Goal: Task Accomplishment & Management: Manage account settings

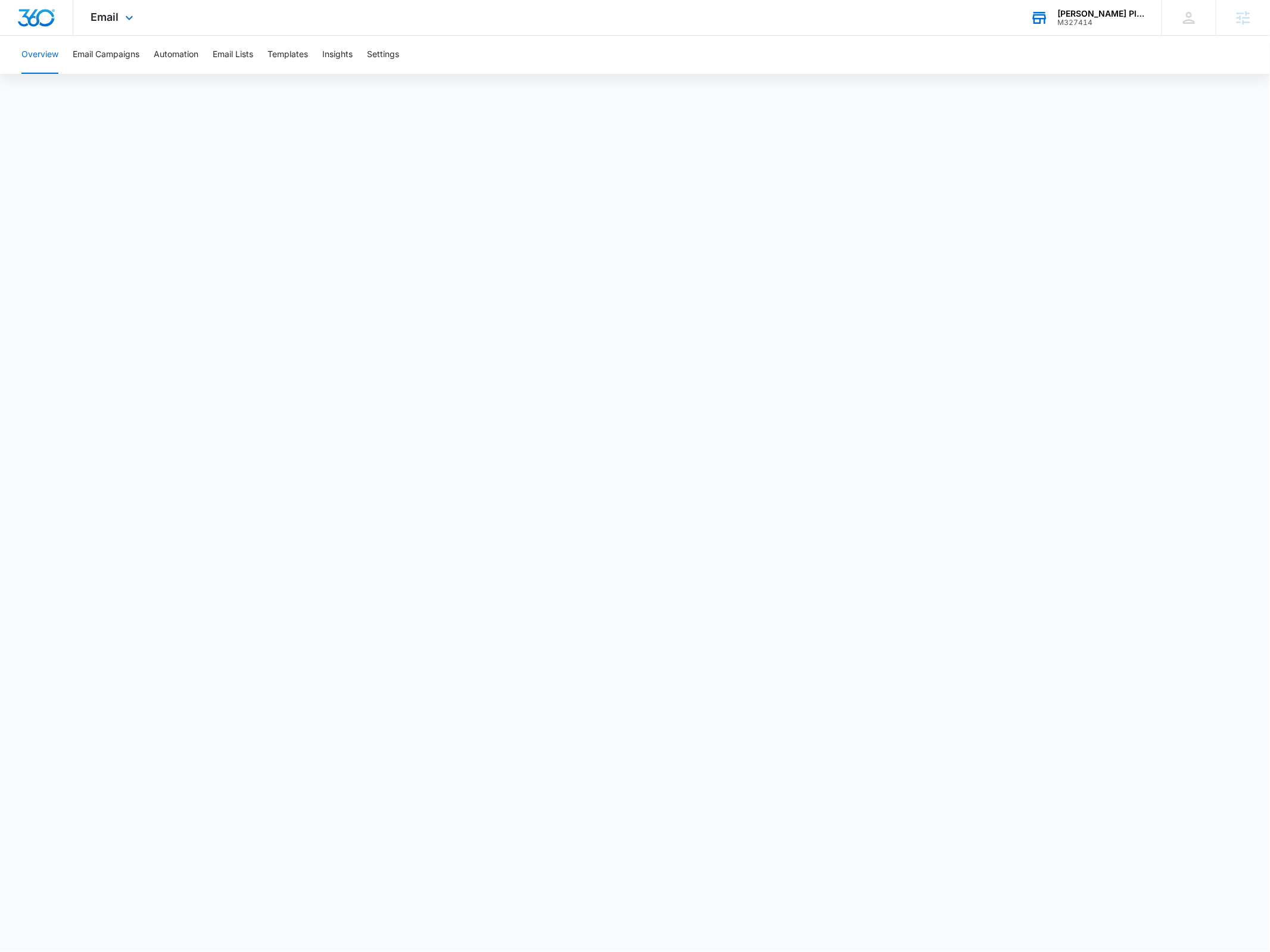
click at [1110, 20] on div "M327414" at bounding box center [1101, 22] width 87 height 9
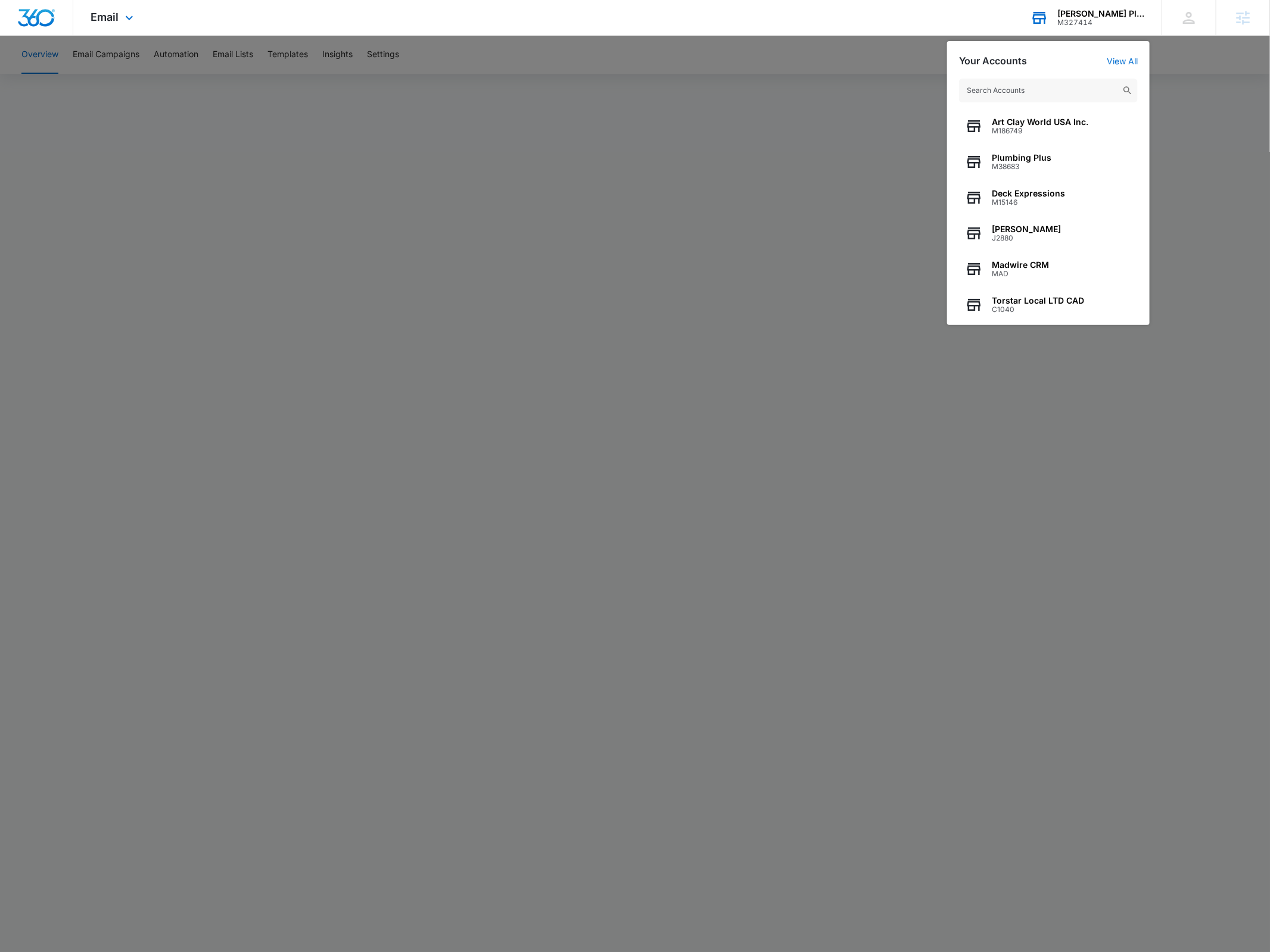
click at [1034, 82] on input "text" at bounding box center [1048, 91] width 179 height 24
type input "a"
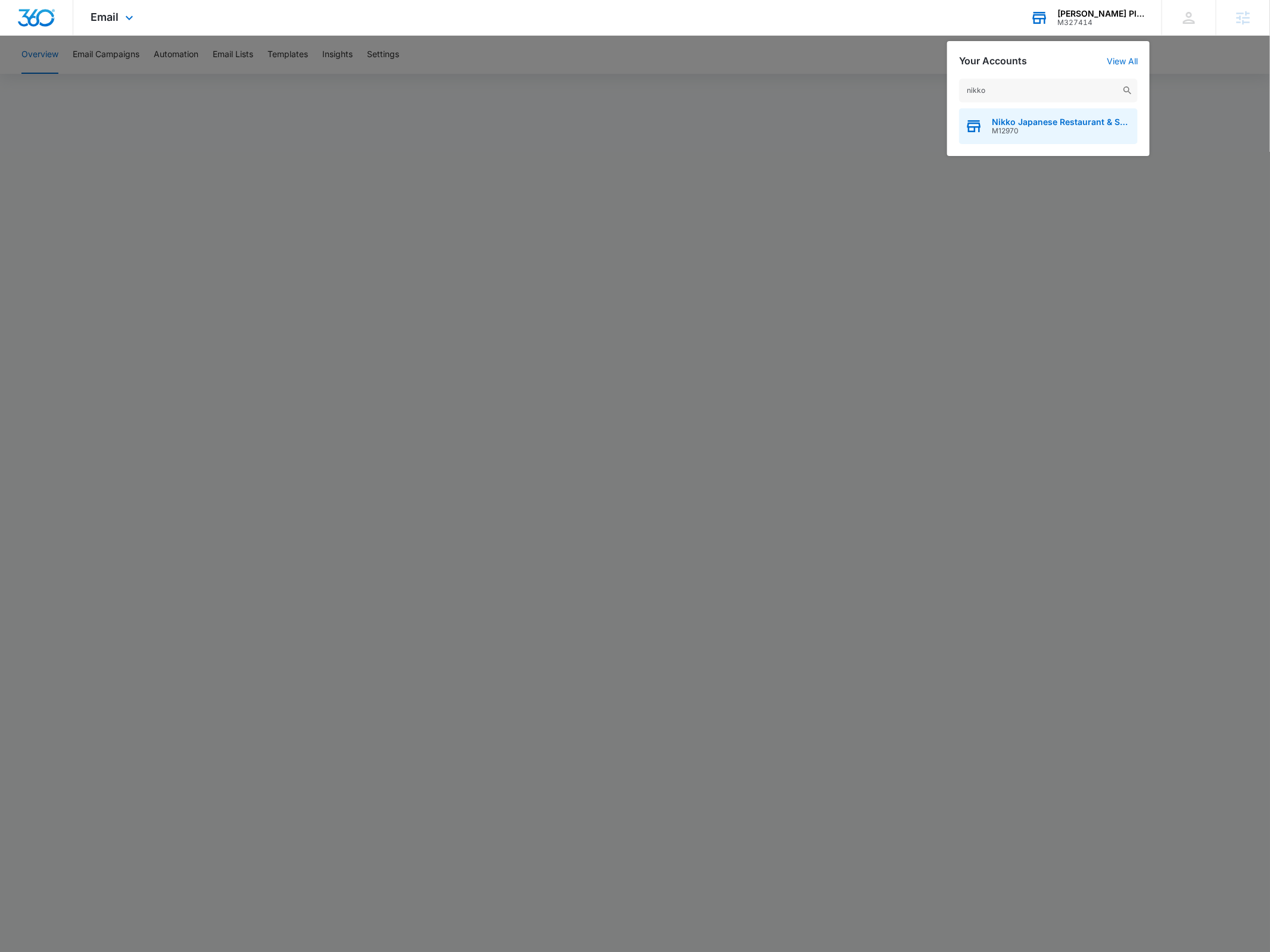
type input "nikko"
click at [1034, 118] on span "Nikko Japanese Restaurant & Sushi Bar" at bounding box center [1062, 122] width 140 height 10
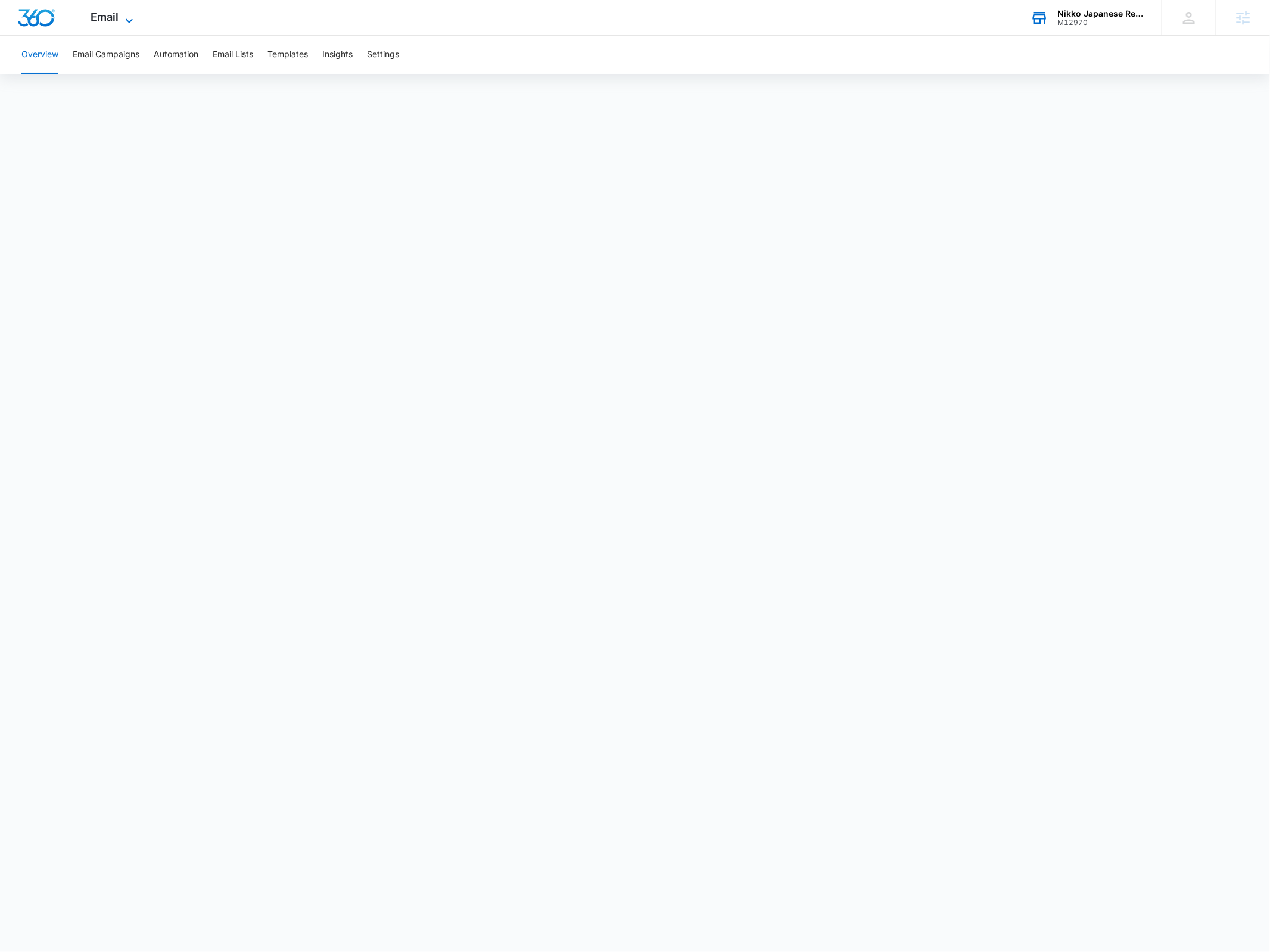
click at [122, 16] on icon at bounding box center [129, 21] width 14 height 14
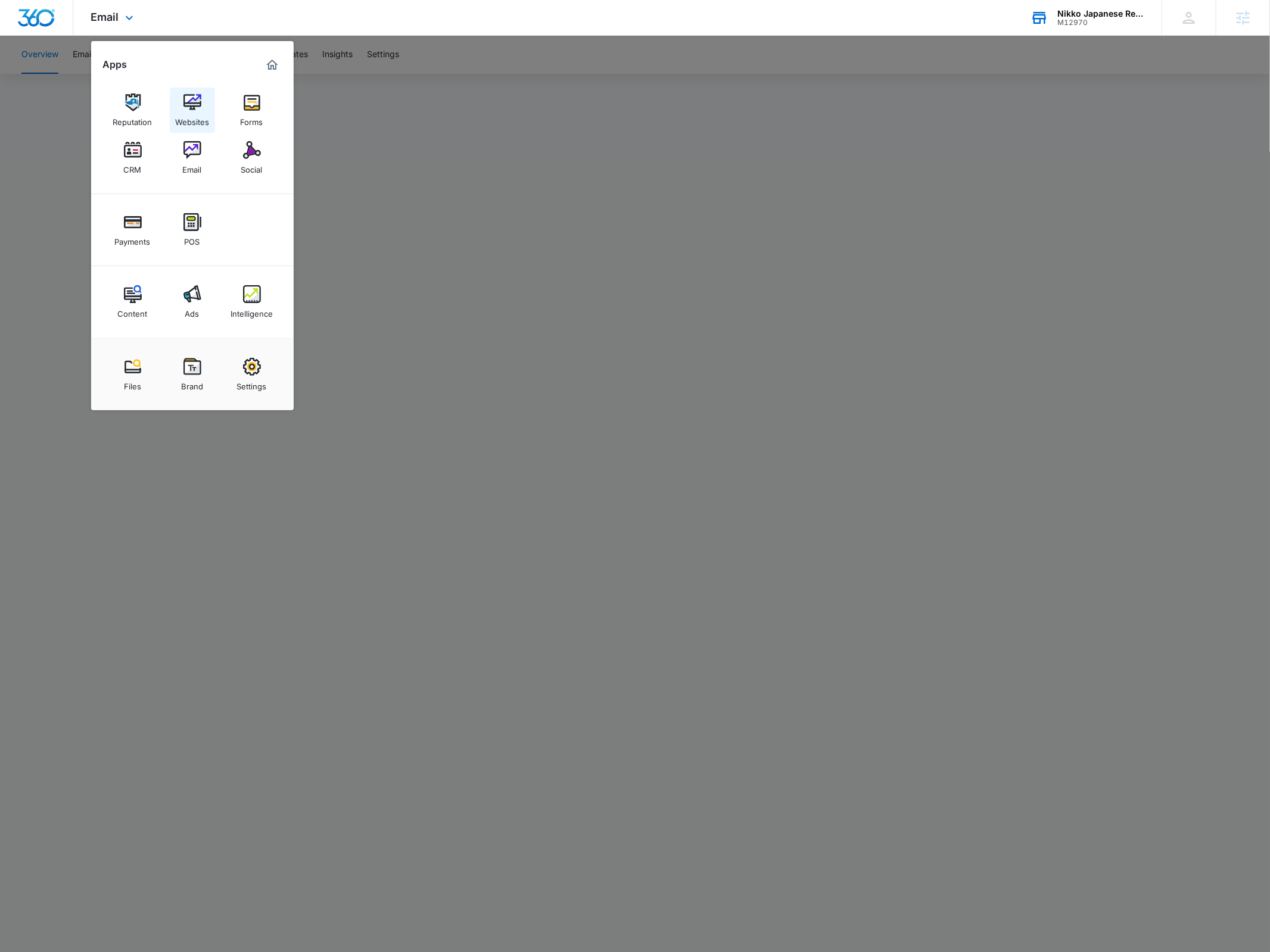
click at [200, 107] on img at bounding box center [192, 102] width 18 height 18
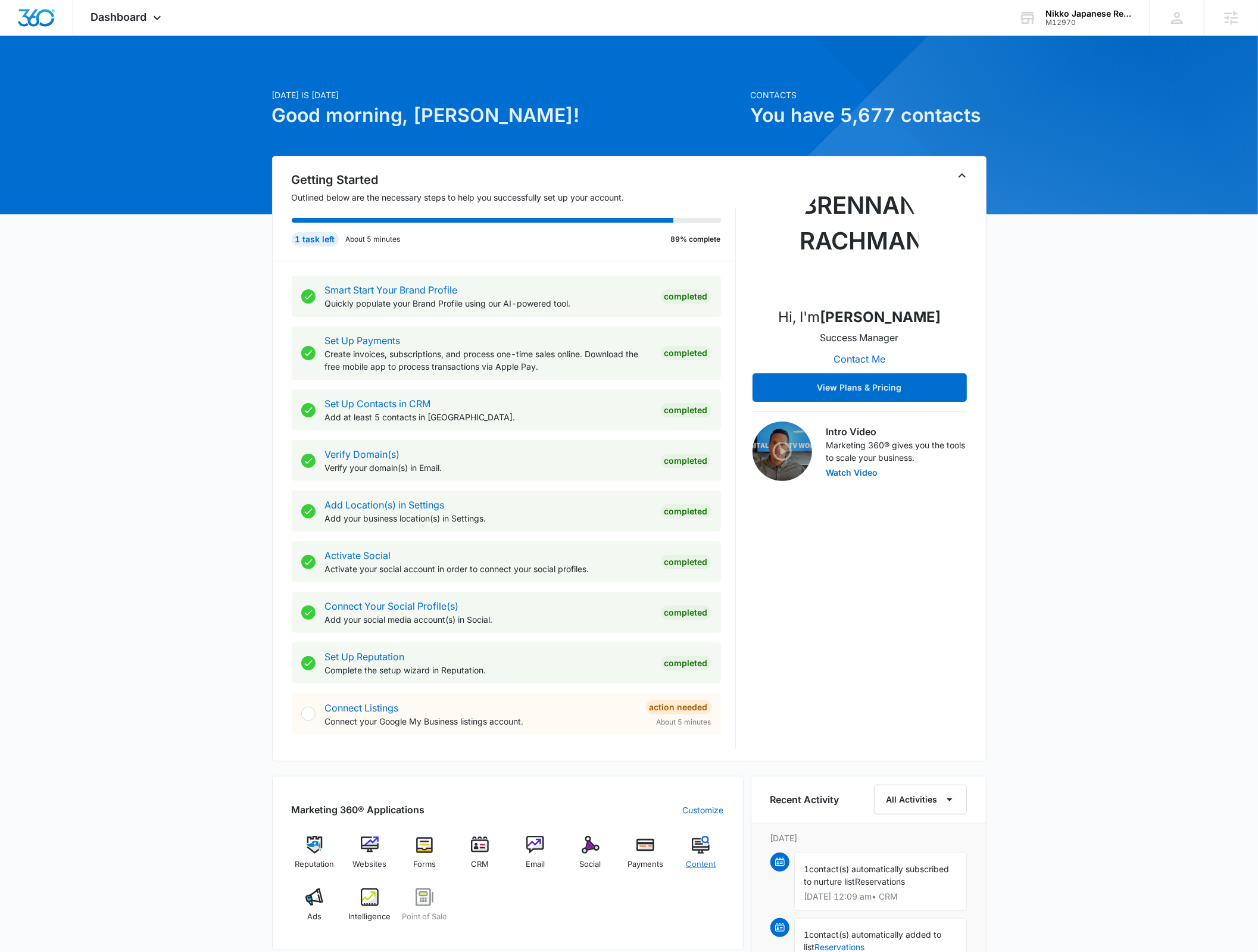
click at [697, 847] on img at bounding box center [700, 845] width 18 height 18
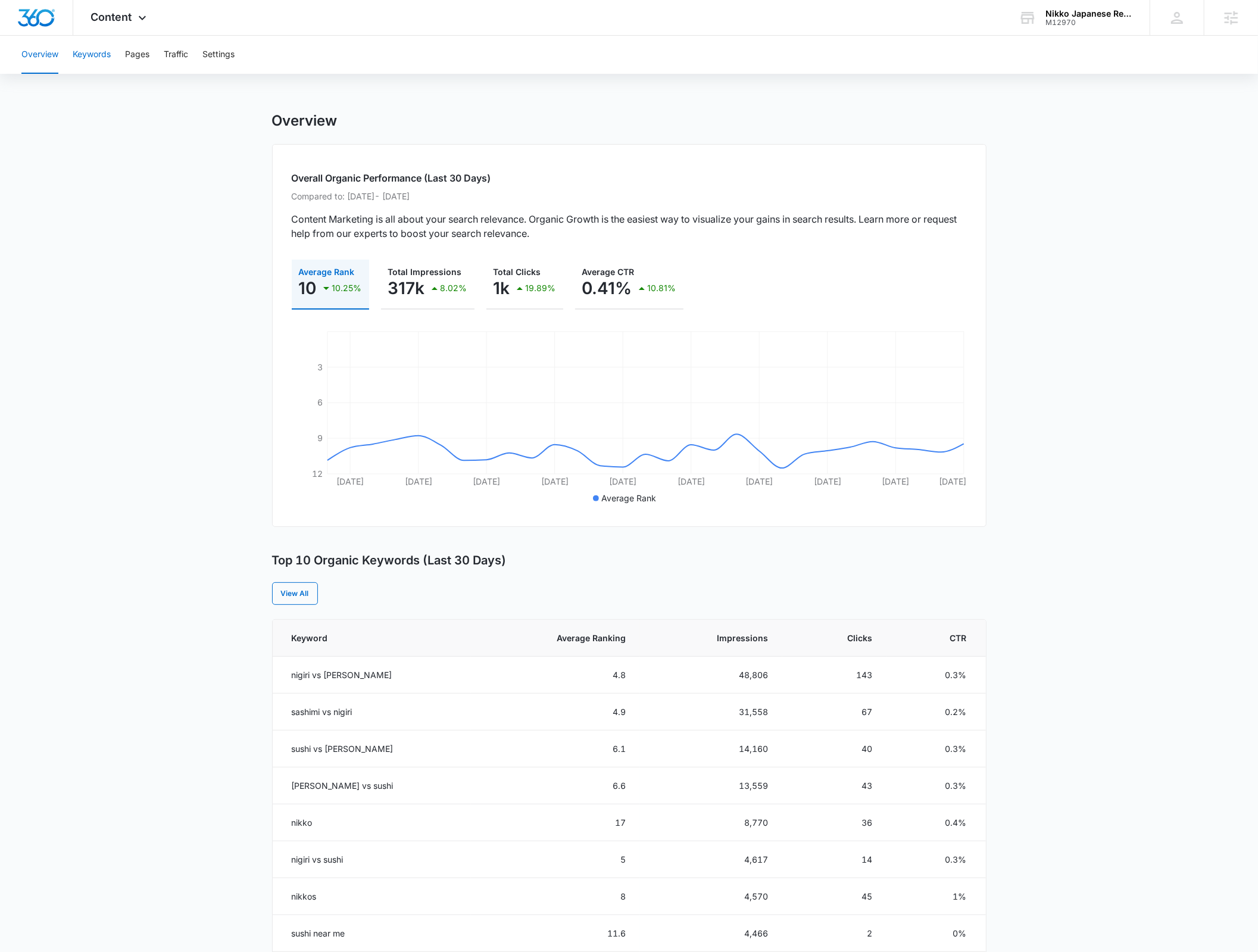
click at [99, 55] on button "Keywords" at bounding box center [92, 55] width 38 height 38
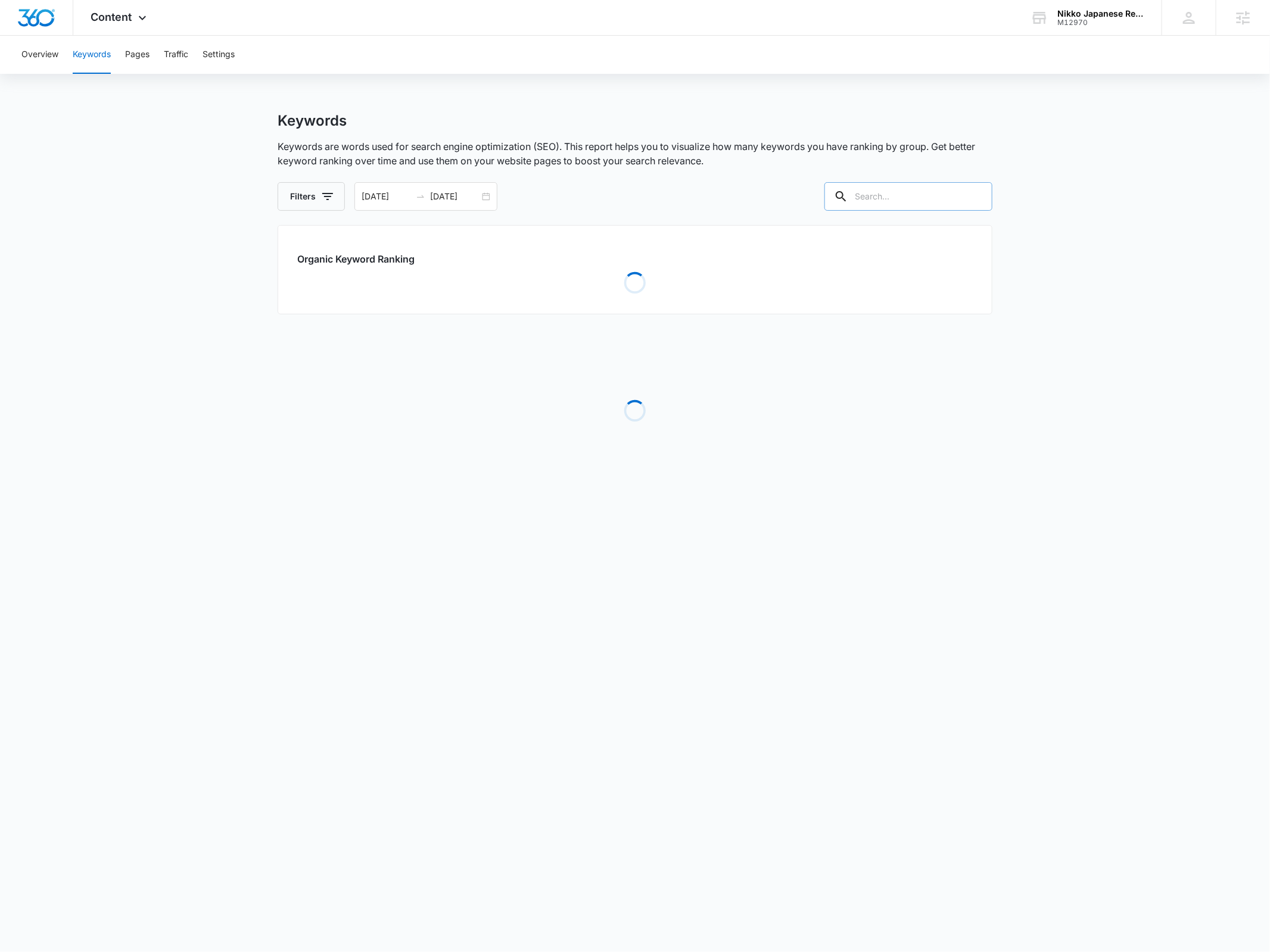
click at [943, 202] on input "text" at bounding box center [908, 196] width 168 height 29
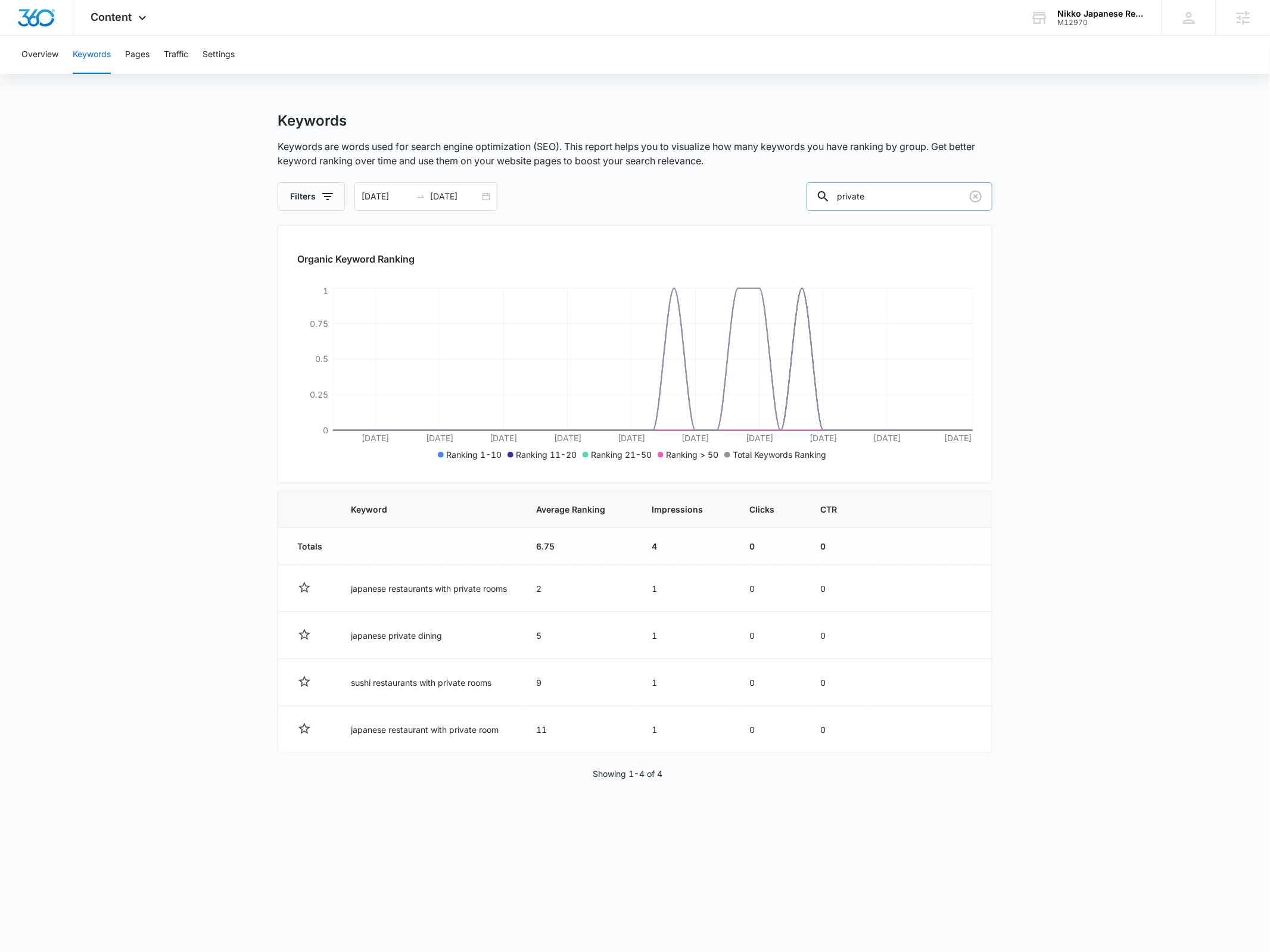
click at [864, 191] on input "private" at bounding box center [899, 196] width 186 height 29
type input "venue"
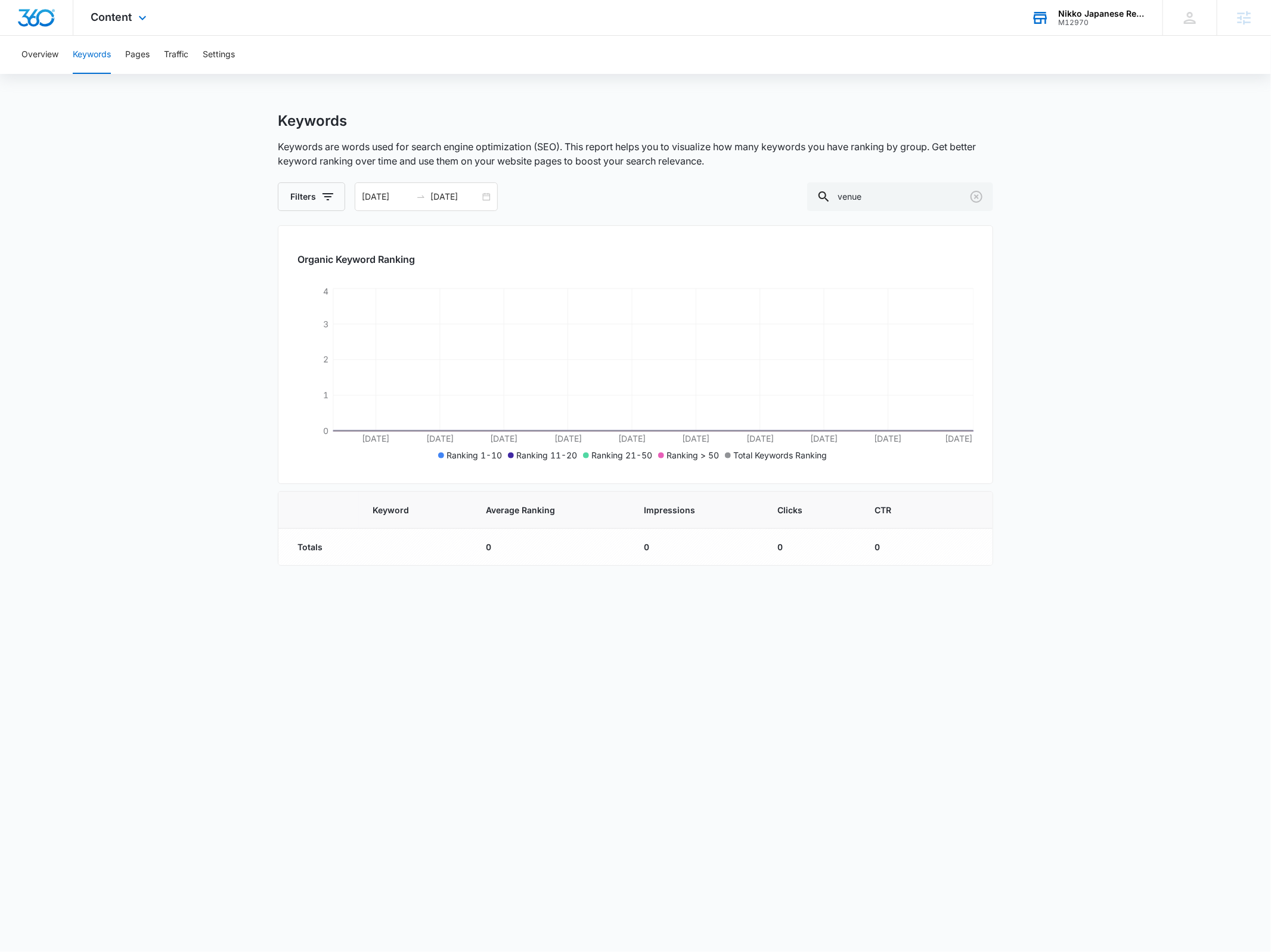
click at [1088, 16] on div "Nikko Japanese Restaurant & Sushi Bar" at bounding box center [1102, 14] width 87 height 10
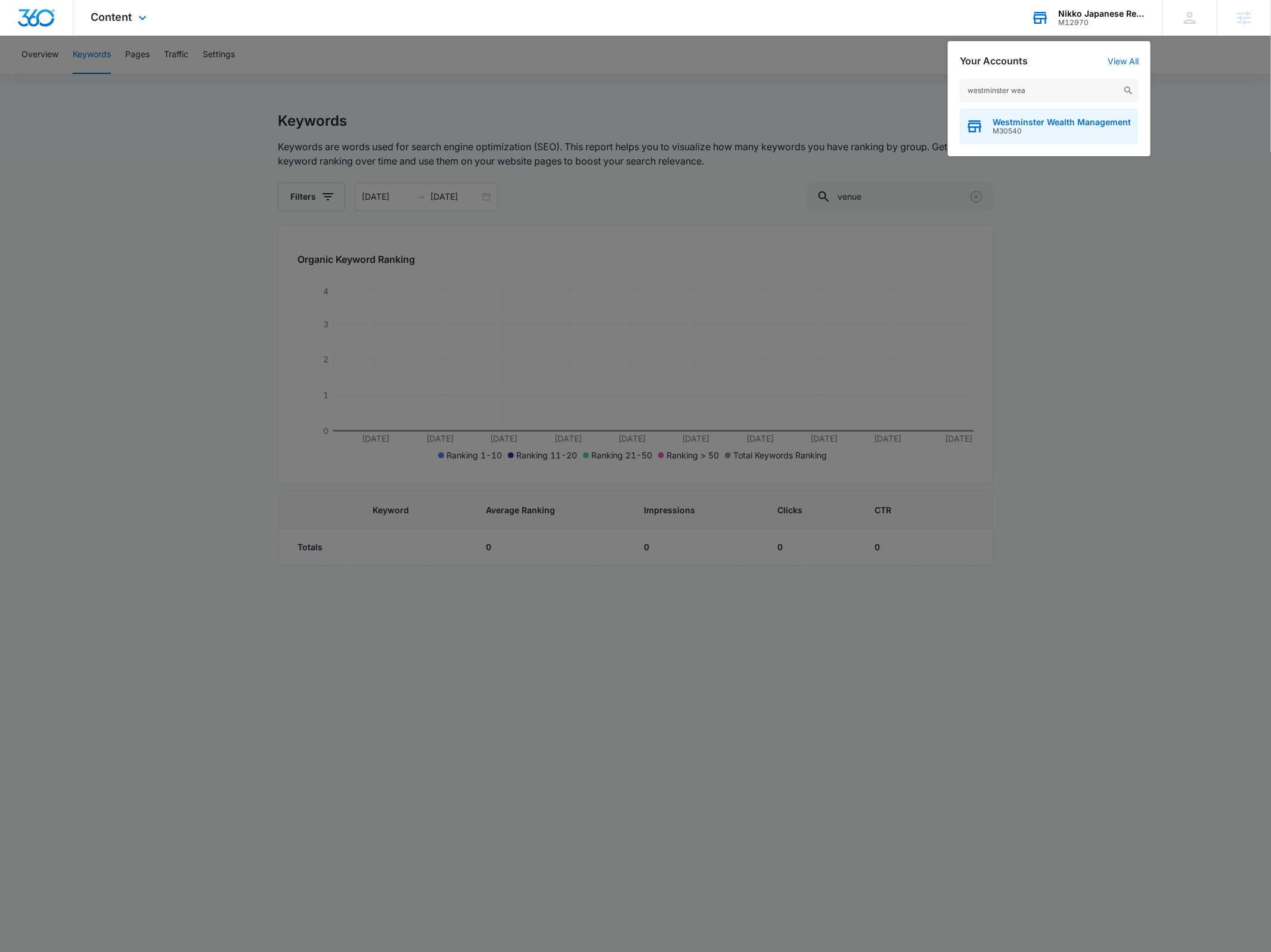
type input "westminster wea"
click at [1022, 127] on span "M30540" at bounding box center [1062, 131] width 138 height 9
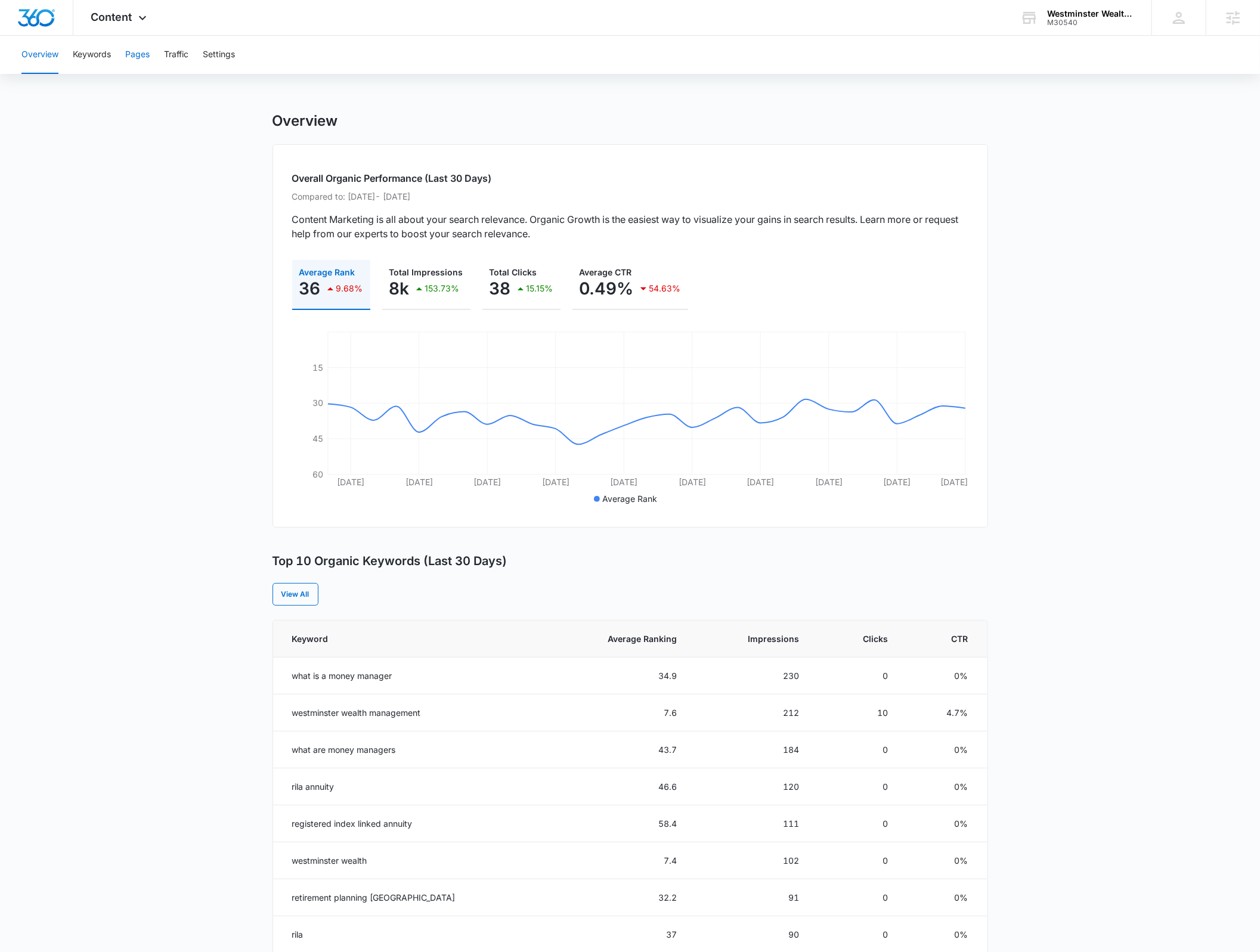
click at [131, 63] on button "Pages" at bounding box center [137, 55] width 24 height 38
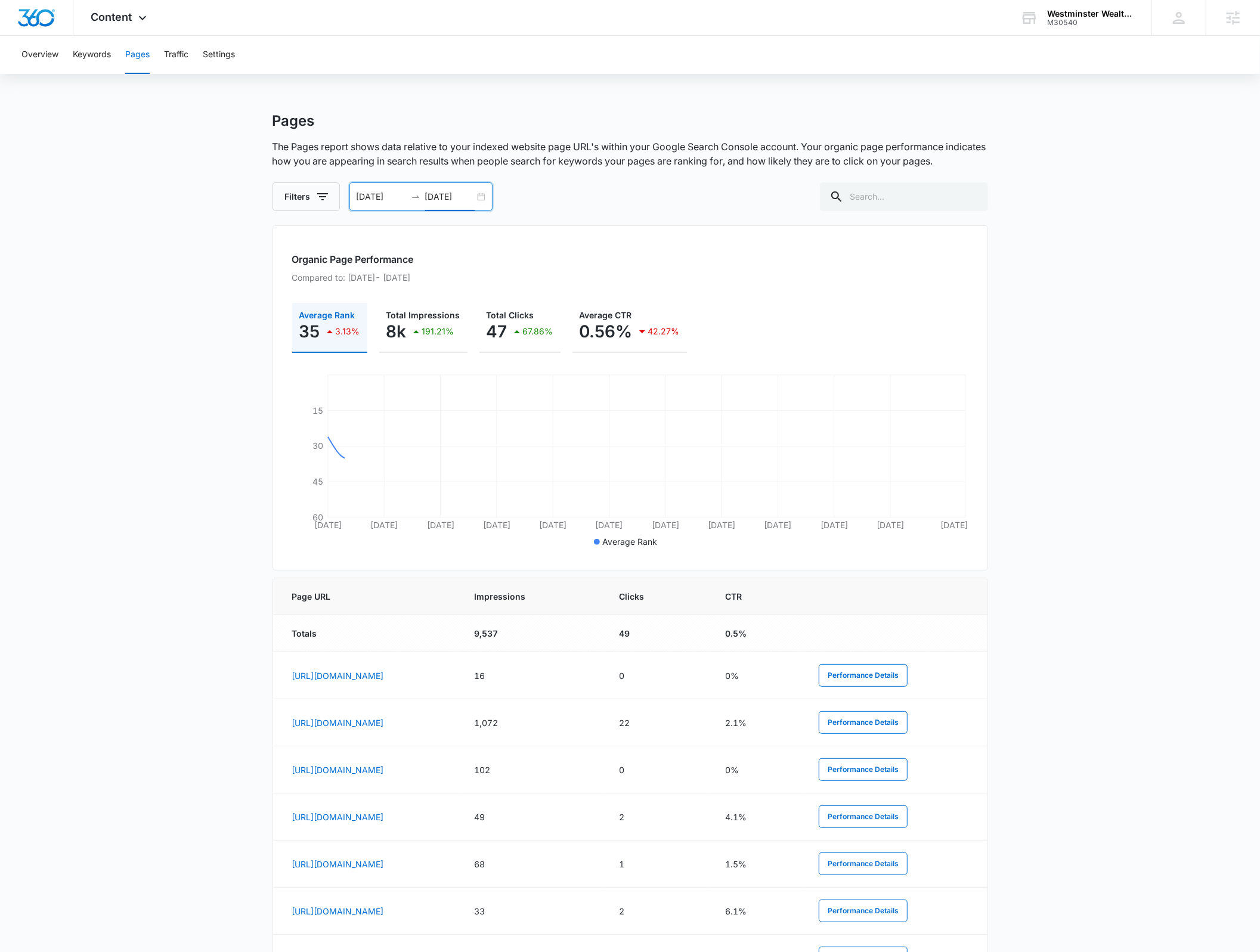
click at [468, 198] on input "08/14/2025" at bounding box center [449, 197] width 49 height 13
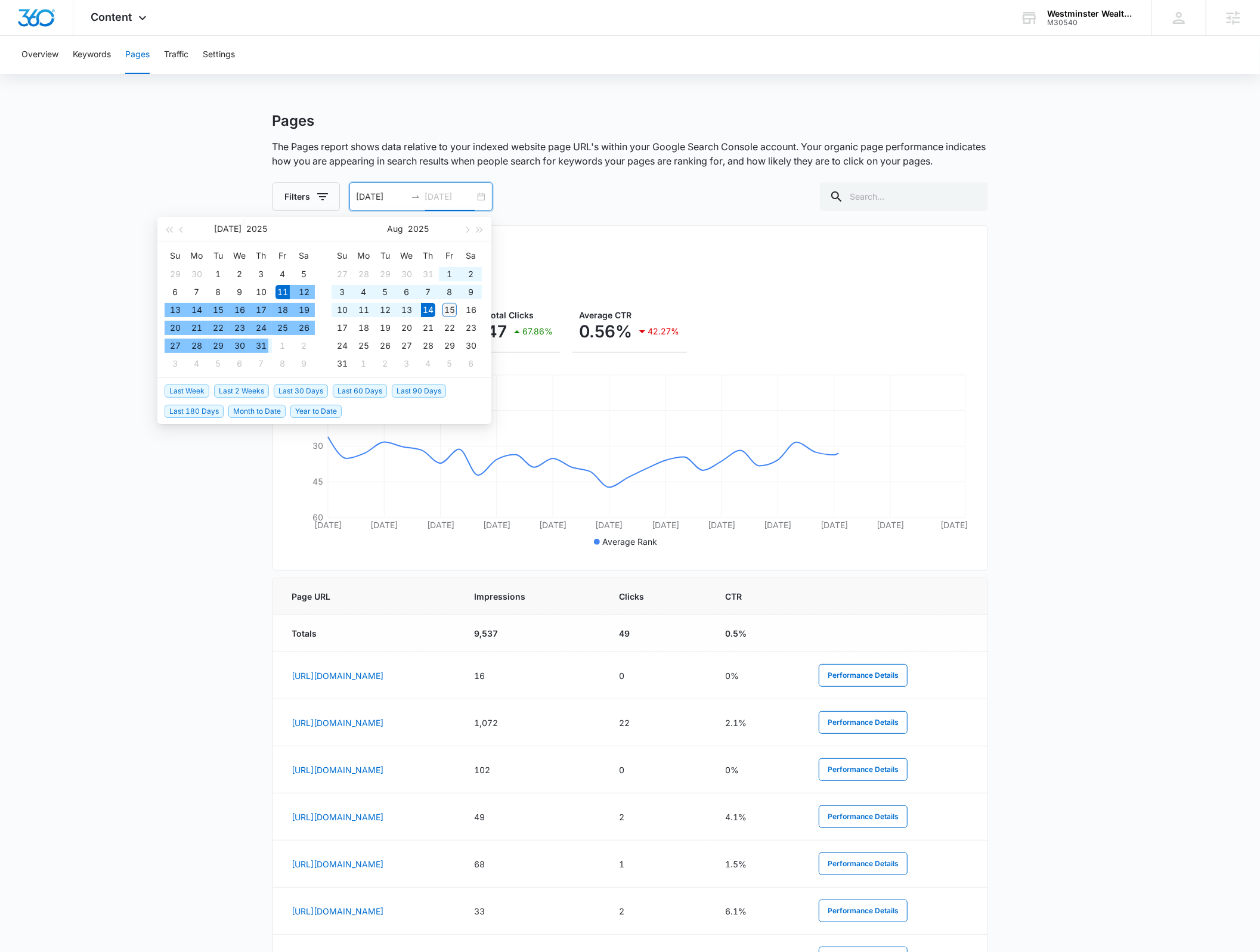
type input "08/15/2025"
click at [447, 308] on div "15" at bounding box center [450, 310] width 14 height 14
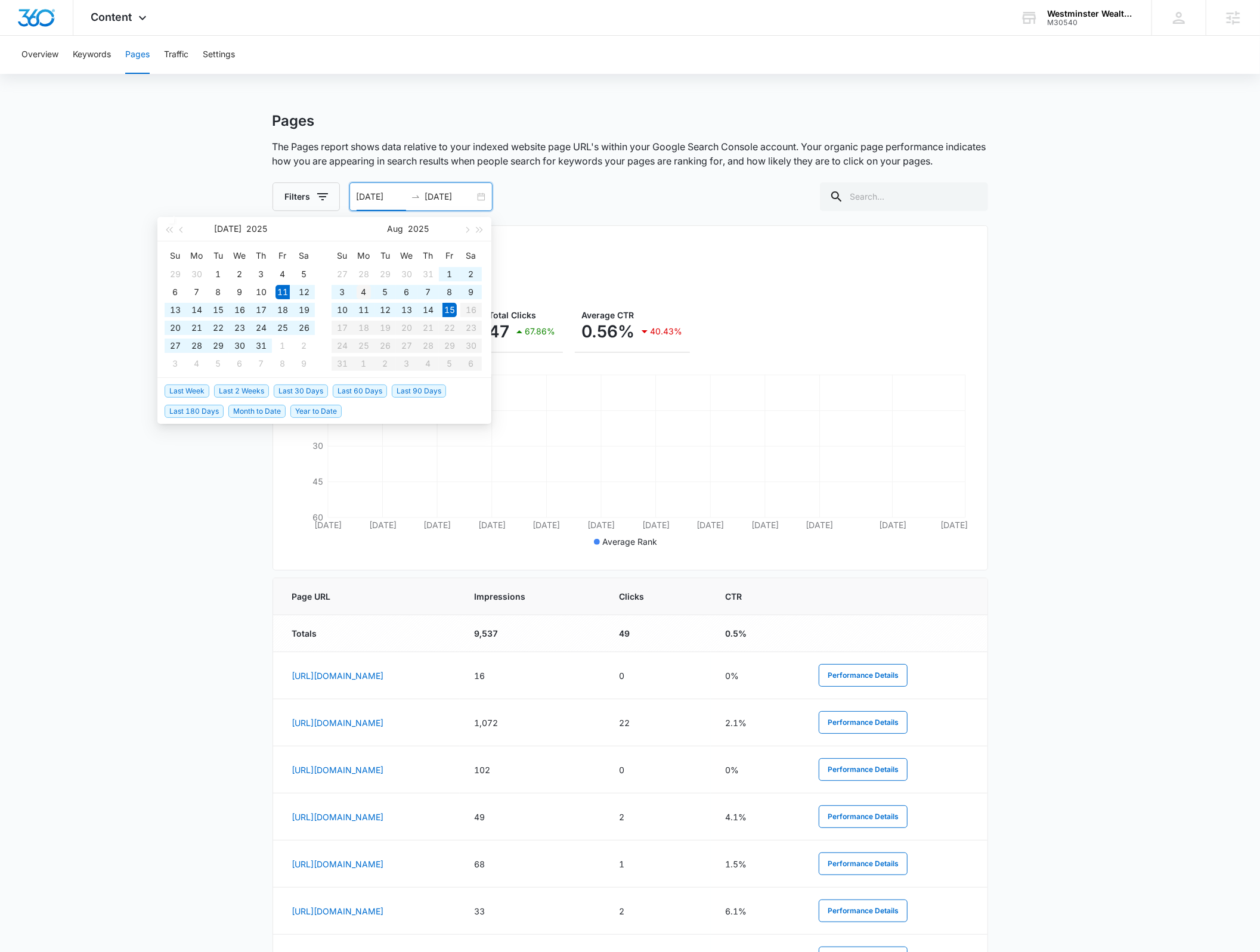
type input "08/04/2025"
click at [365, 285] on div "4" at bounding box center [364, 292] width 14 height 14
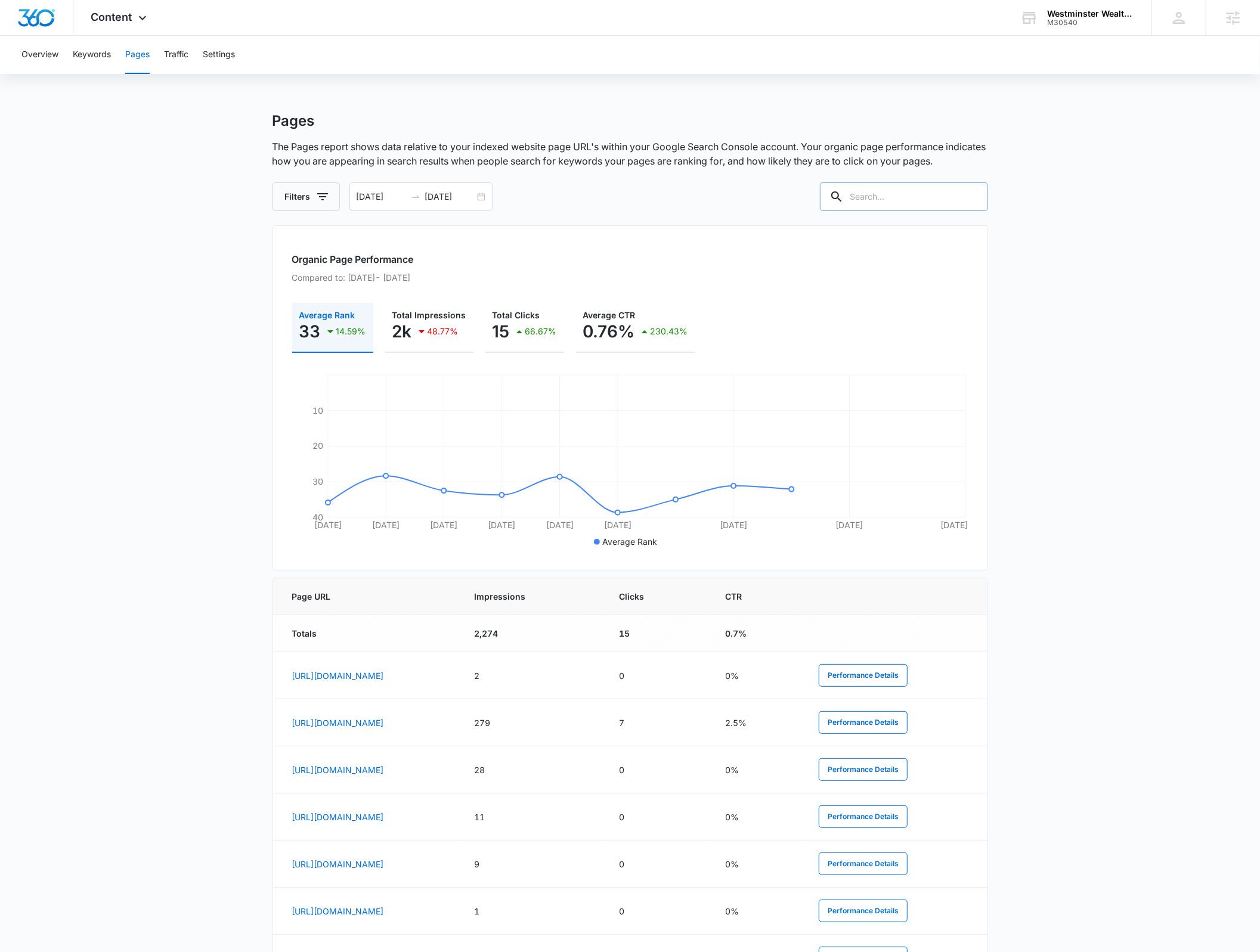
click at [877, 189] on input "text" at bounding box center [904, 197] width 168 height 29
type input "/blog"
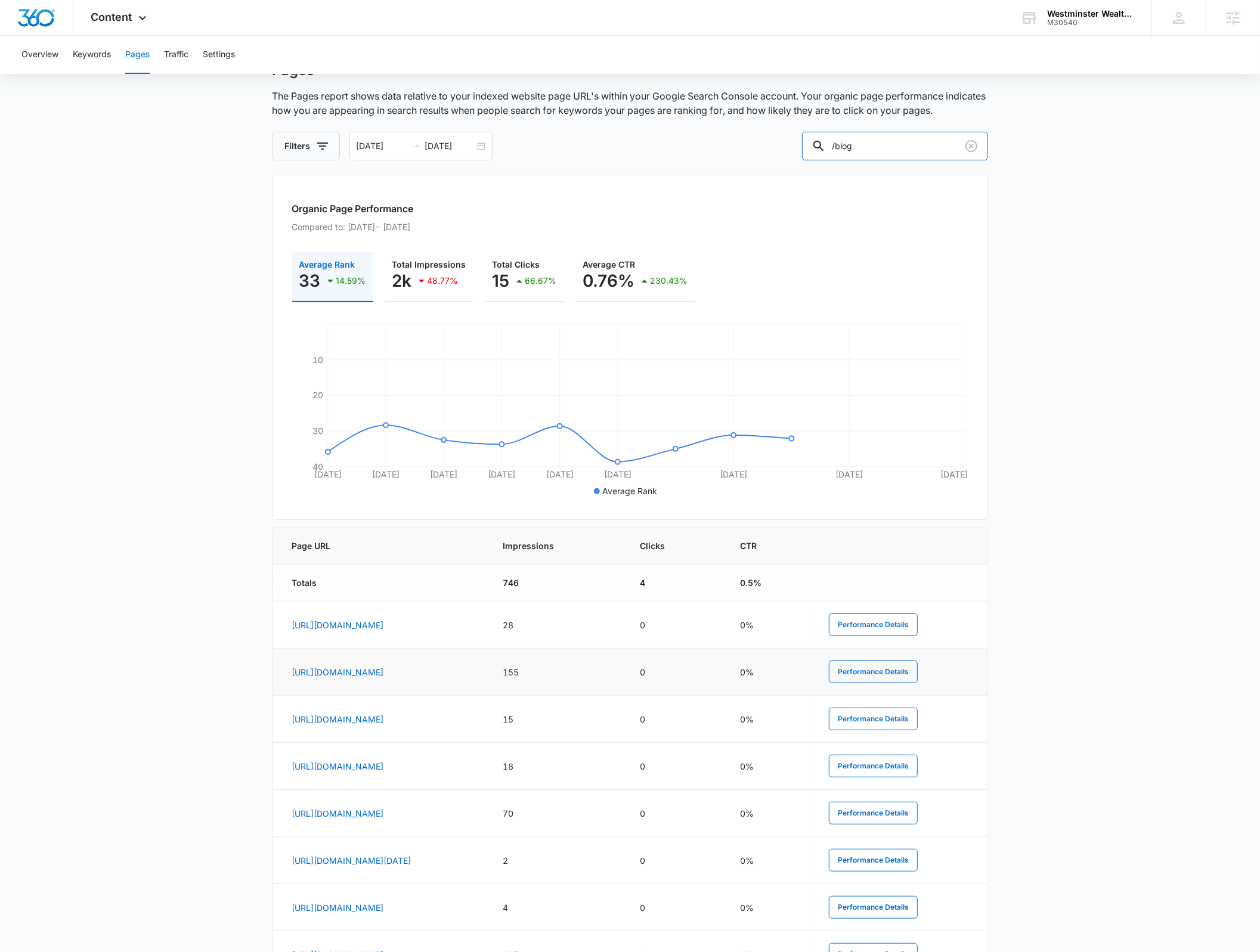
scroll to position [74, 0]
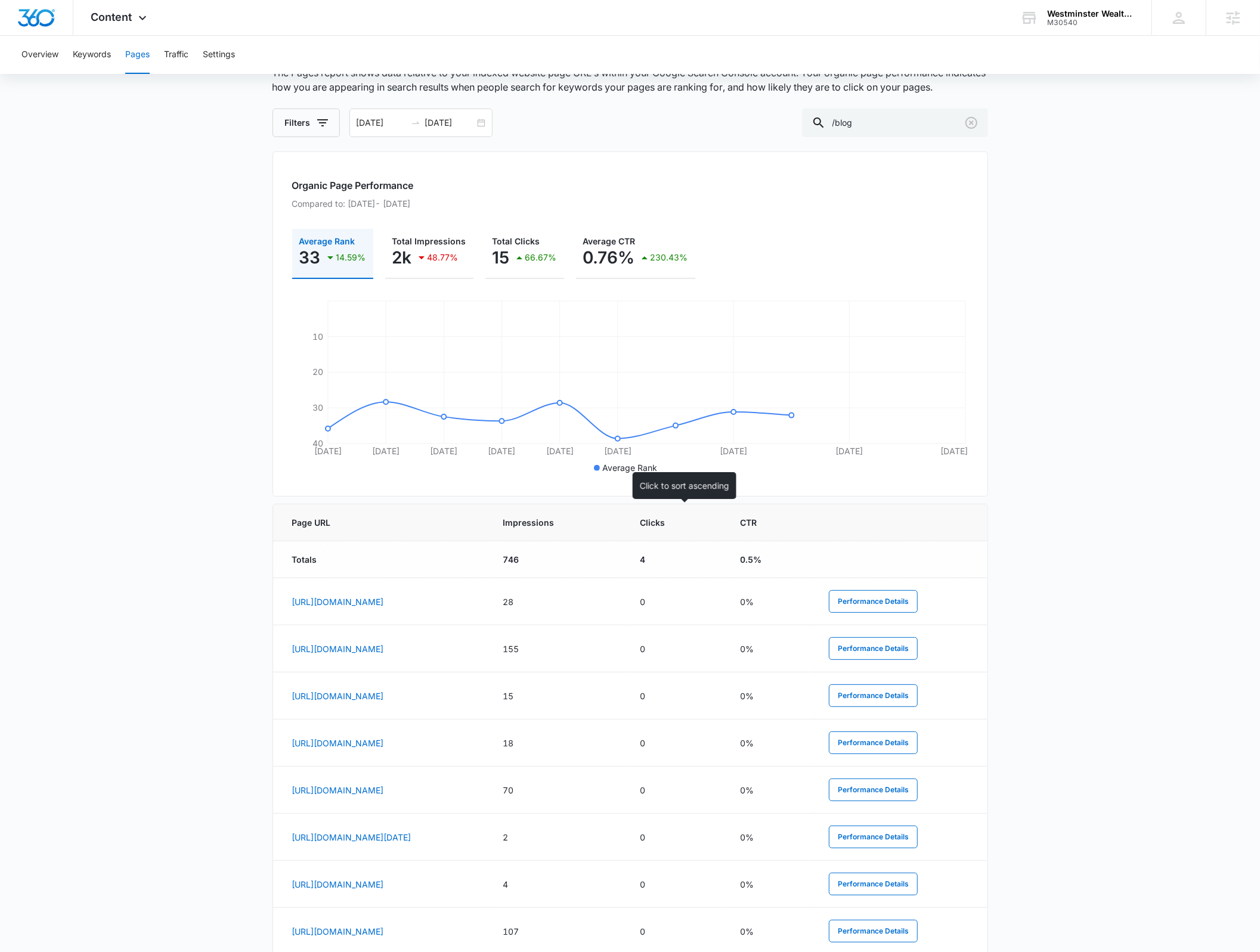
click at [626, 530] on th "Impressions" at bounding box center [557, 523] width 137 height 37
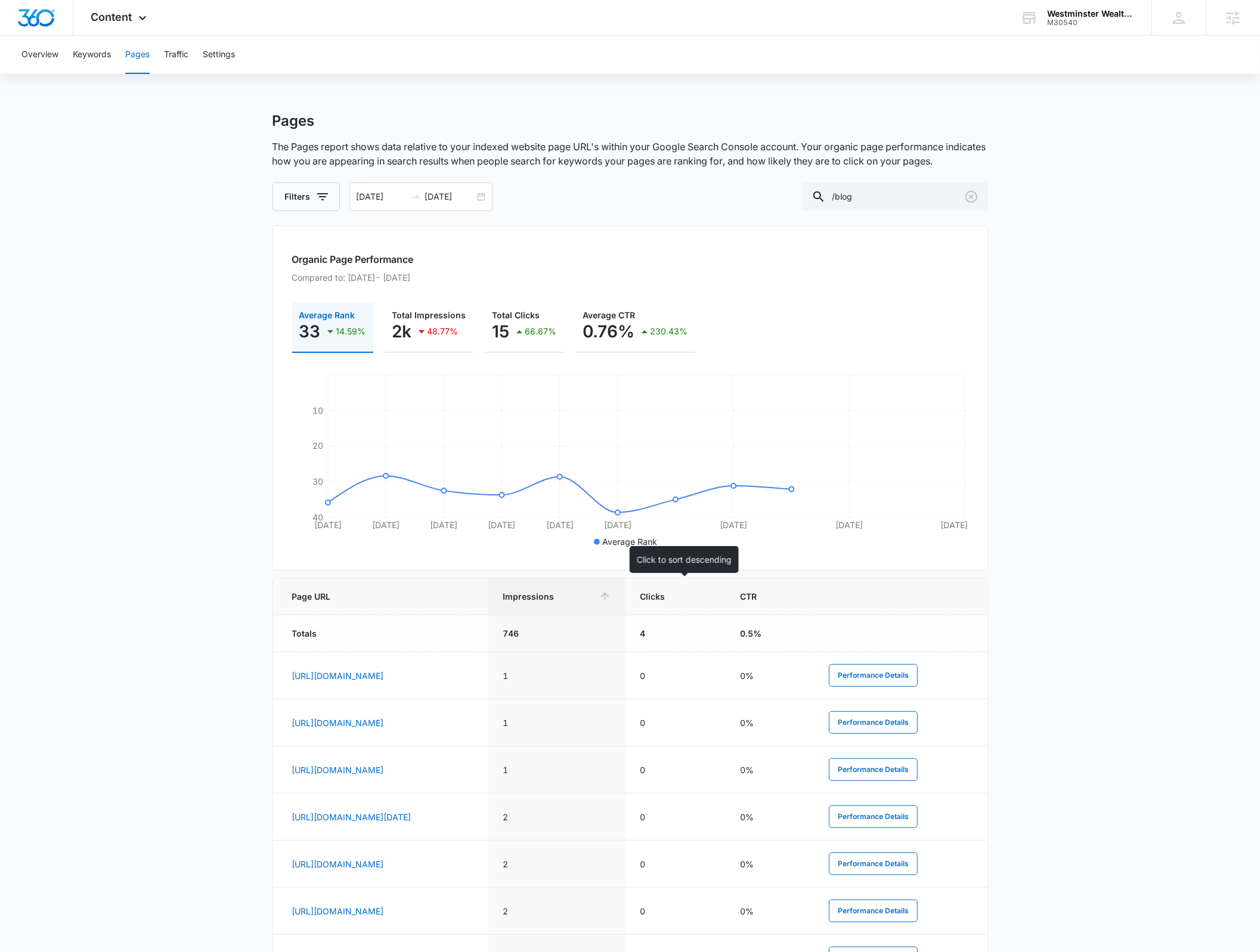
click at [626, 586] on th "Impressions" at bounding box center [557, 597] width 137 height 37
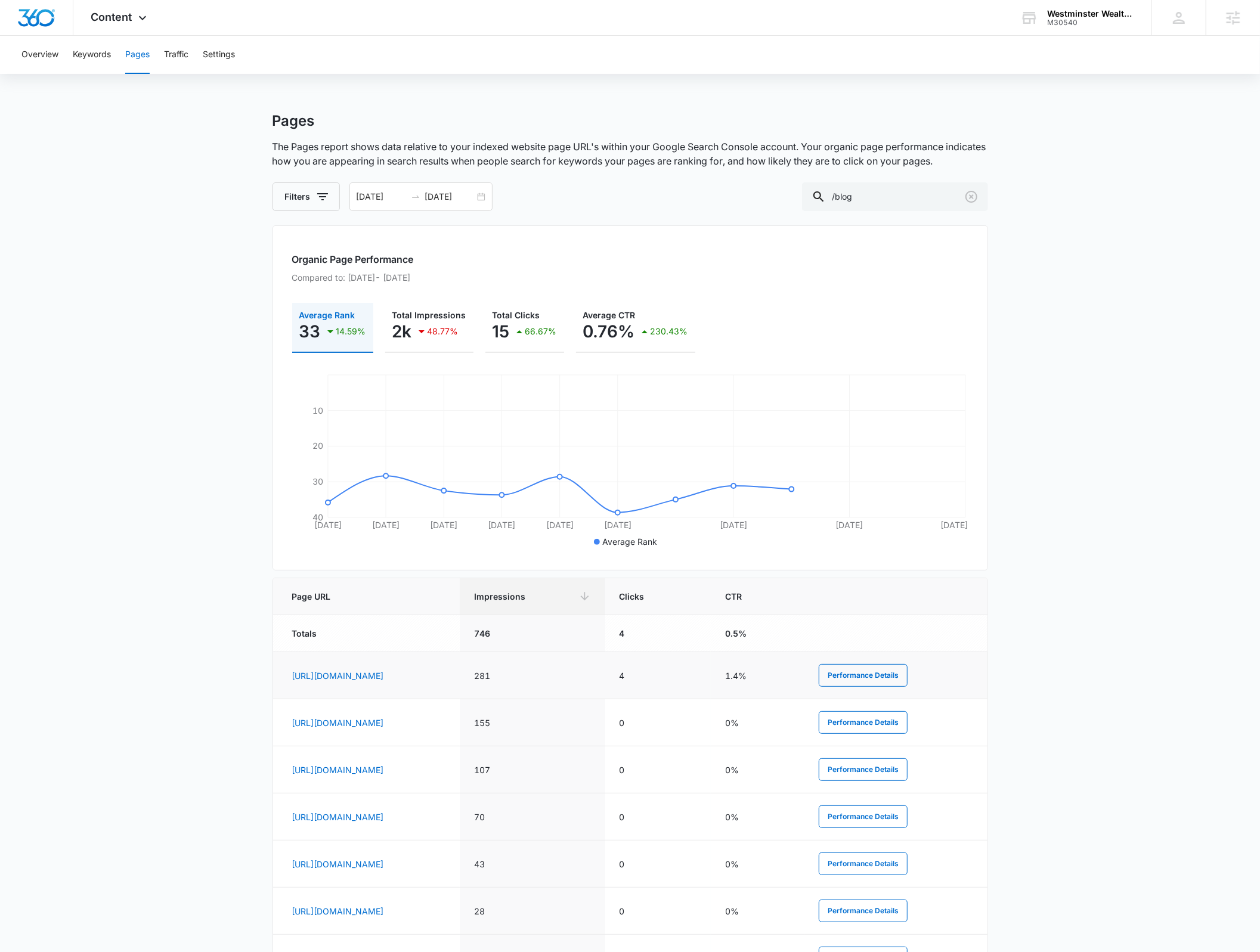
scroll to position [253, 0]
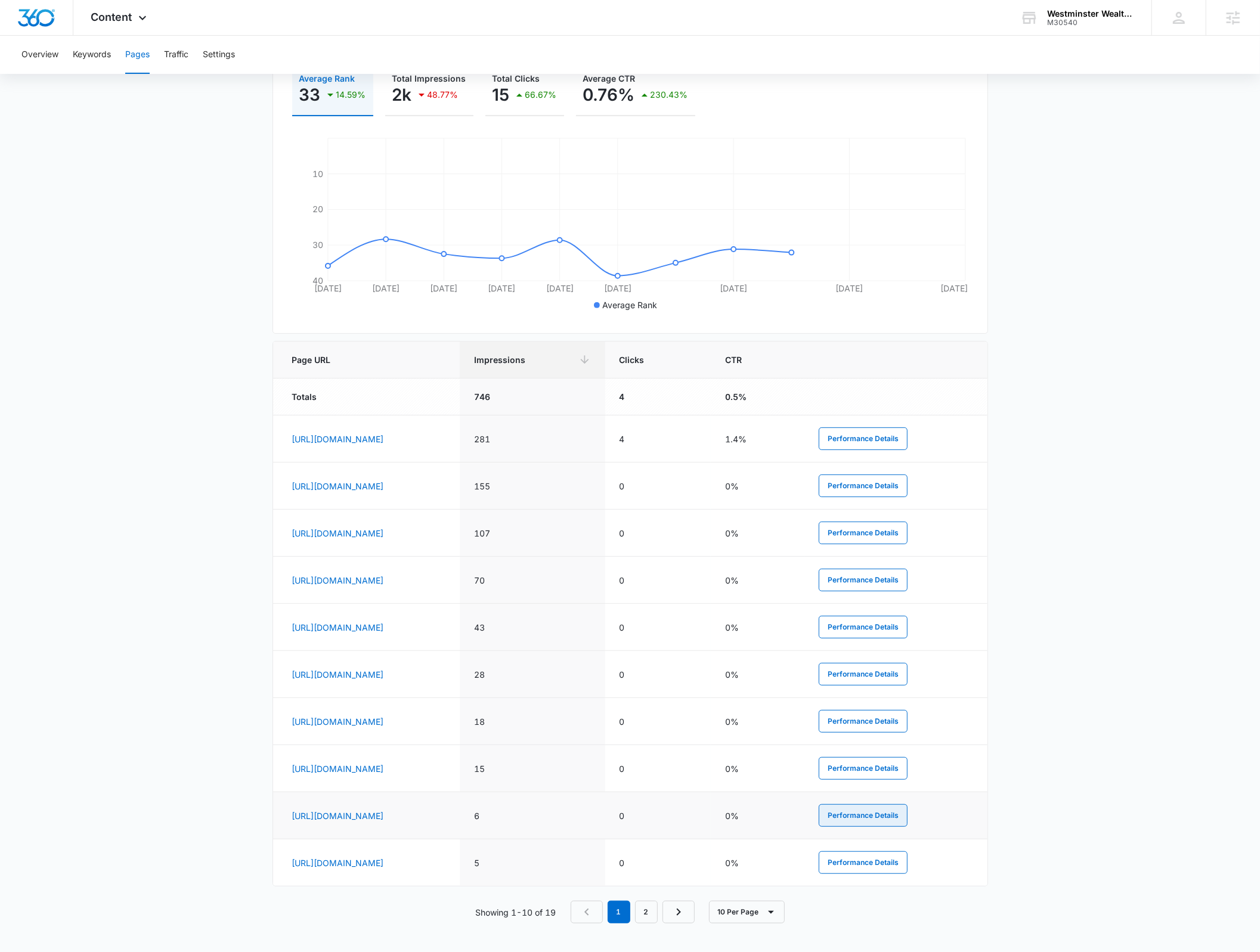
click at [893, 815] on button "Performance Details" at bounding box center [863, 816] width 89 height 22
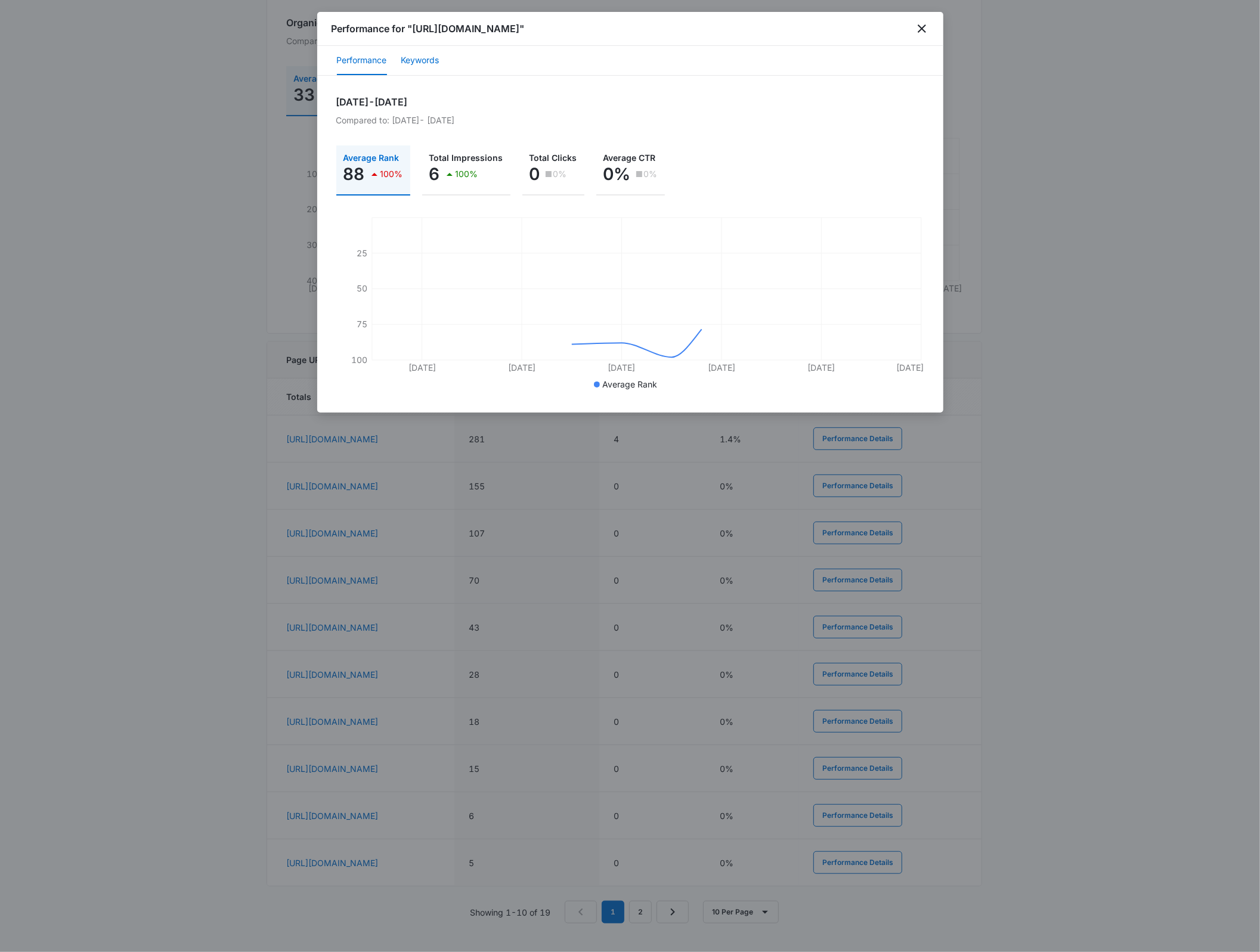
click at [422, 64] on button "Keywords" at bounding box center [420, 61] width 38 height 29
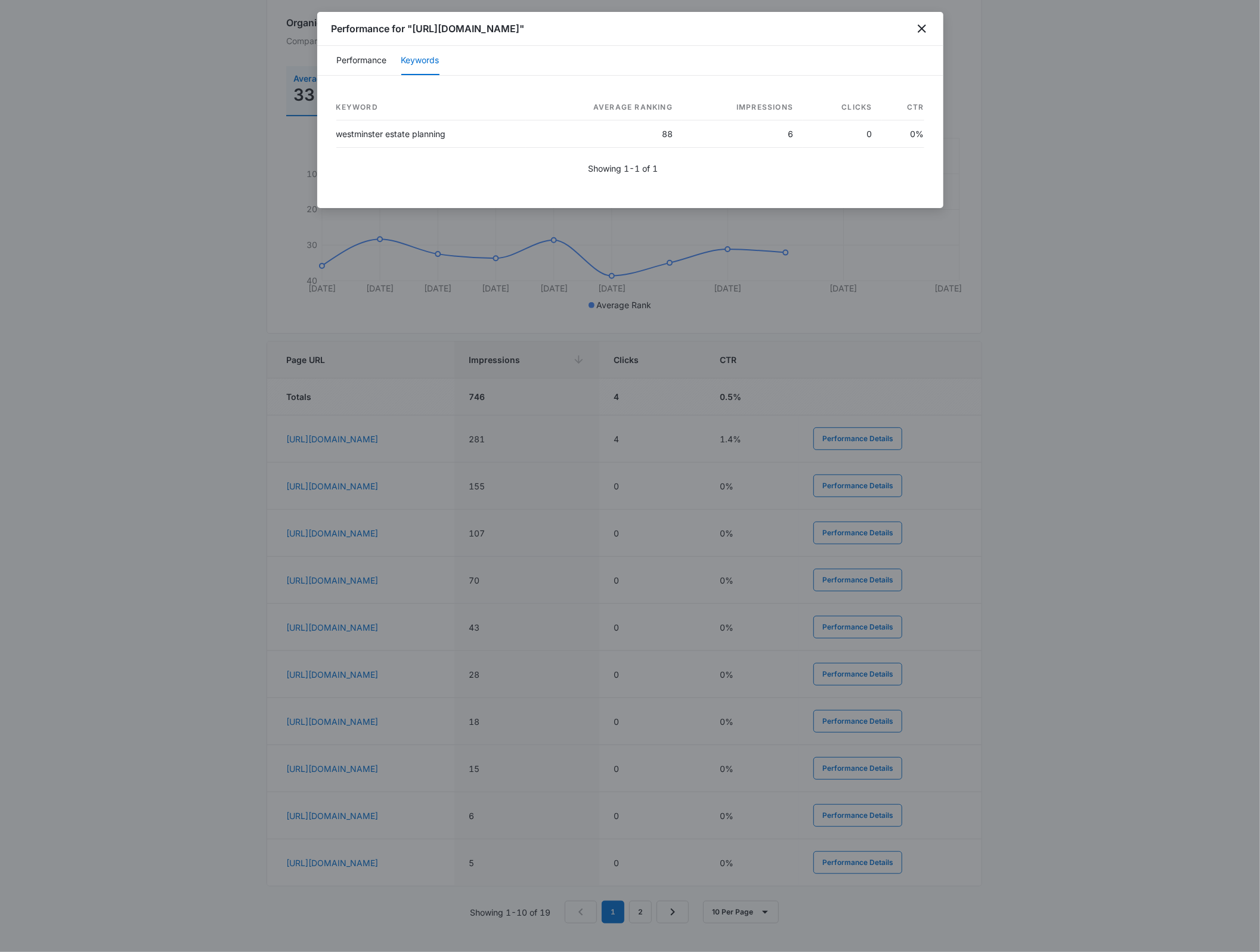
click at [930, 25] on div "Performance for "https://www.westminsterwm.com/blog/estate-planning-101"" at bounding box center [630, 29] width 626 height 34
click at [920, 25] on icon "close" at bounding box center [922, 29] width 14 height 14
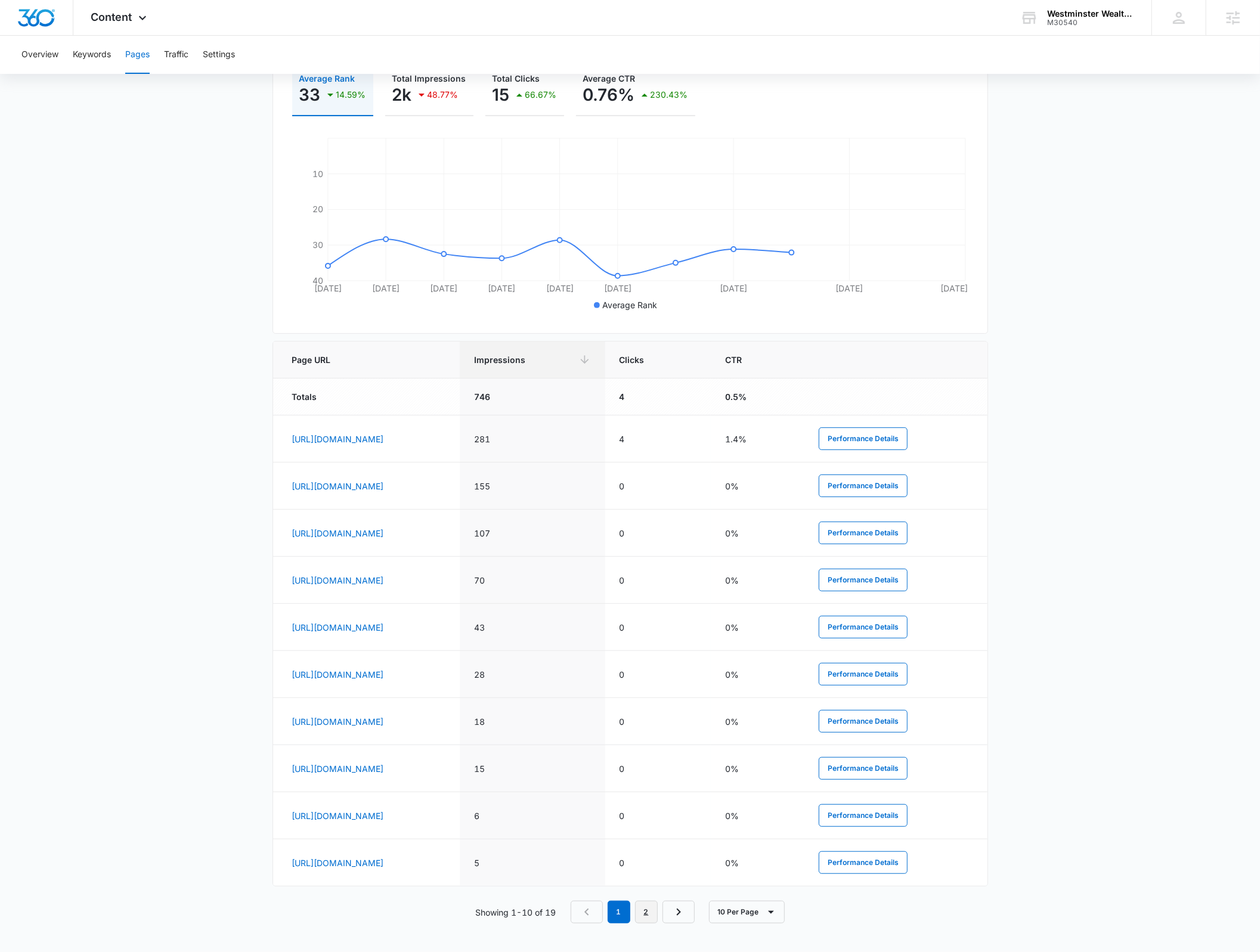
click at [653, 913] on link "2" at bounding box center [646, 913] width 22 height 22
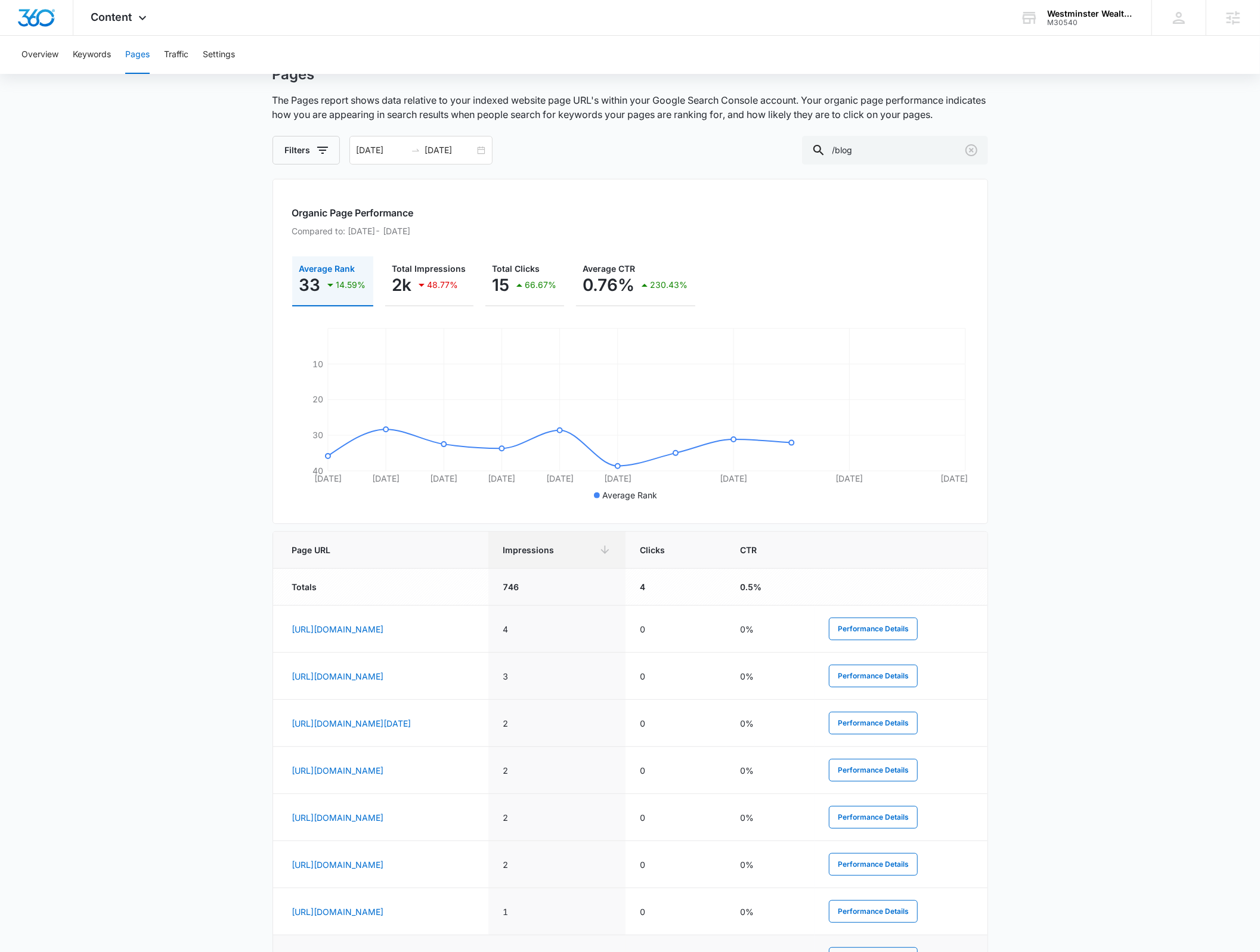
scroll to position [207, 0]
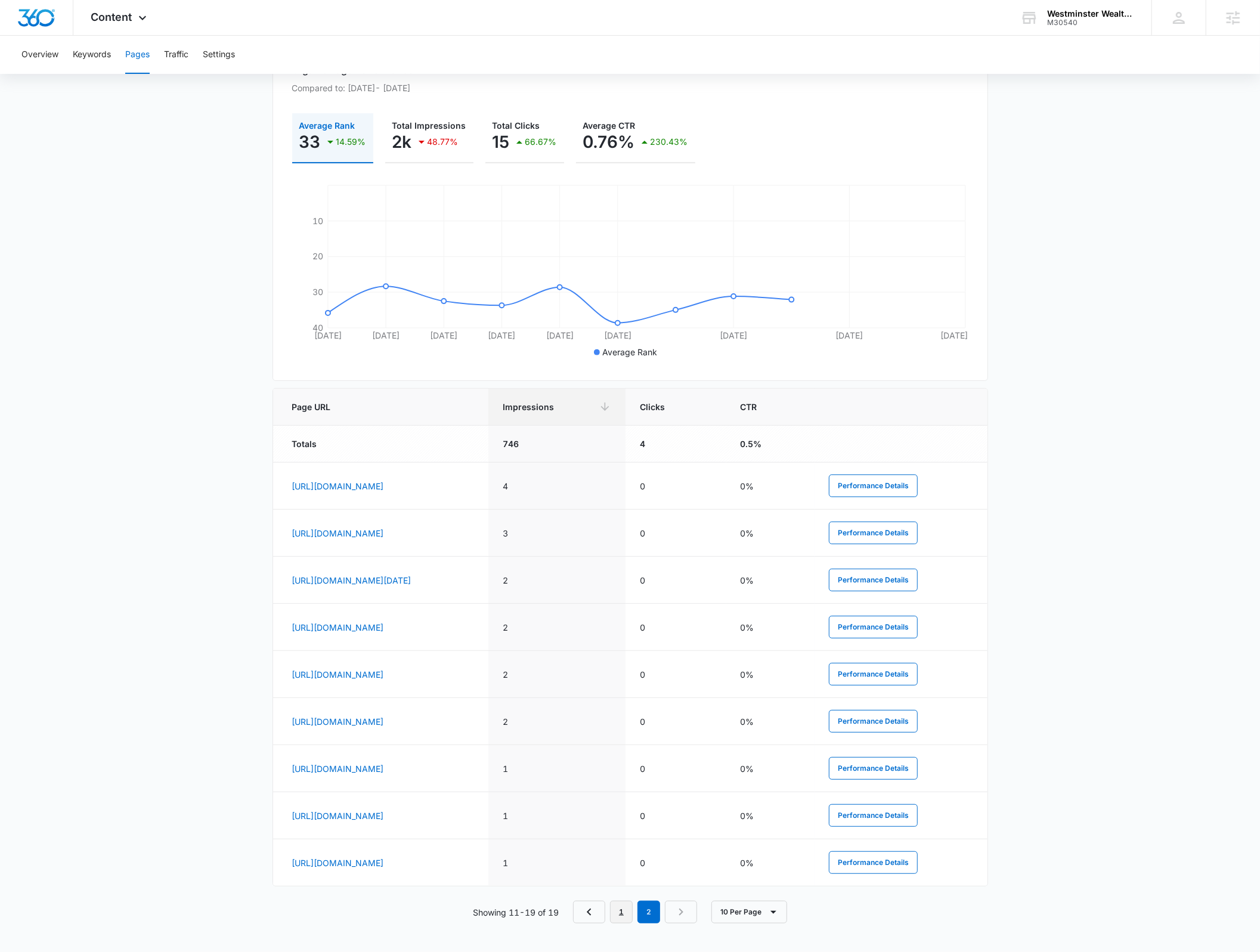
click at [617, 918] on link "1" at bounding box center [621, 913] width 22 height 22
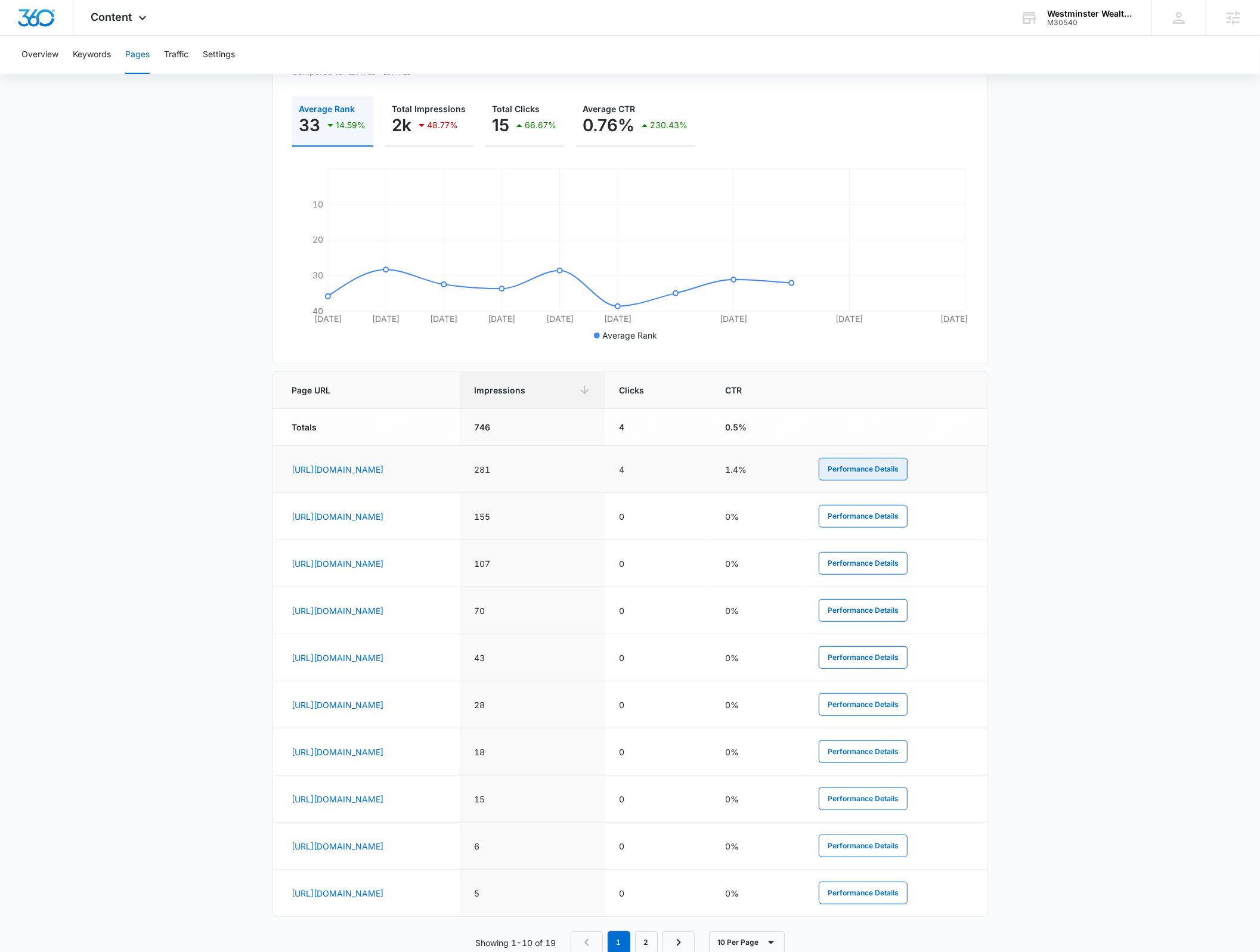
click at [908, 471] on button "Performance Details" at bounding box center [863, 469] width 89 height 22
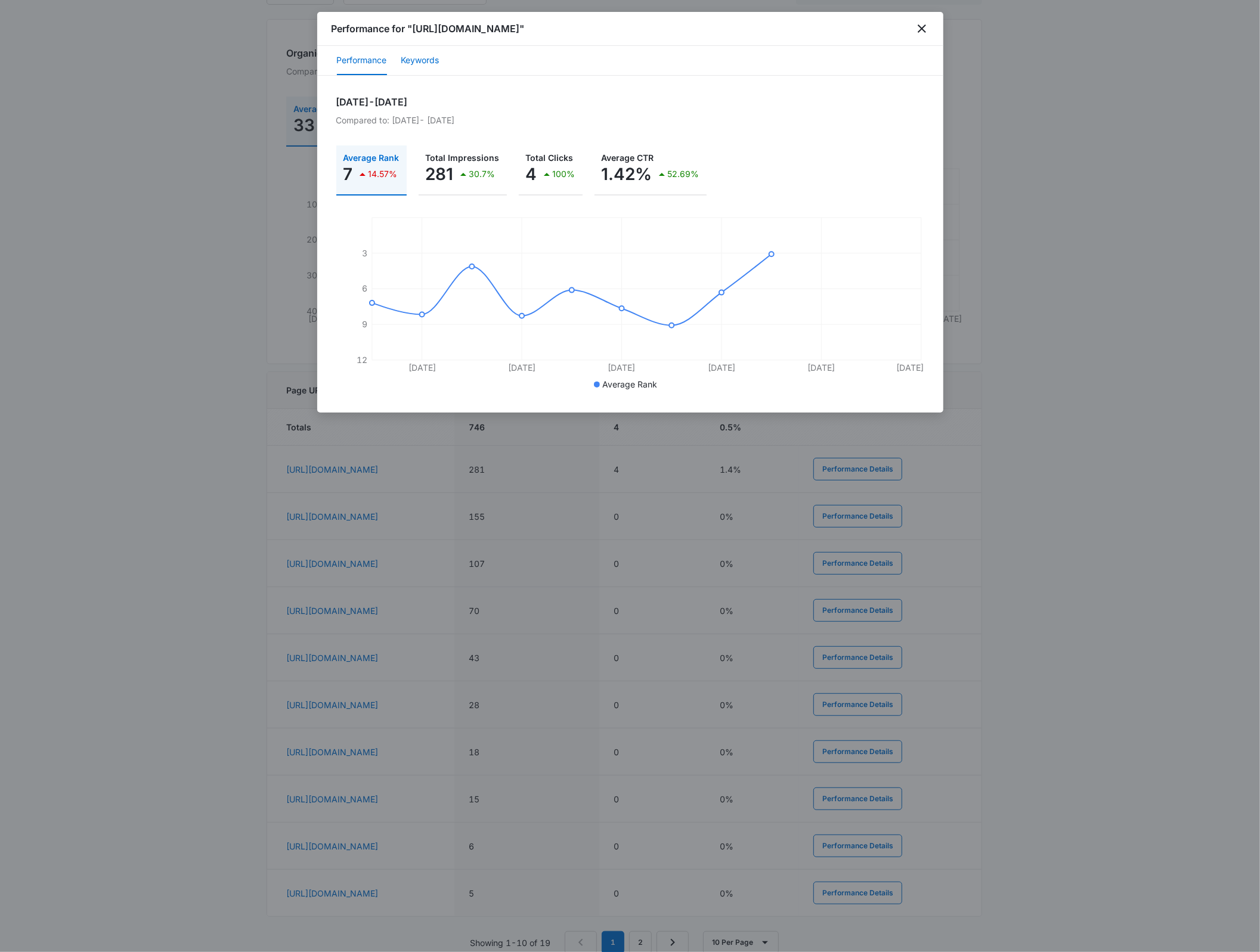
click at [420, 73] on button "Keywords" at bounding box center [420, 61] width 38 height 29
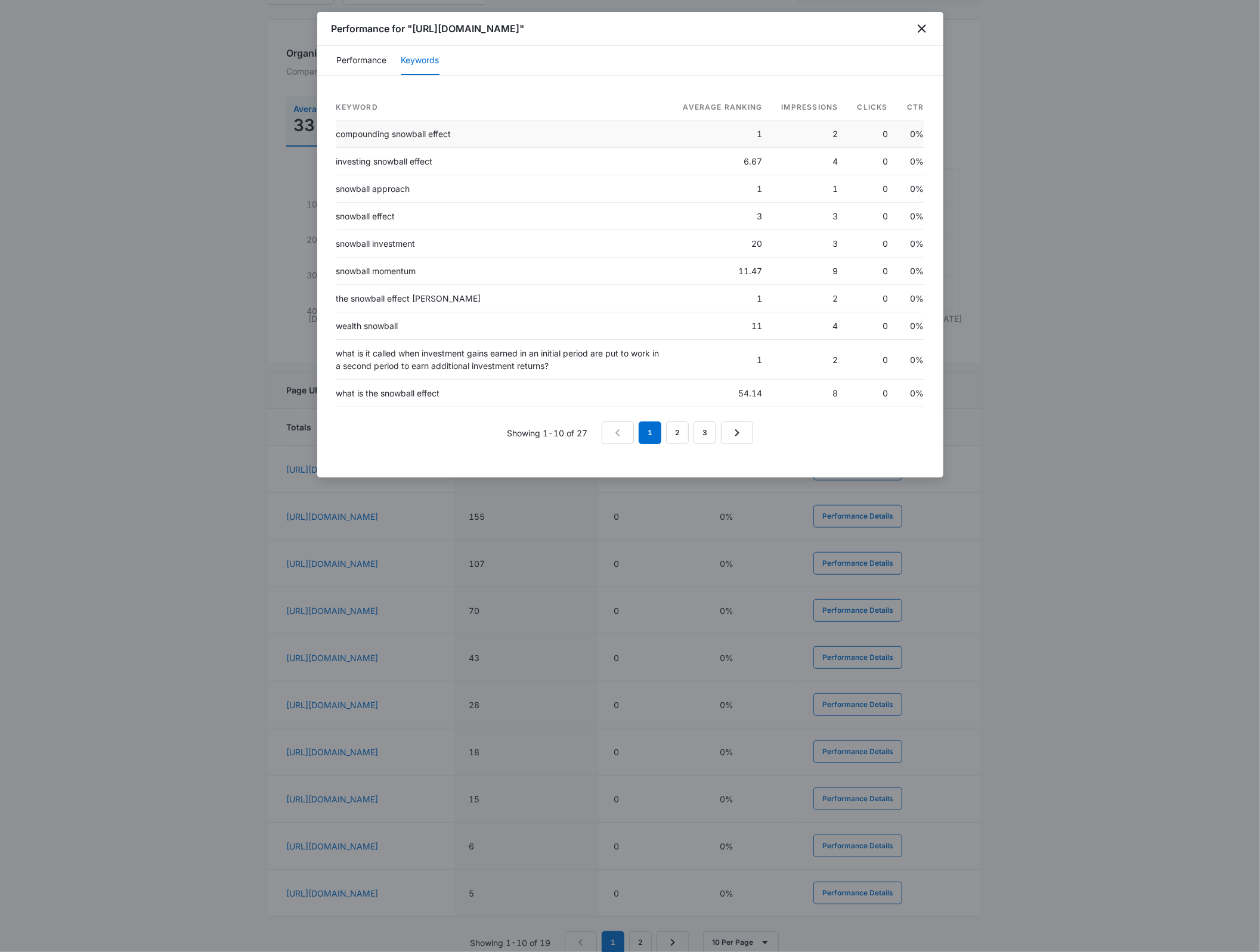
click at [399, 148] on td "compounding snowball effect" at bounding box center [505, 134] width 338 height 28
click at [390, 172] on td "investing snowball effect" at bounding box center [505, 162] width 338 height 28
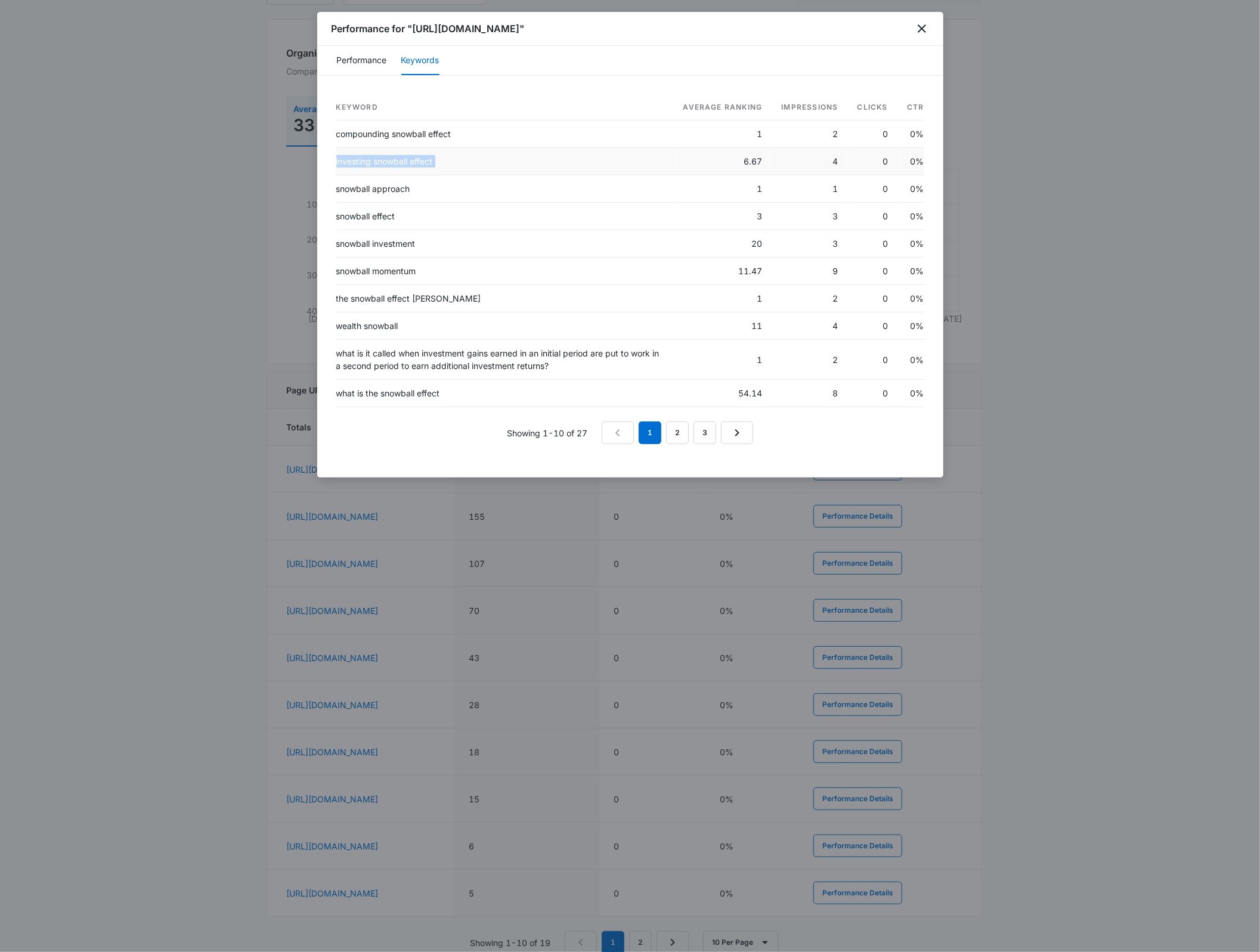
click at [390, 172] on td "investing snowball effect" at bounding box center [505, 162] width 338 height 28
click at [391, 258] on td "snowball investment" at bounding box center [505, 244] width 338 height 28
click at [383, 285] on td "snowball momentum" at bounding box center [505, 272] width 338 height 28
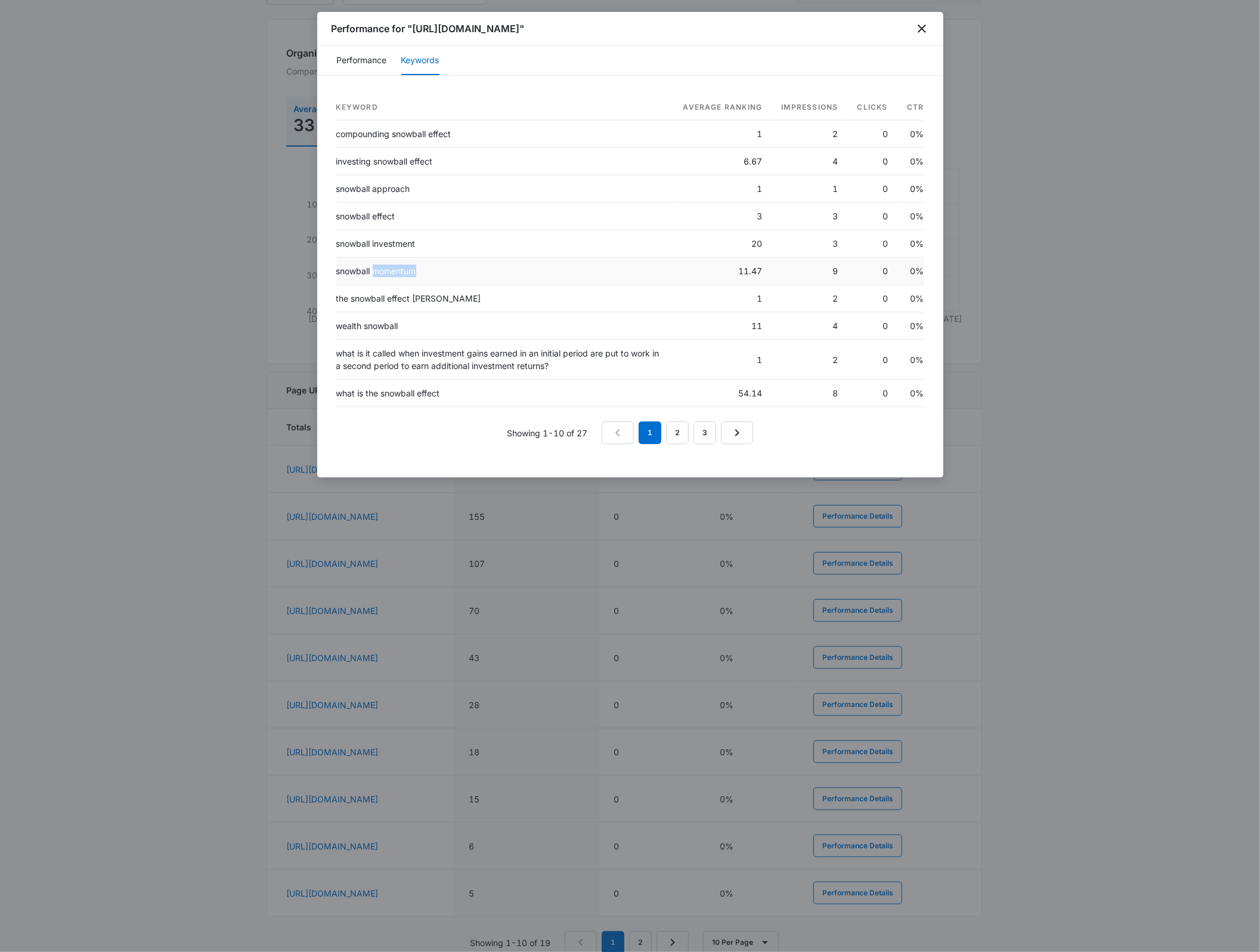
click at [383, 285] on td "snowball momentum" at bounding box center [505, 272] width 338 height 28
click at [677, 443] on link "2" at bounding box center [677, 433] width 22 height 22
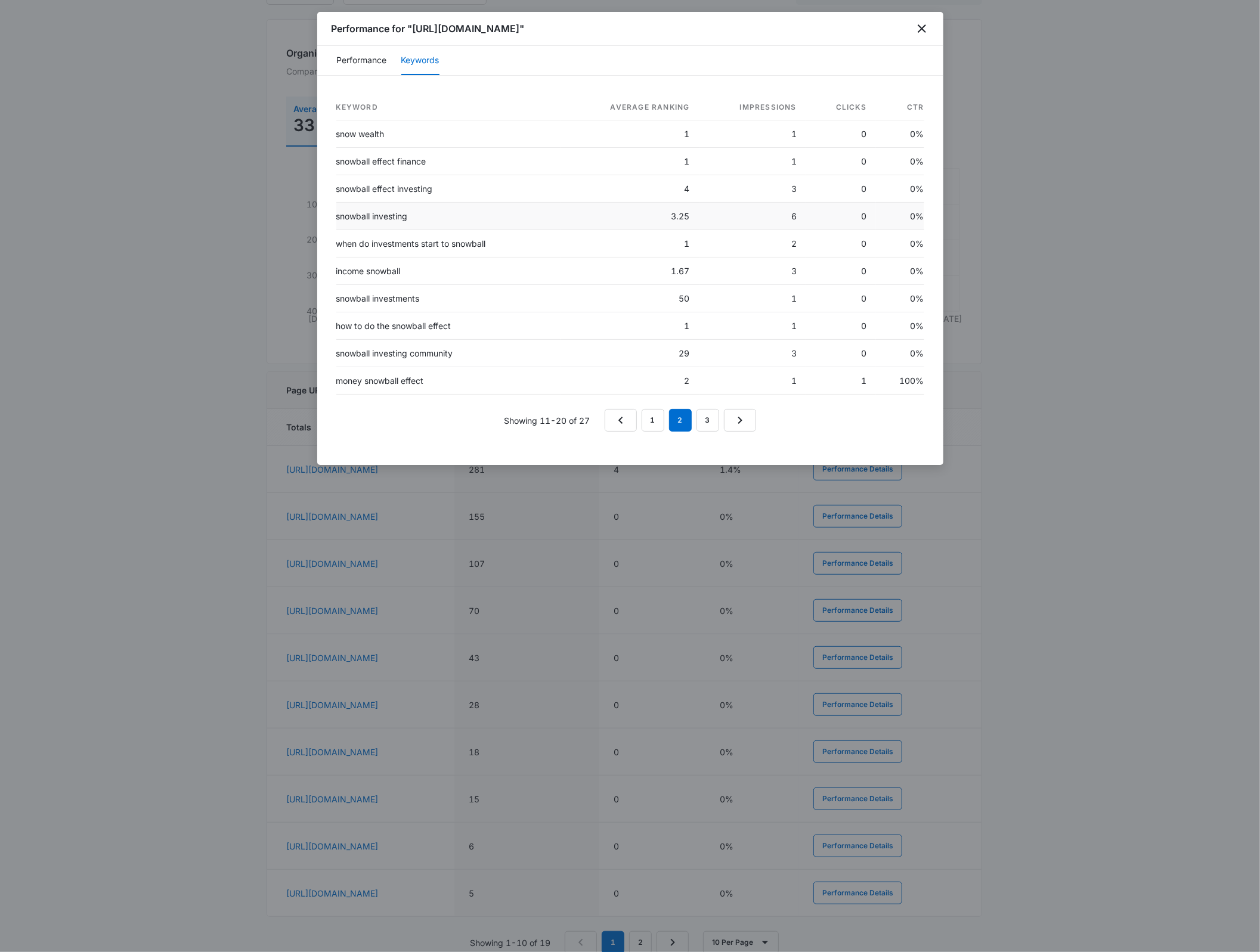
click at [385, 230] on td "snowball investing" at bounding box center [448, 216] width 224 height 28
click at [433, 366] on td "snowball investing community" at bounding box center [448, 354] width 224 height 28
click at [432, 366] on td "snowball investing community" at bounding box center [448, 354] width 224 height 28
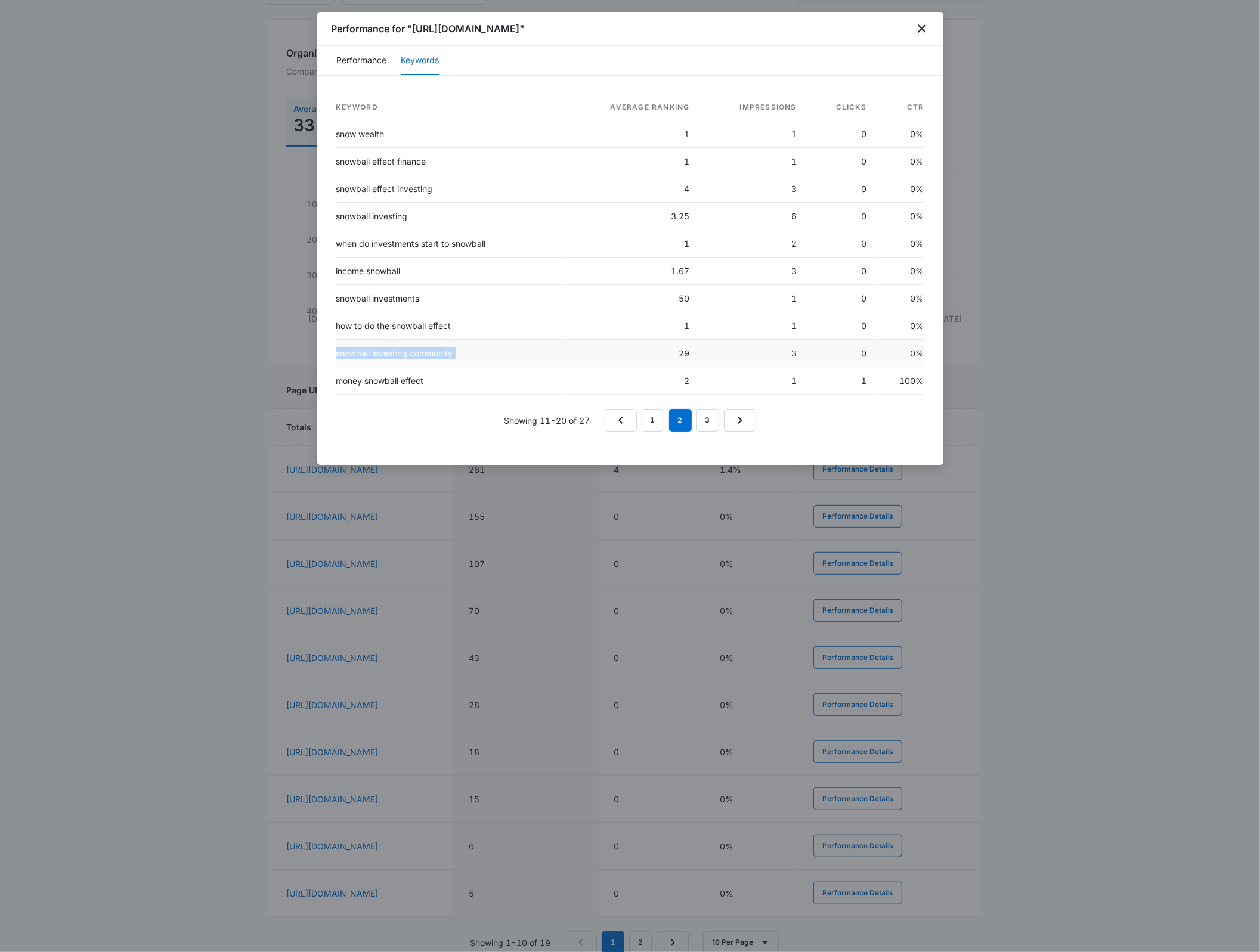
click at [432, 366] on td "snowball investing community" at bounding box center [448, 354] width 224 height 28
click at [717, 425] on link "3" at bounding box center [708, 420] width 22 height 22
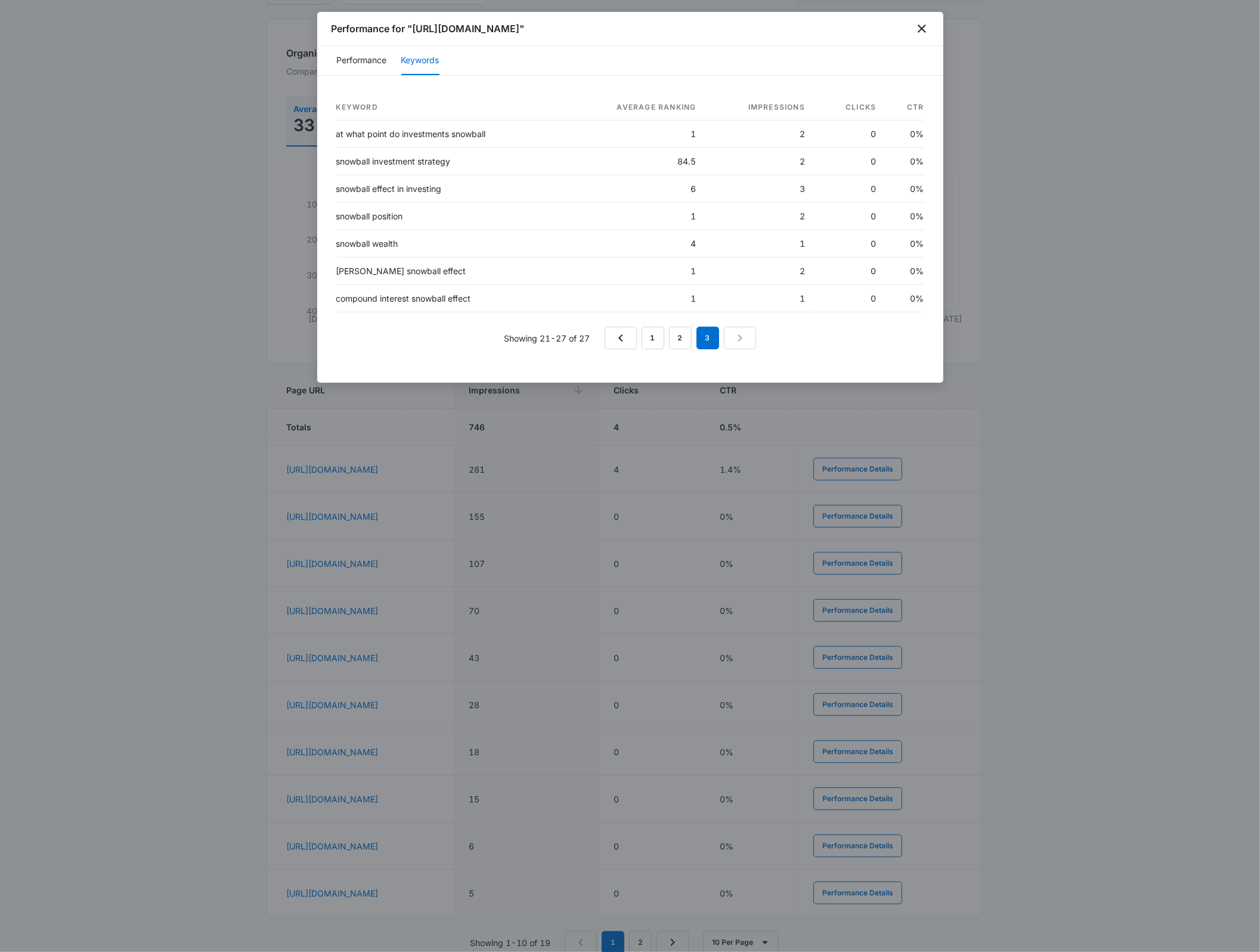
click at [177, 76] on div at bounding box center [630, 476] width 1260 height 952
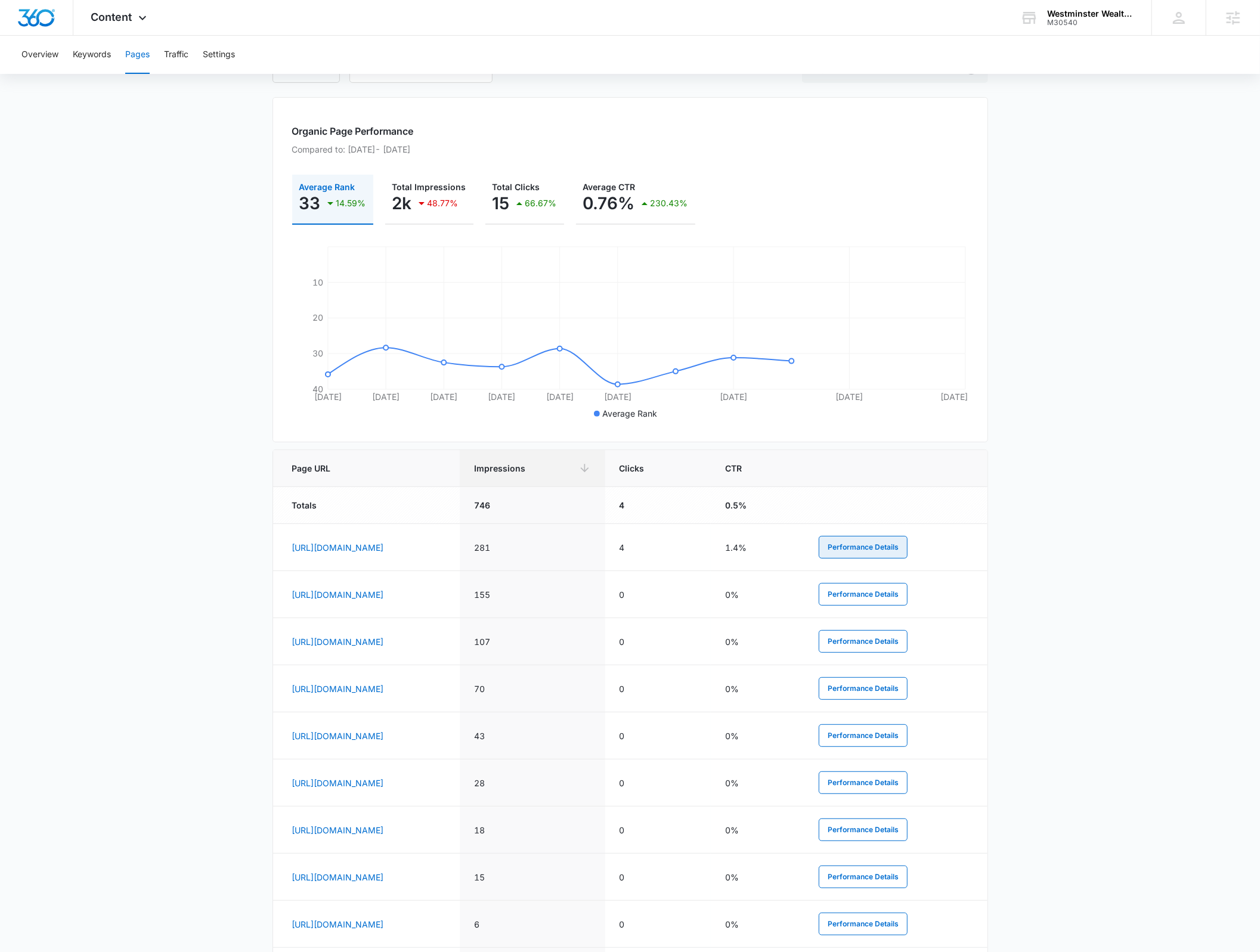
scroll to position [0, 0]
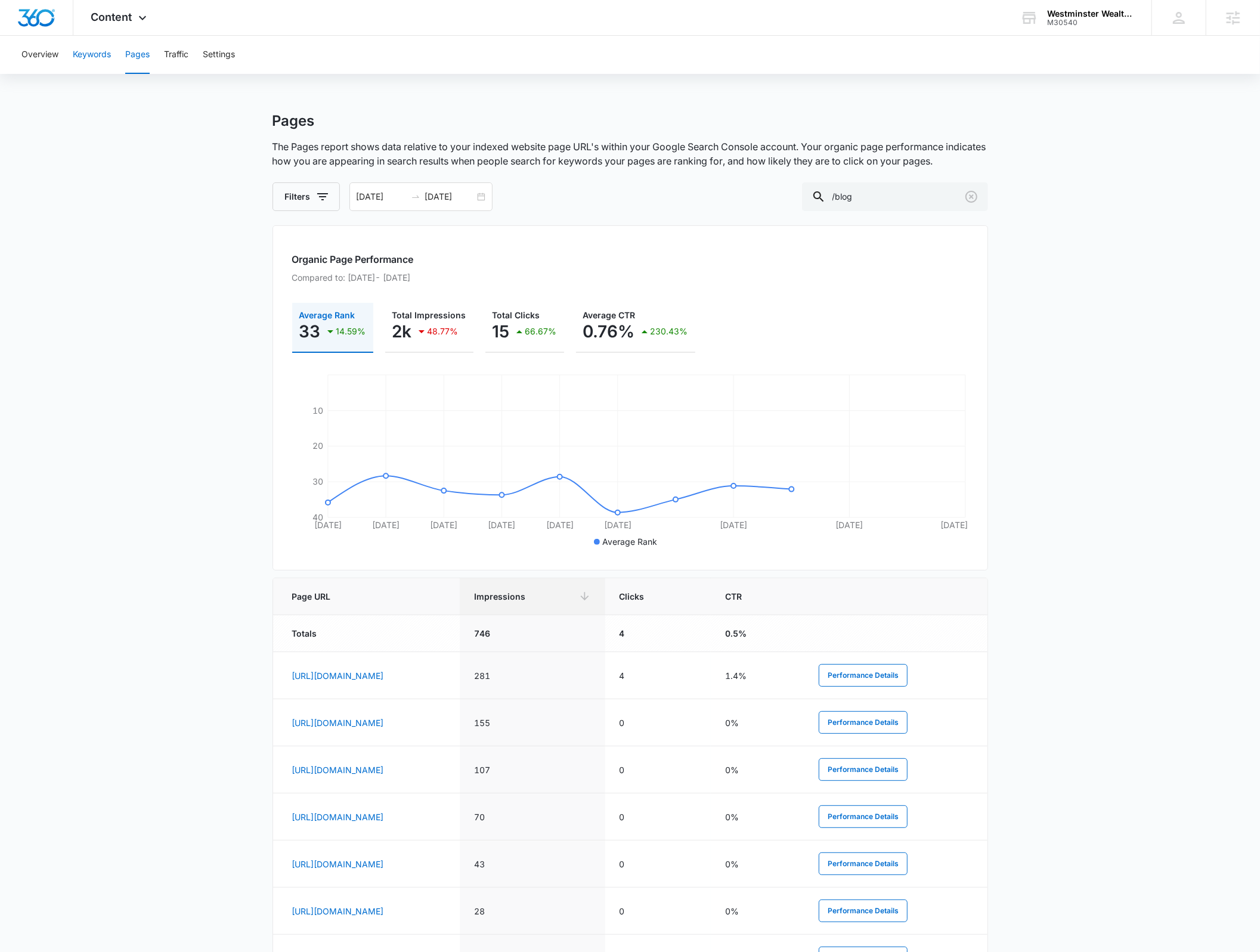
click at [78, 64] on button "Keywords" at bounding box center [92, 55] width 38 height 38
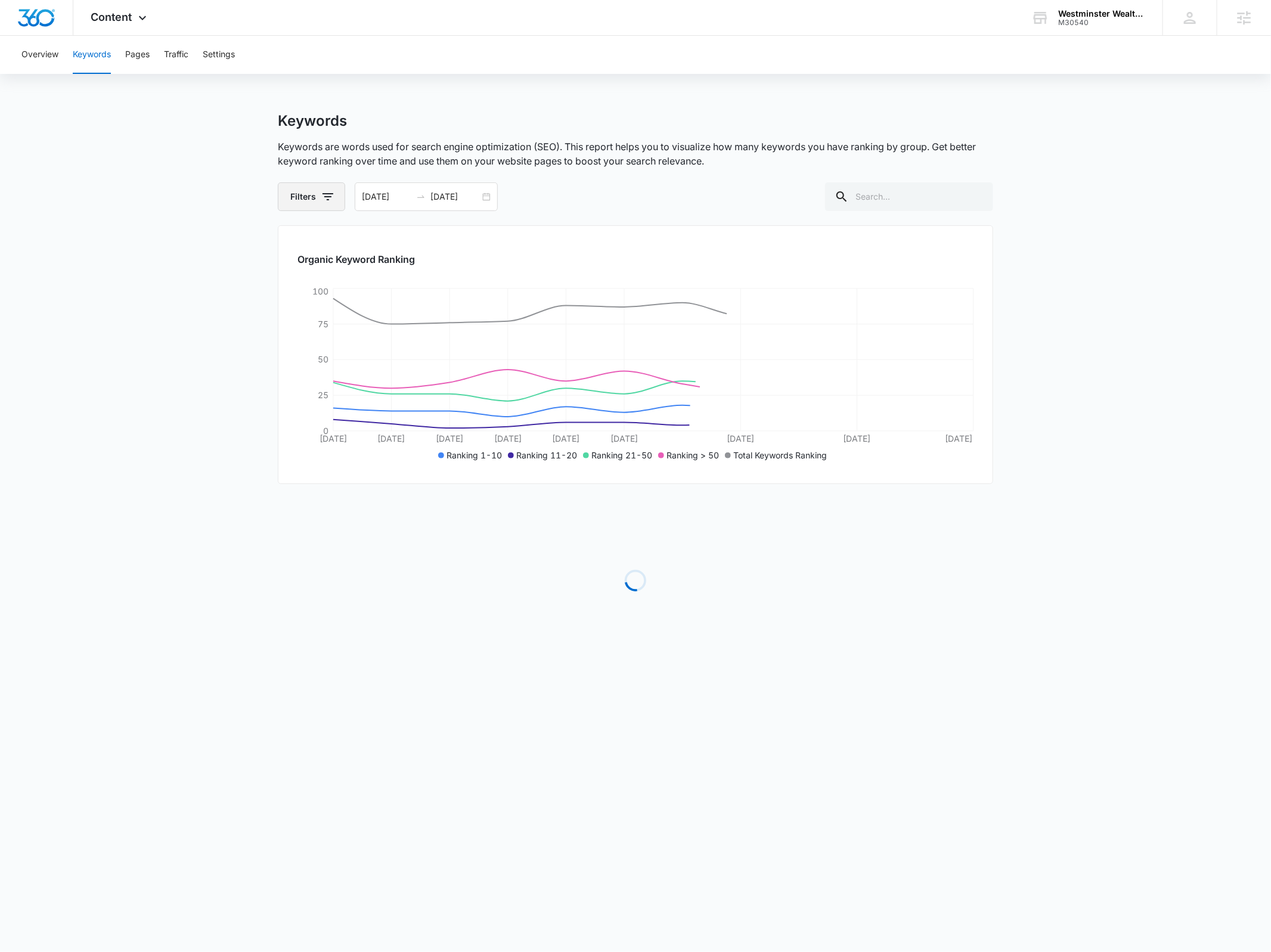
click at [328, 198] on icon "button" at bounding box center [328, 197] width 14 height 14
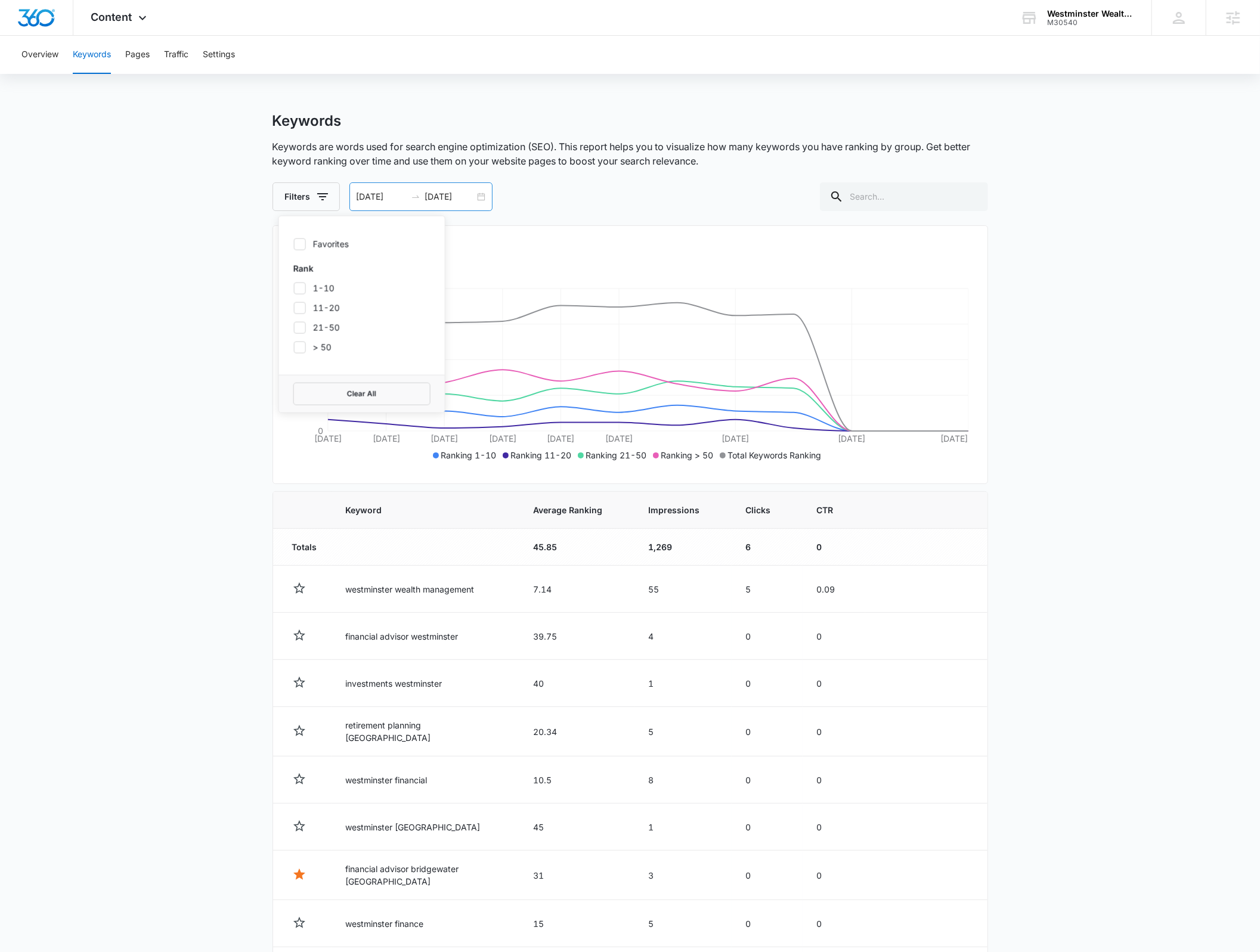
click at [480, 199] on div "08/04/2025 08/15/2025" at bounding box center [421, 197] width 143 height 29
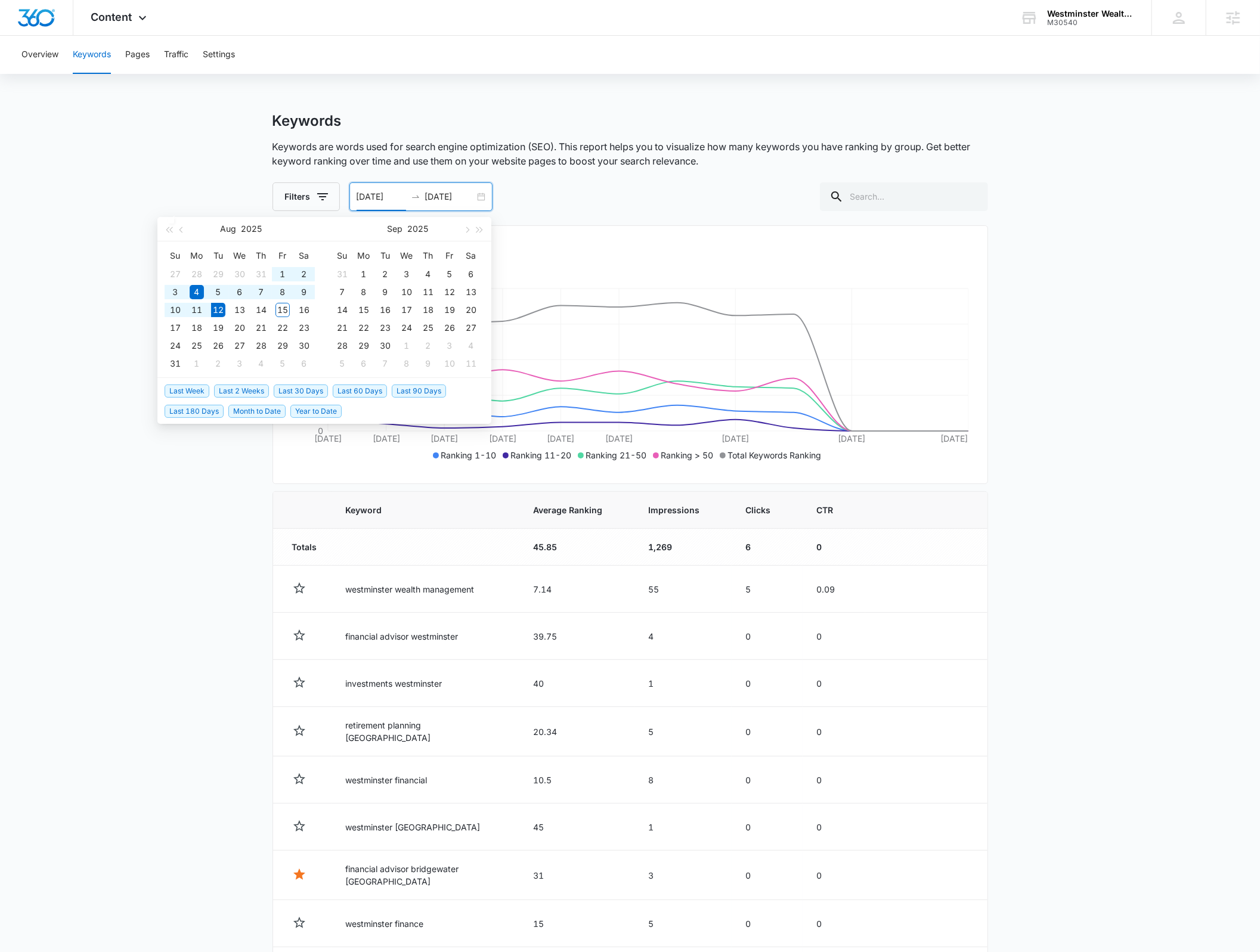
click at [375, 390] on span "Last 60 Days" at bounding box center [360, 391] width 54 height 13
type input "06/13/2025"
type input "08/12/2025"
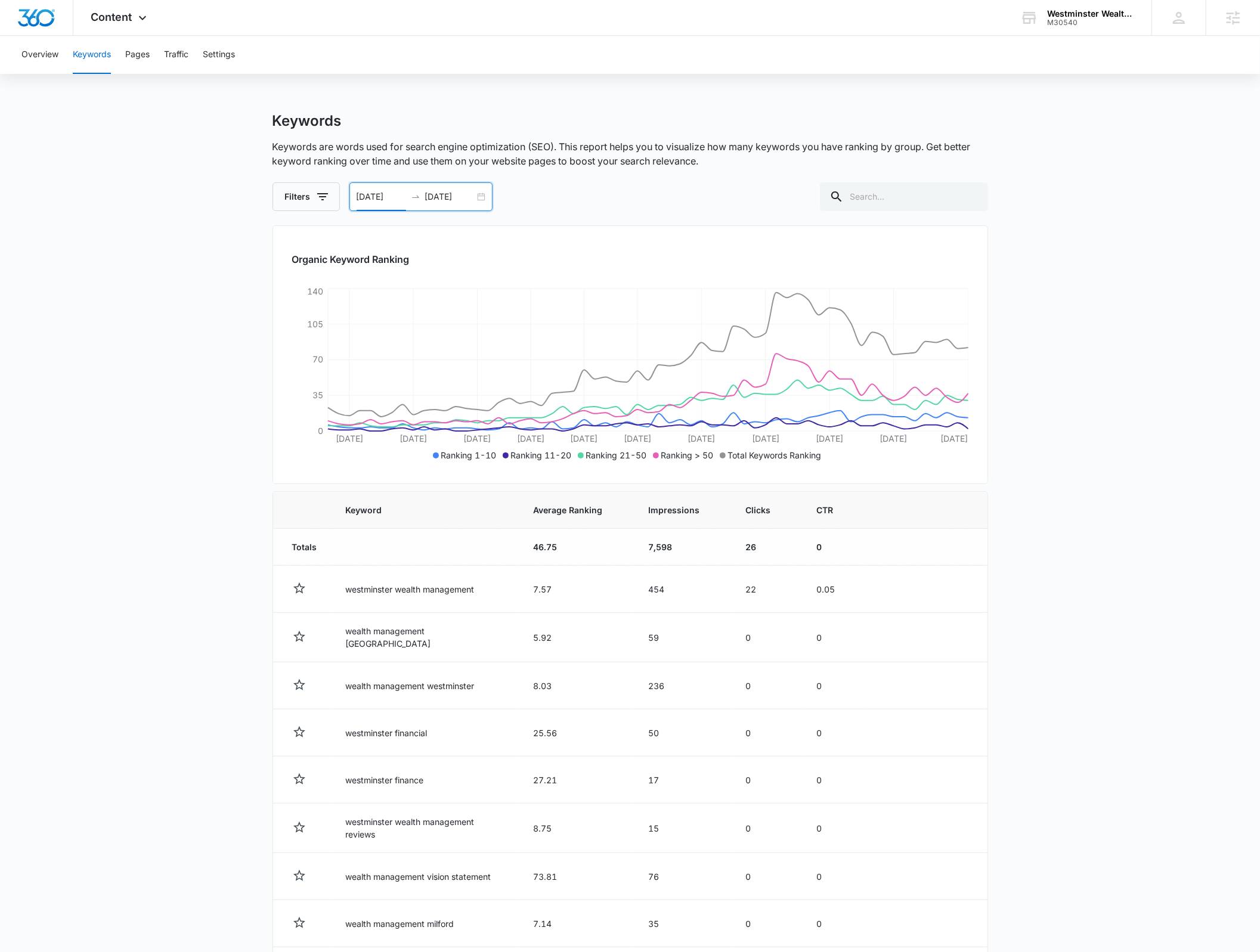
click at [481, 194] on div "06/13/2025 08/12/2025" at bounding box center [421, 197] width 143 height 29
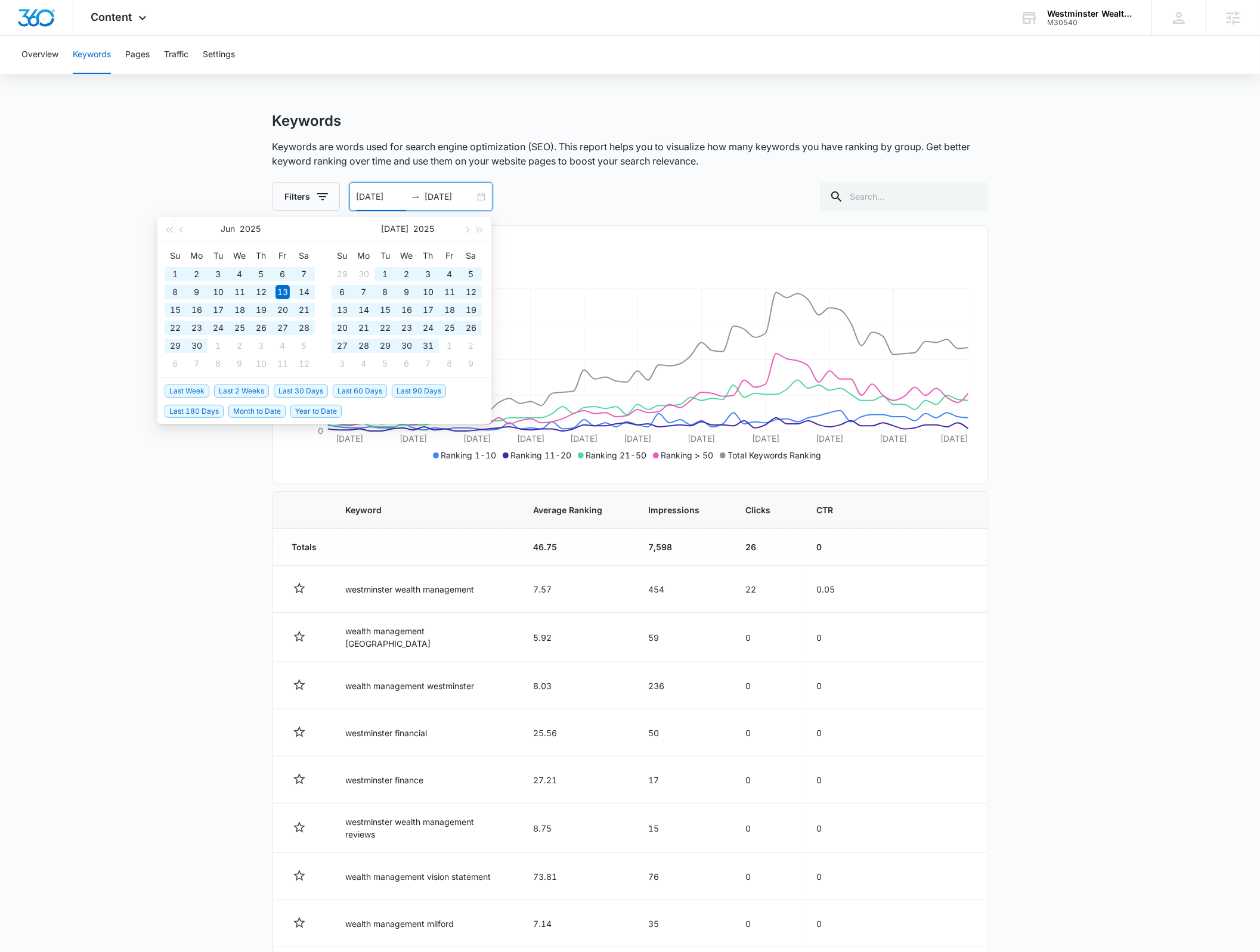
click at [328, 407] on span "Year to Date" at bounding box center [316, 411] width 51 height 13
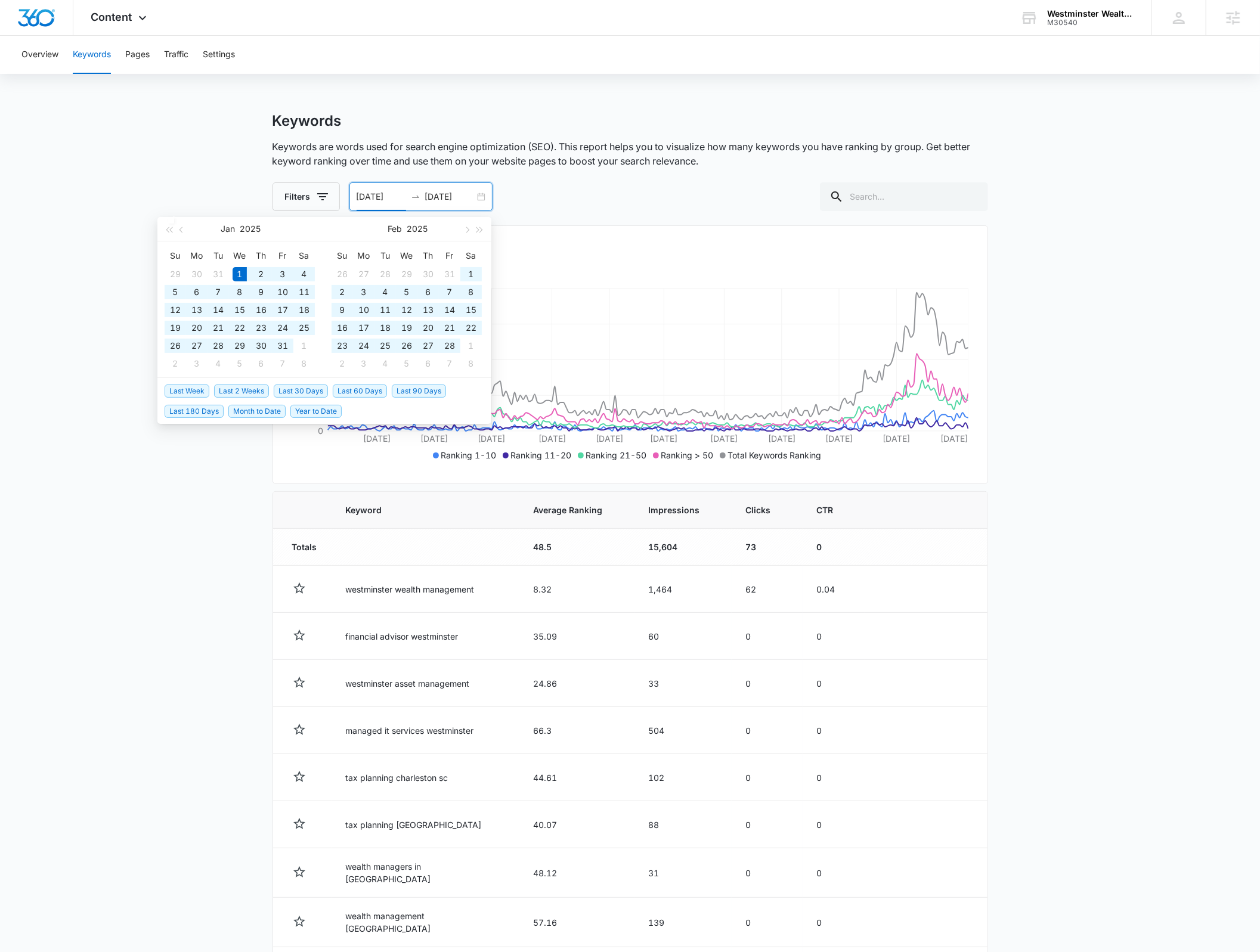
click at [397, 194] on input "01/01/2025" at bounding box center [381, 197] width 49 height 13
type input "01/01/2023"
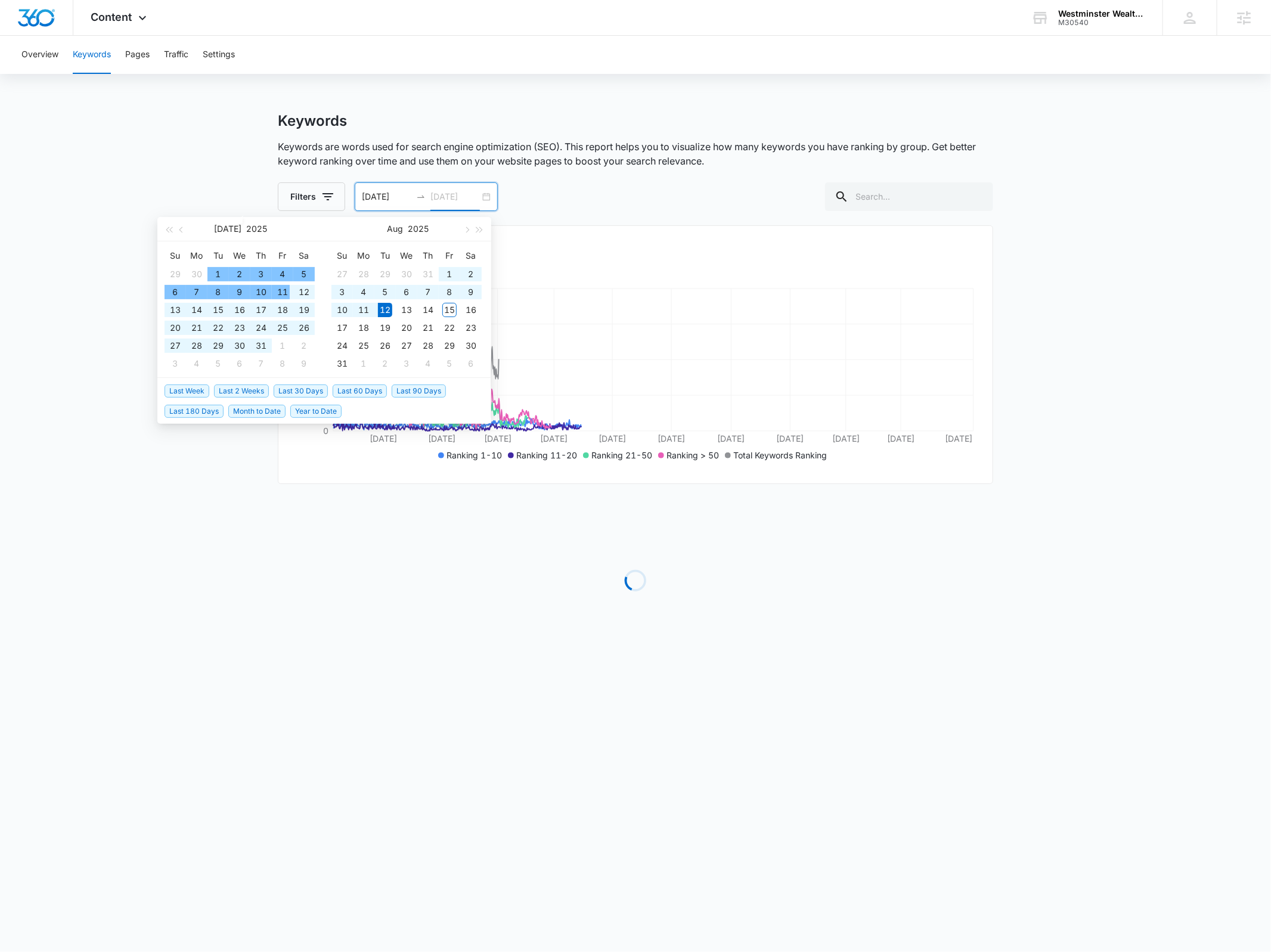
type input "08/12/2025"
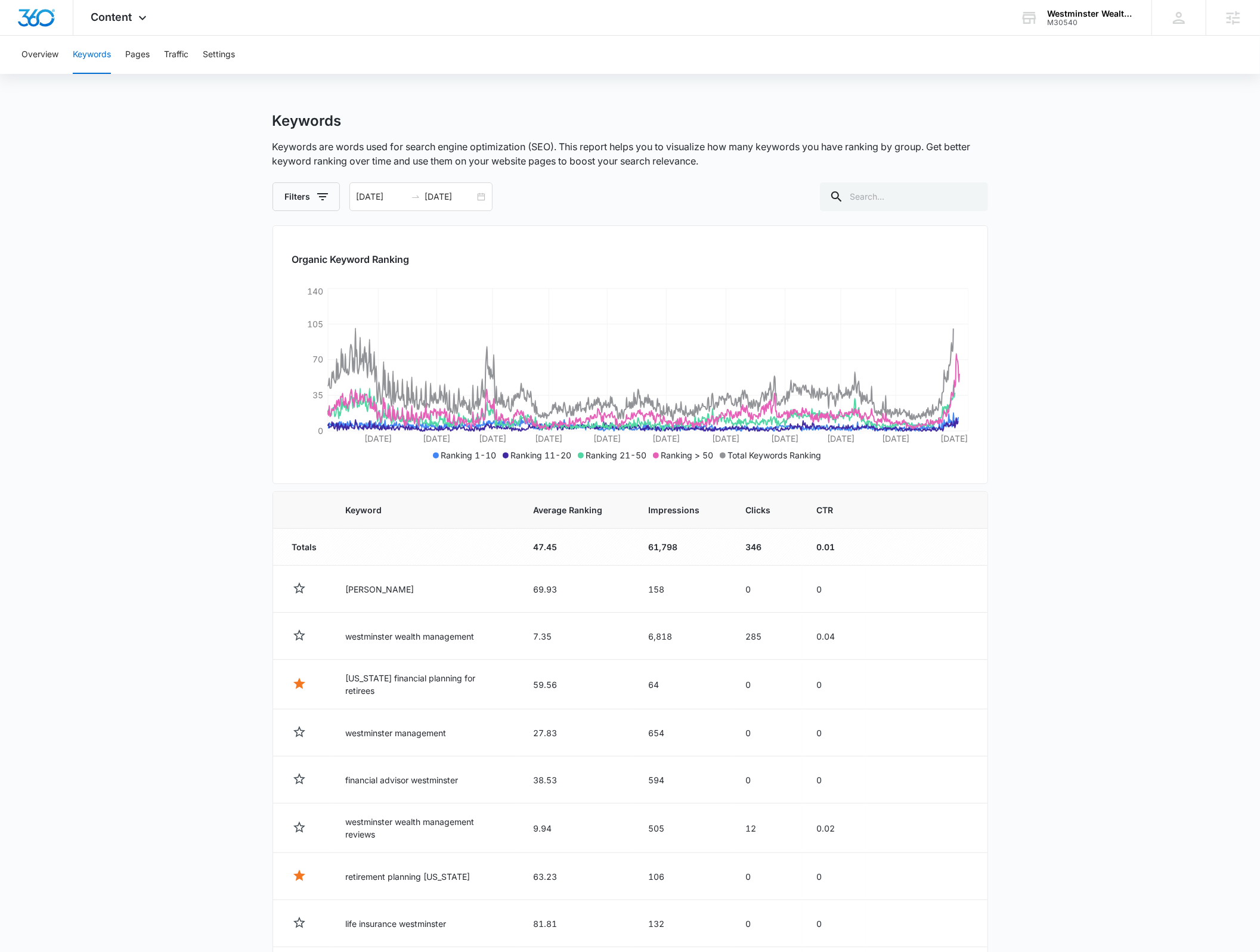
click at [194, 503] on main "Keywords Keywords are words used for search engine optimization (SEO). This rep…" at bounding box center [630, 609] width 1260 height 995
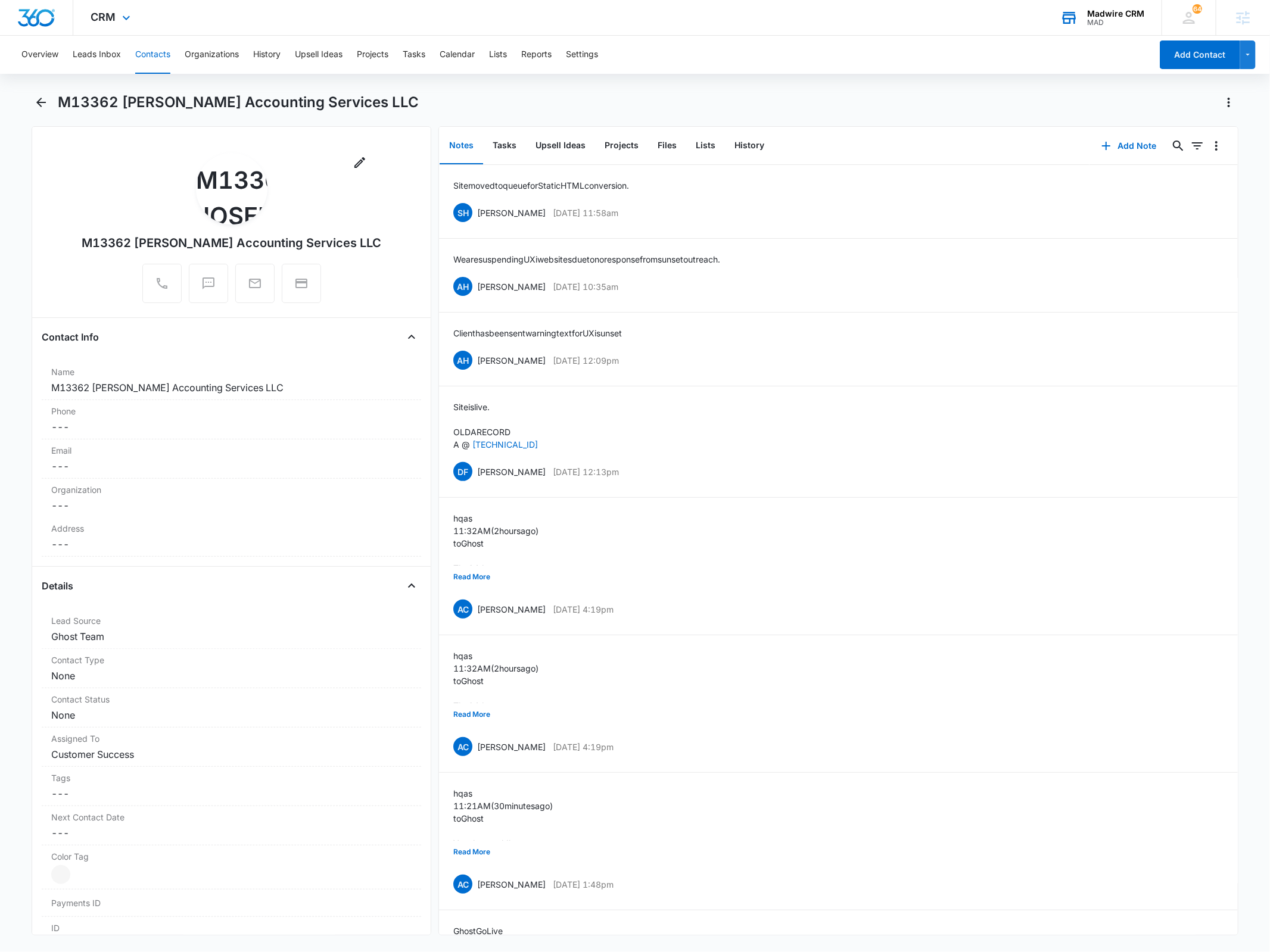
click at [1119, 26] on div "Madwire CRM MAD Your Accounts View All" at bounding box center [1102, 17] width 119 height 35
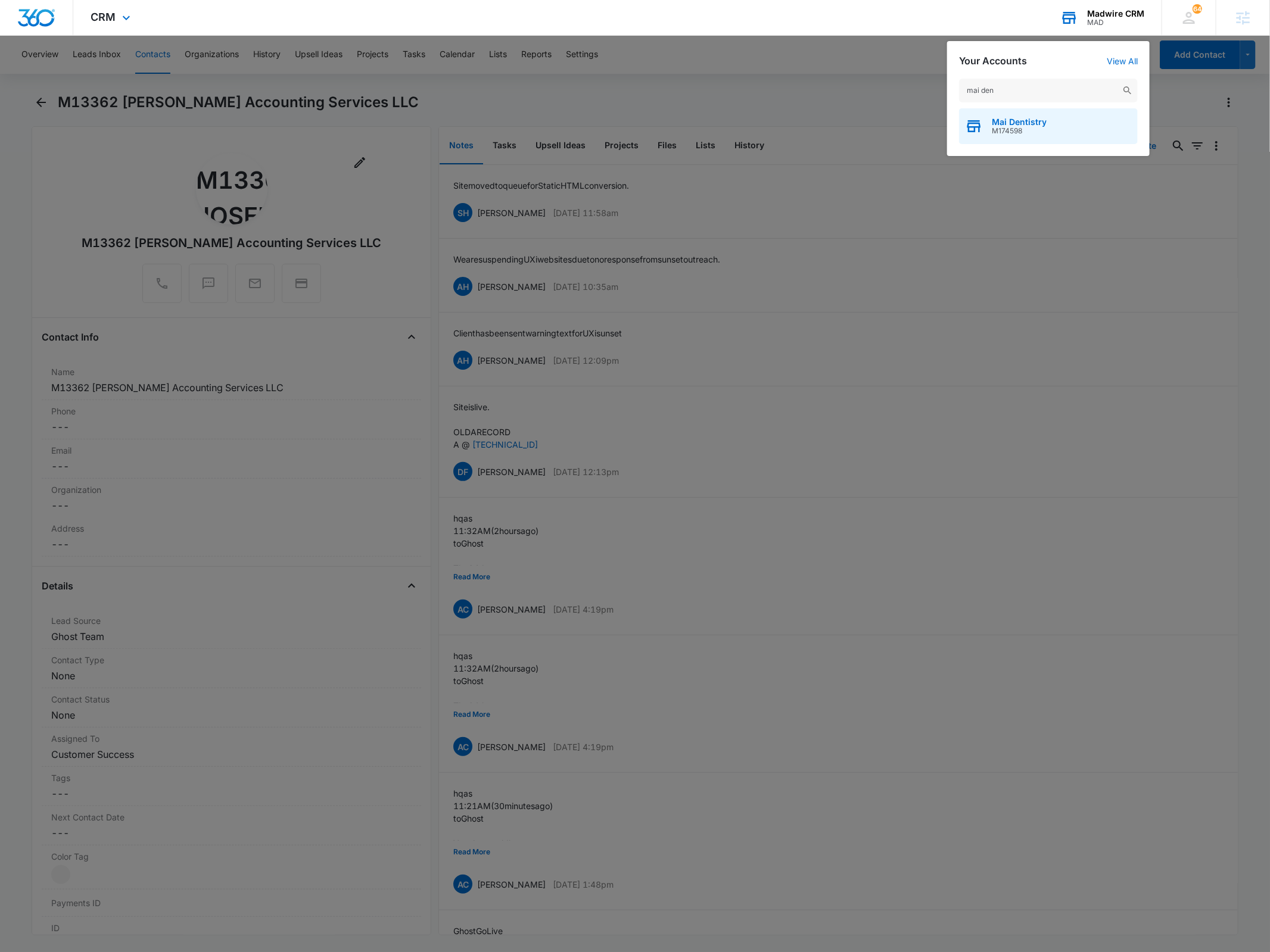
type input "mai den"
click at [1027, 132] on span "M174598" at bounding box center [1019, 131] width 55 height 9
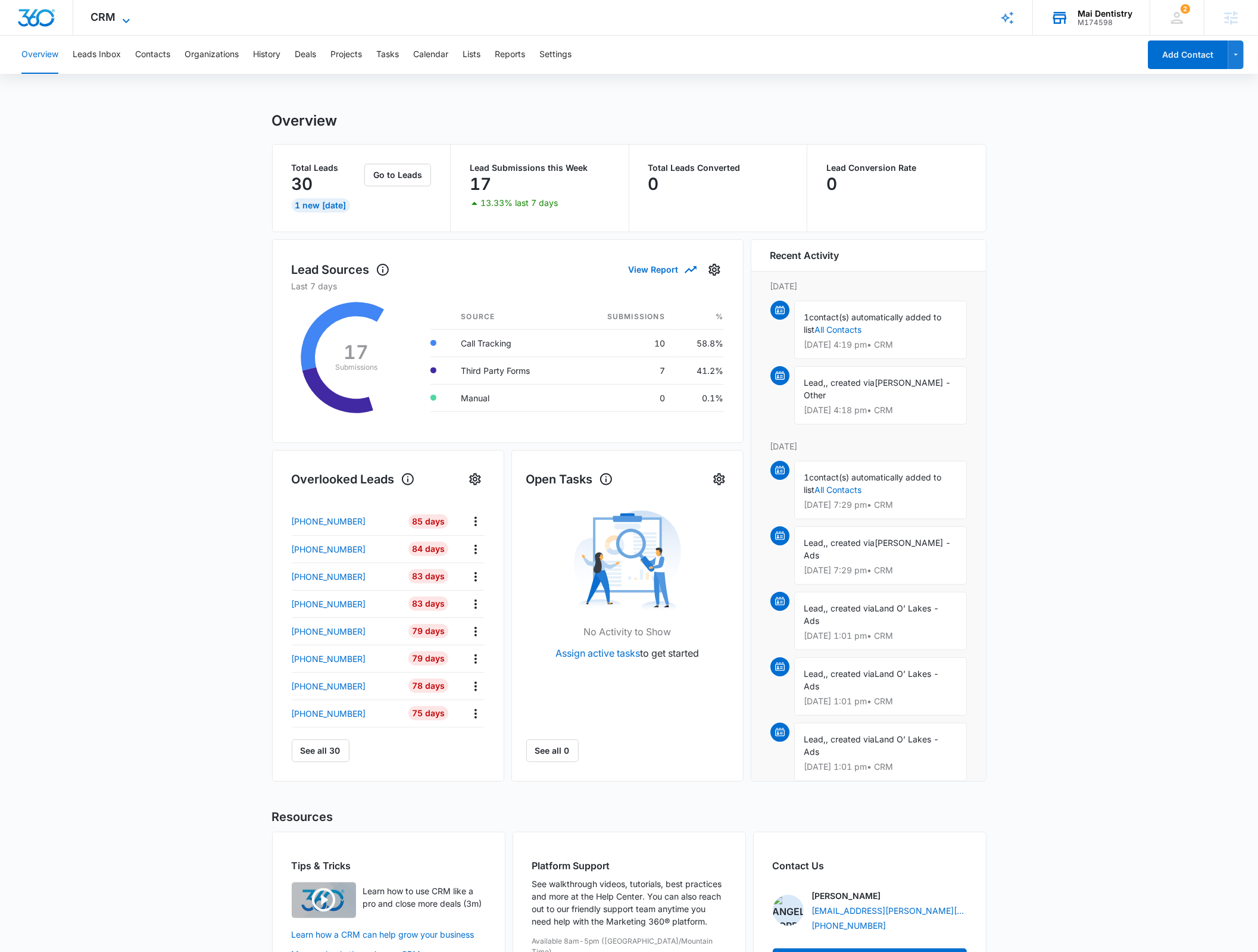
click at [102, 22] on span "CRM" at bounding box center [104, 16] width 25 height 12
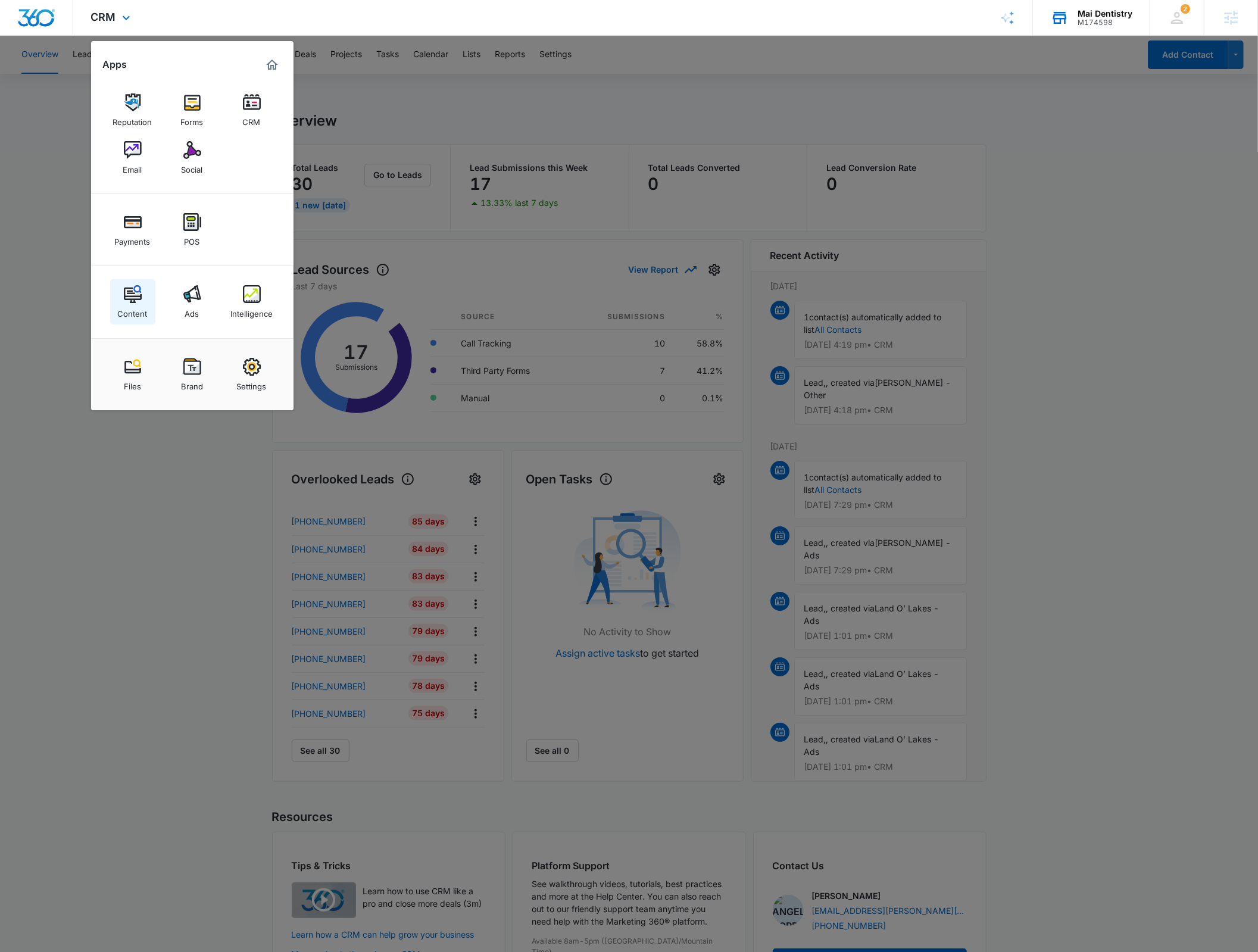
click at [139, 296] on img at bounding box center [133, 294] width 18 height 18
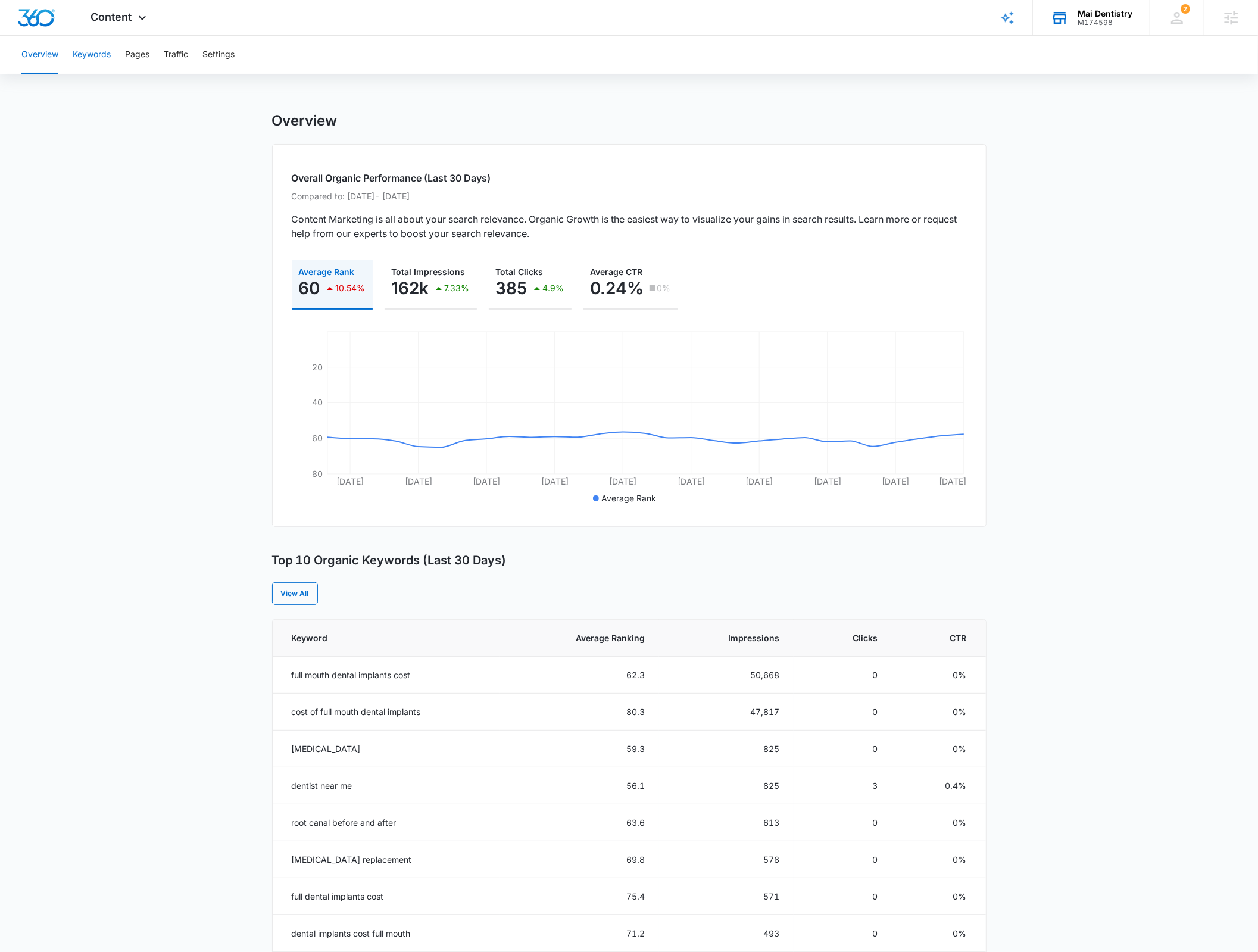
click at [84, 47] on button "Keywords" at bounding box center [92, 55] width 38 height 38
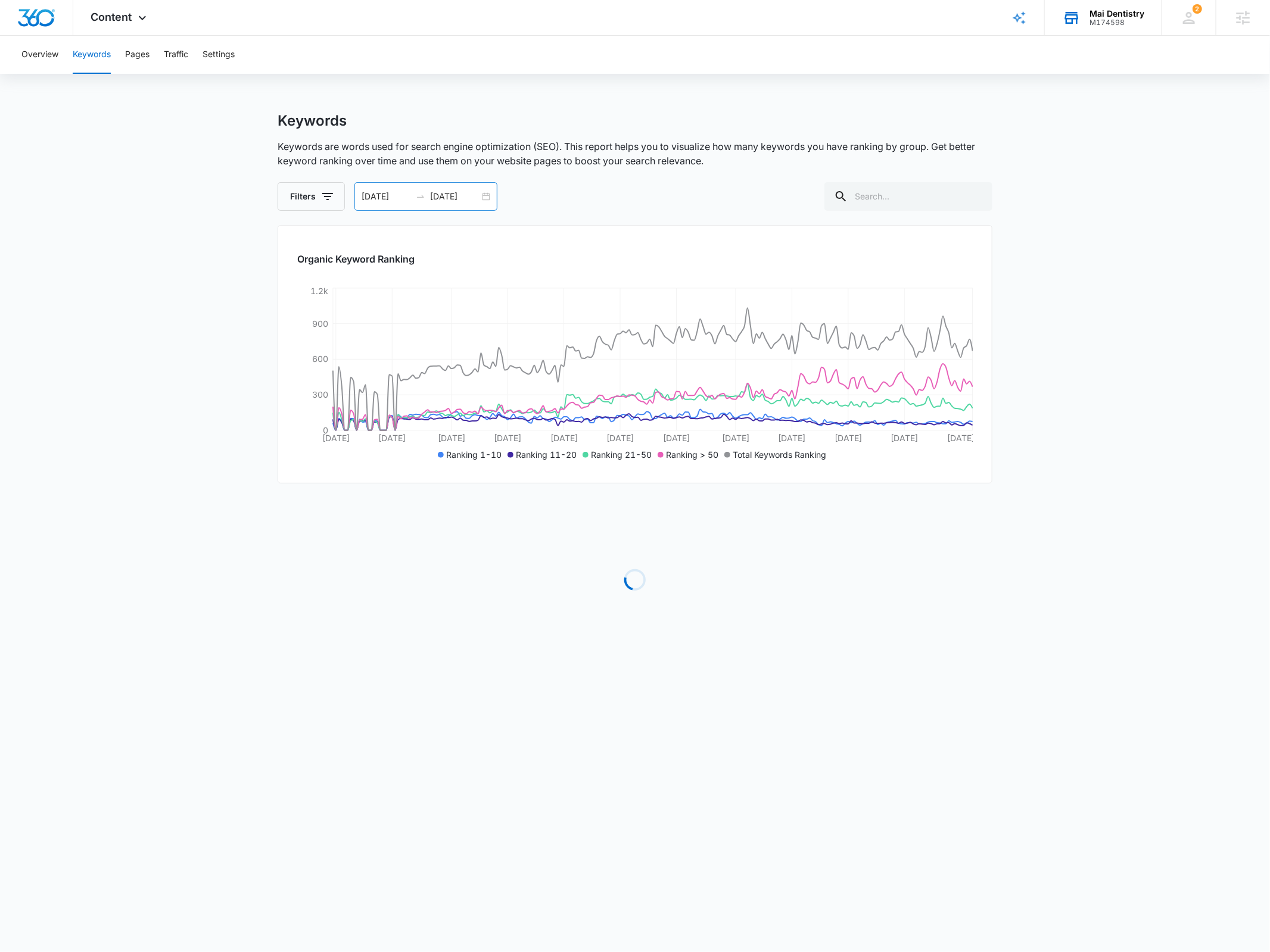
click at [486, 196] on div "01/01/2025 08/05/2025" at bounding box center [426, 196] width 143 height 29
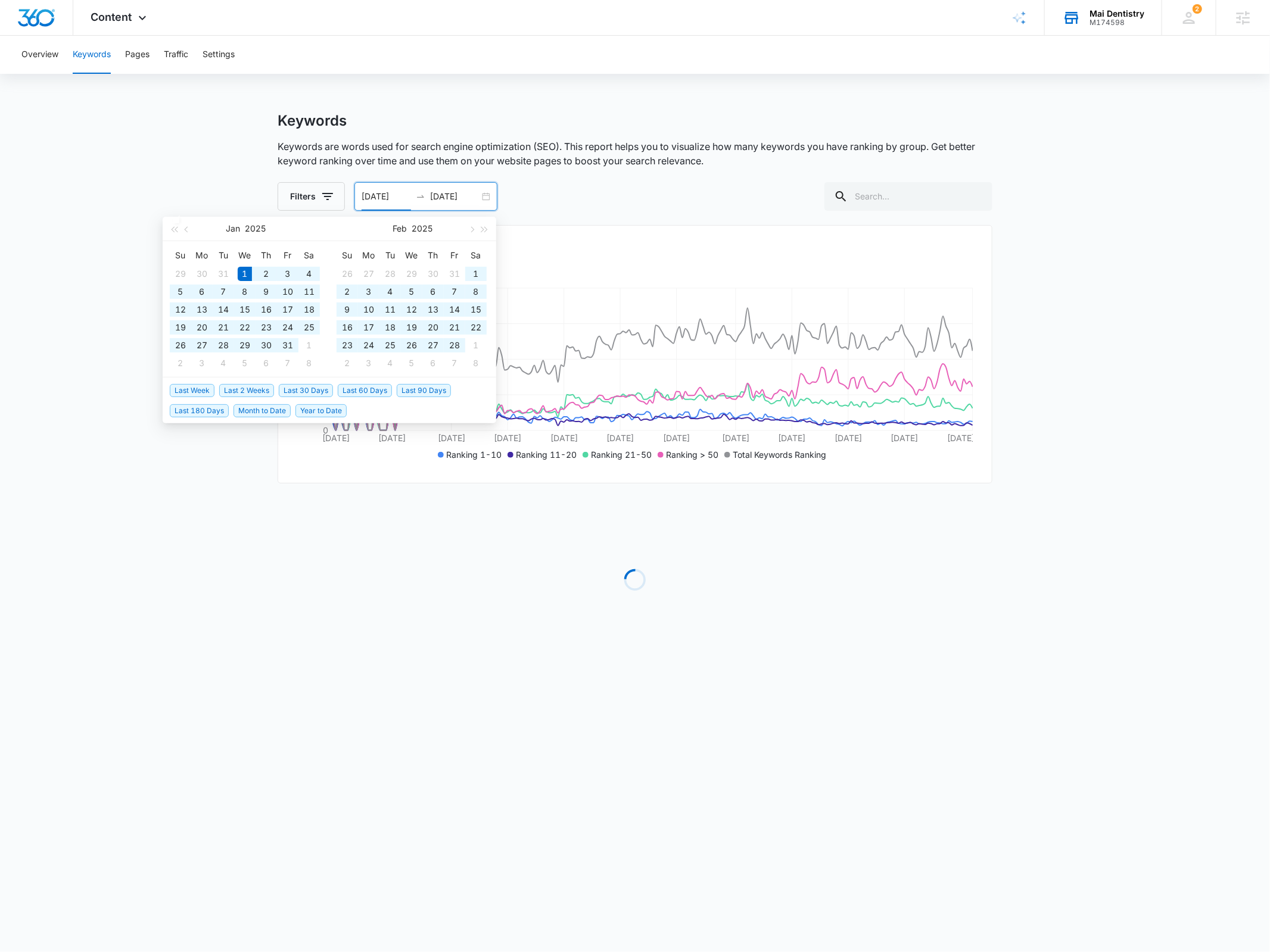
type input "[DATE]"
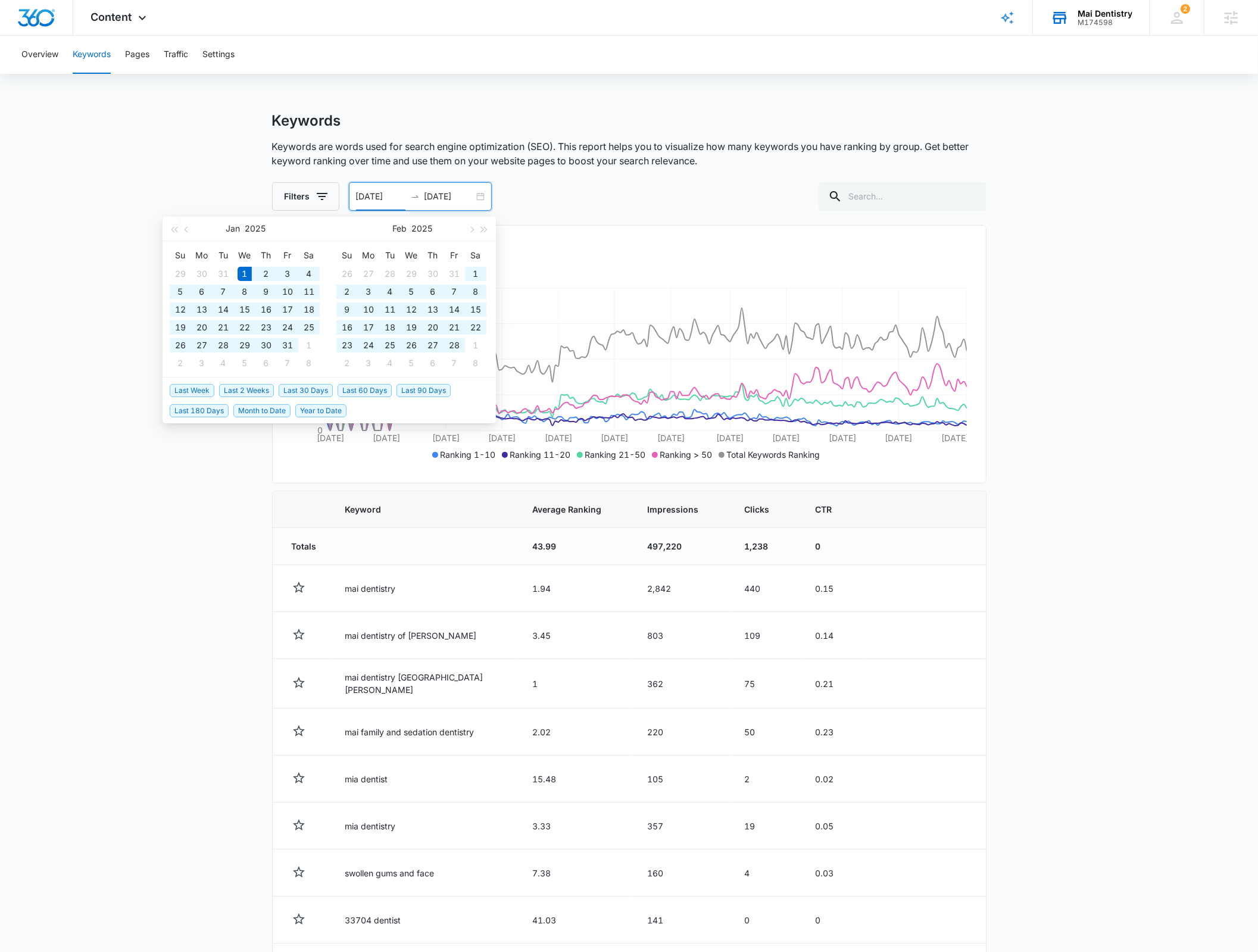
click at [311, 411] on span "Year to Date" at bounding box center [321, 411] width 51 height 13
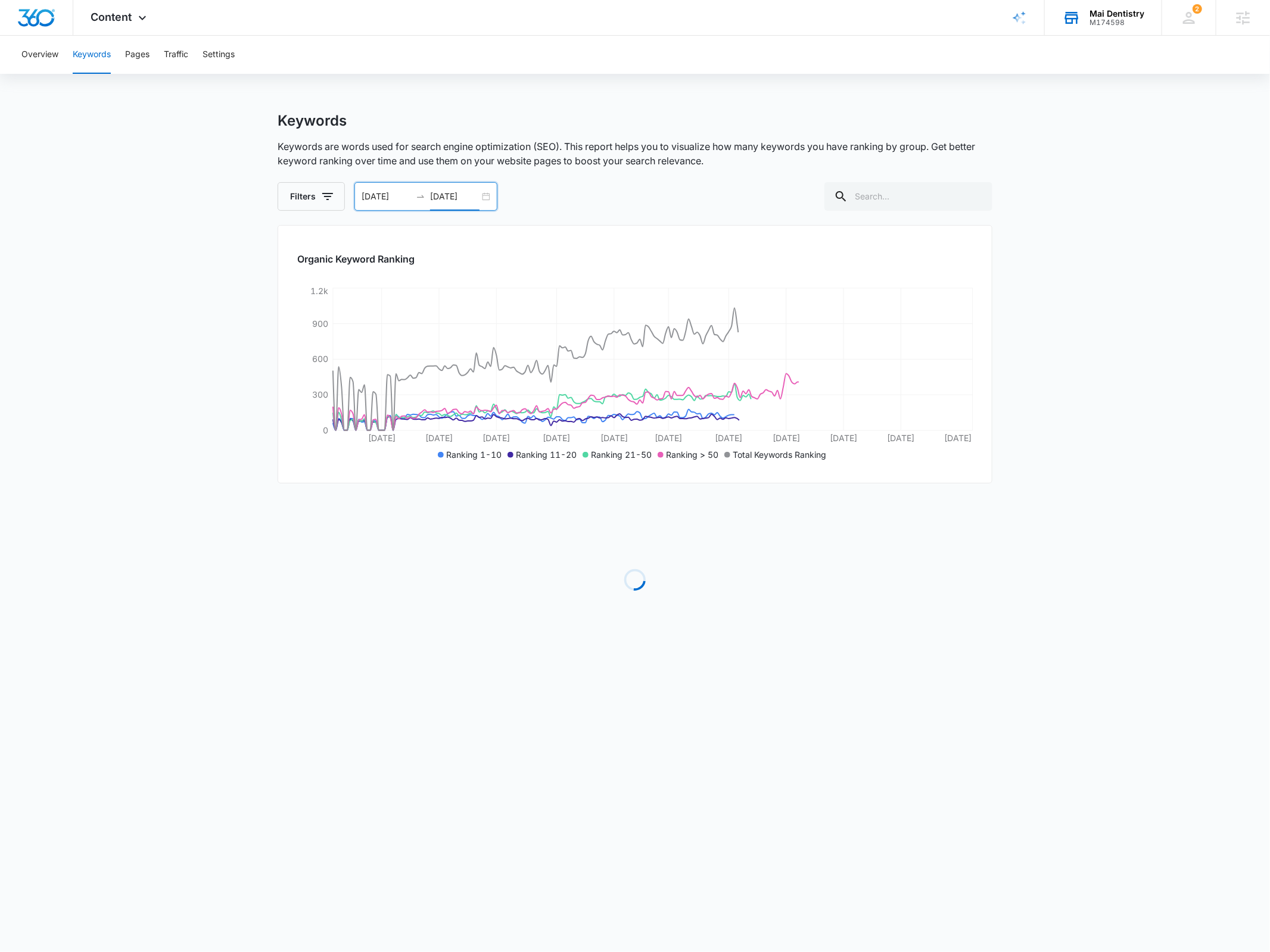
click at [452, 193] on input "08/12/2025" at bounding box center [454, 196] width 49 height 13
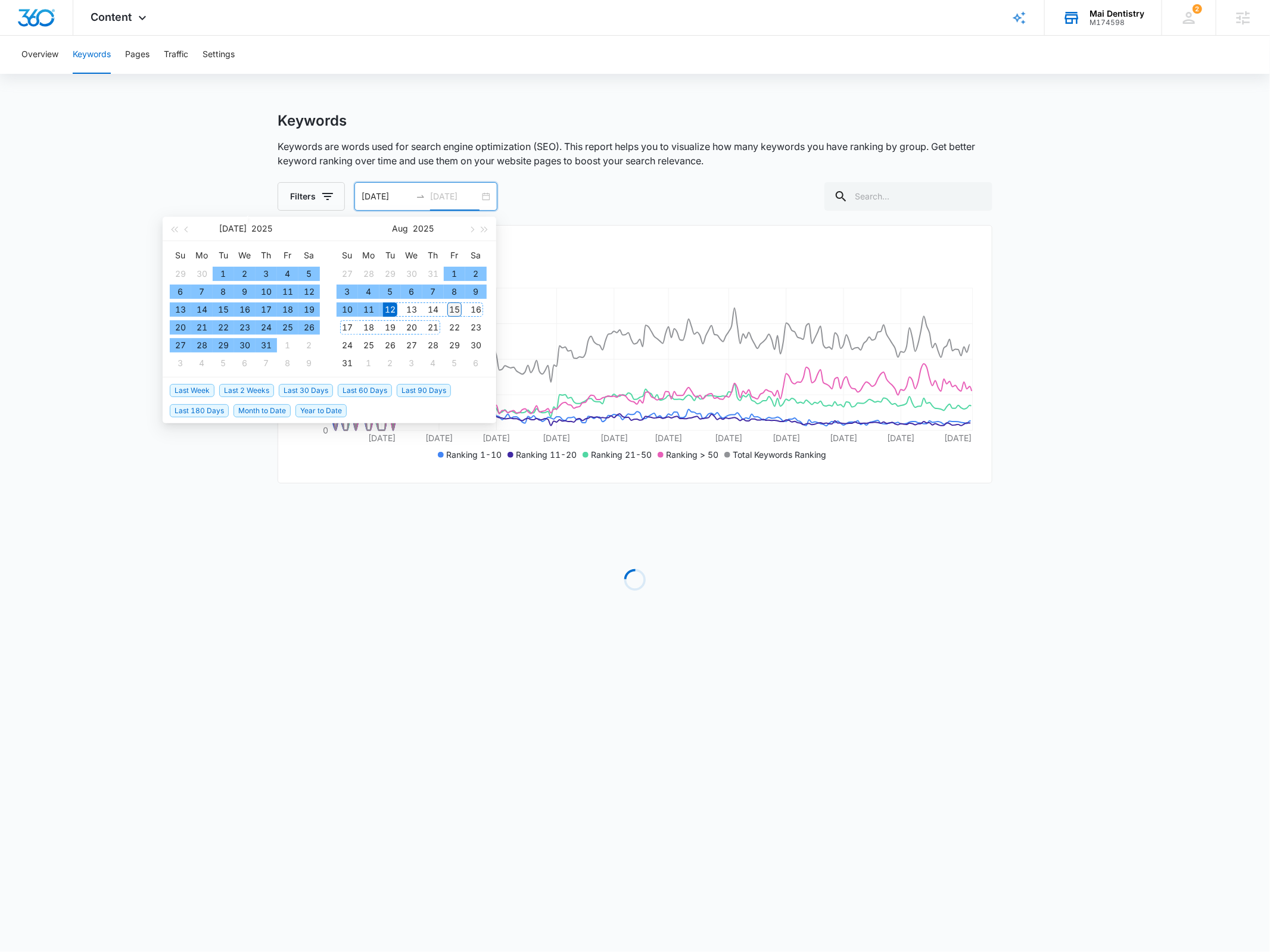
type input "08/15/2025"
click at [454, 308] on div "15" at bounding box center [455, 309] width 14 height 14
type input "[DATE]"
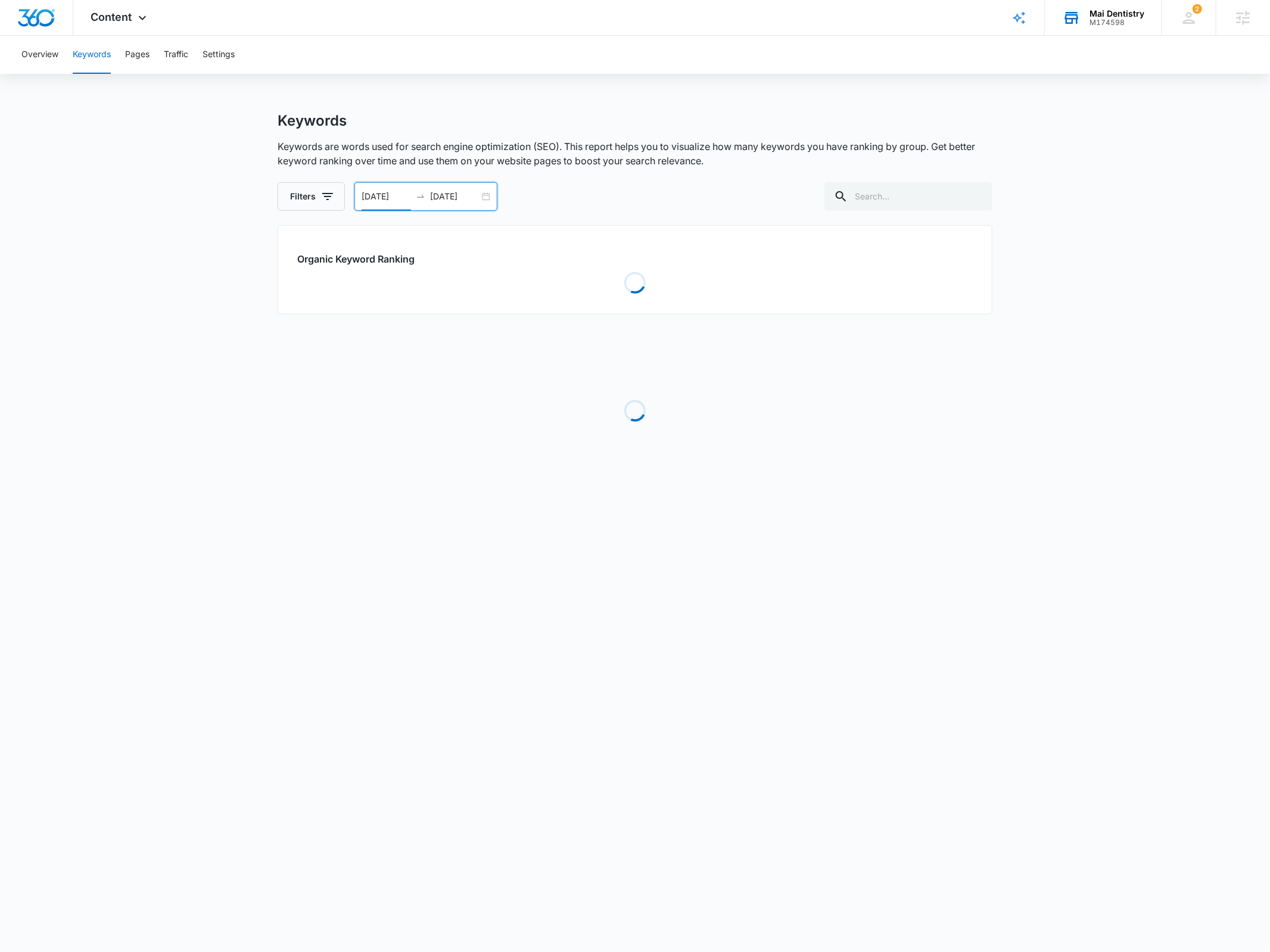
drag, startPoint x: 693, startPoint y: 164, endPoint x: 736, endPoint y: 163, distance: 43.0
click at [693, 164] on p "Keywords are words used for search engine optimization (SEO). This report helps…" at bounding box center [635, 154] width 715 height 29
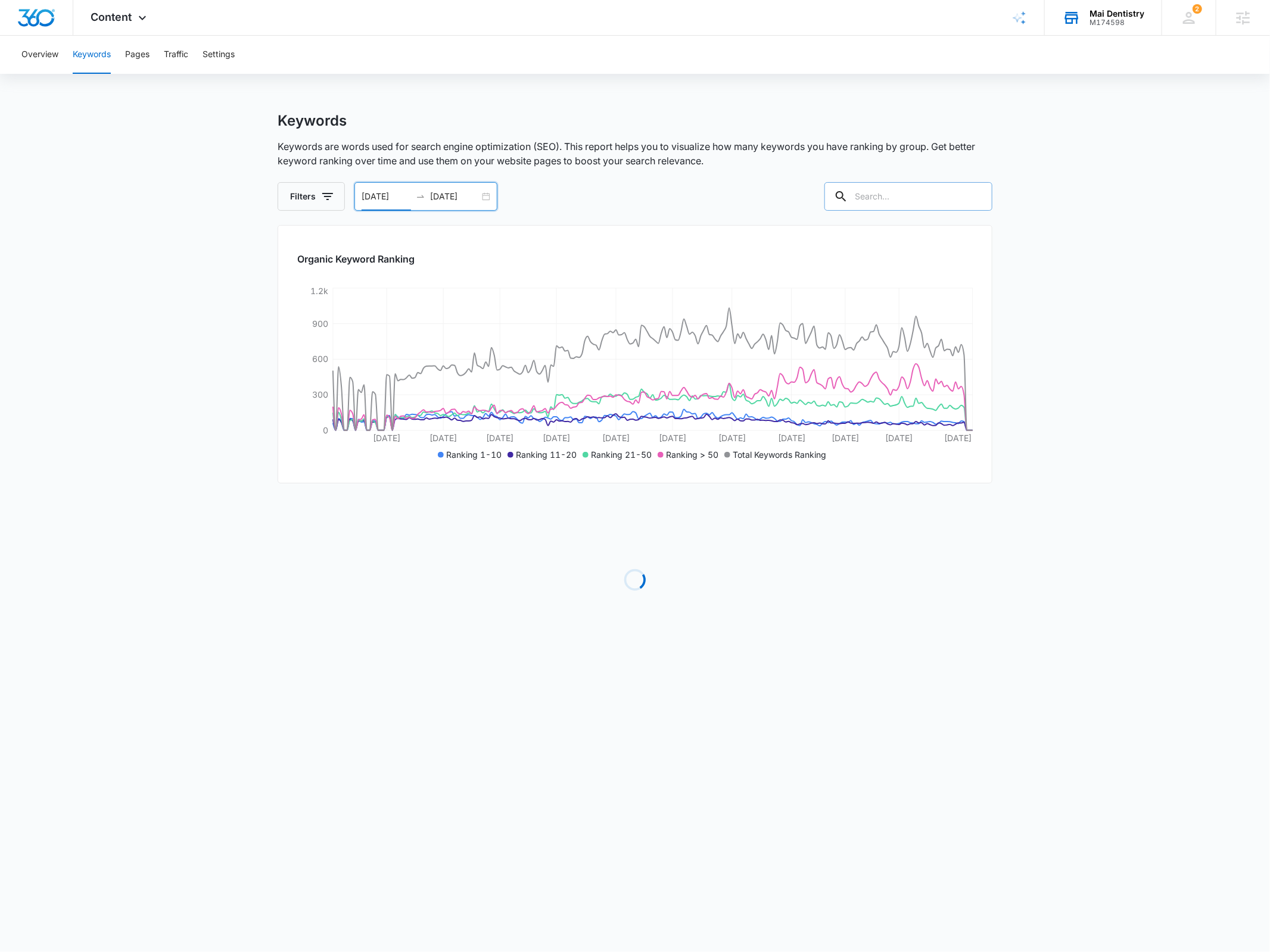
click at [897, 189] on input "text" at bounding box center [908, 196] width 168 height 29
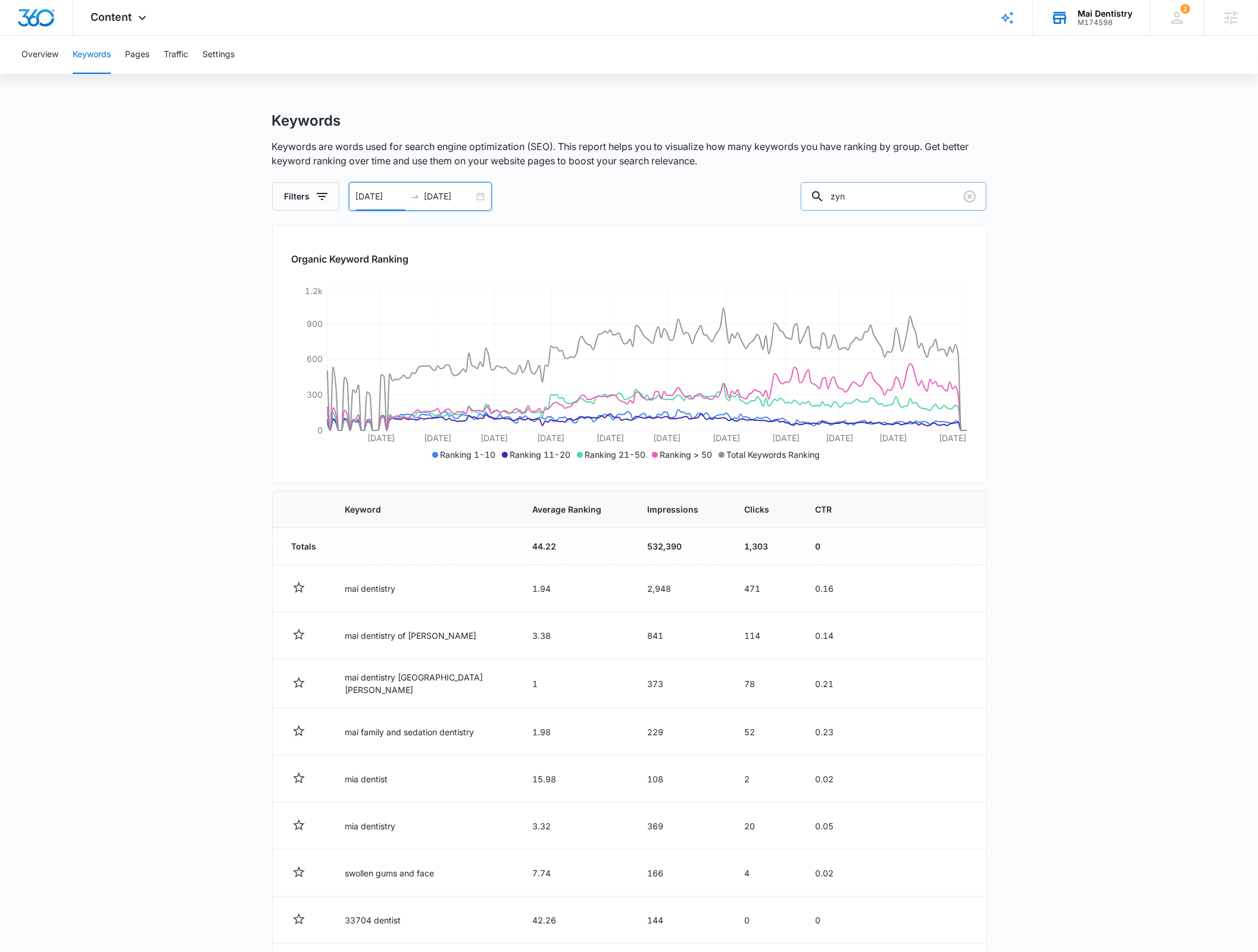
type input "zyn"
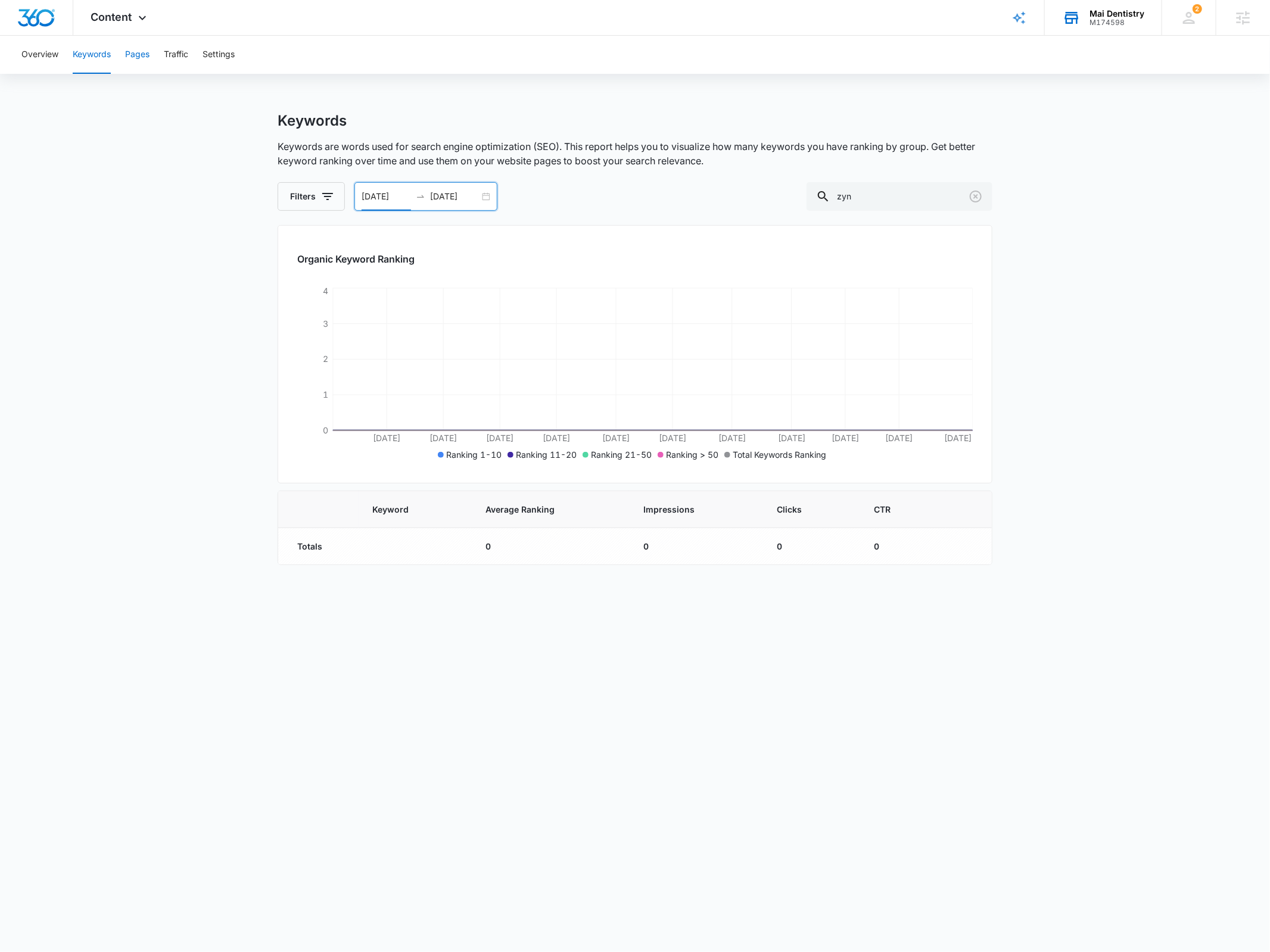
click at [147, 57] on button "Pages" at bounding box center [137, 55] width 24 height 38
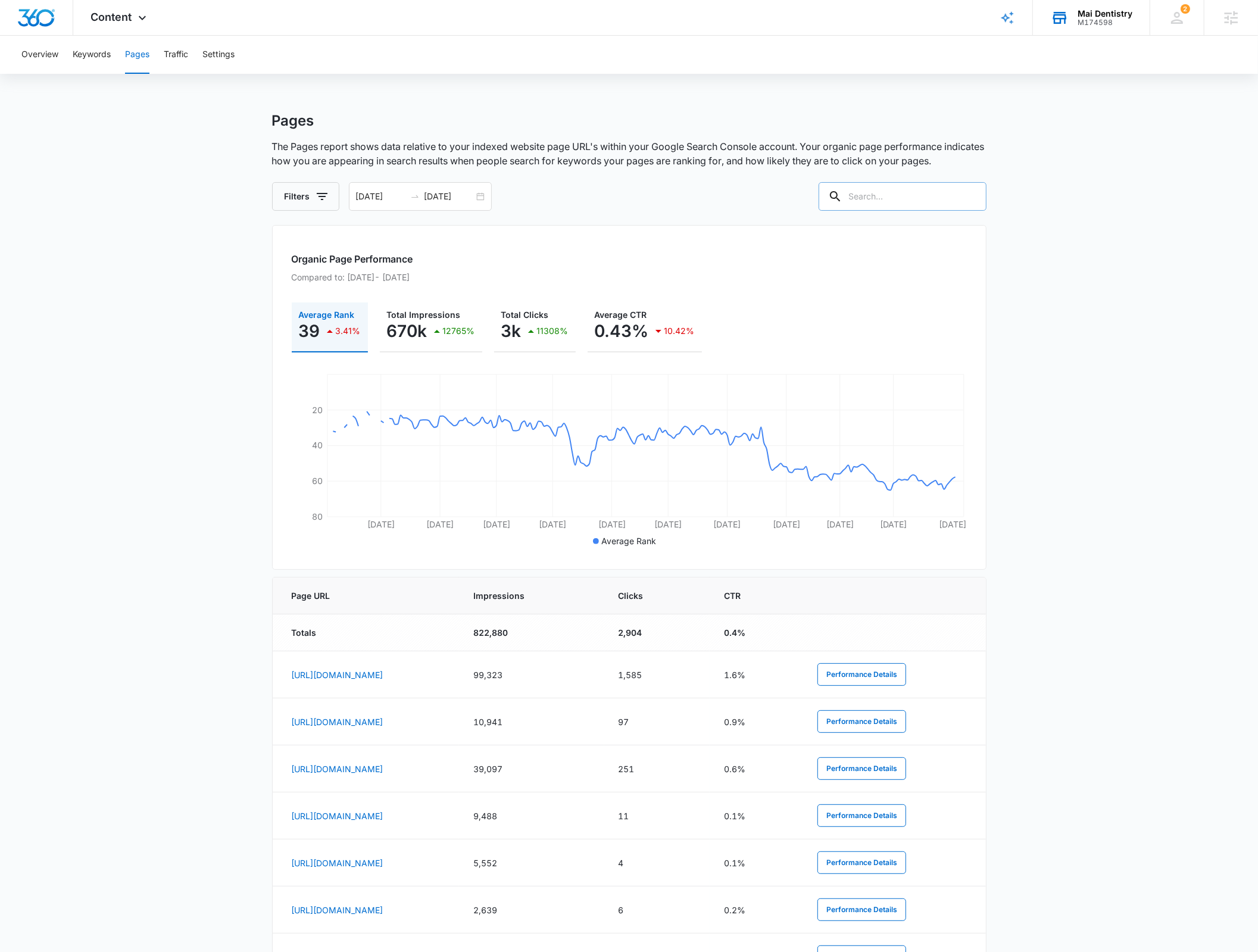
click at [928, 200] on input "text" at bounding box center [903, 196] width 168 height 29
type input "/blog"
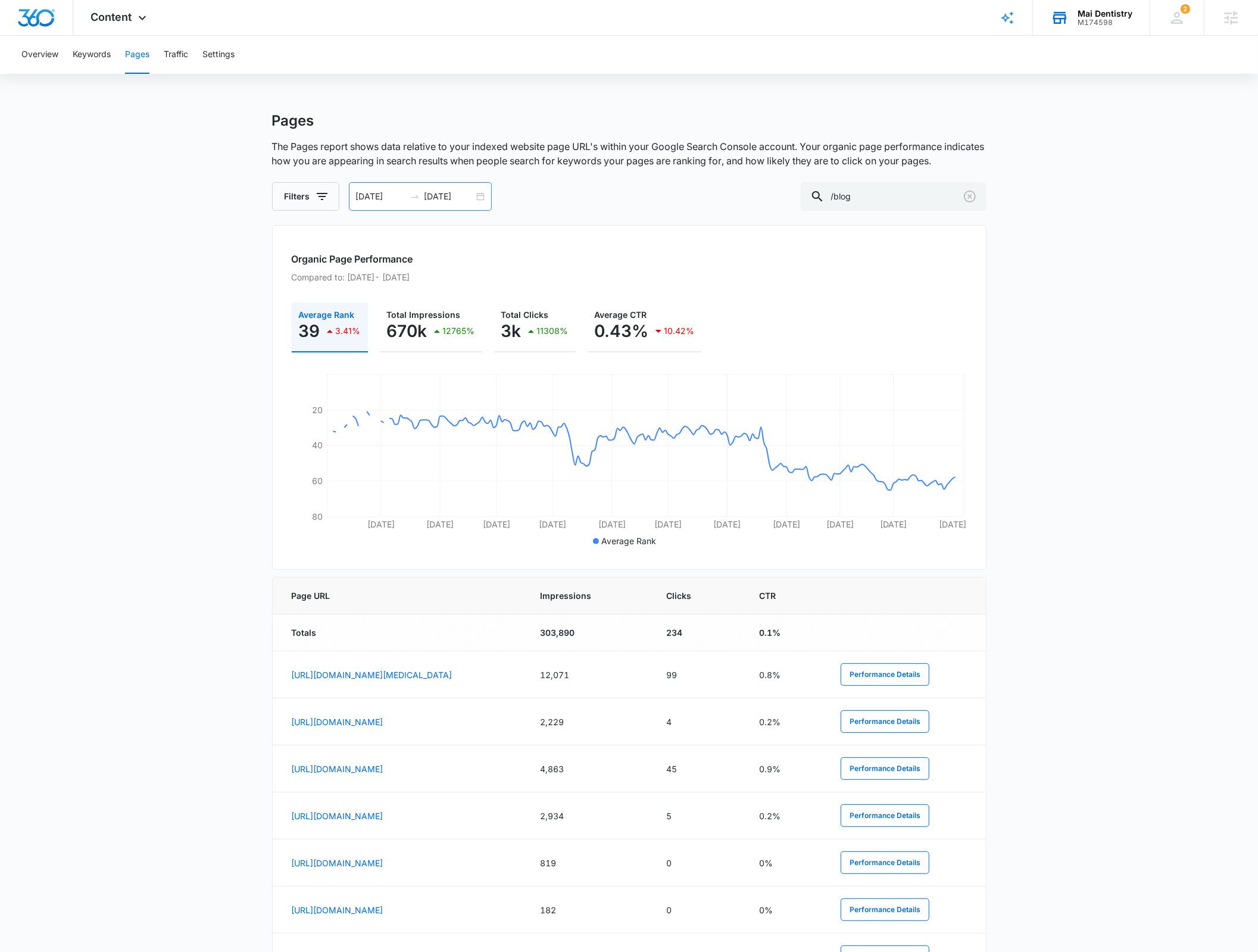
click at [479, 192] on div "01/01/2025 08/15/2025" at bounding box center [420, 196] width 143 height 29
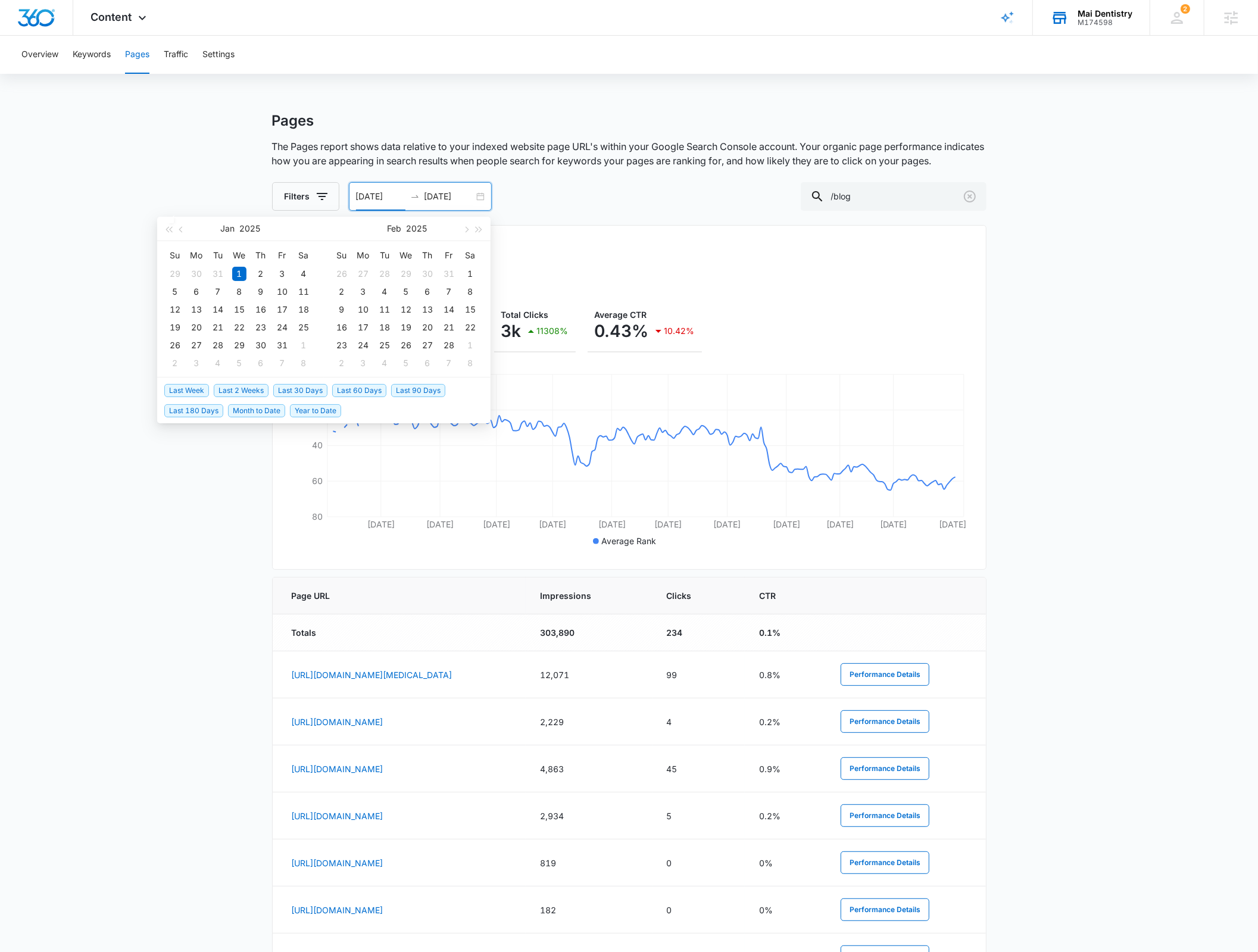
click at [194, 384] on span "Last Week" at bounding box center [187, 391] width 45 height 13
type input "08/05/2025"
type input "[DATE]"
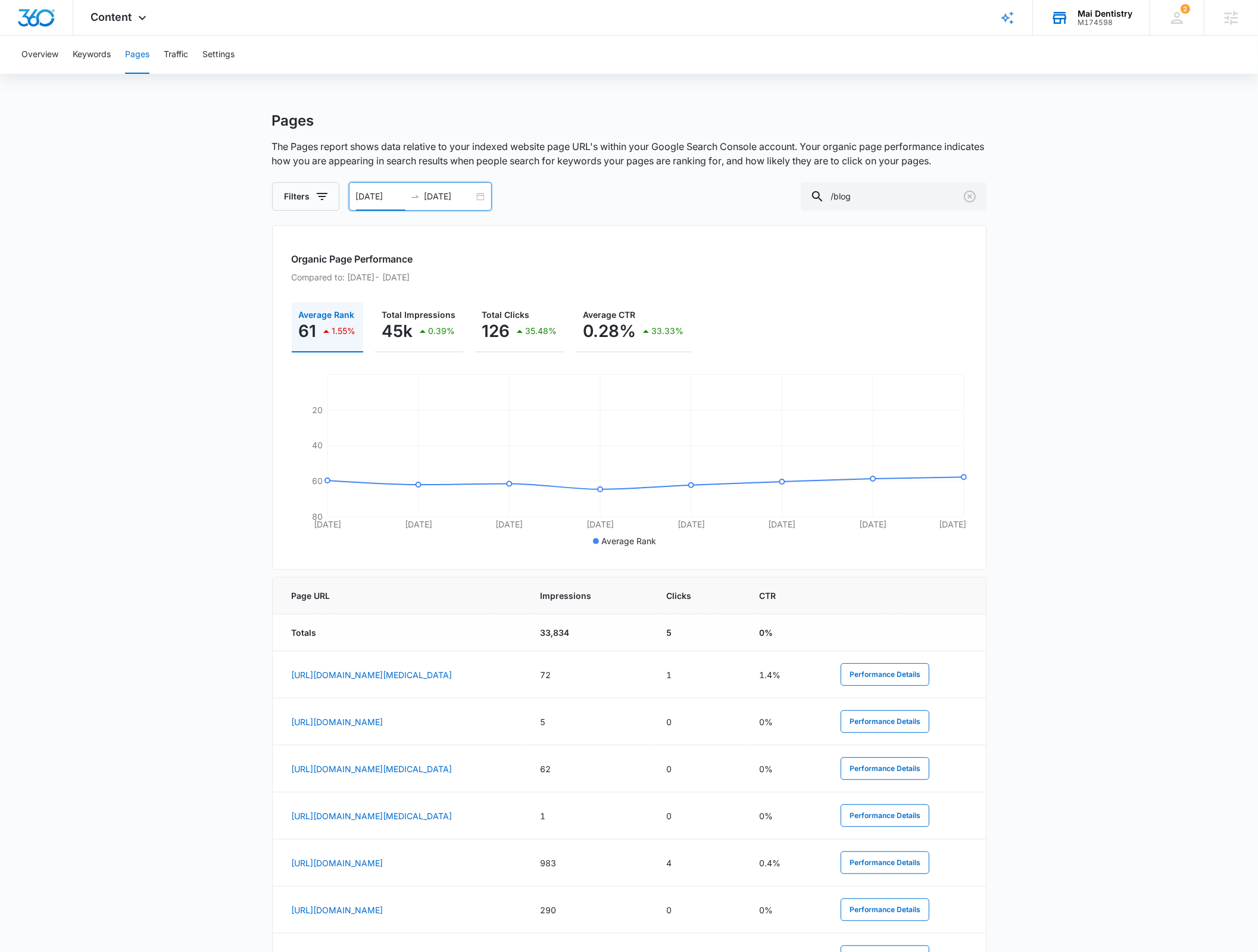
click at [652, 609] on th "Impressions" at bounding box center [589, 596] width 127 height 37
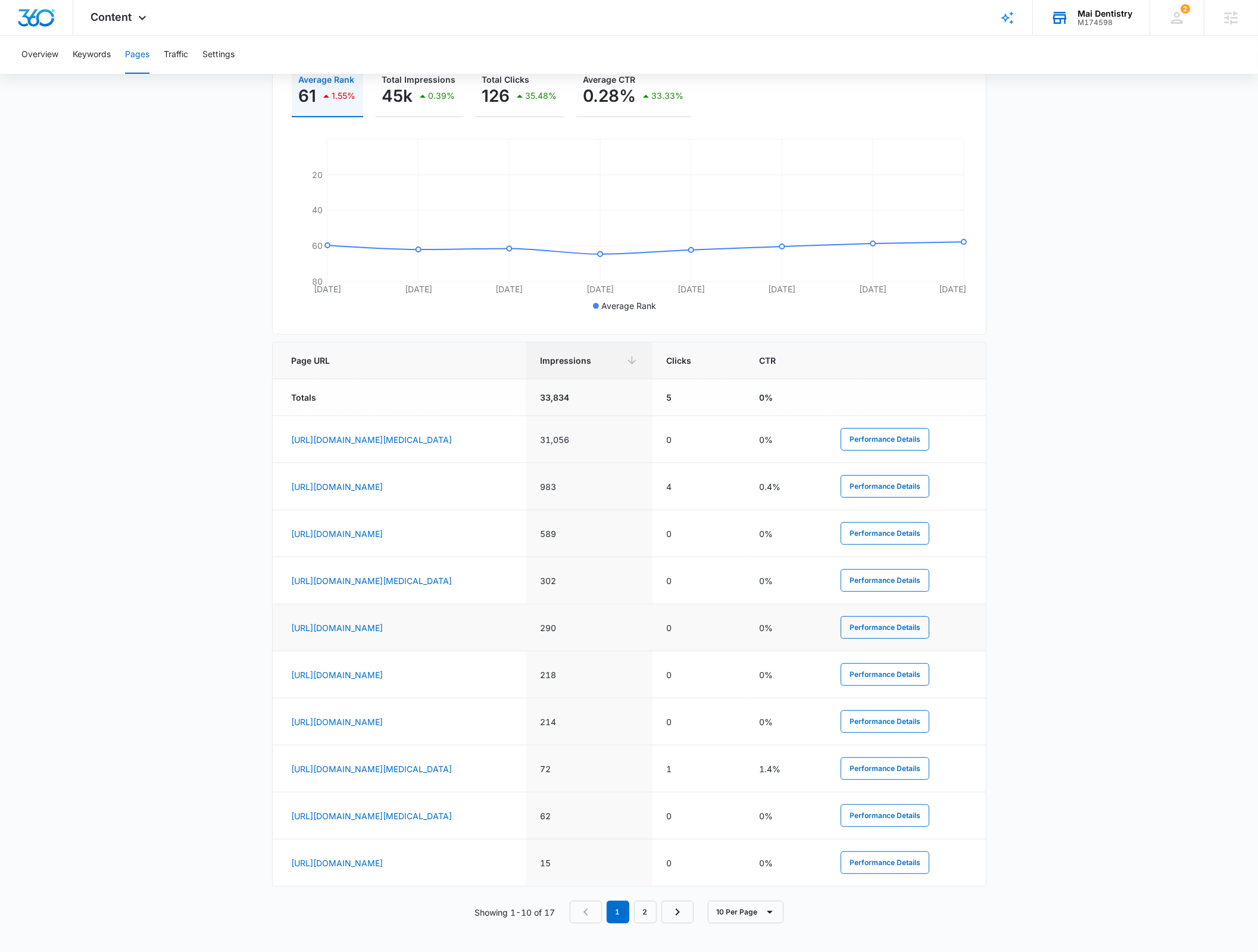
scroll to position [254, 0]
click at [639, 903] on link "2" at bounding box center [645, 912] width 22 height 22
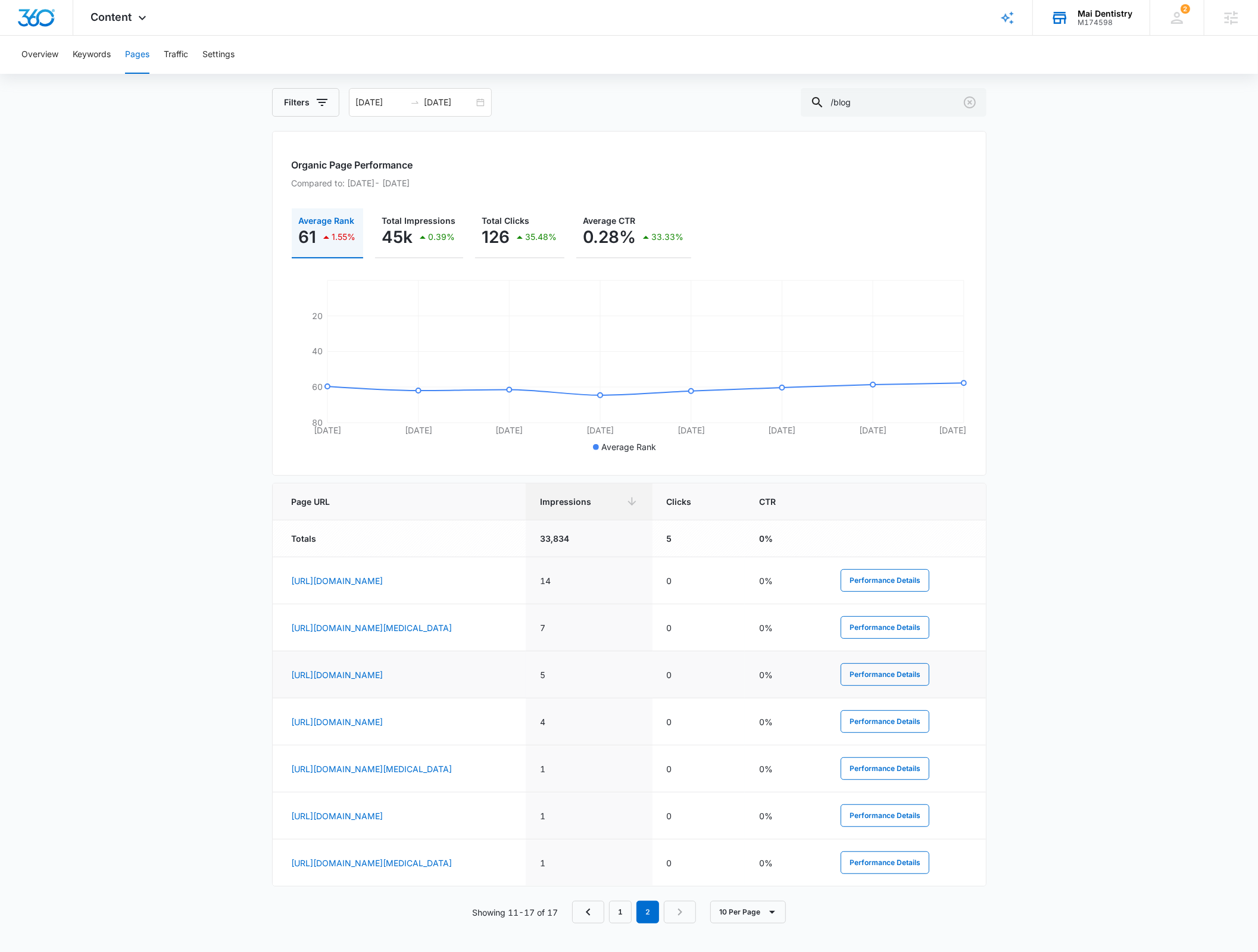
scroll to position [106, 0]
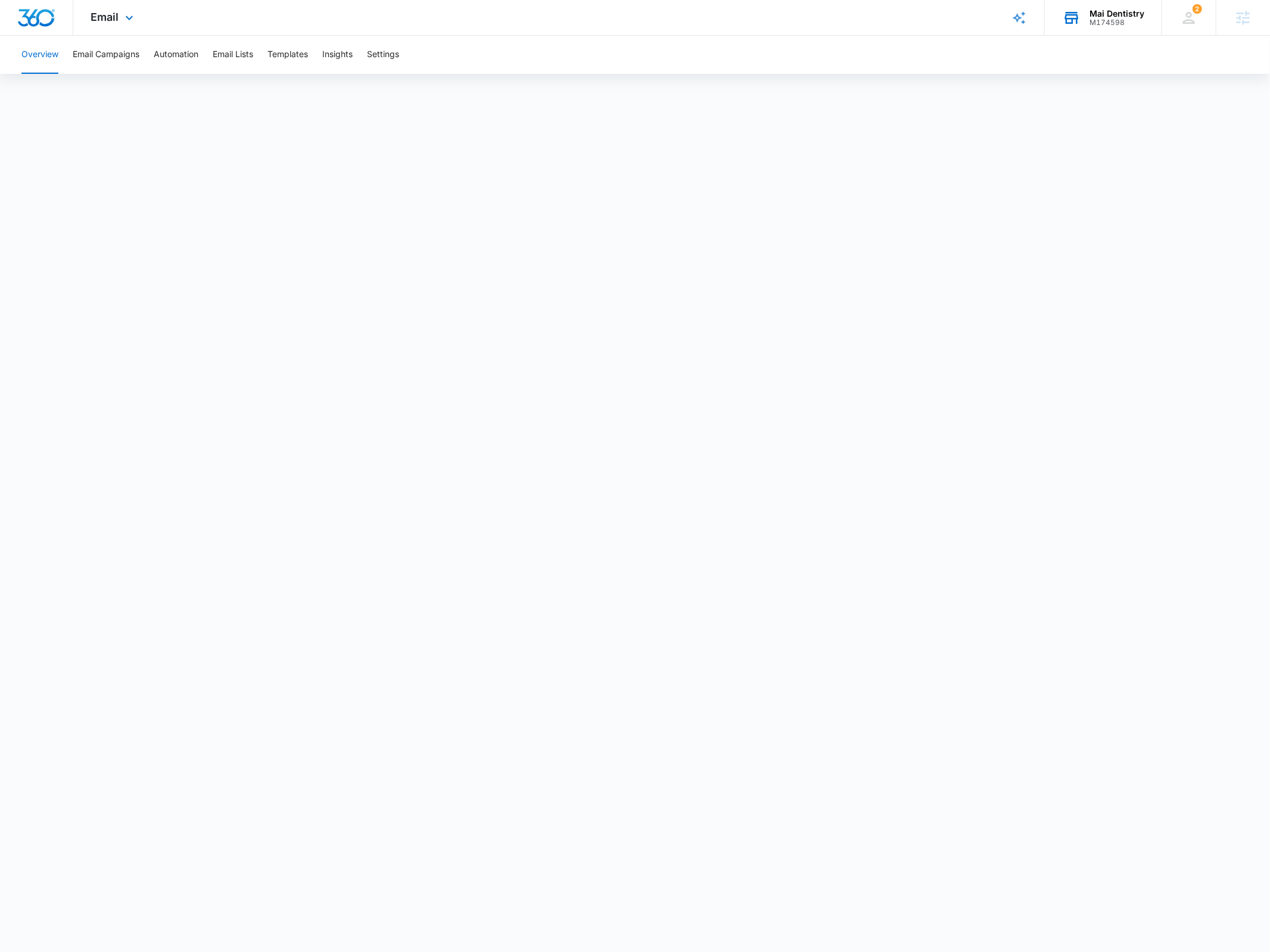
click at [1110, 14] on div "Mai Dentistry" at bounding box center [1117, 14] width 55 height 10
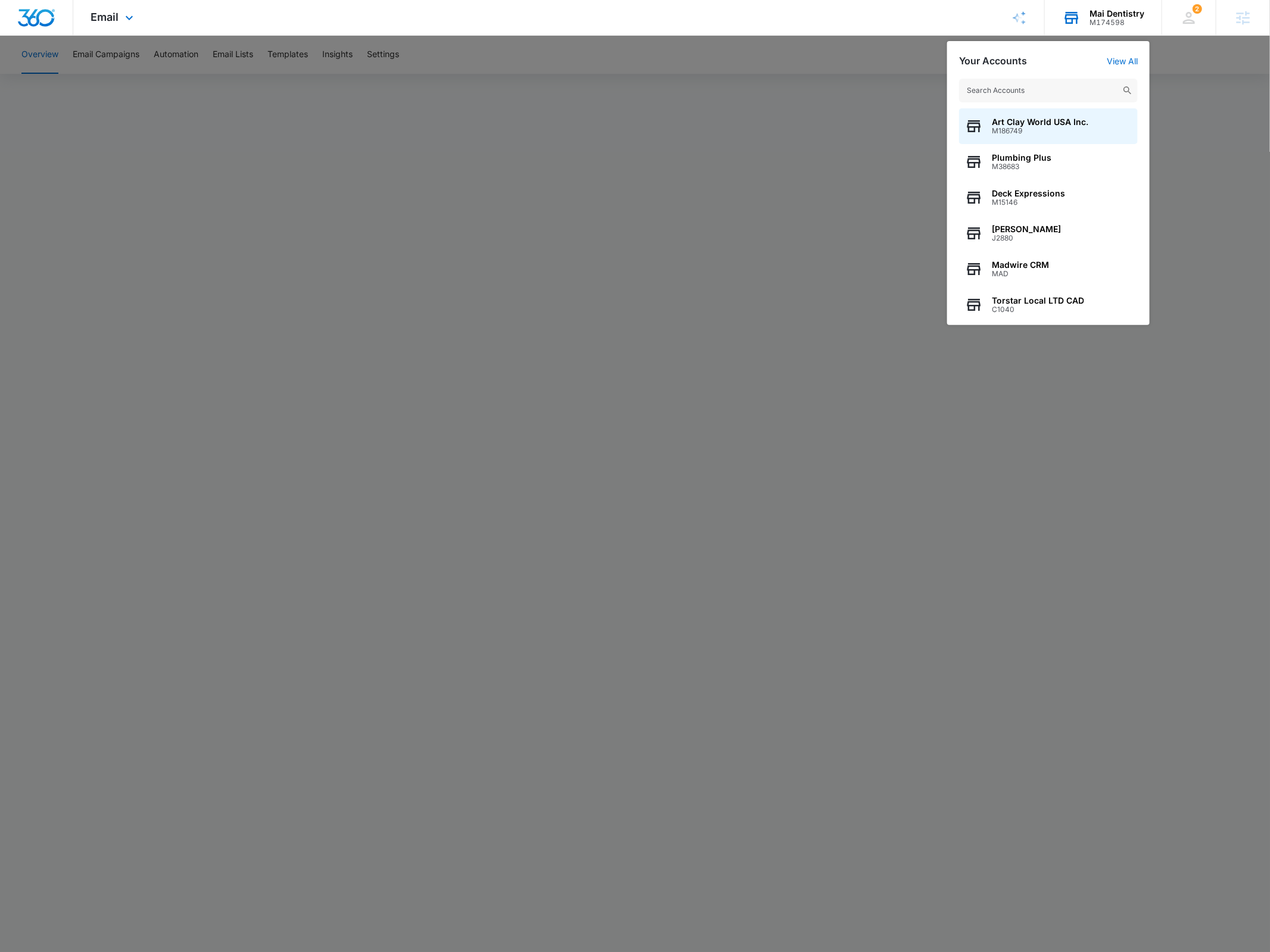
click at [996, 88] on input "text" at bounding box center [1048, 91] width 179 height 24
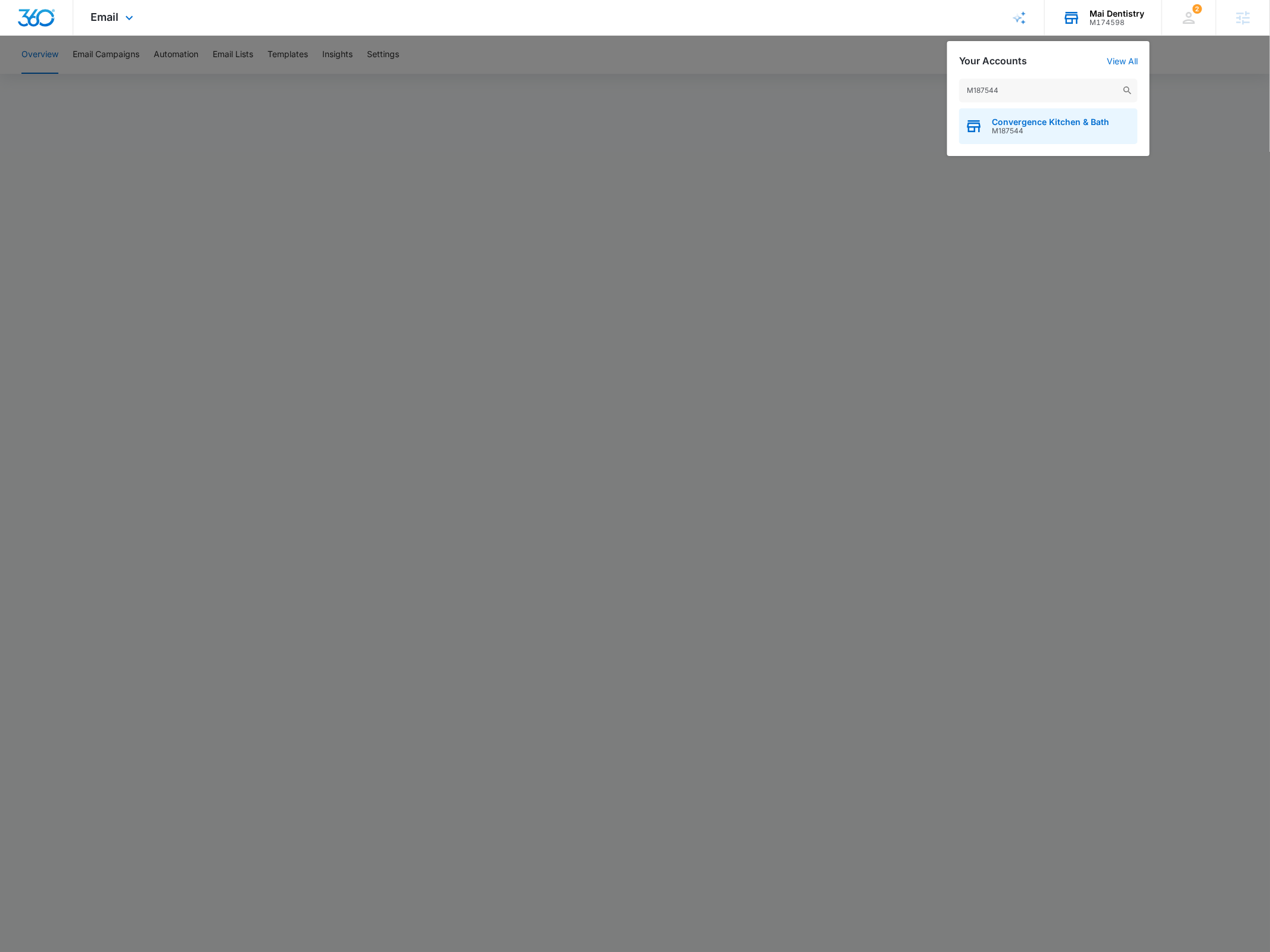
type input "M187544"
click at [1018, 119] on span "Convergence Kitchen & Bath" at bounding box center [1050, 122] width 118 height 10
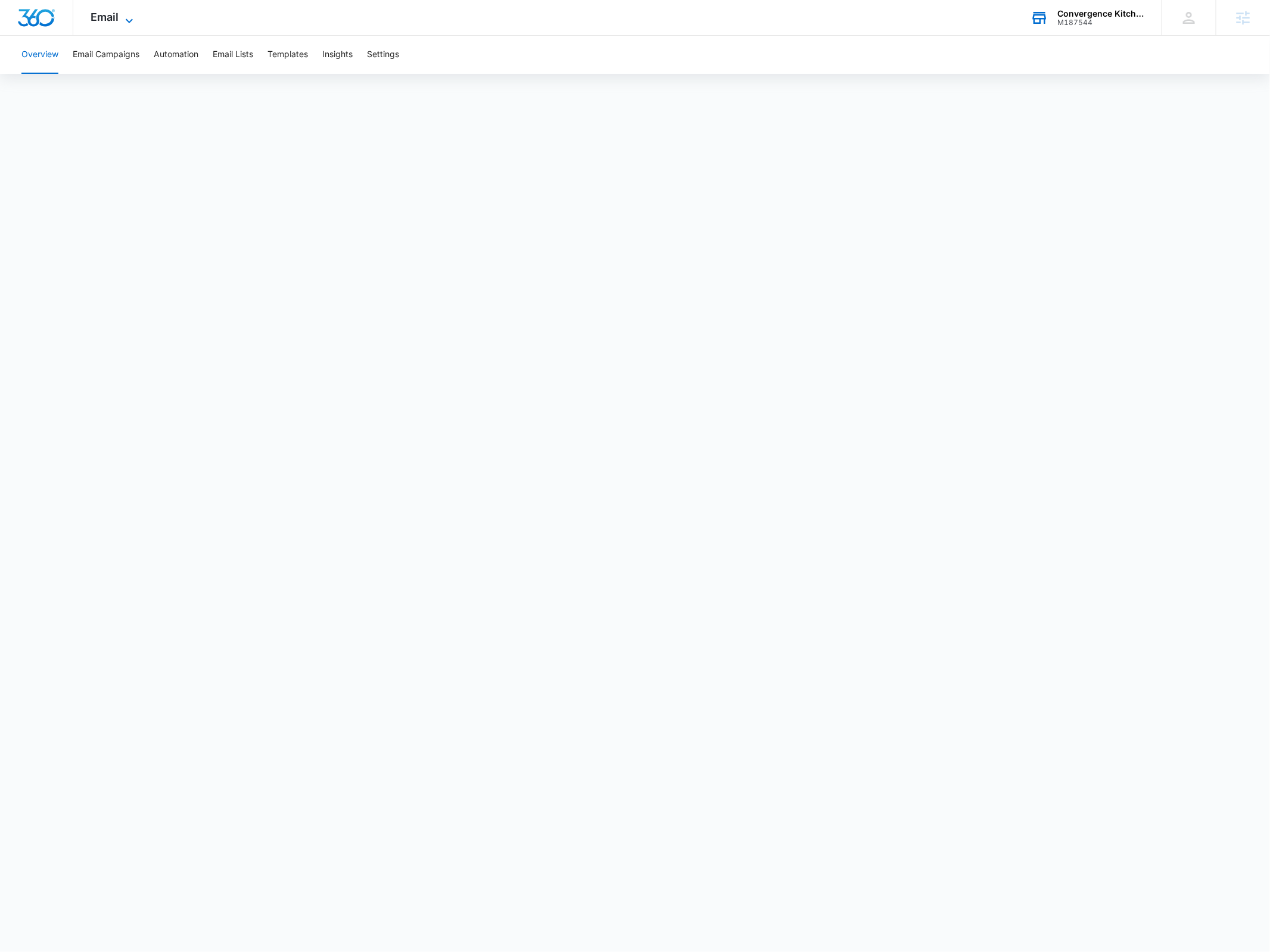
click at [124, 21] on icon at bounding box center [129, 21] width 14 height 14
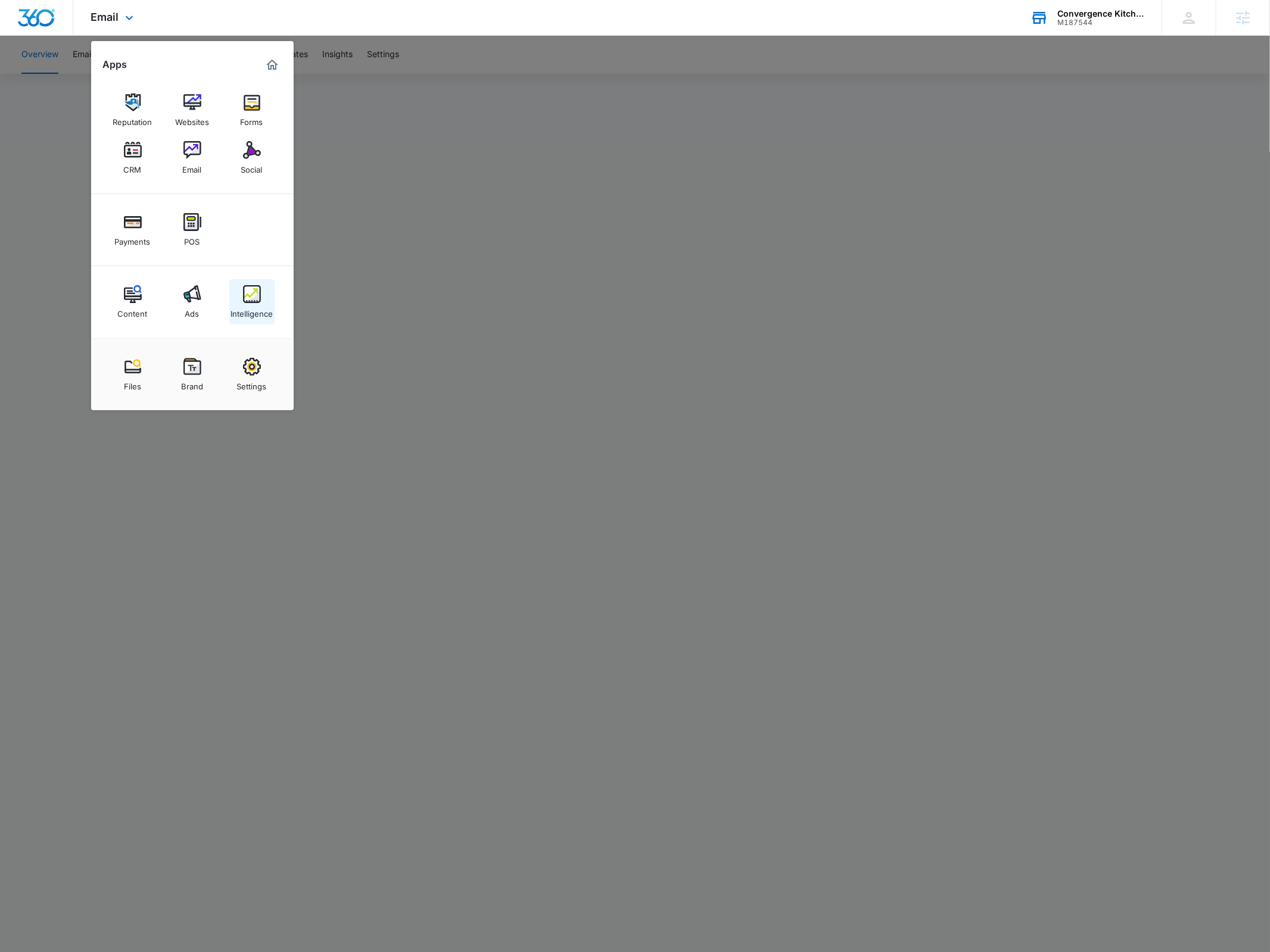
click at [244, 306] on div "Intelligence" at bounding box center [252, 311] width 42 height 16
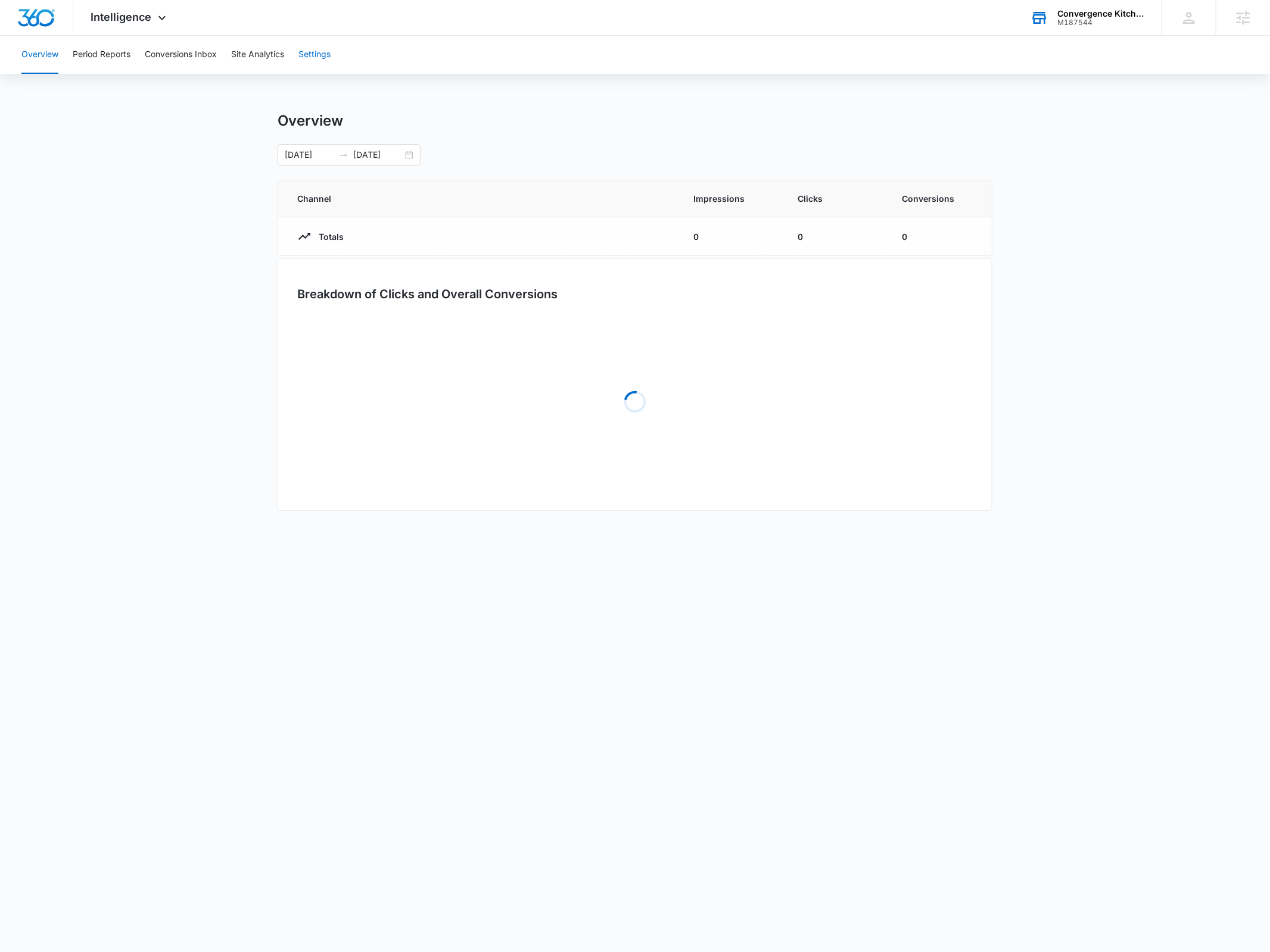
click at [318, 57] on button "Settings" at bounding box center [314, 55] width 32 height 38
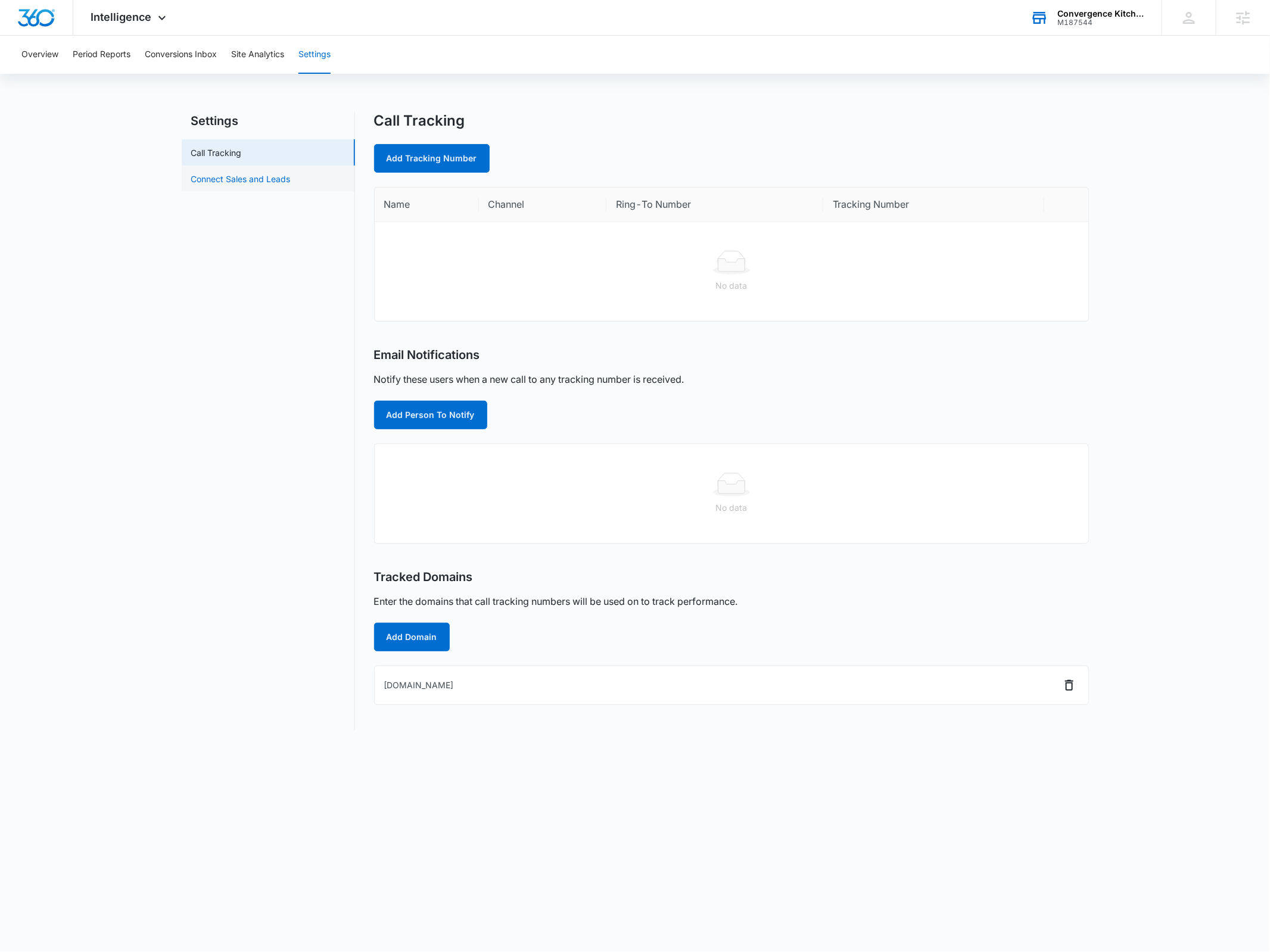
click at [254, 177] on link "Connect Sales and Leads" at bounding box center [241, 179] width 99 height 12
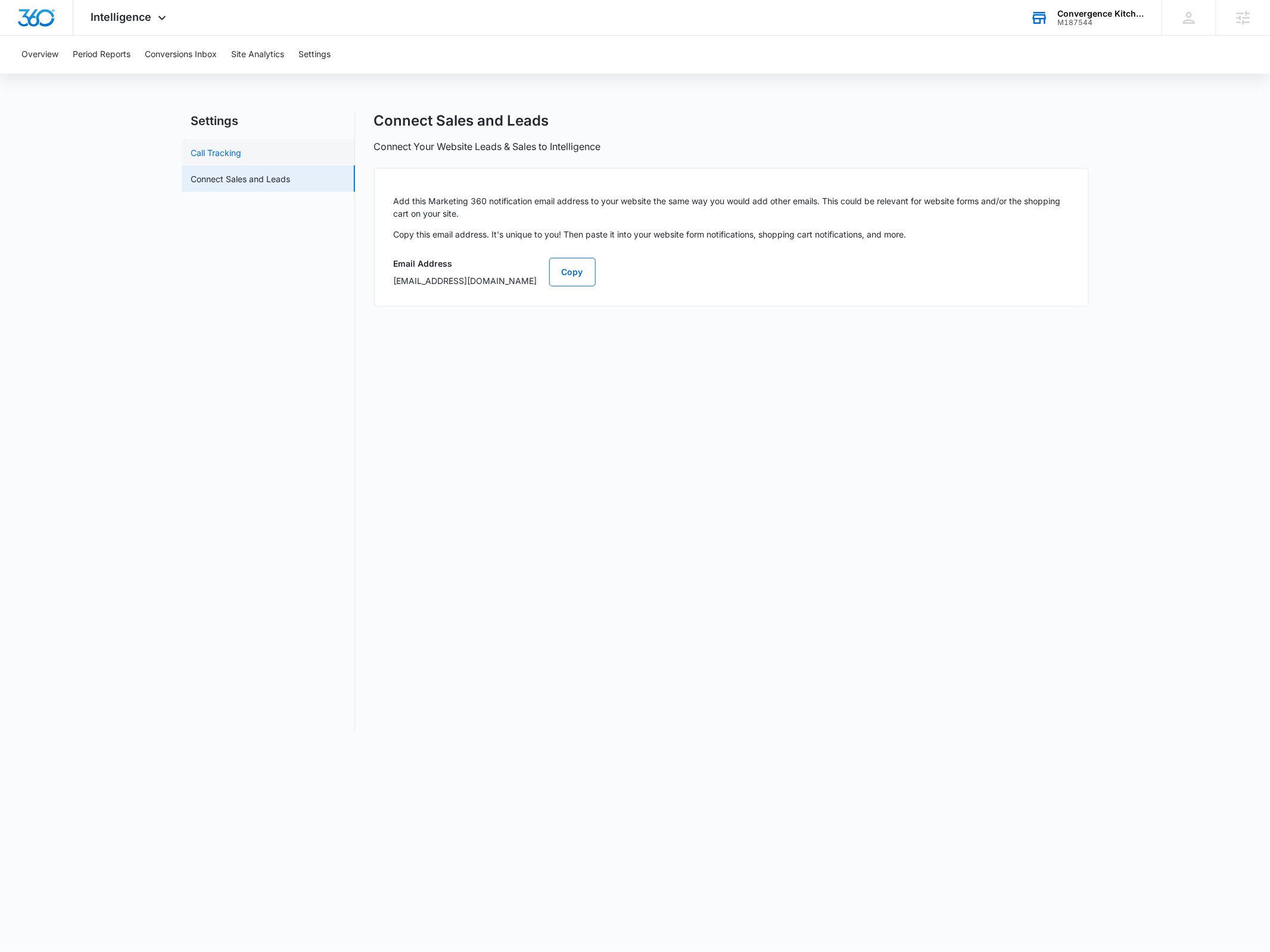
click at [214, 147] on link "Call Tracking" at bounding box center [216, 152] width 51 height 12
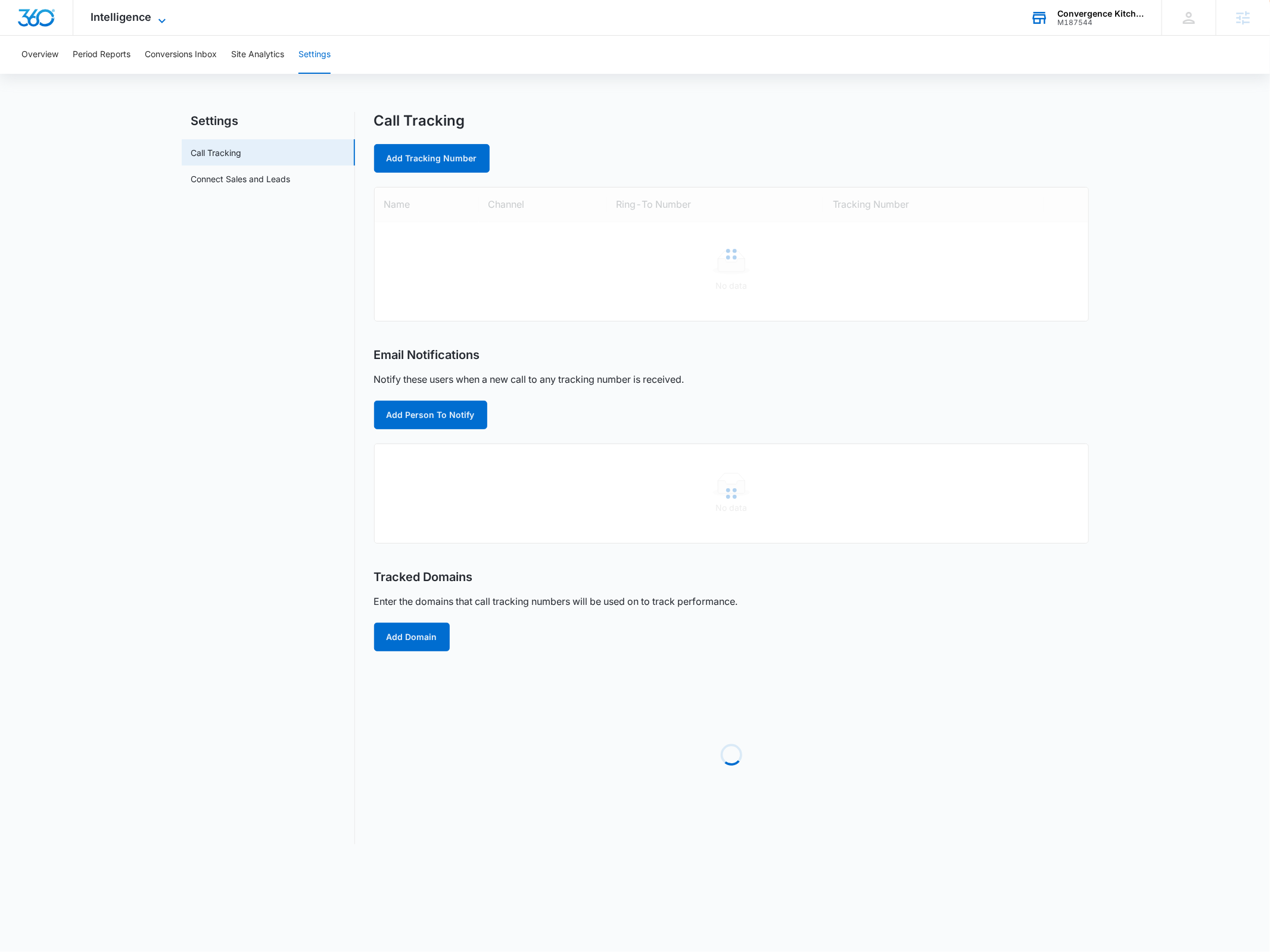
click at [155, 14] on icon at bounding box center [162, 21] width 14 height 14
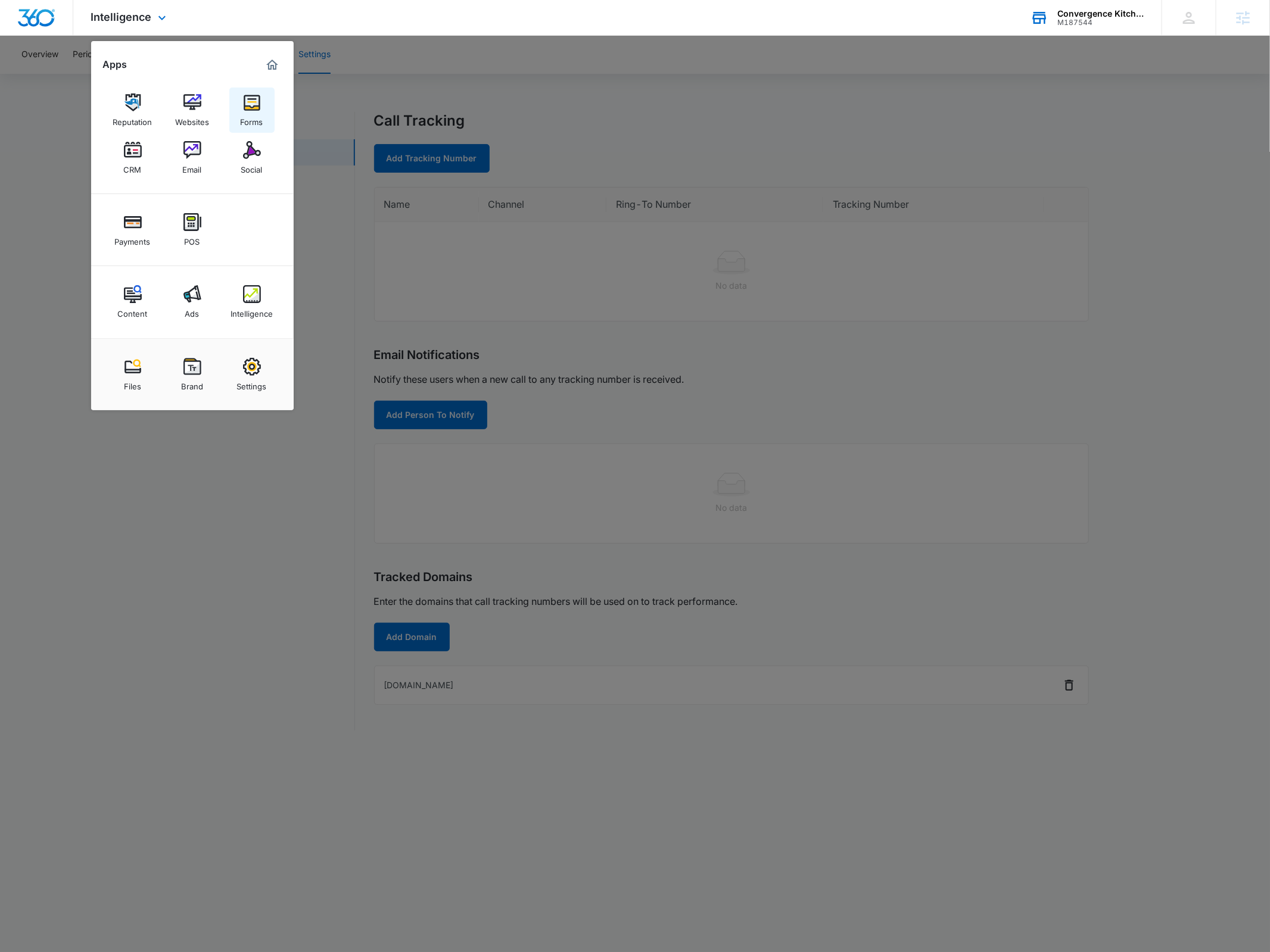
click at [239, 113] on link "Forms" at bounding box center [252, 110] width 45 height 45
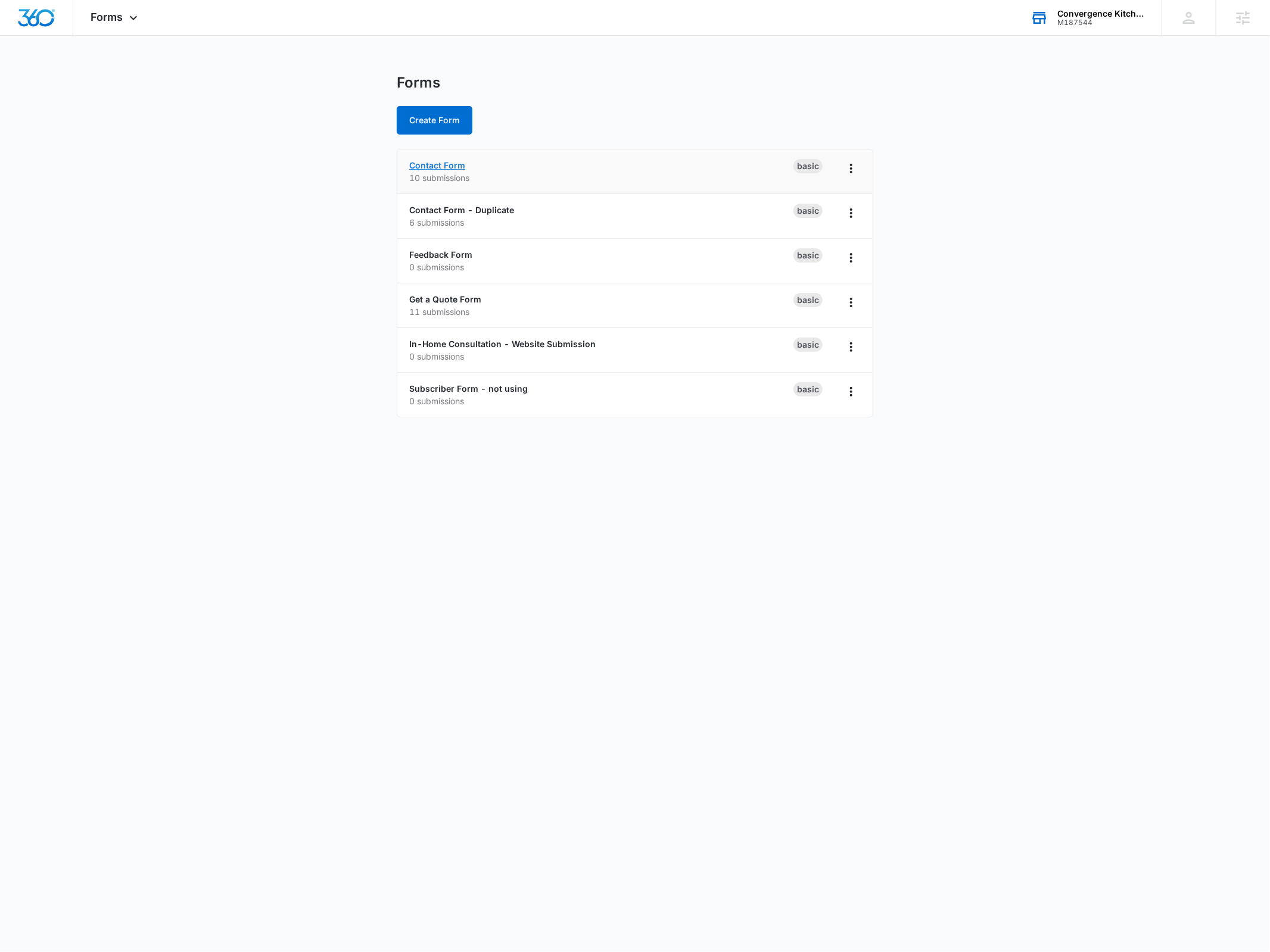
click at [438, 168] on link "Contact Form" at bounding box center [437, 165] width 56 height 10
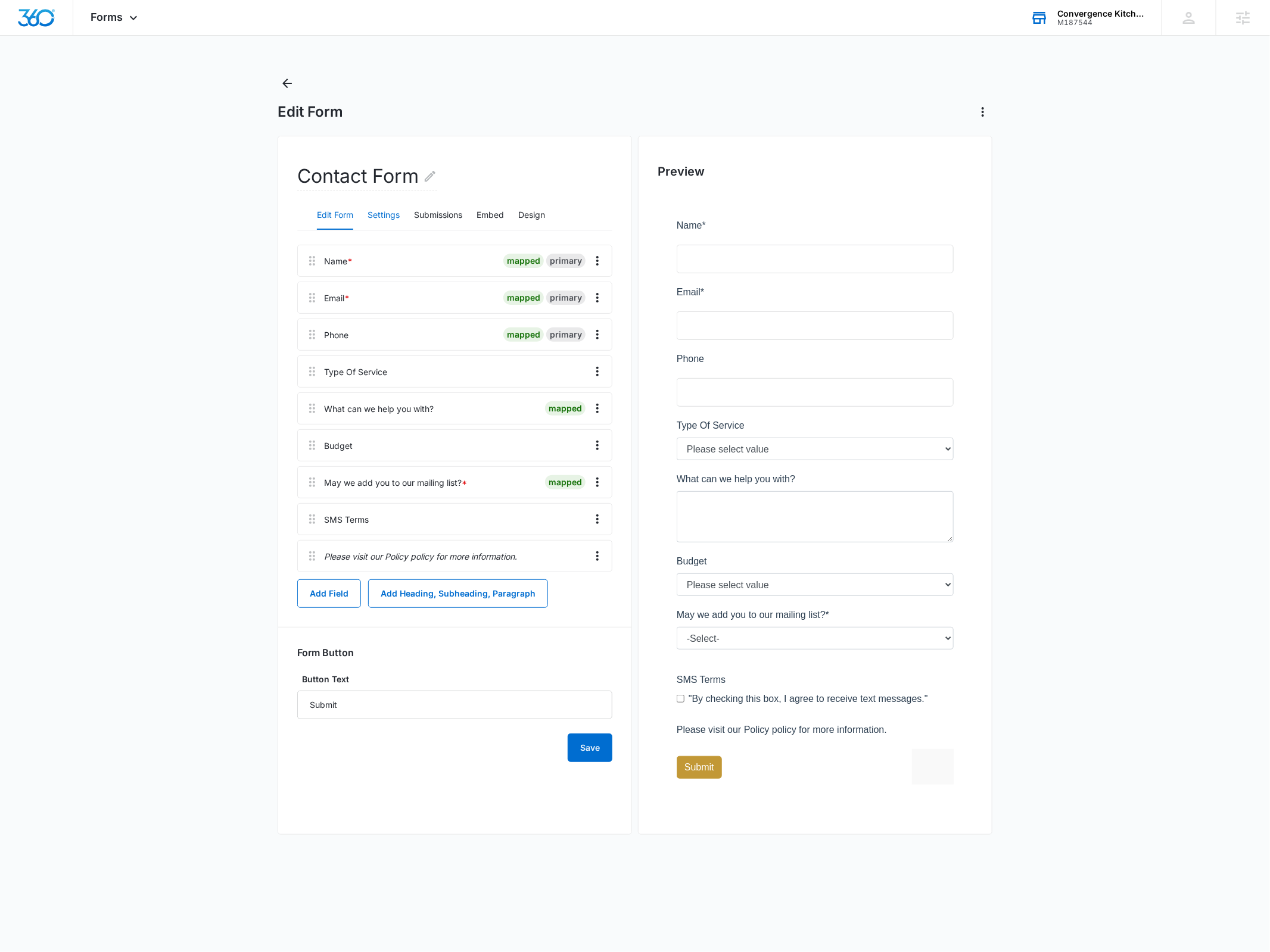
click at [398, 210] on button "Settings" at bounding box center [383, 215] width 32 height 29
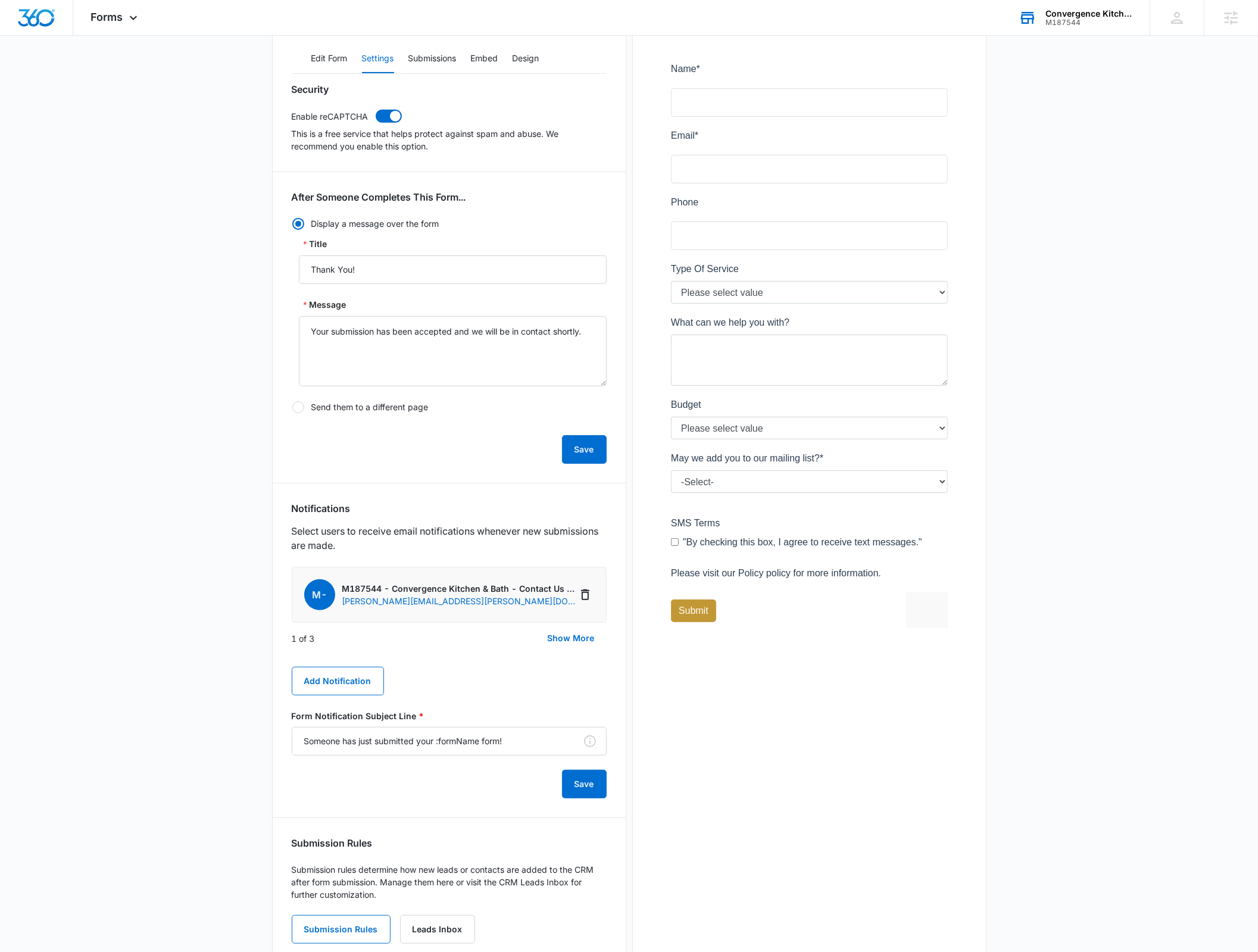
scroll to position [191, 0]
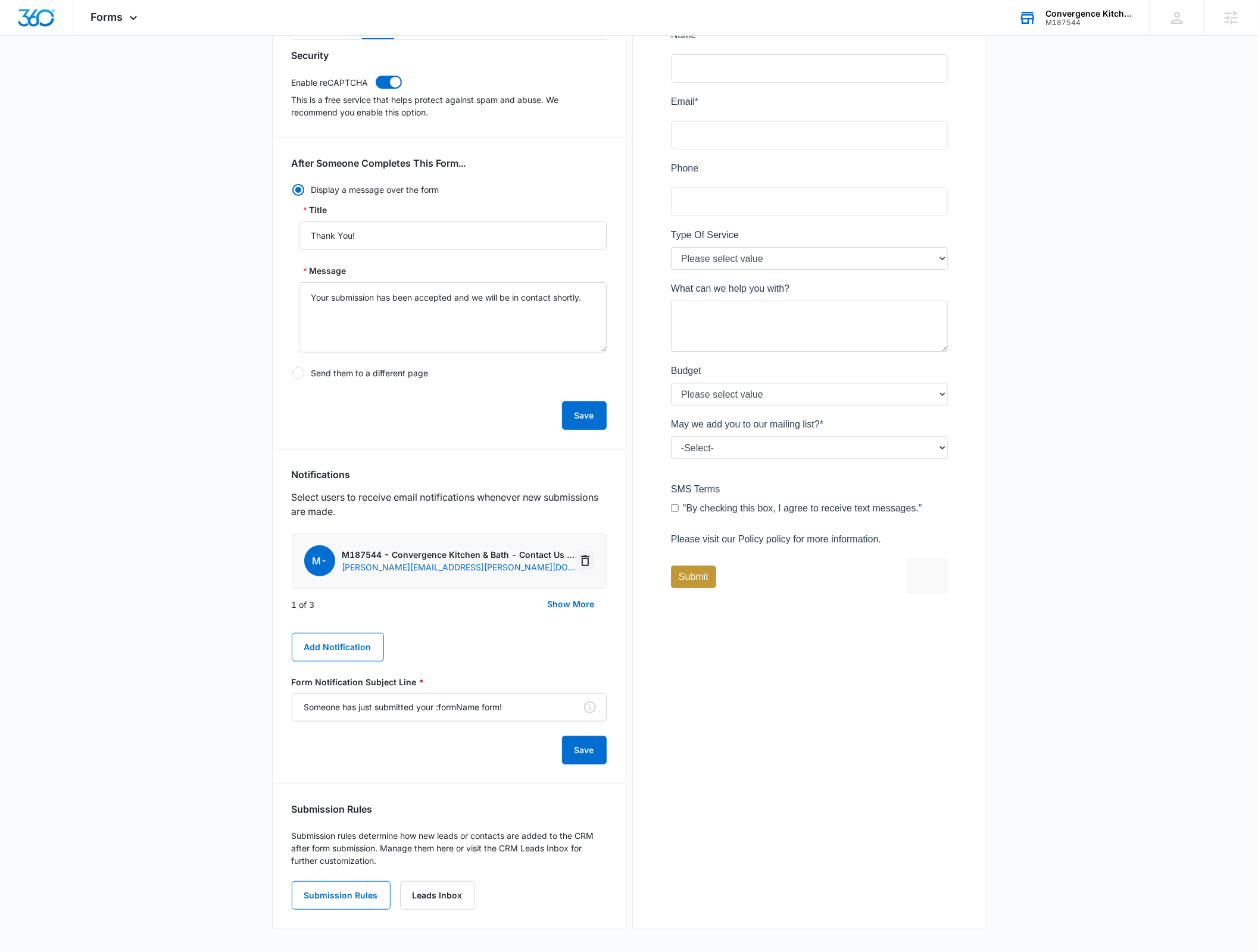
click at [593, 556] on button "Delete Notification" at bounding box center [585, 560] width 17 height 19
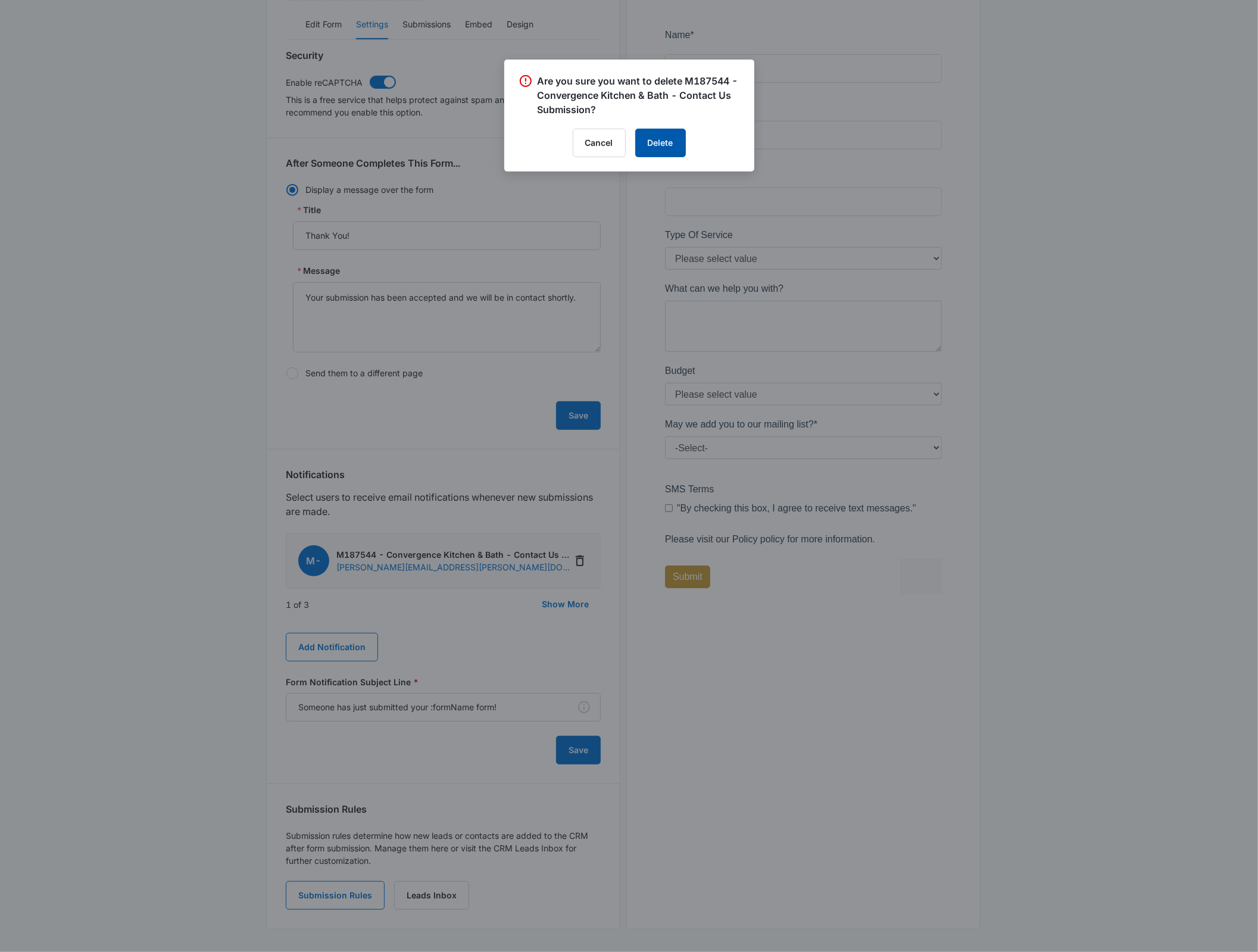
click at [665, 146] on button "Delete" at bounding box center [660, 143] width 51 height 29
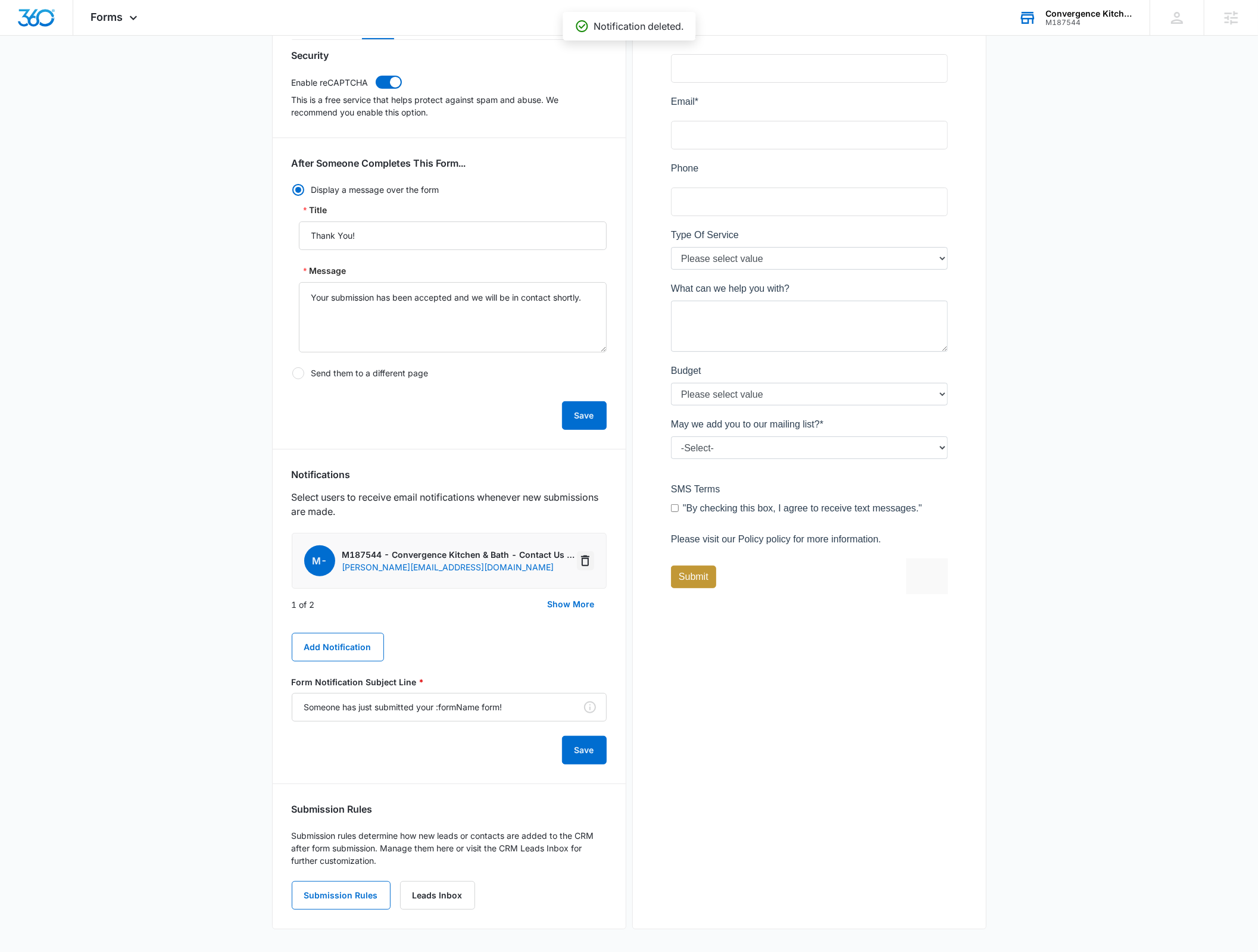
click at [580, 559] on icon "Delete Notification" at bounding box center [585, 561] width 14 height 14
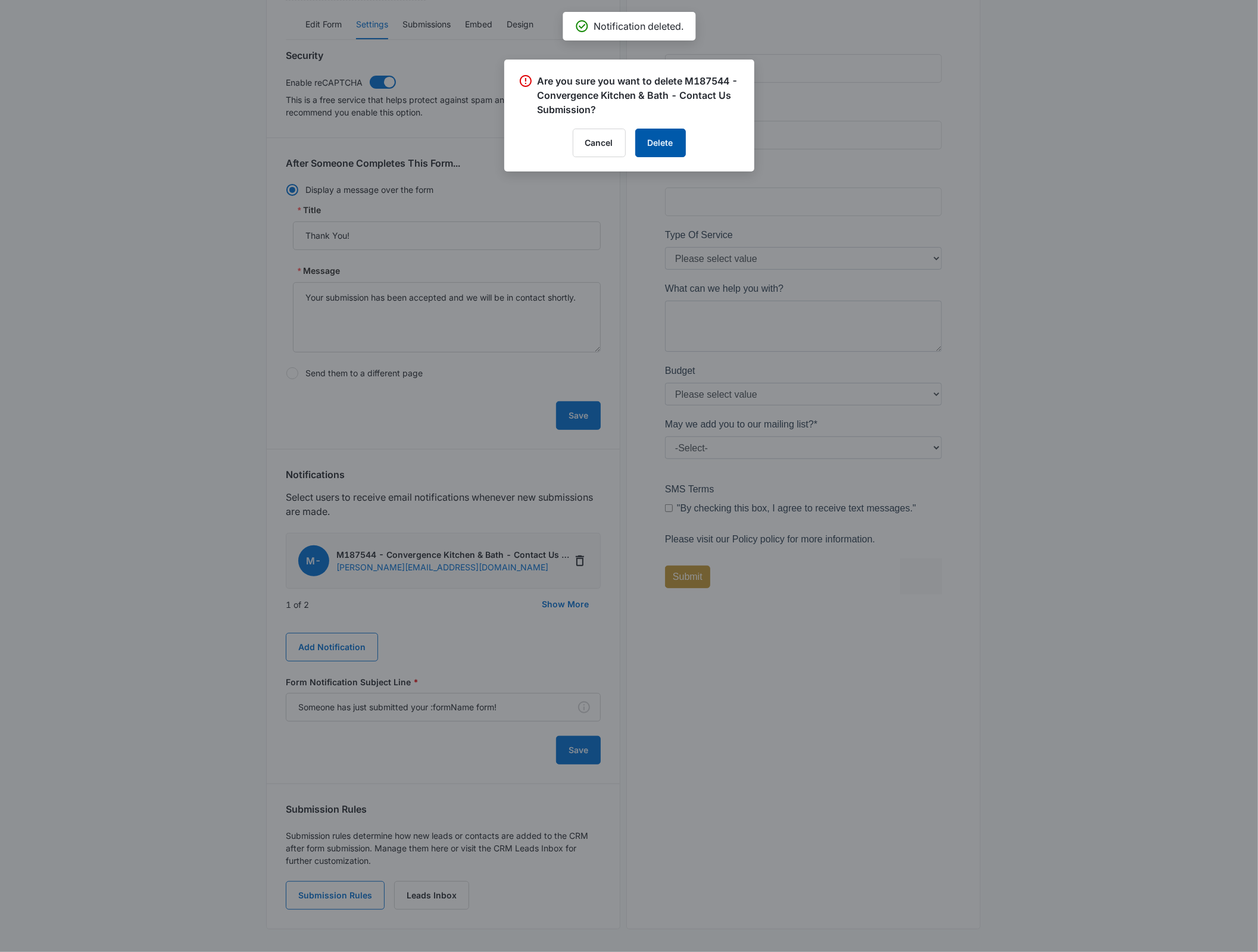
click at [650, 145] on button "Delete" at bounding box center [660, 143] width 51 height 29
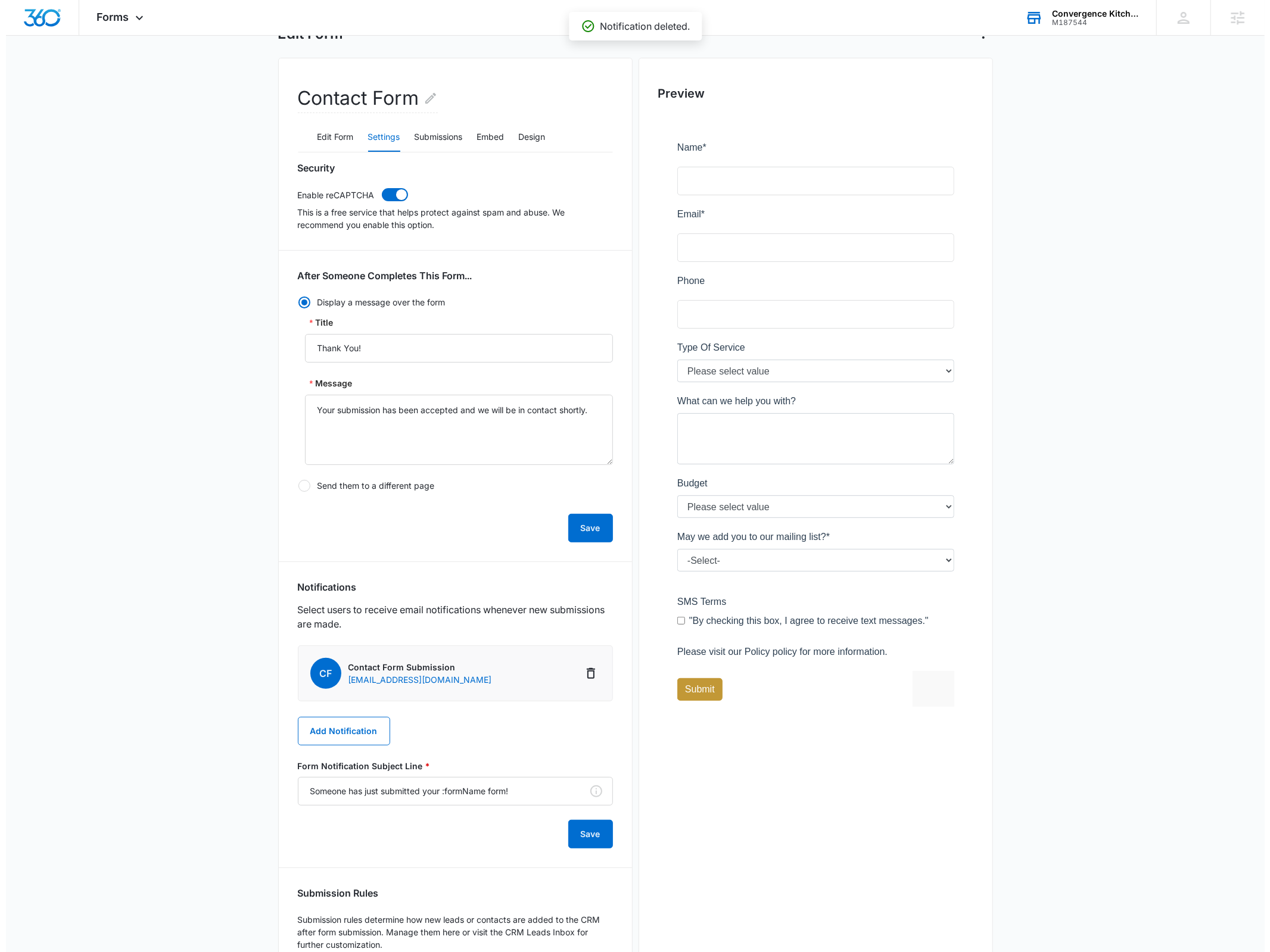
scroll to position [0, 0]
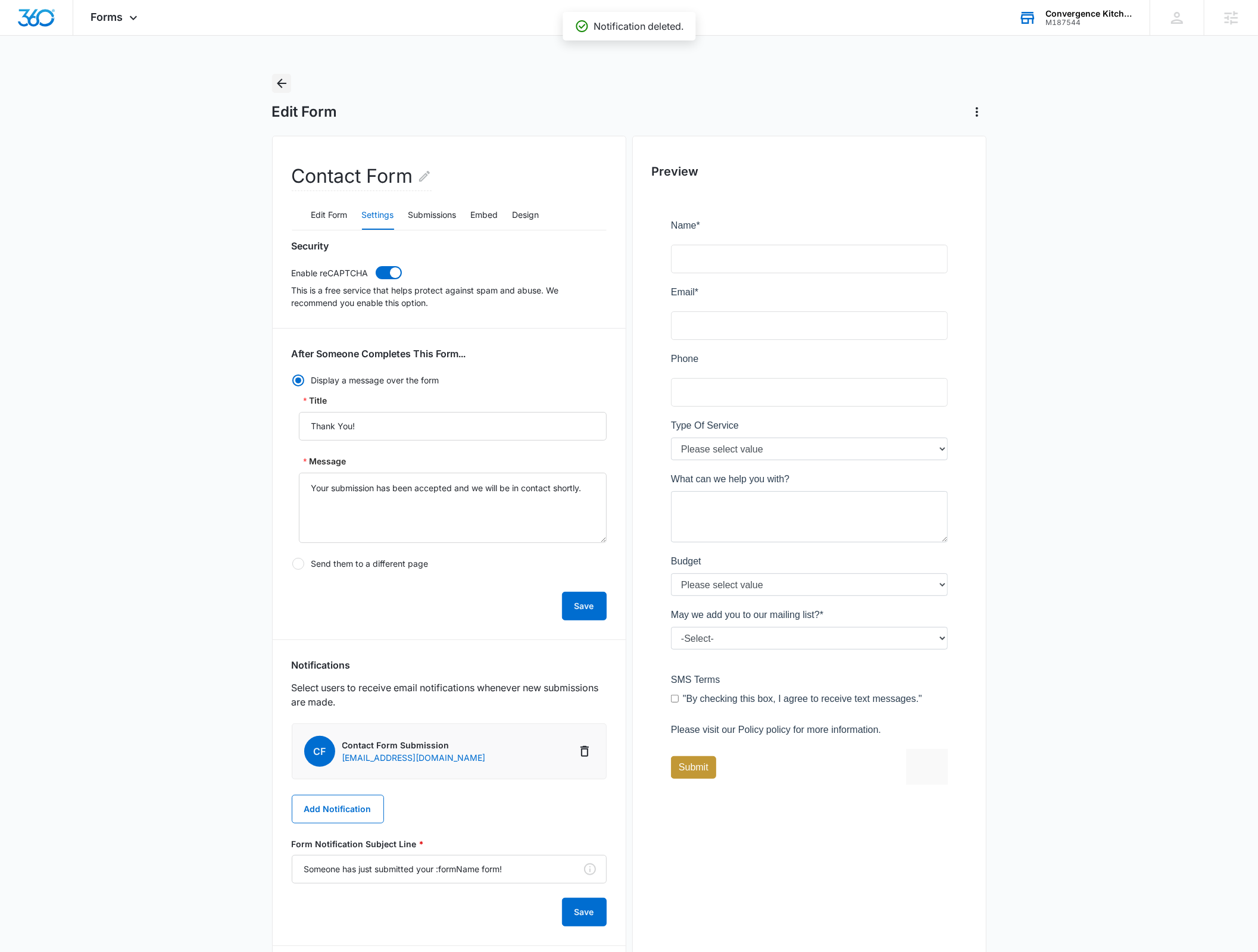
click at [281, 83] on icon "Back" at bounding box center [281, 83] width 10 height 10
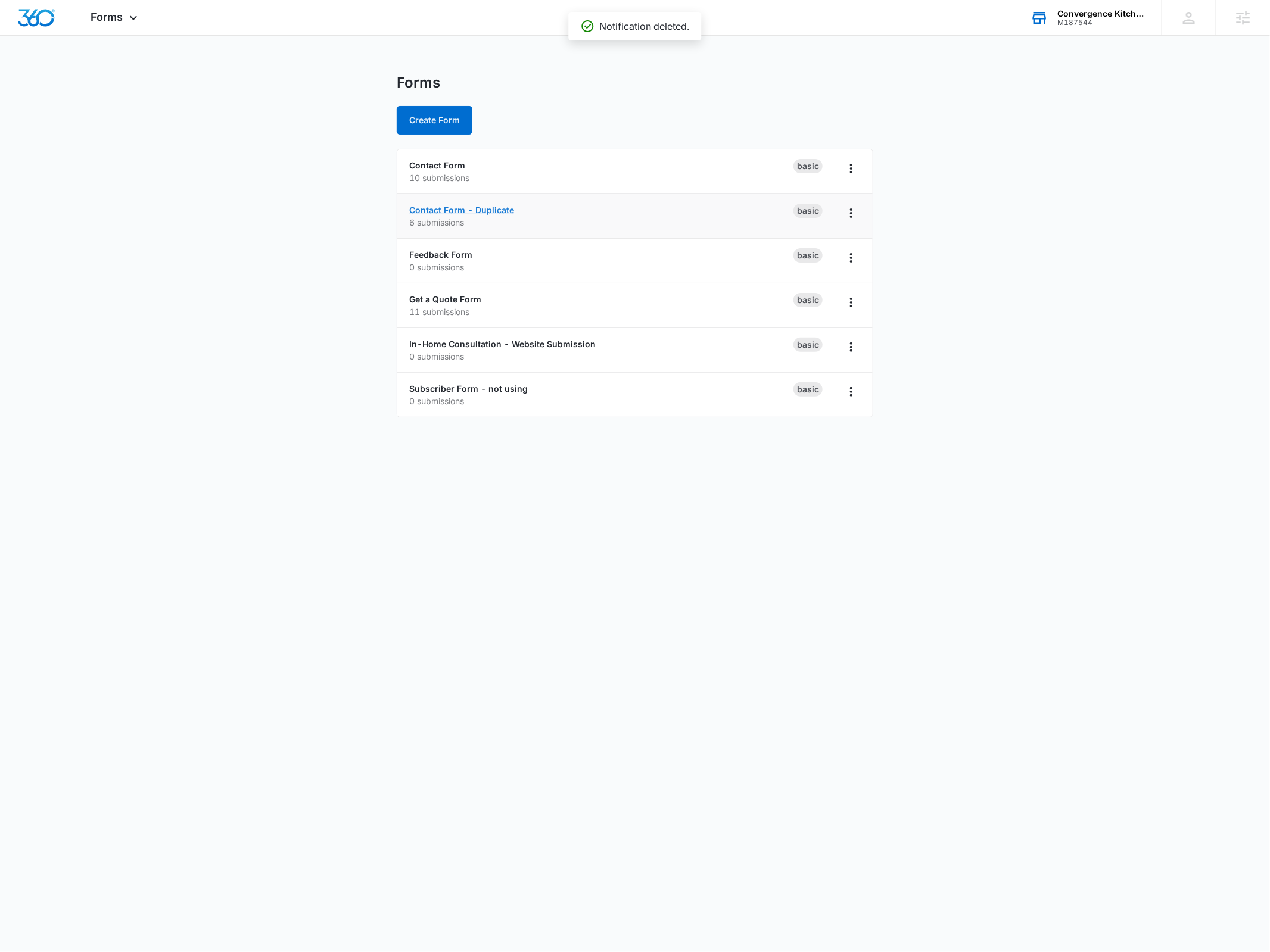
click at [473, 210] on link "Contact Form - Duplicate" at bounding box center [462, 210] width 105 height 10
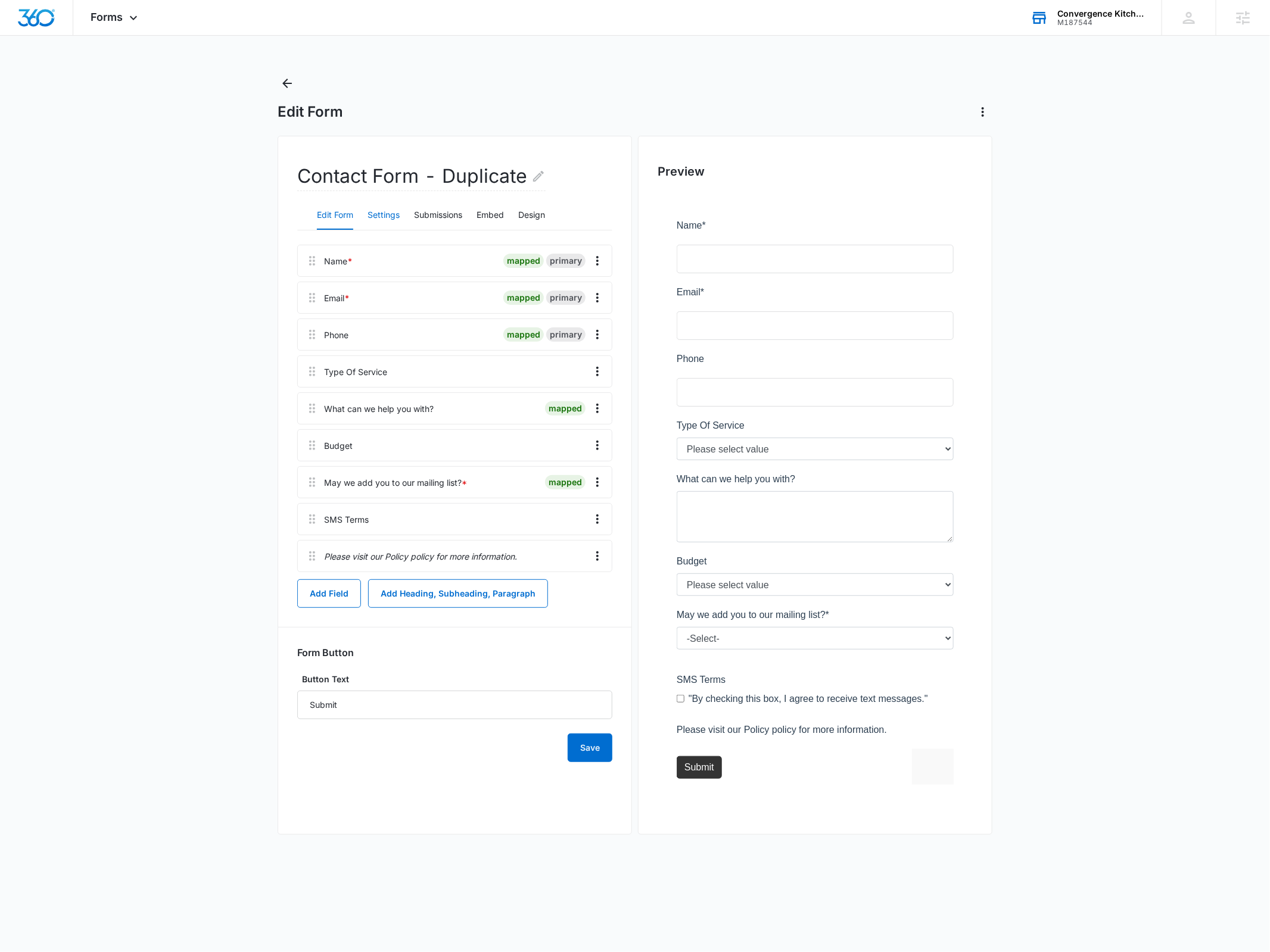
click at [372, 213] on button "Settings" at bounding box center [383, 215] width 32 height 29
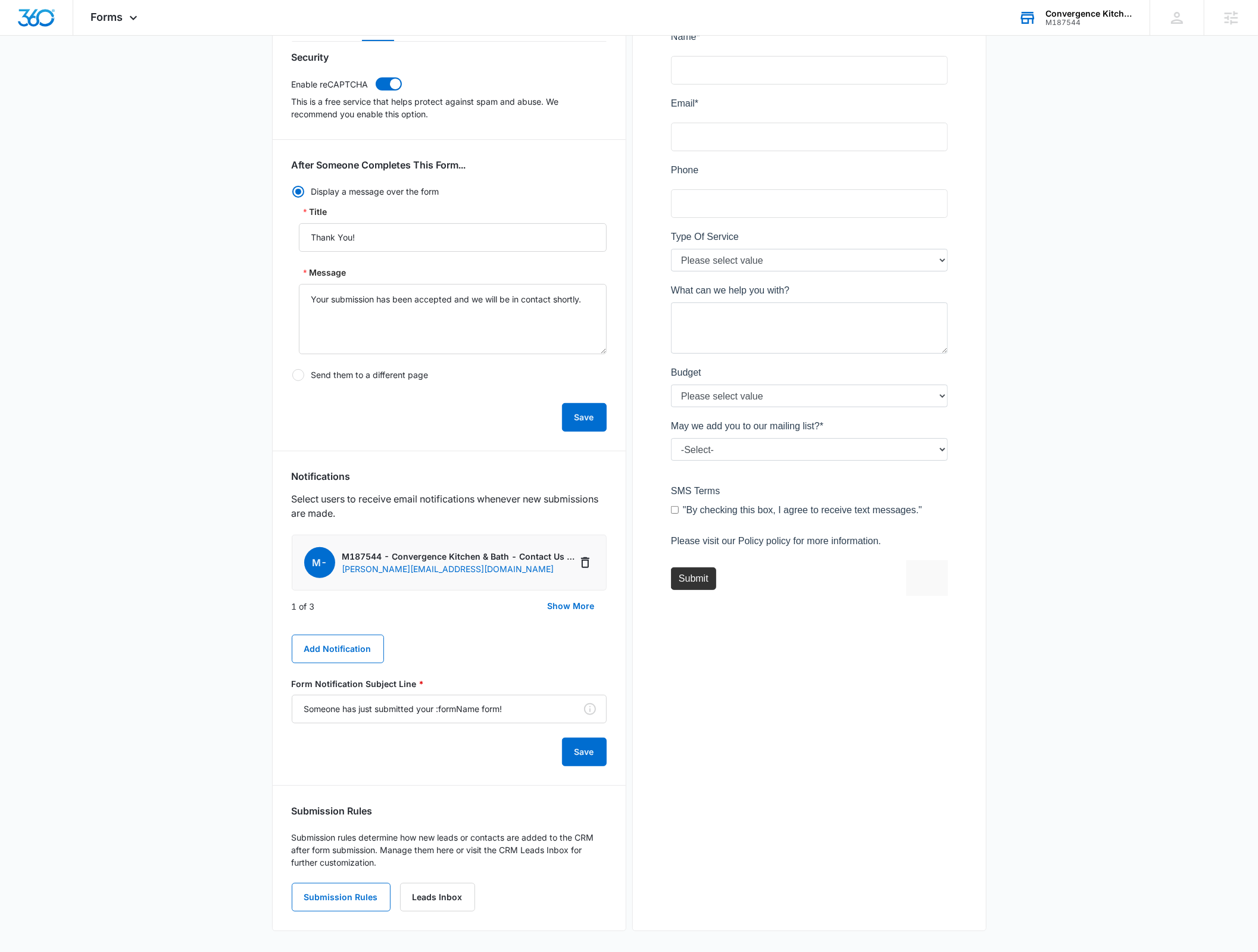
scroll to position [191, 0]
click at [587, 556] on icon "Delete Notification" at bounding box center [585, 561] width 14 height 14
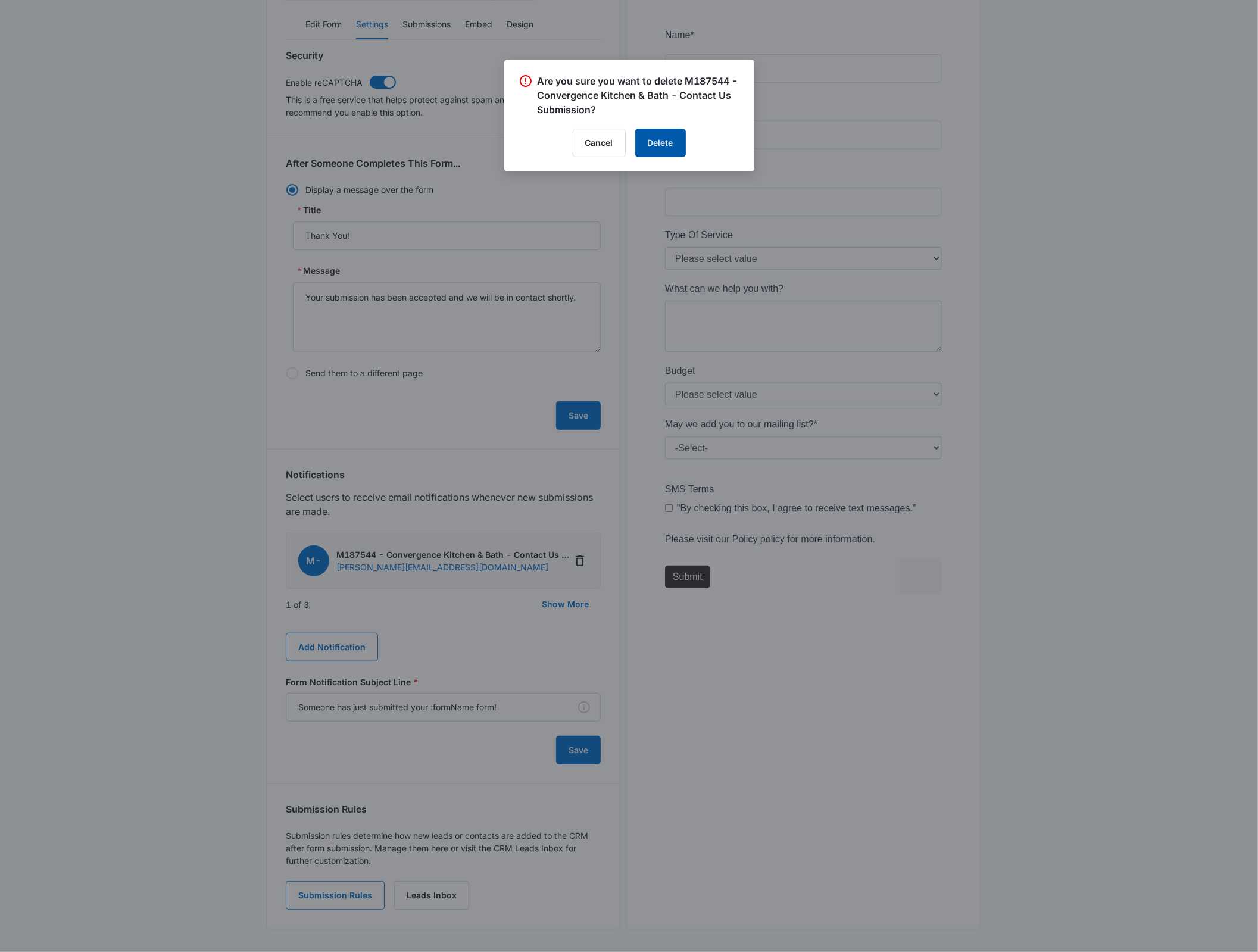
click at [654, 140] on button "Delete" at bounding box center [660, 143] width 51 height 29
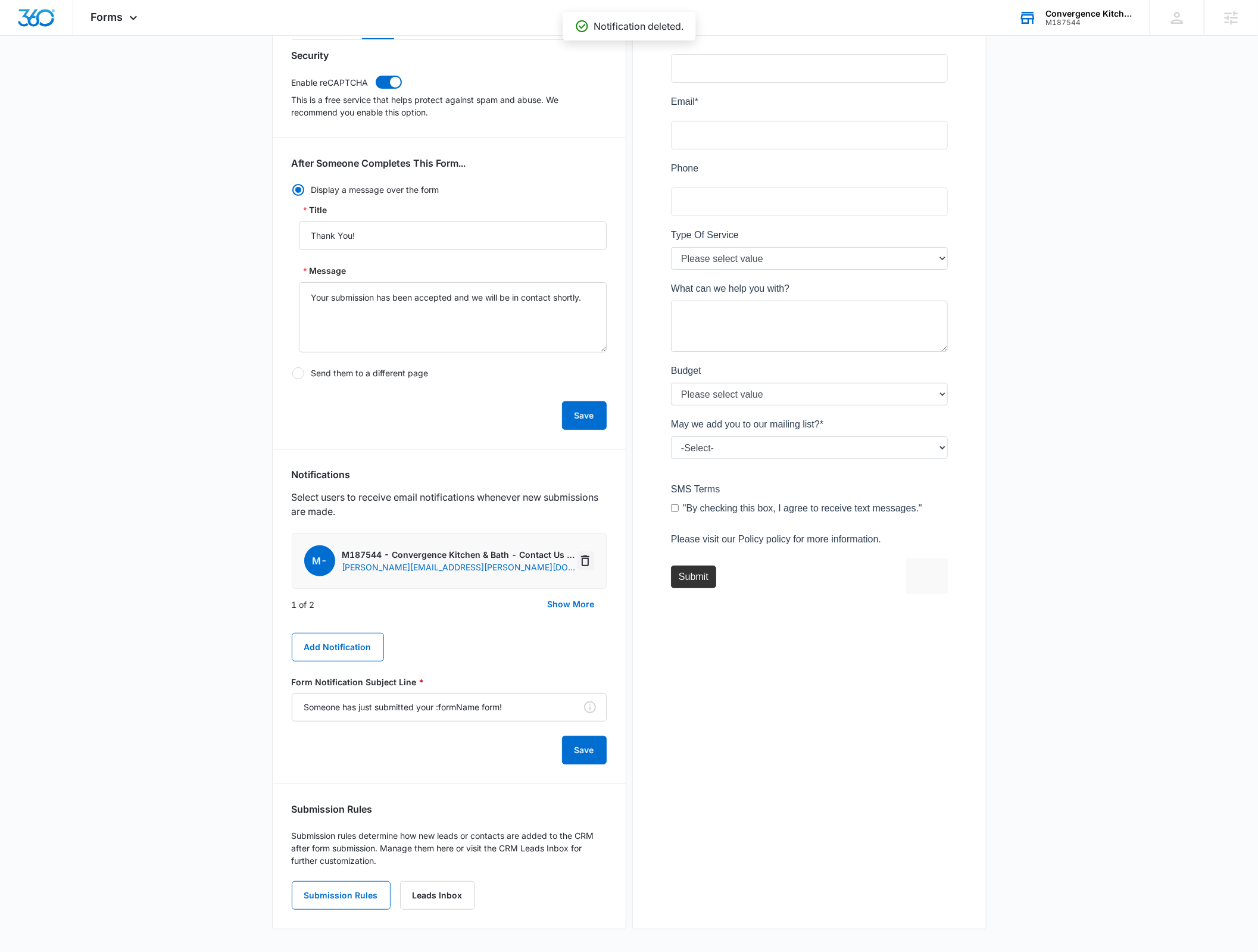
click at [585, 557] on icon "Delete Notification" at bounding box center [585, 561] width 9 height 11
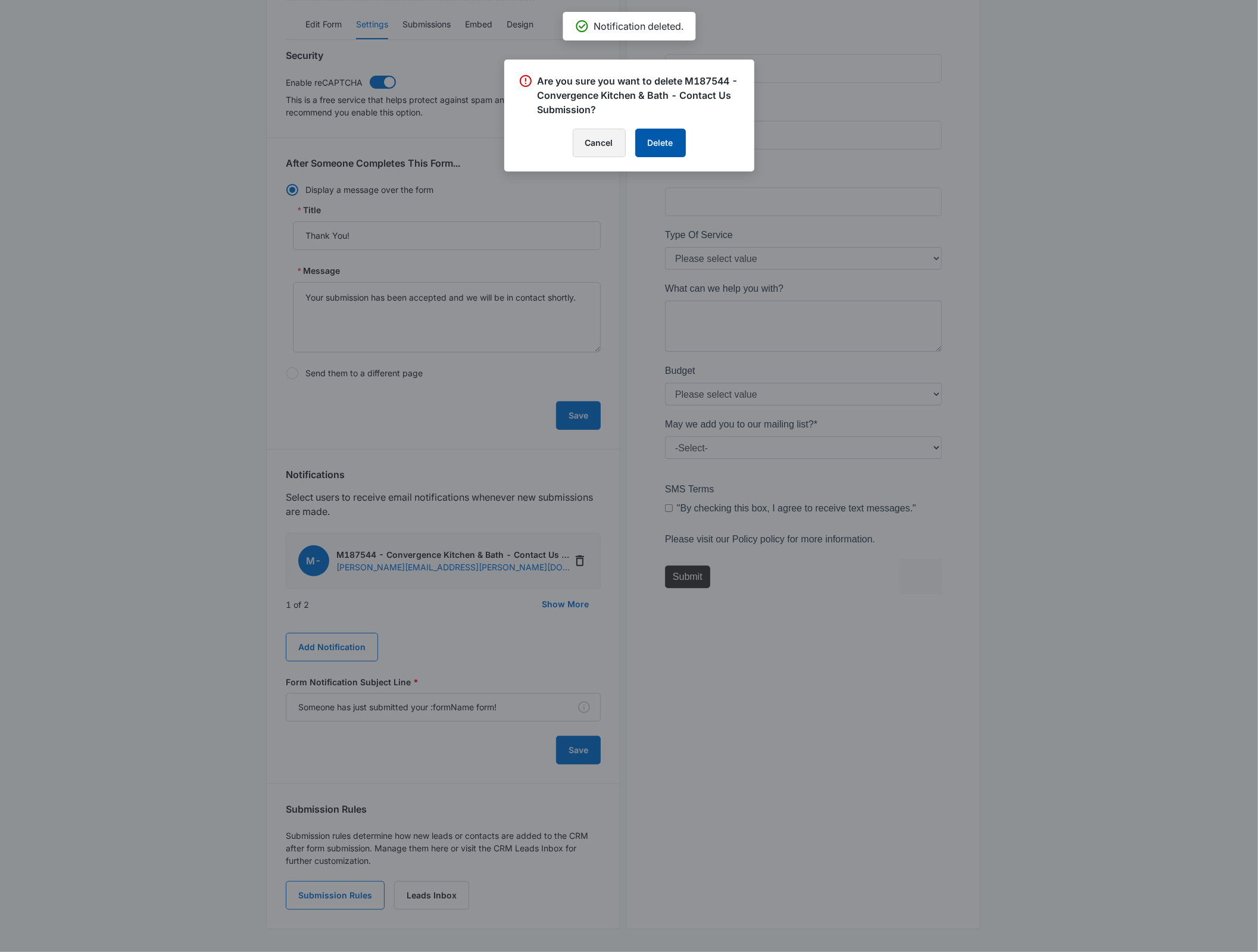
drag, startPoint x: 657, startPoint y: 145, endPoint x: 601, endPoint y: 155, distance: 56.9
click at [656, 145] on button "Delete" at bounding box center [660, 143] width 51 height 29
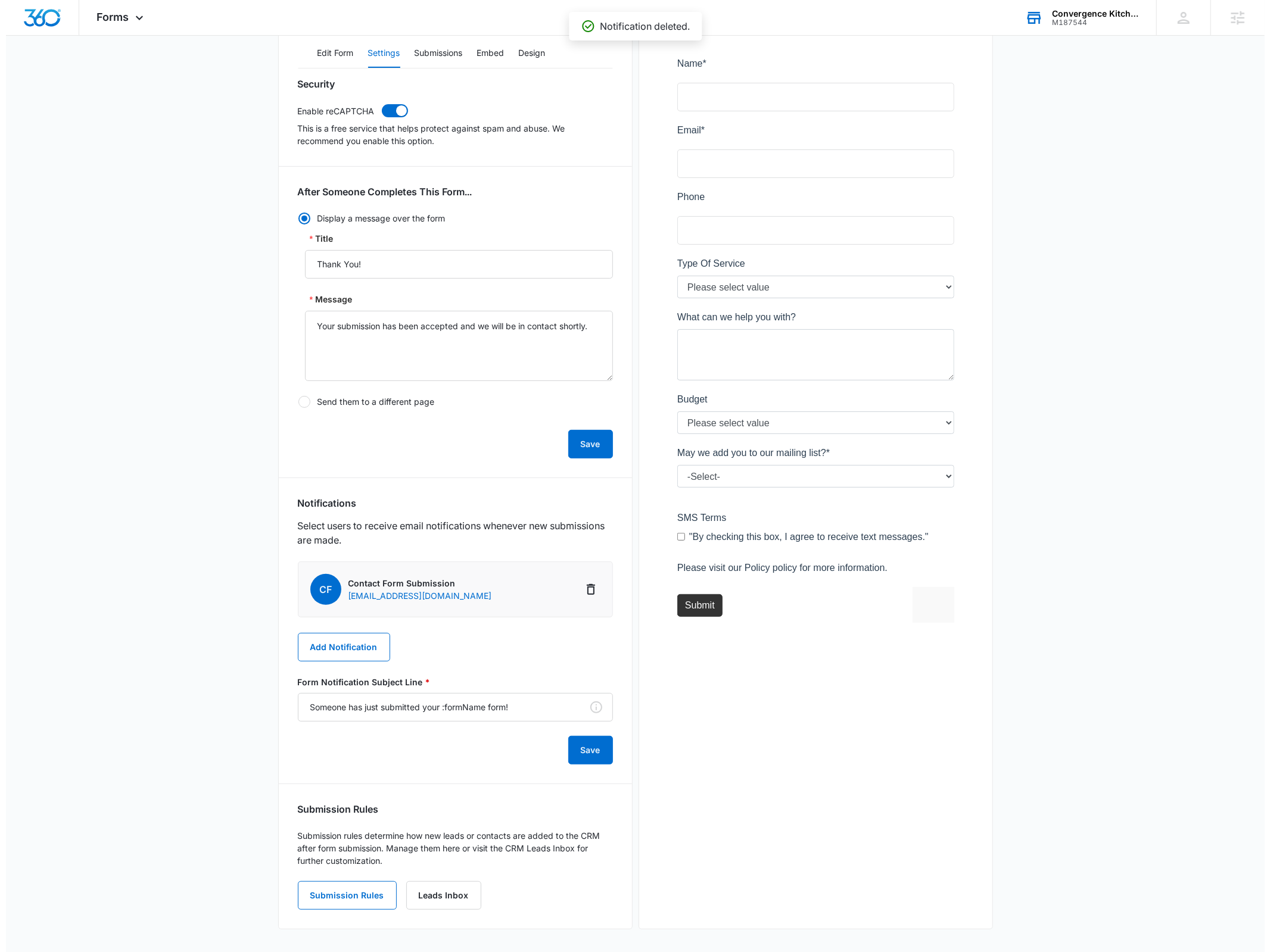
scroll to position [0, 0]
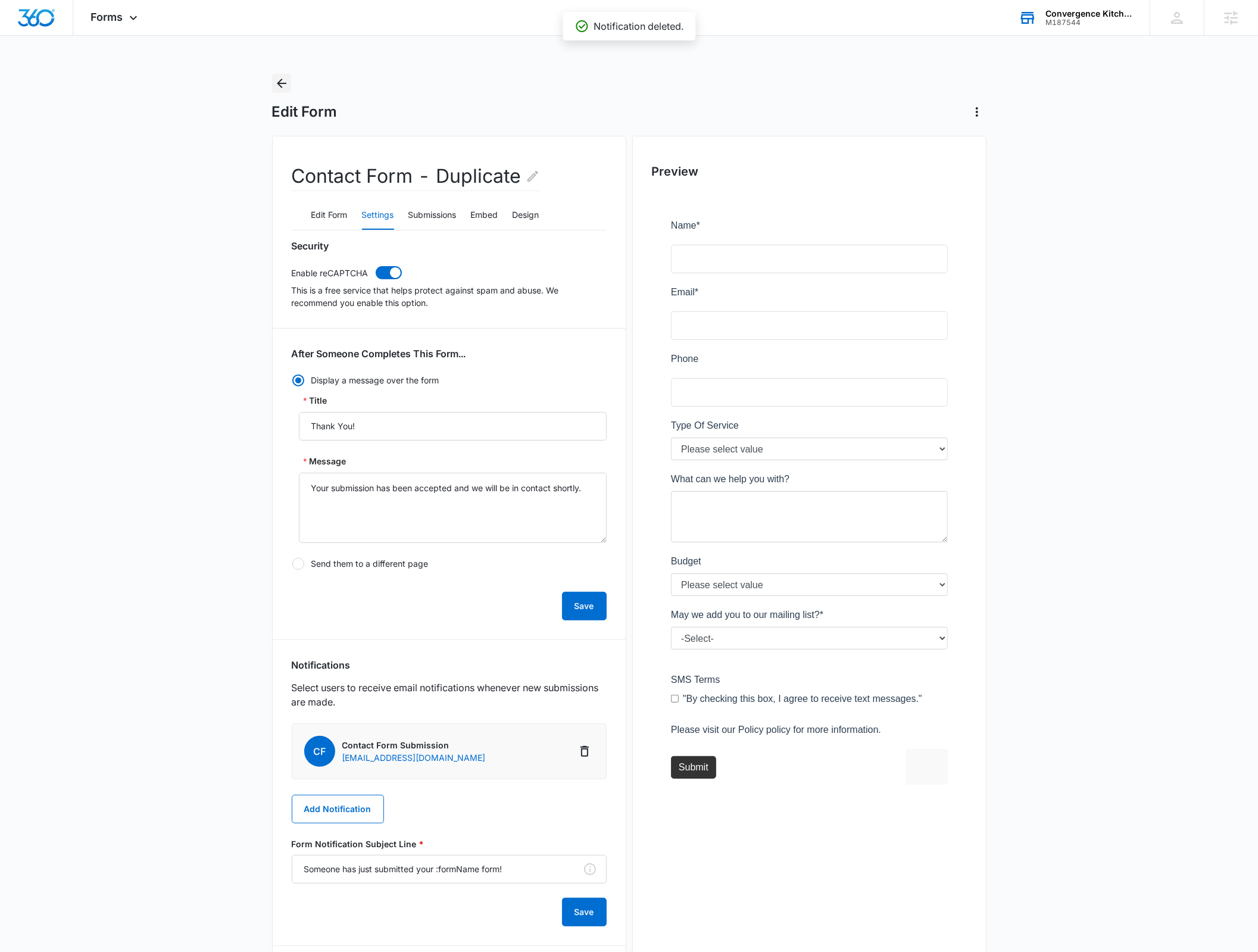
click at [283, 85] on icon "Back" at bounding box center [282, 83] width 14 height 14
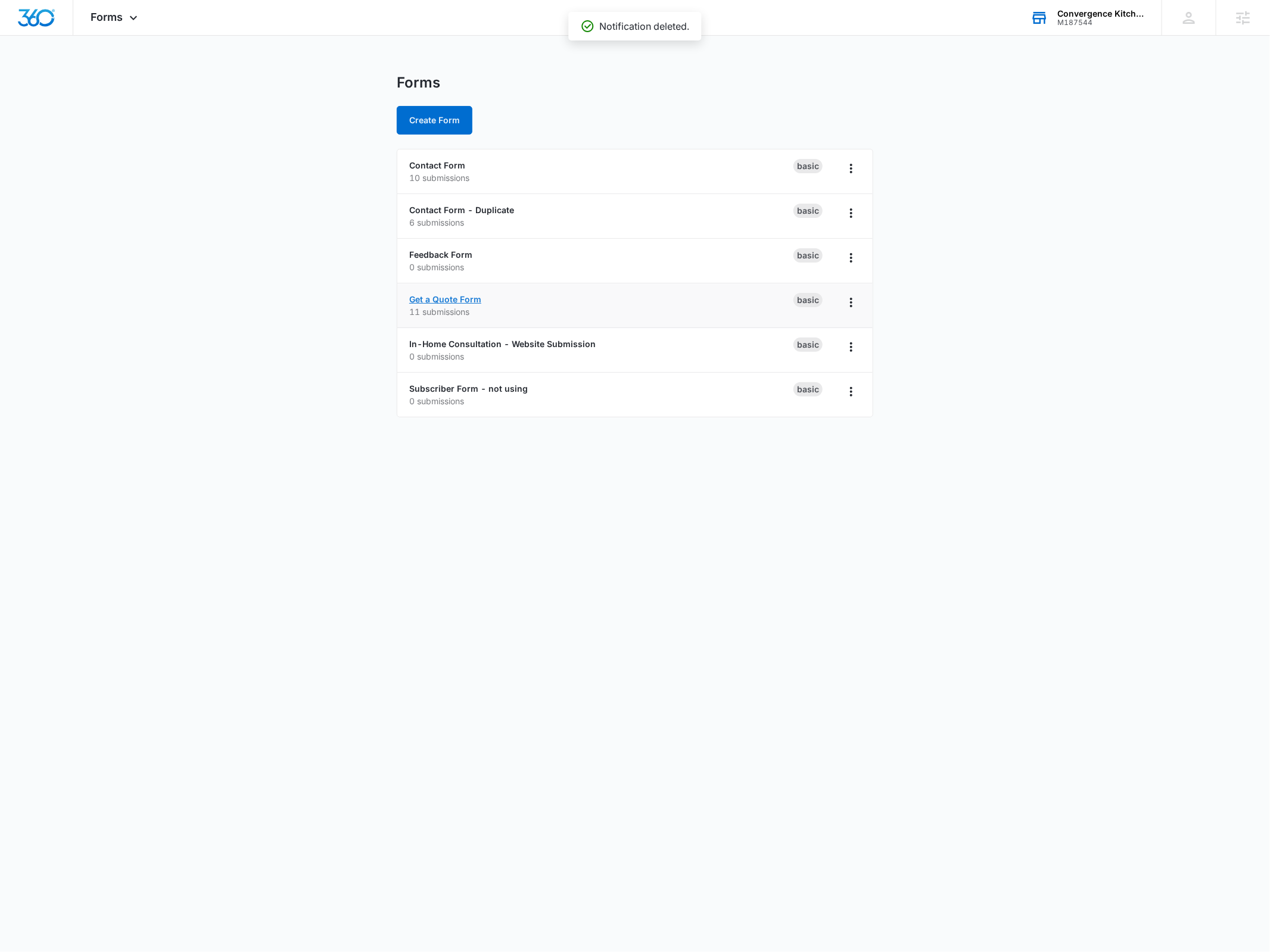
click at [433, 294] on link "Get a Quote Form" at bounding box center [446, 299] width 72 height 10
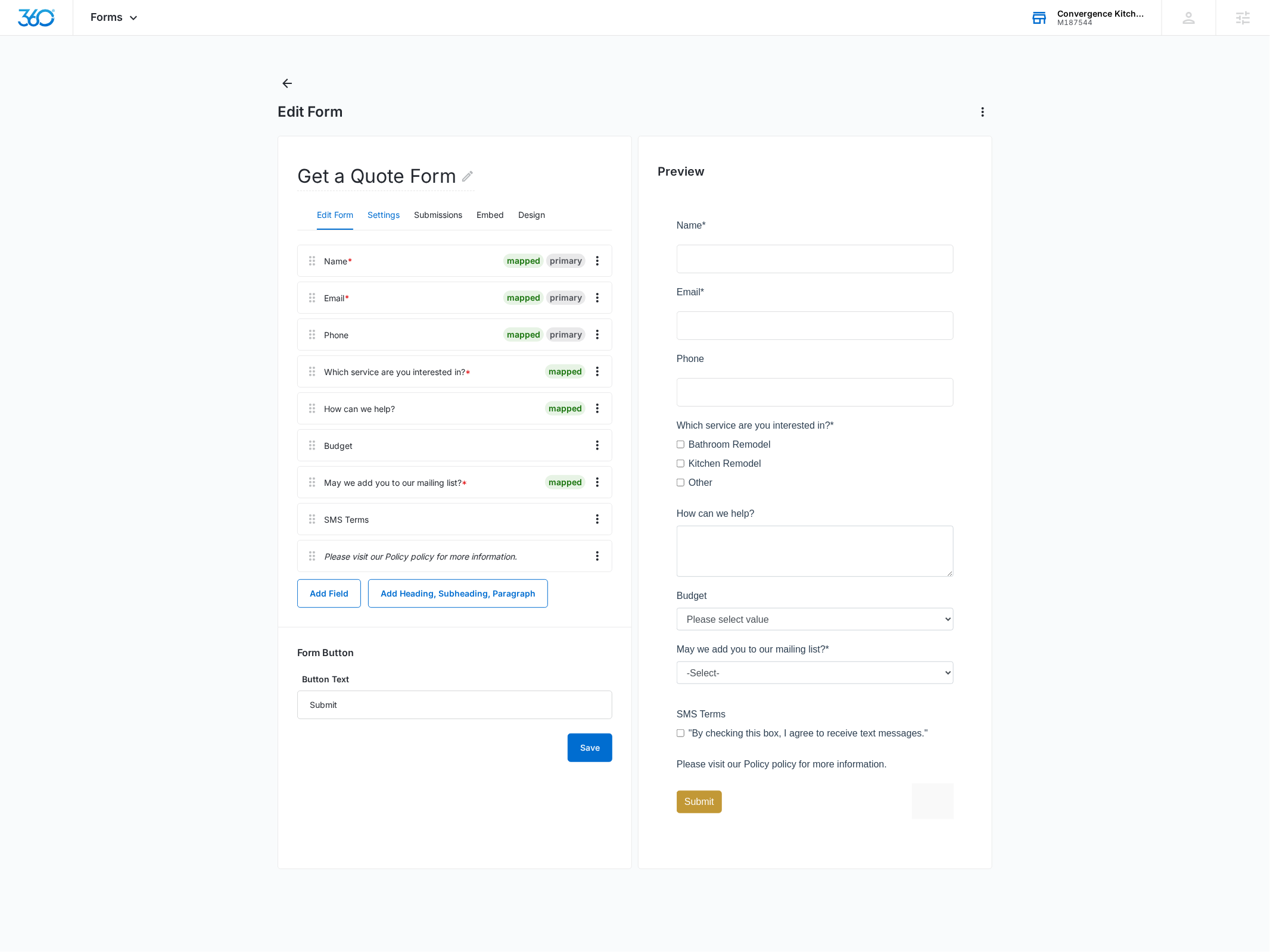
click at [388, 210] on button "Settings" at bounding box center [383, 215] width 32 height 29
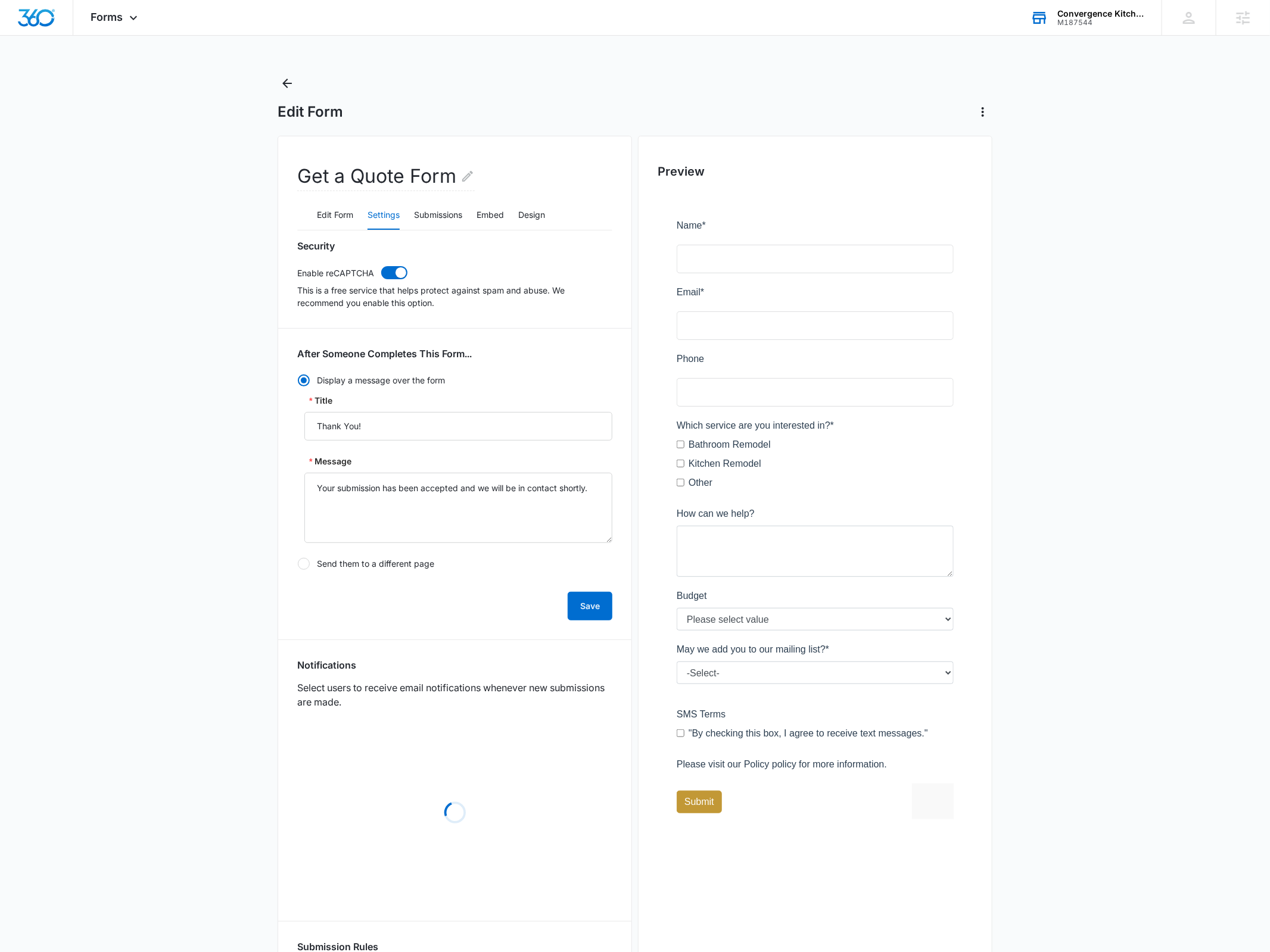
radio input "true"
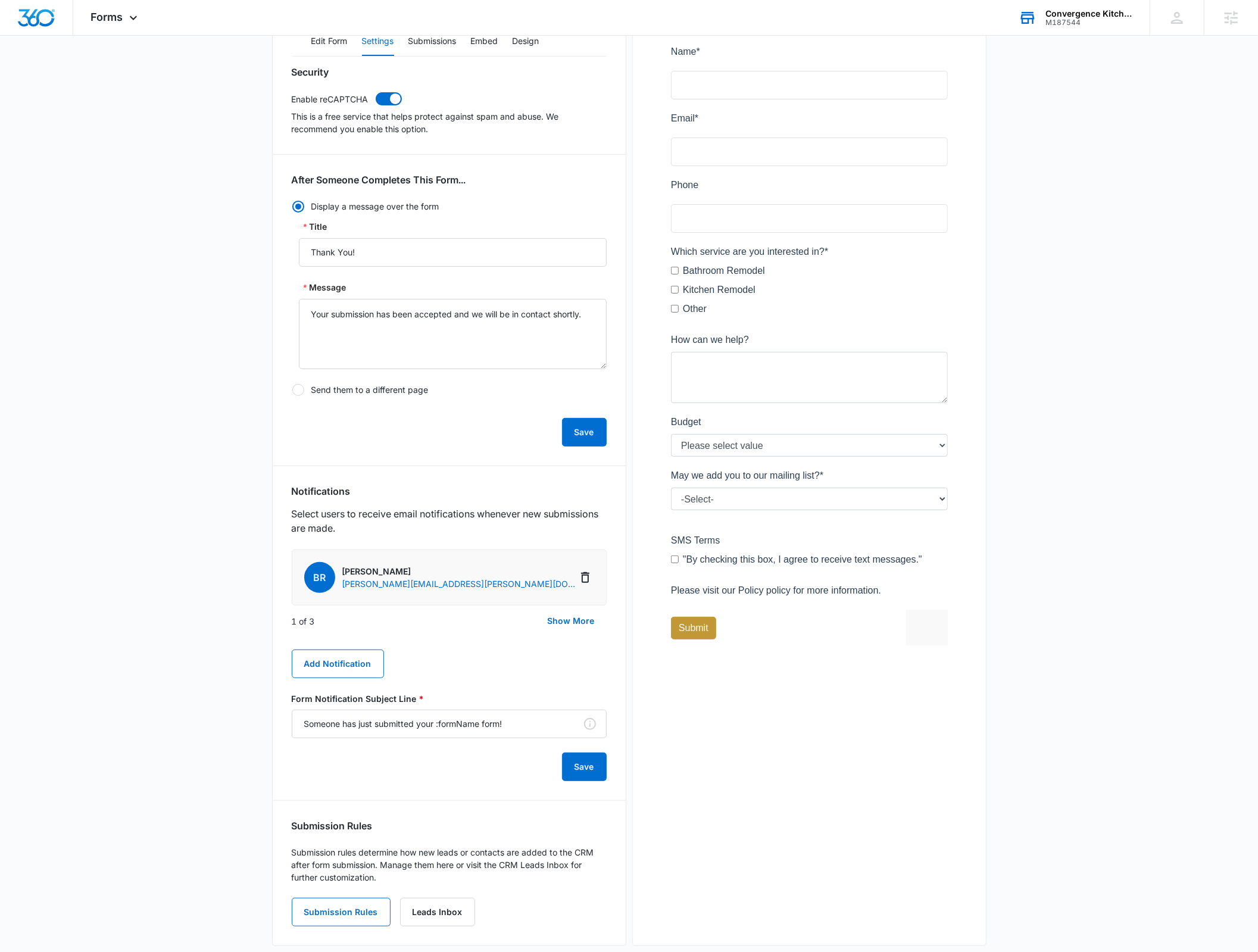
scroll to position [191, 0]
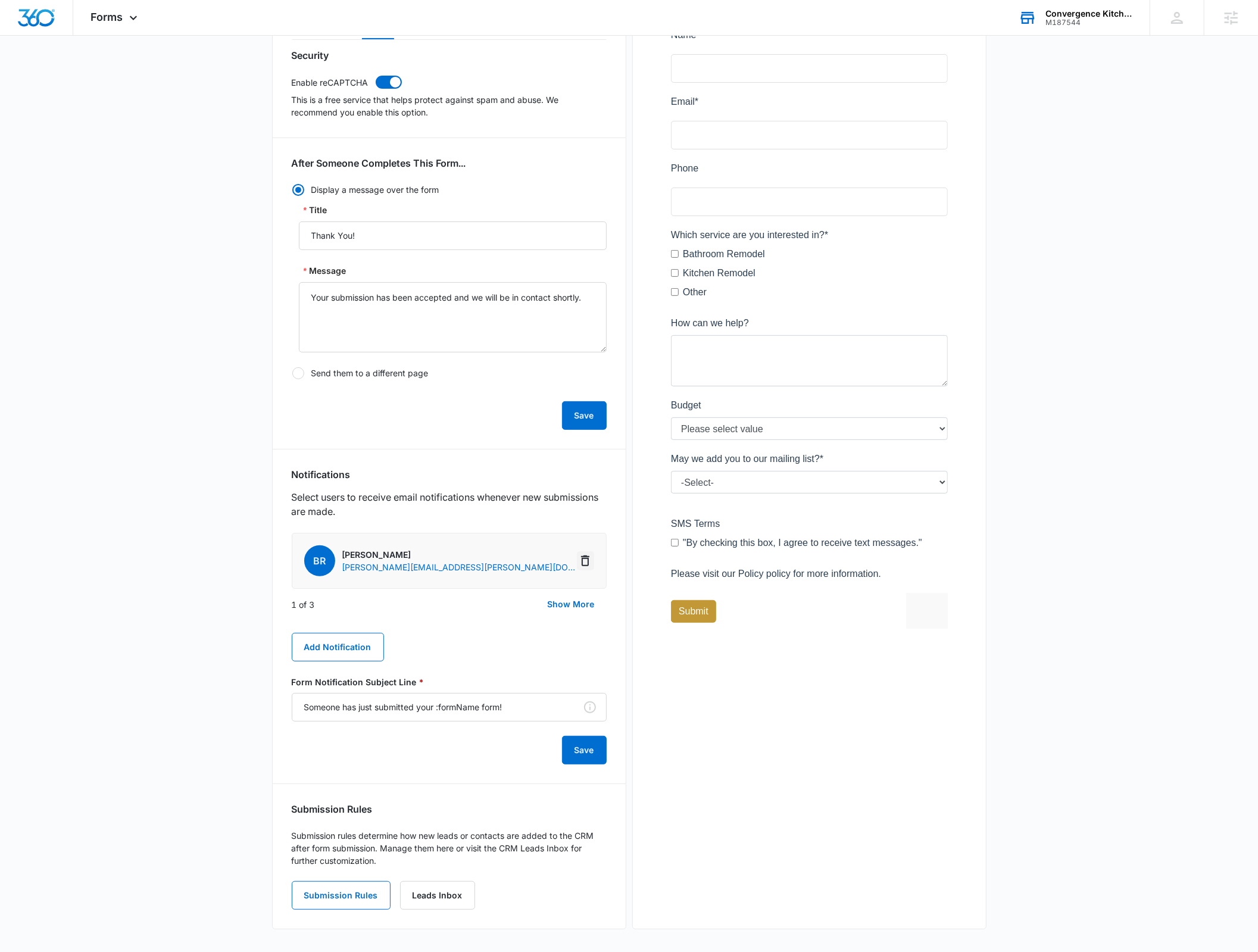
click at [579, 560] on icon "Delete Notification" at bounding box center [585, 561] width 14 height 14
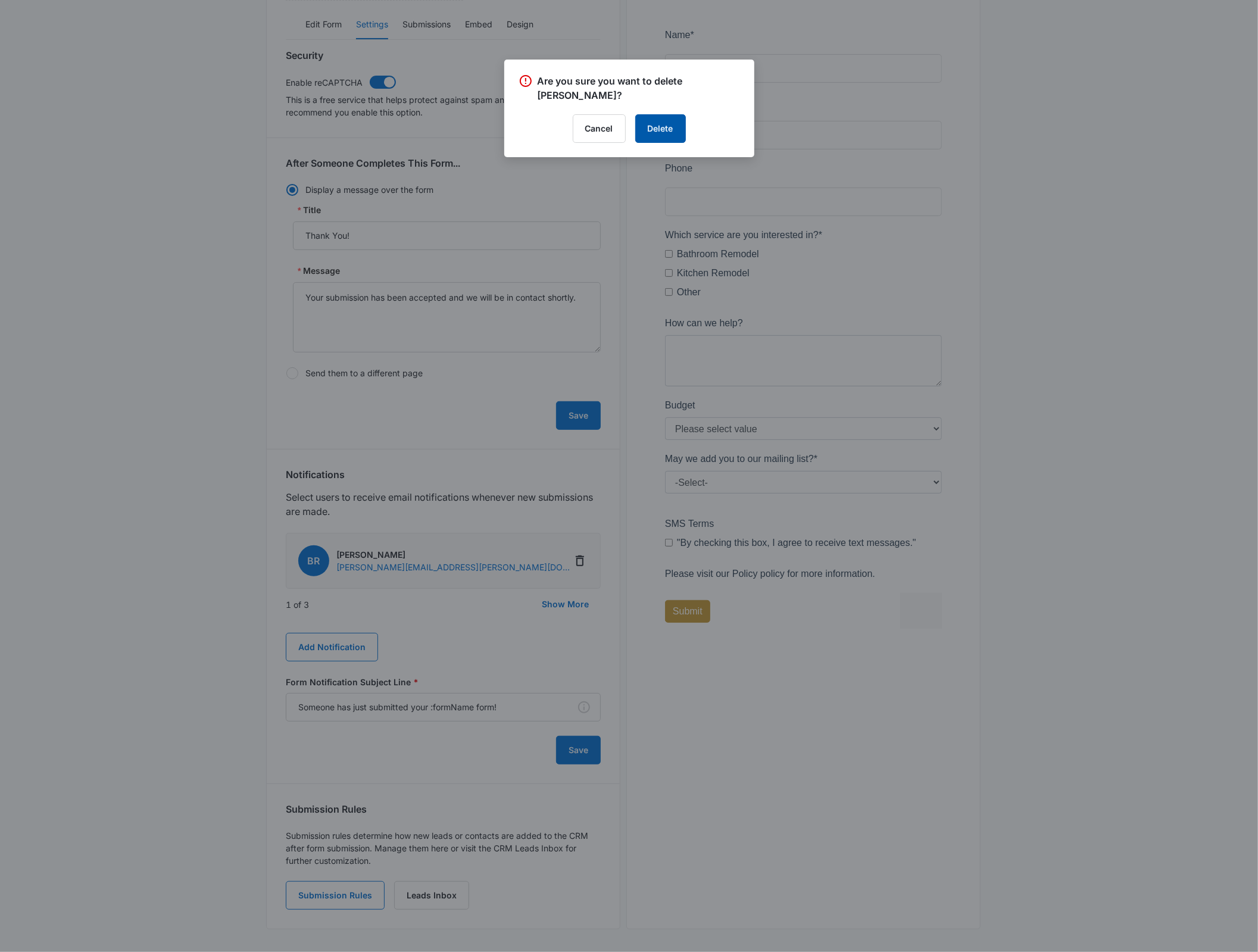
click at [640, 123] on button "Delete" at bounding box center [660, 129] width 51 height 29
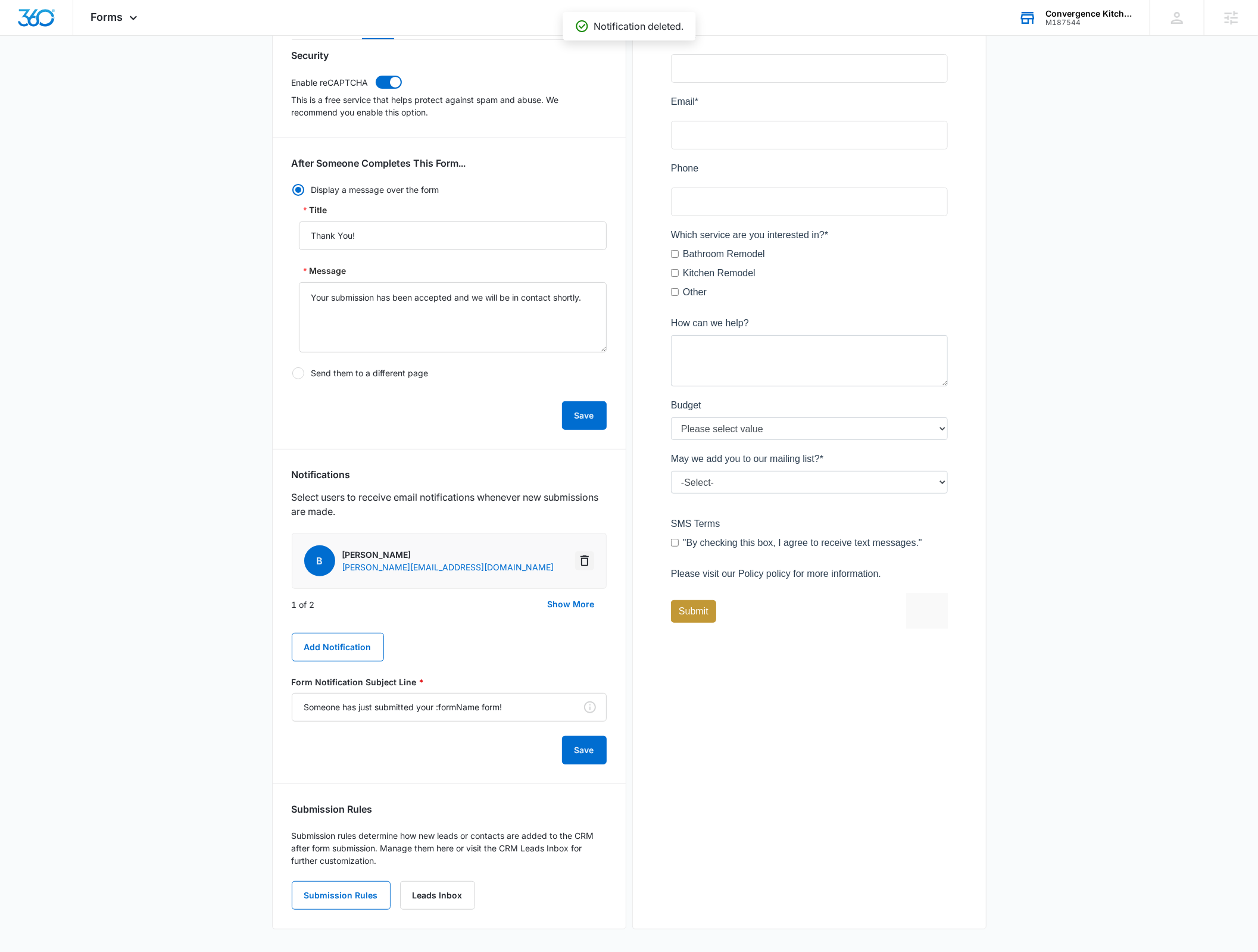
click at [585, 556] on icon "Delete Notification" at bounding box center [585, 561] width 9 height 11
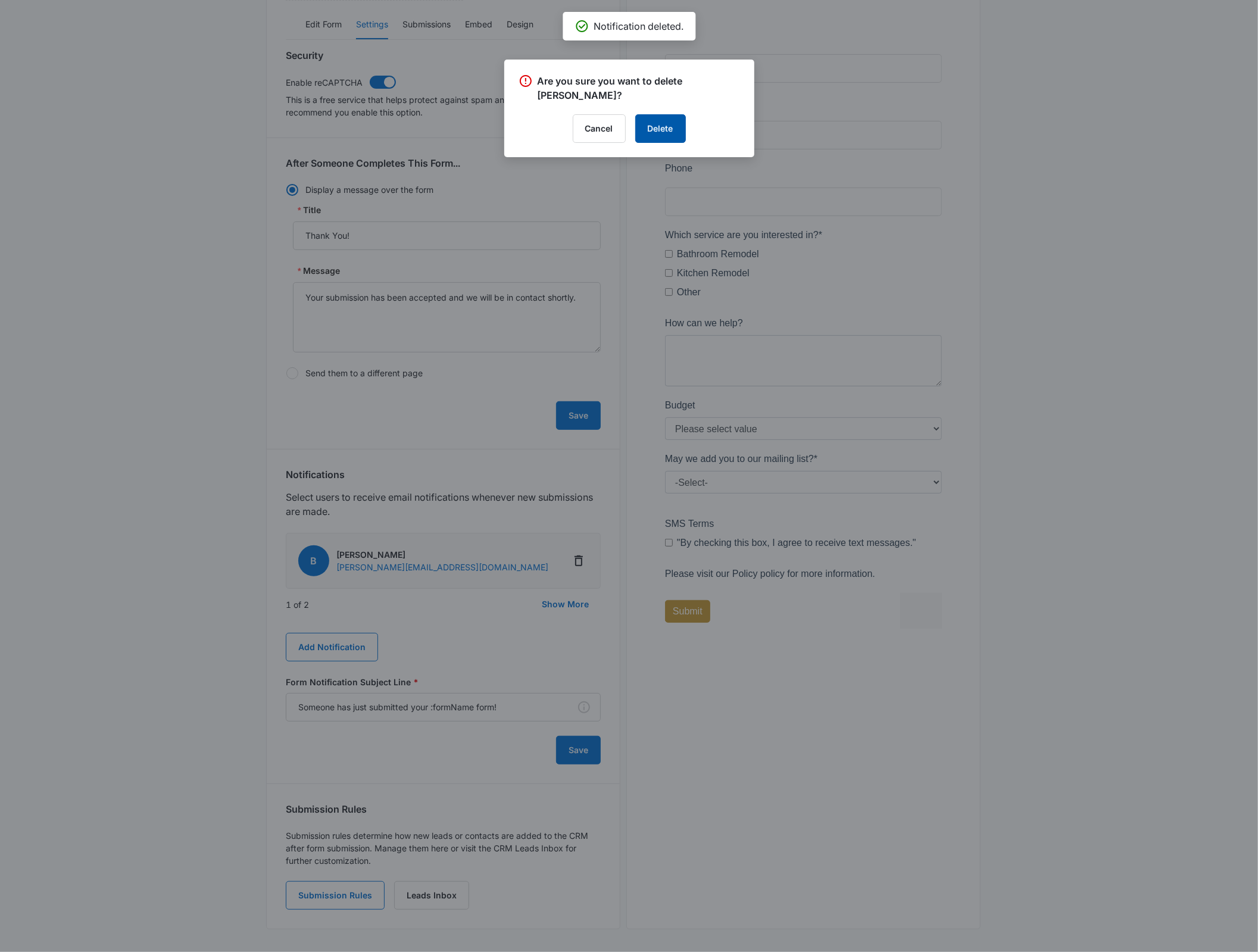
click at [650, 114] on button "Delete" at bounding box center [660, 129] width 51 height 29
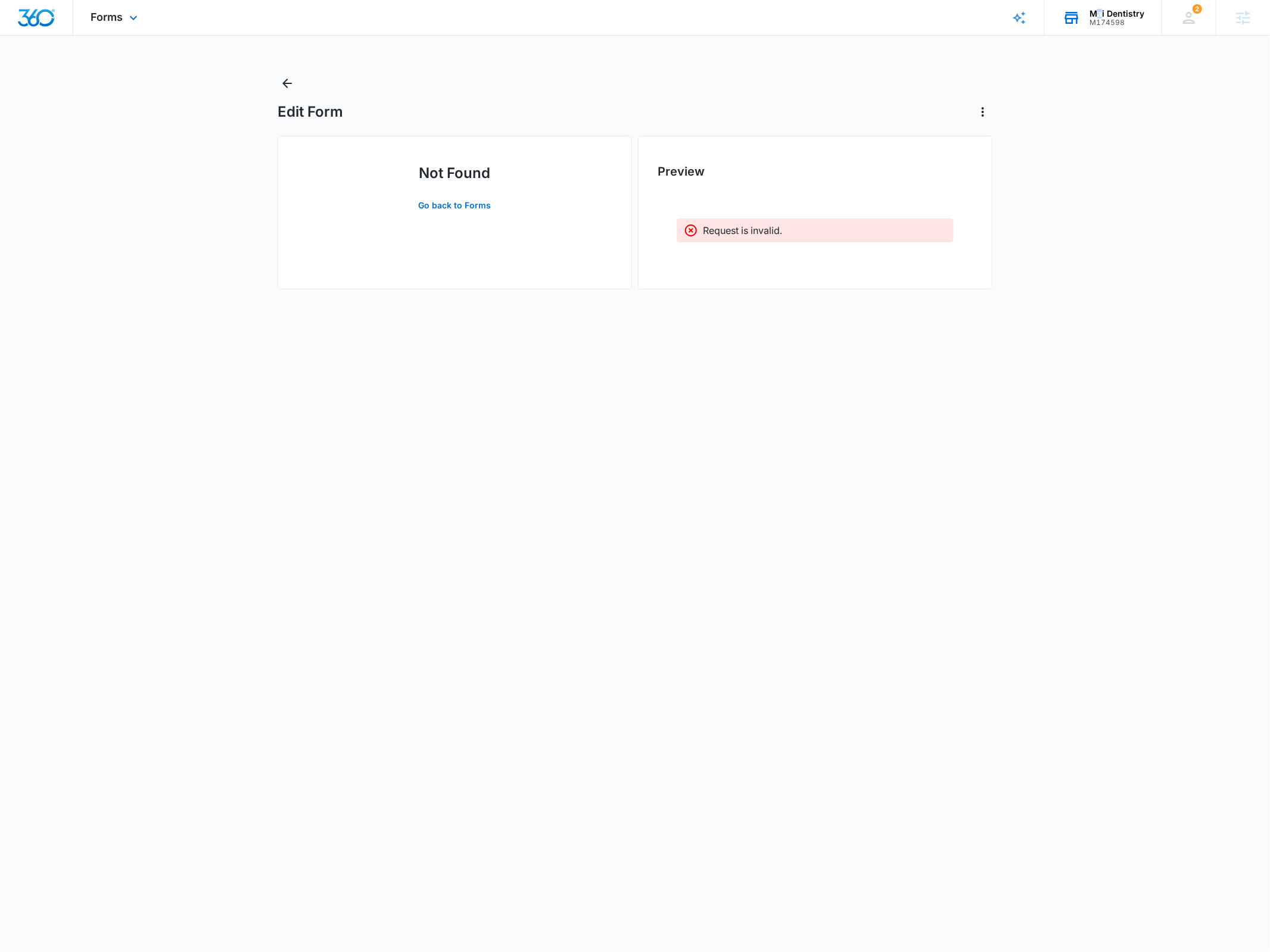
click at [1101, 6] on div "Mai Dentistry M174598 Your Accounts View All" at bounding box center [1104, 17] width 117 height 35
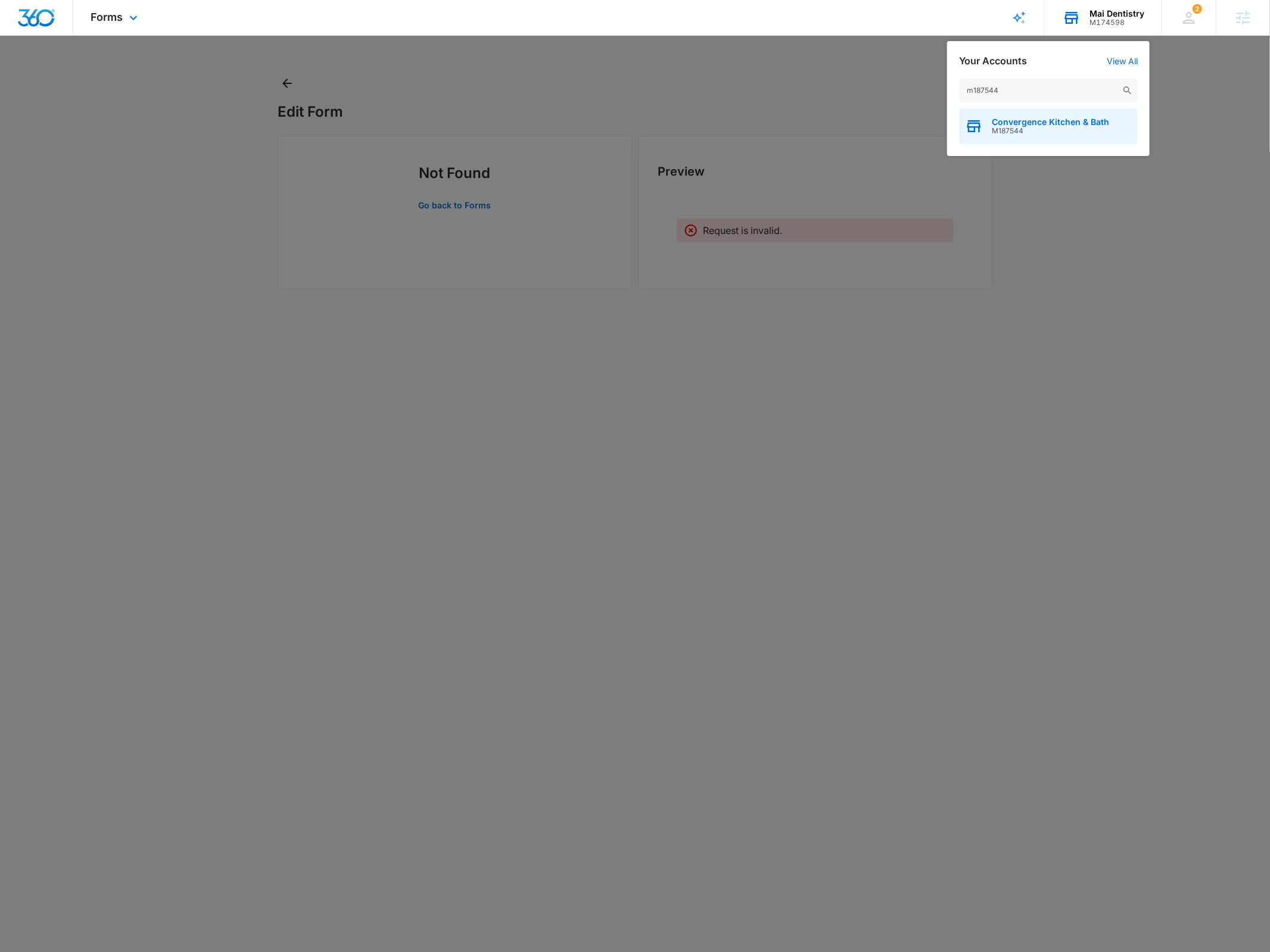
type input "m187544"
click at [1027, 118] on span "Convergence Kitchen & Bath" at bounding box center [1050, 122] width 118 height 10
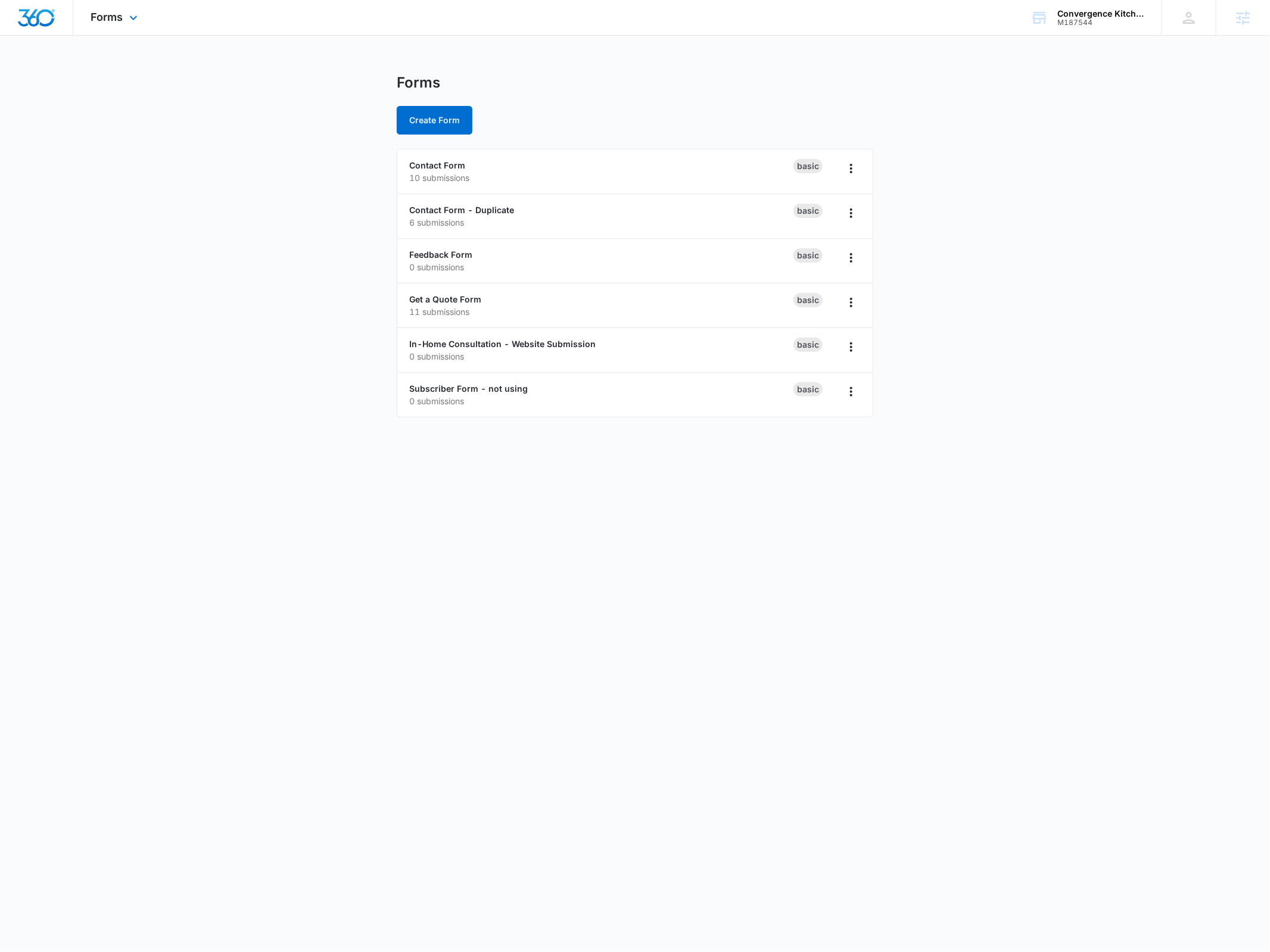
click at [101, 5] on div "Forms Apps Reputation Websites Forms CRM Email Social Payments POS Content Ads …" at bounding box center [116, 17] width 85 height 35
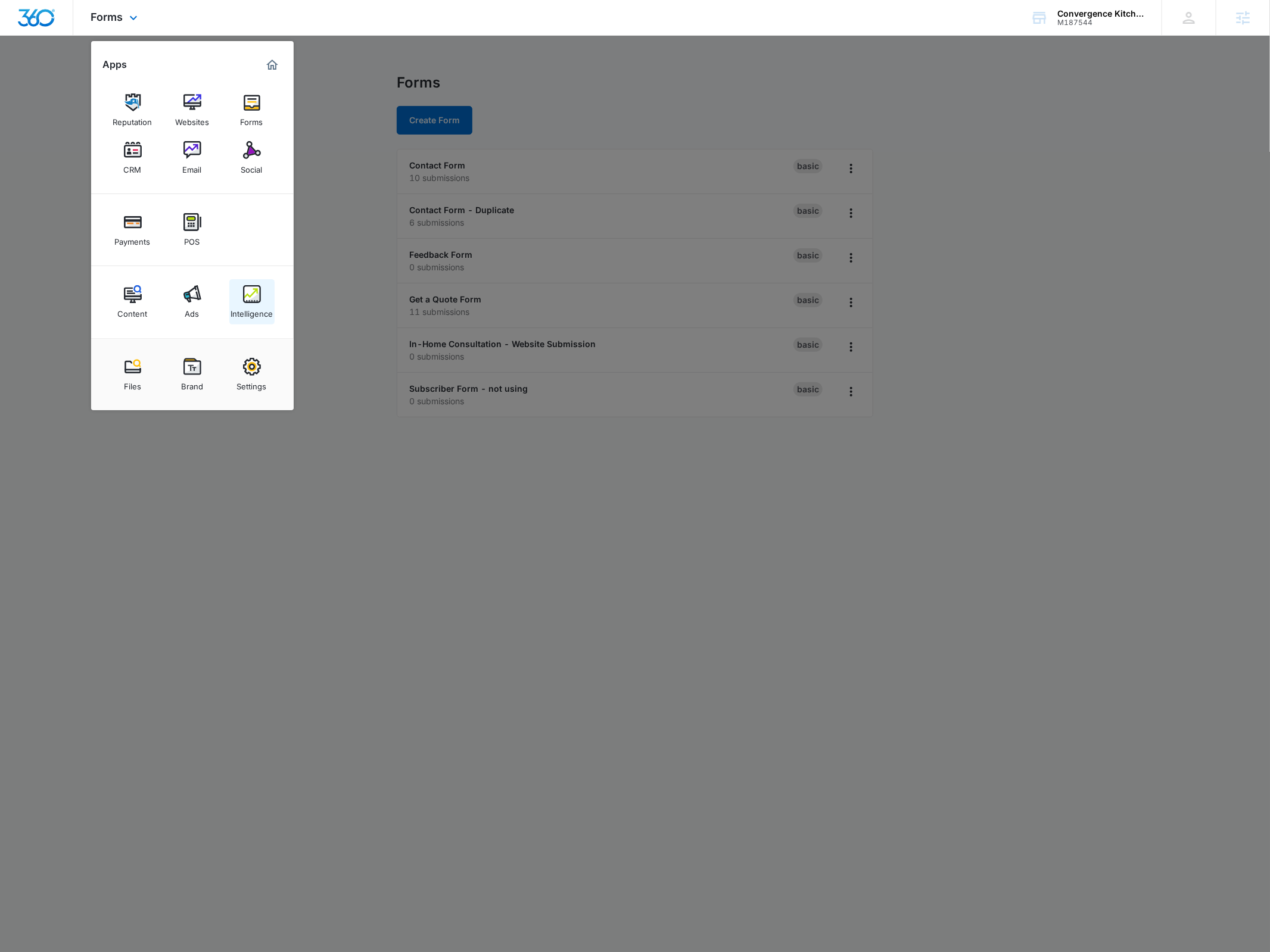
click at [237, 290] on link "Intelligence" at bounding box center [252, 302] width 45 height 45
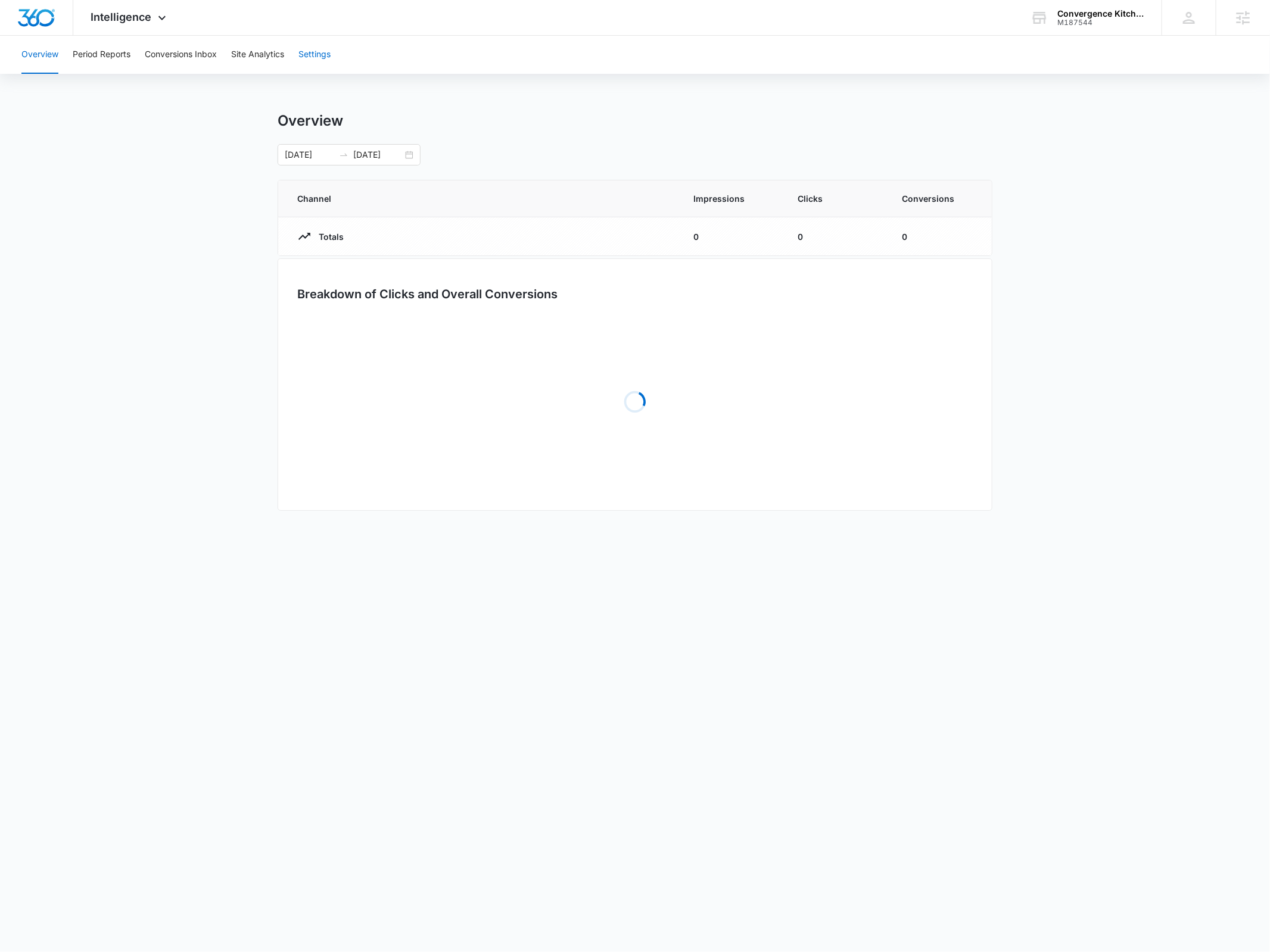
click at [308, 55] on button "Settings" at bounding box center [314, 55] width 32 height 38
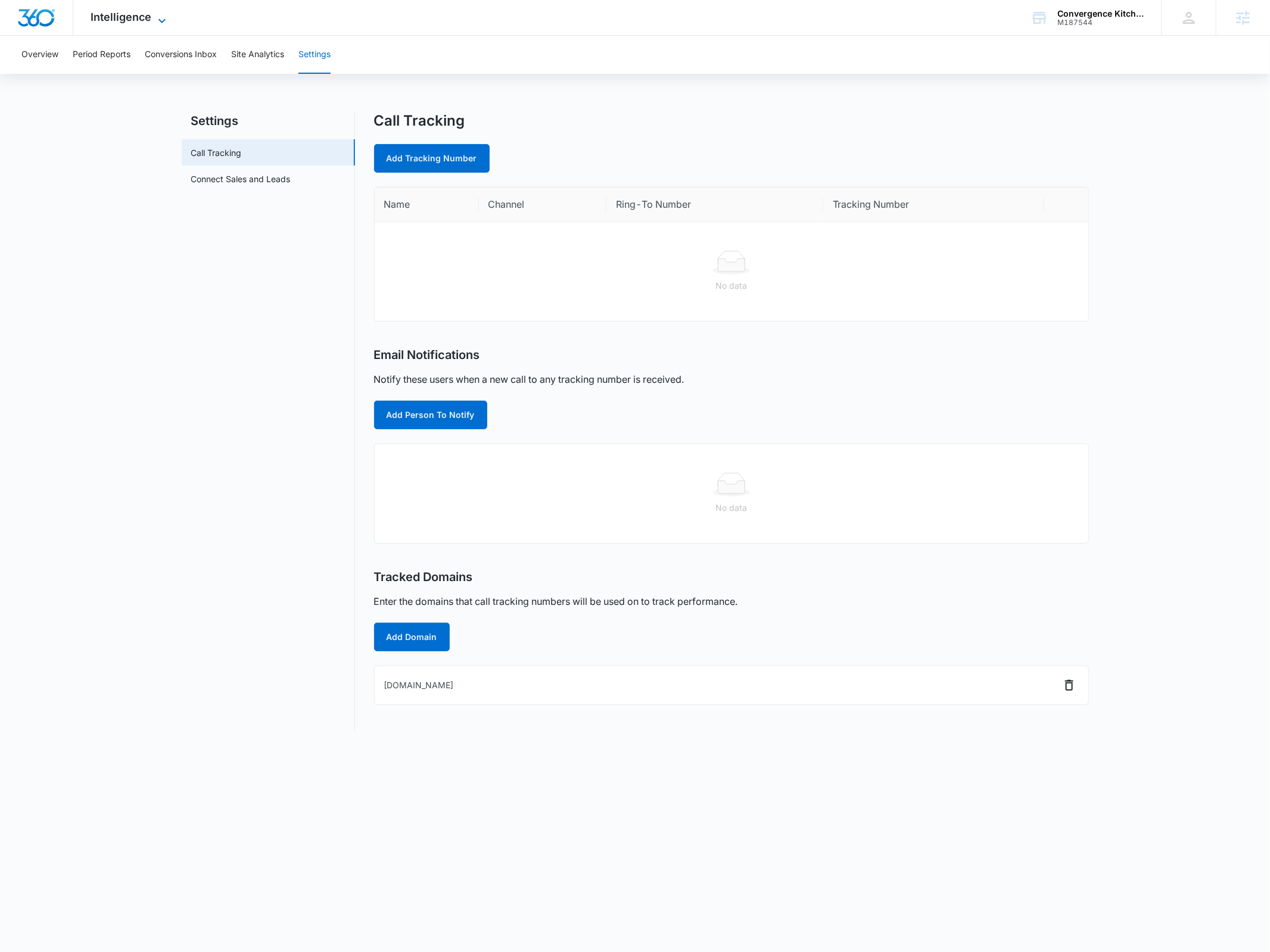
click at [153, 17] on div "Intelligence Apps Reputation Websites Forms CRM Email Social Payments POS Conte…" at bounding box center [129, 17] width 114 height 35
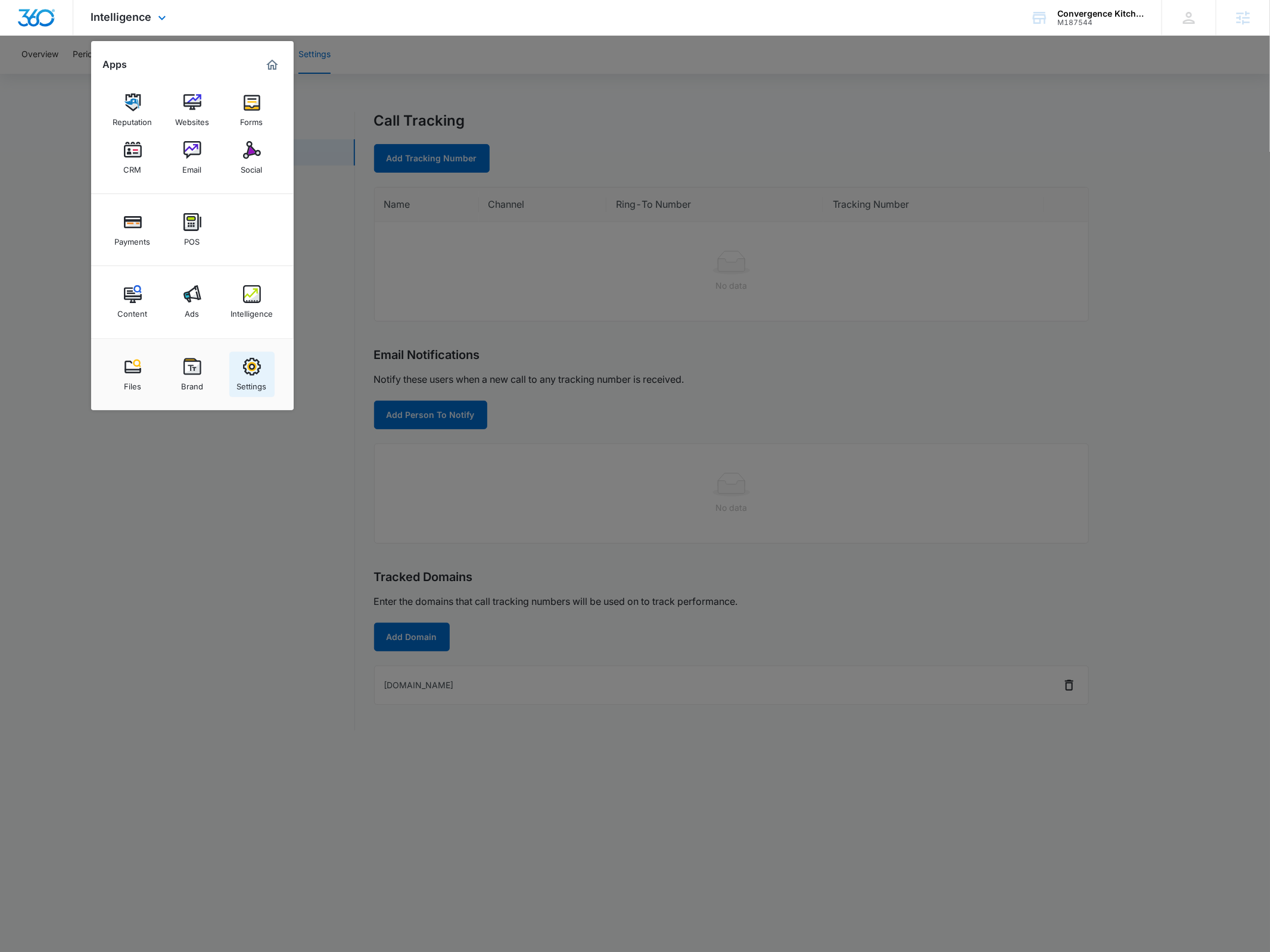
click at [232, 372] on link "Settings" at bounding box center [252, 374] width 45 height 45
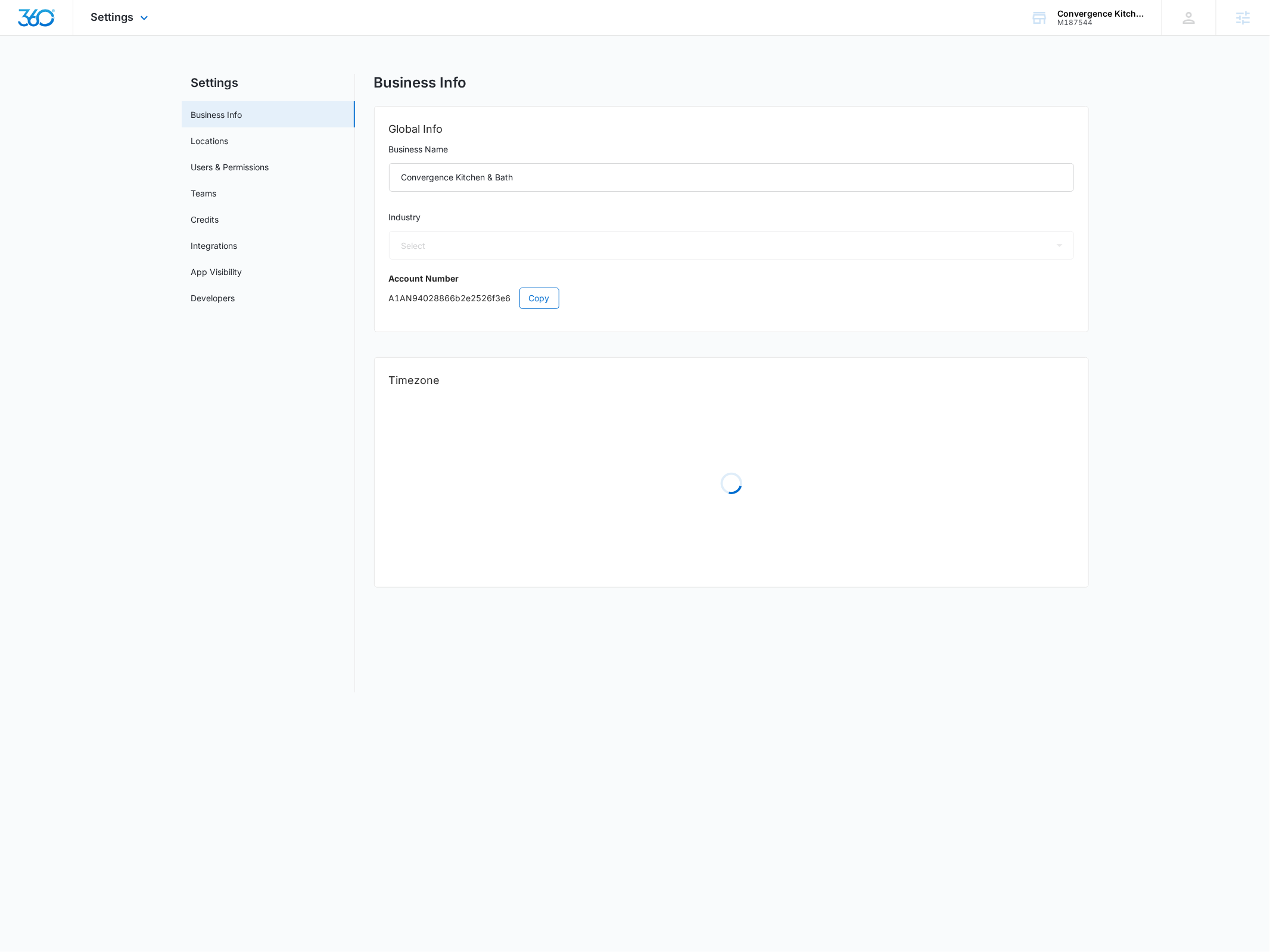
select select "4"
select select "US"
select select "America/Los_Angeles"
click at [218, 215] on link "Credits" at bounding box center [205, 219] width 28 height 12
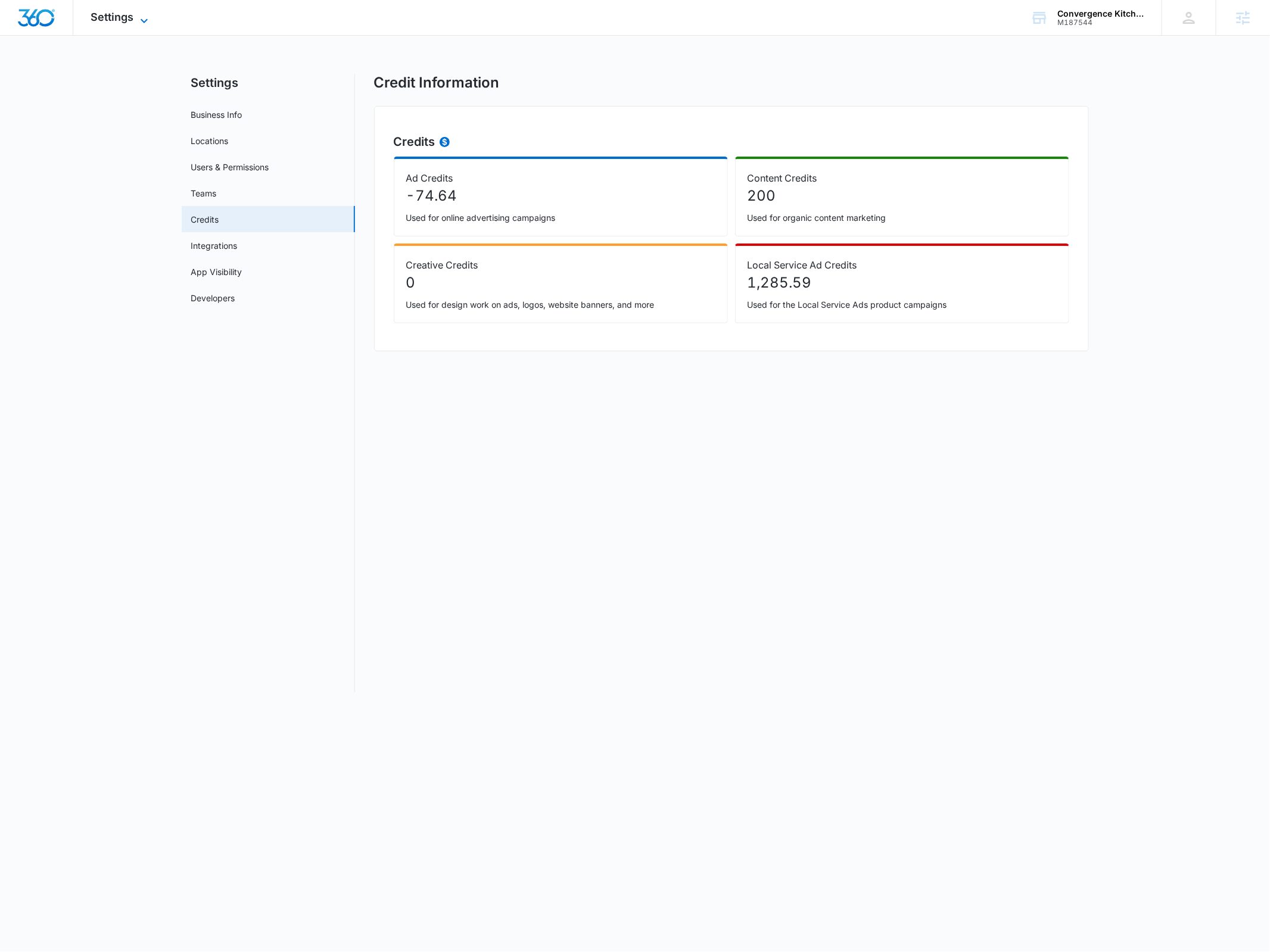
click at [116, 11] on span "Settings" at bounding box center [112, 16] width 43 height 12
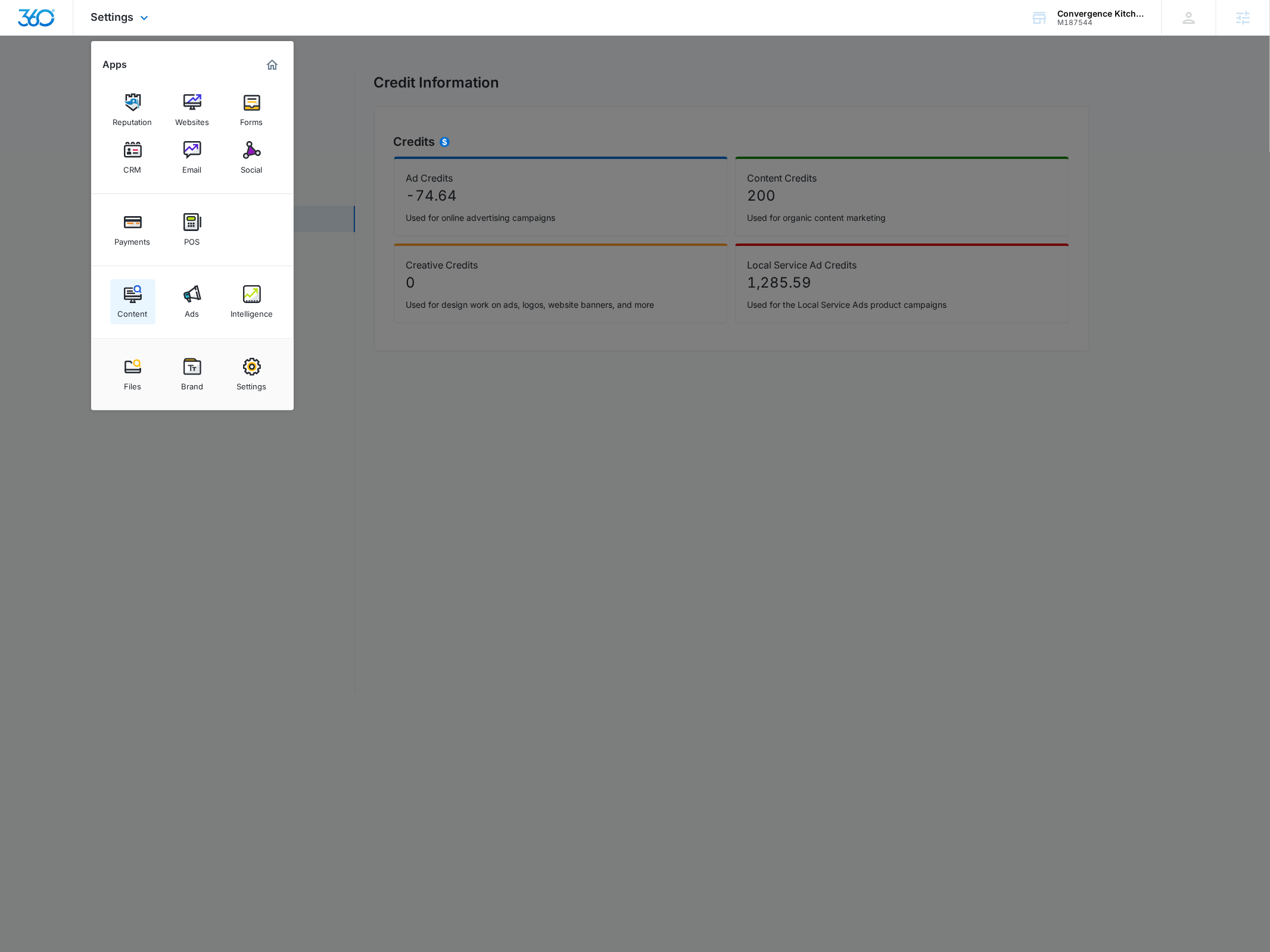
click at [147, 298] on link "Content" at bounding box center [133, 302] width 45 height 45
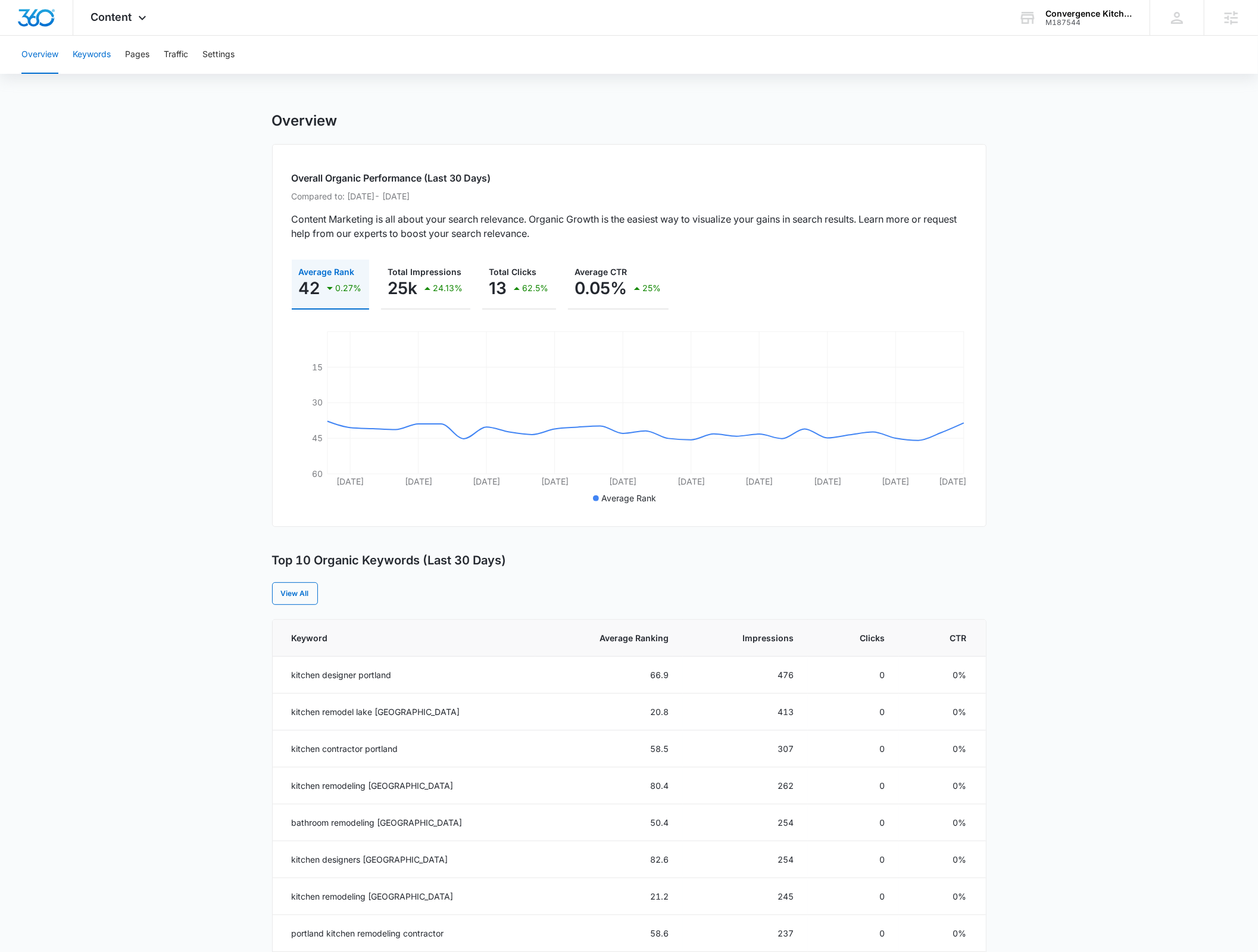
click at [91, 60] on button "Keywords" at bounding box center [92, 55] width 38 height 38
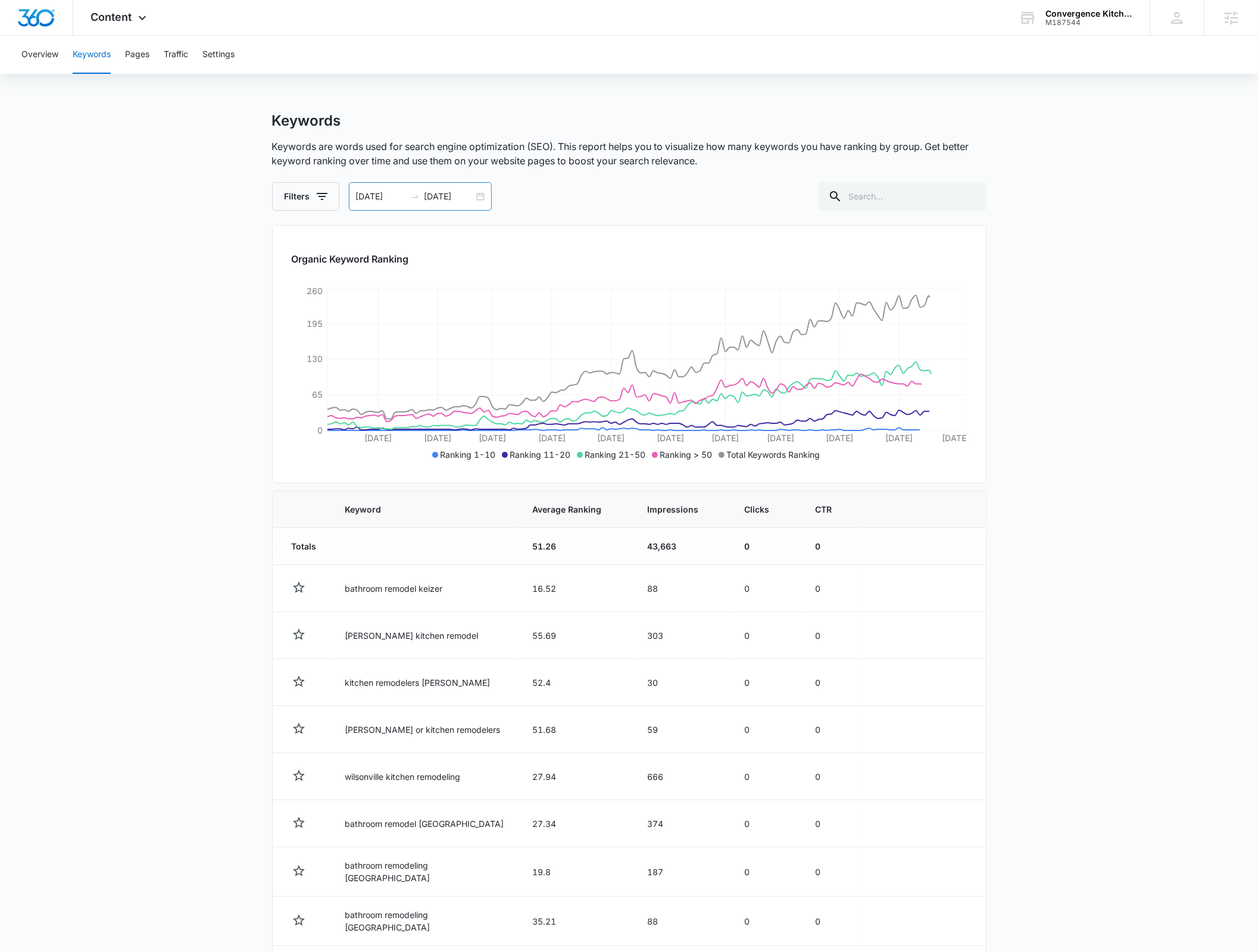
click at [478, 191] on div "01/01/2025 06/01/2025" at bounding box center [420, 196] width 143 height 29
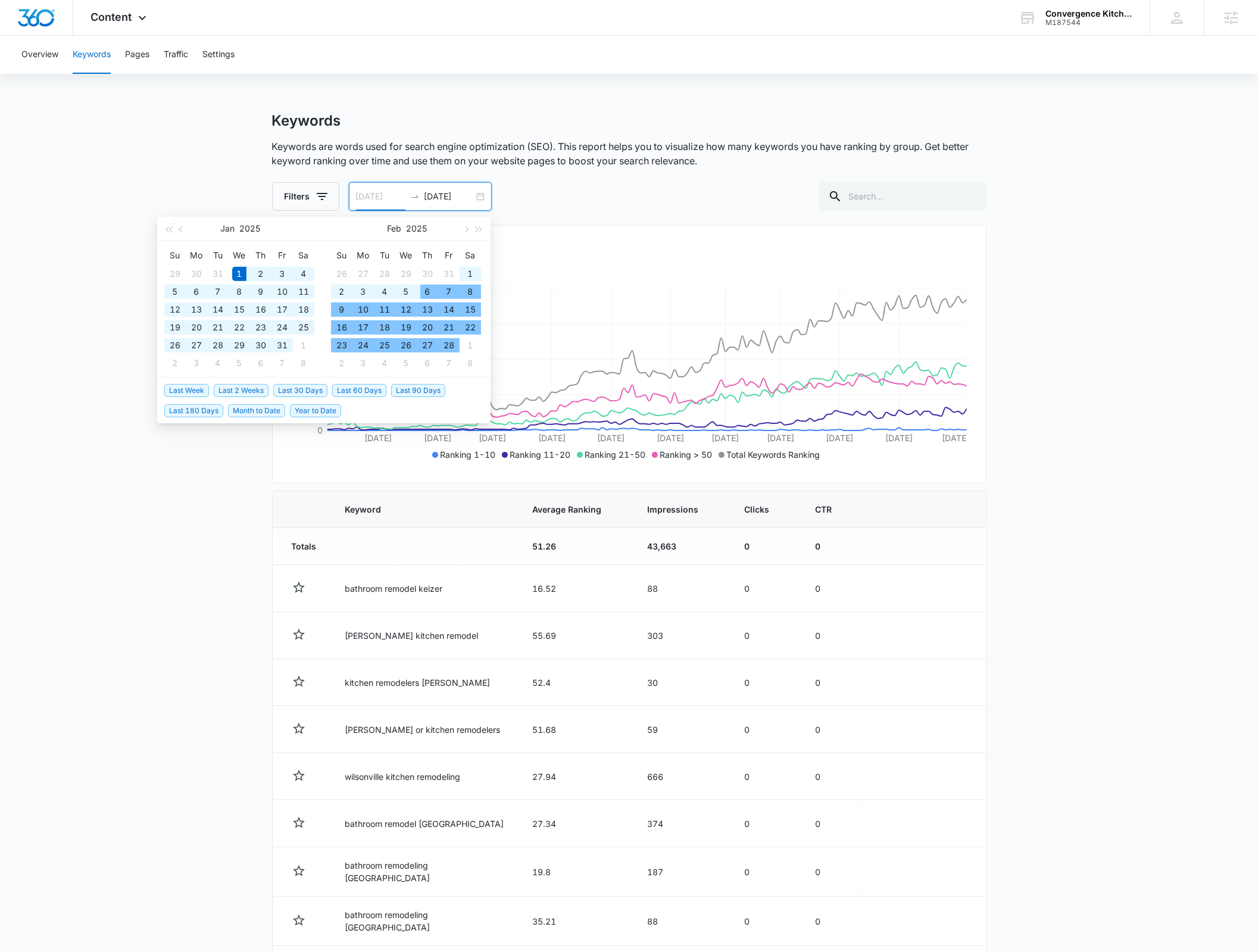
type input "01/01/2025"
click at [321, 409] on span "Year to Date" at bounding box center [315, 411] width 51 height 13
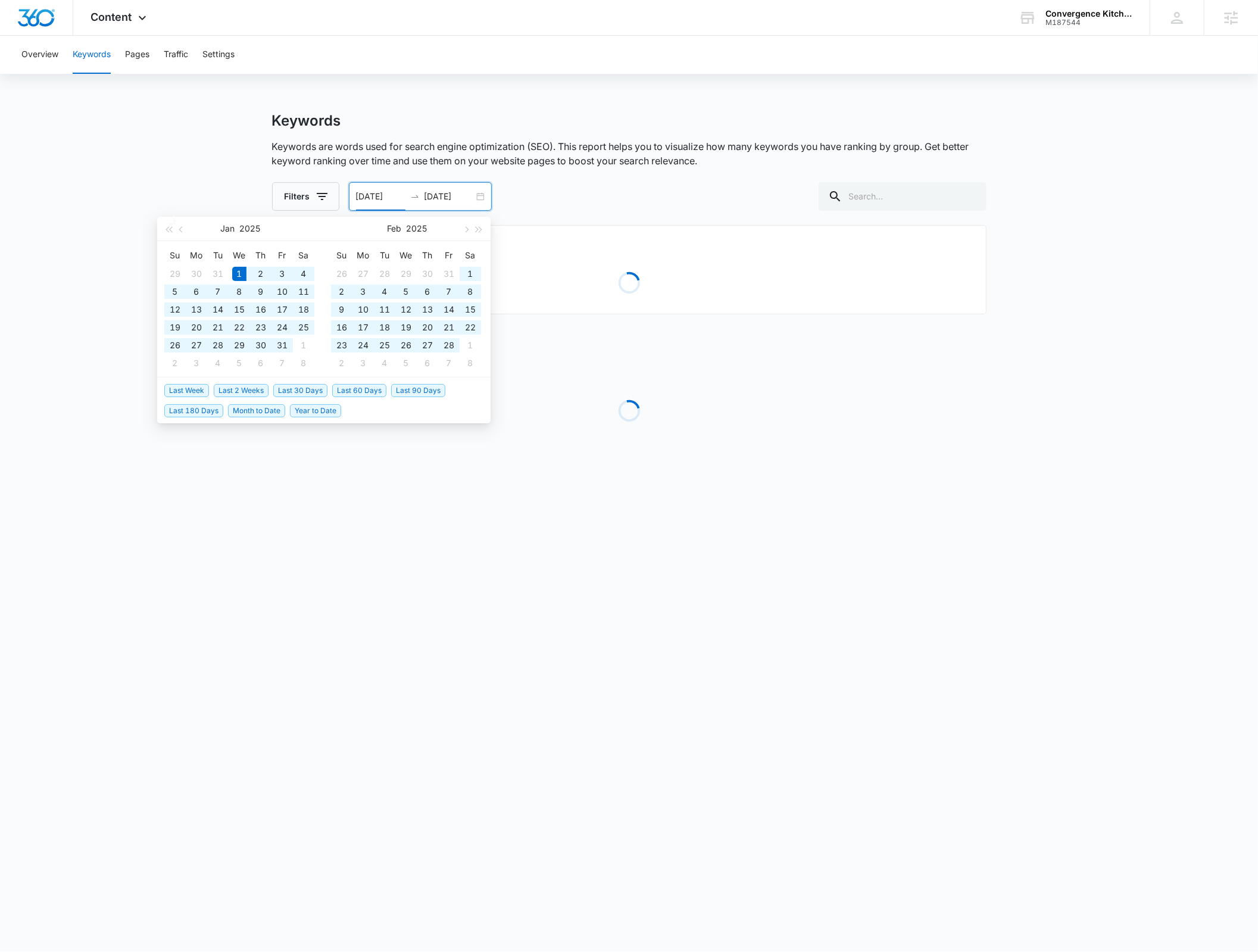
type input "08/12/2025"
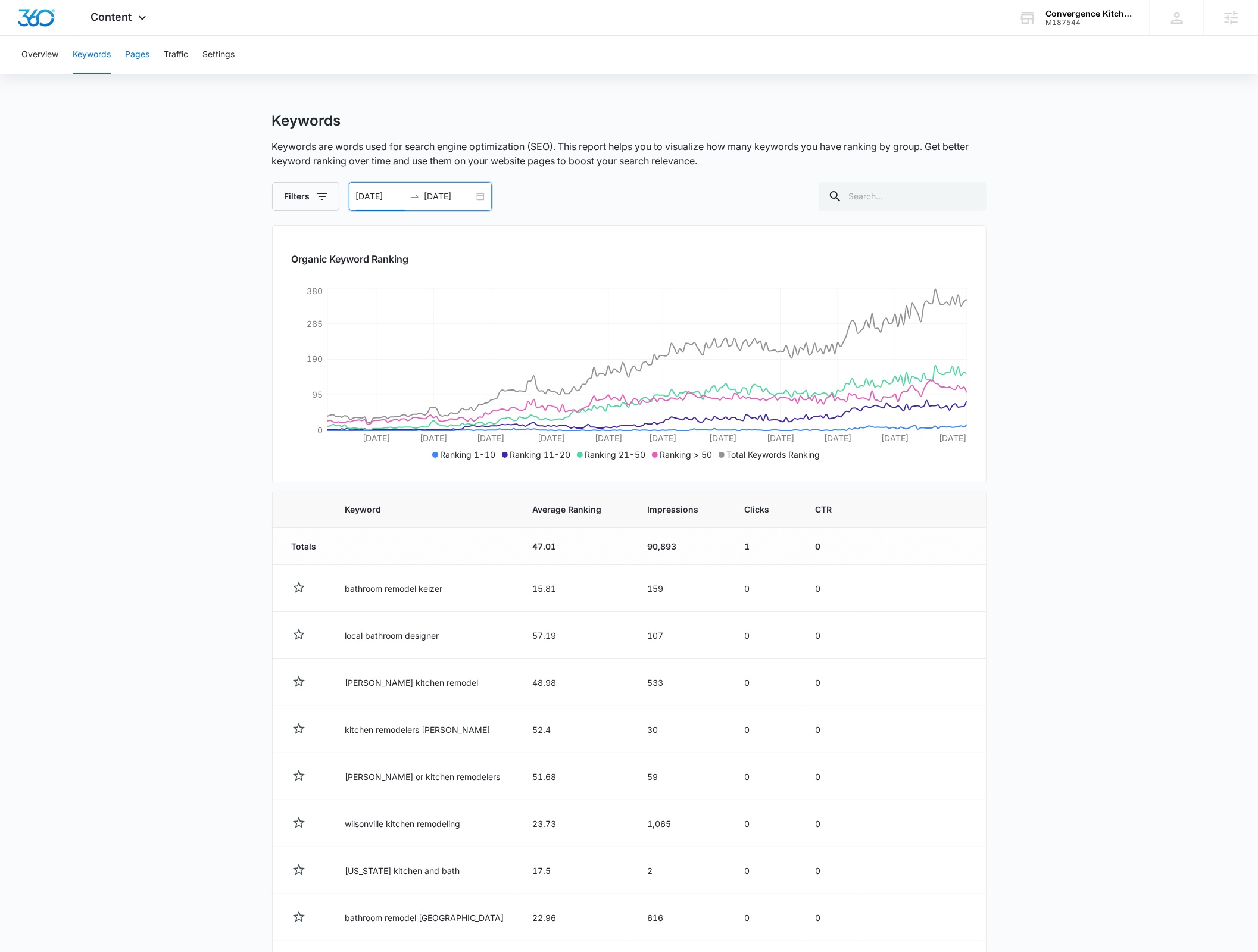
click at [144, 53] on button "Pages" at bounding box center [137, 55] width 24 height 38
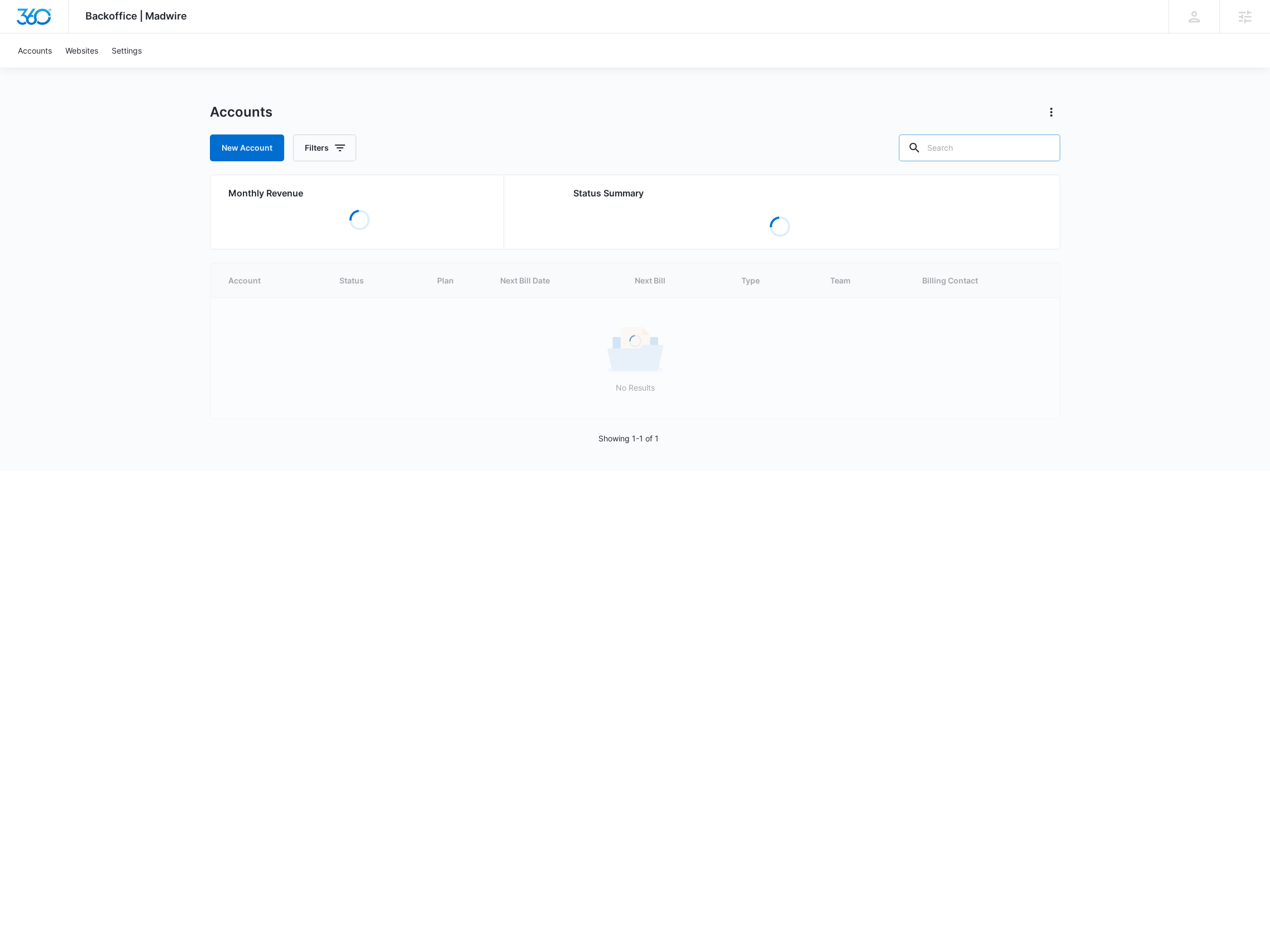
click at [1032, 148] on input "text" at bounding box center [979, 148] width 161 height 27
paste input "M308730"
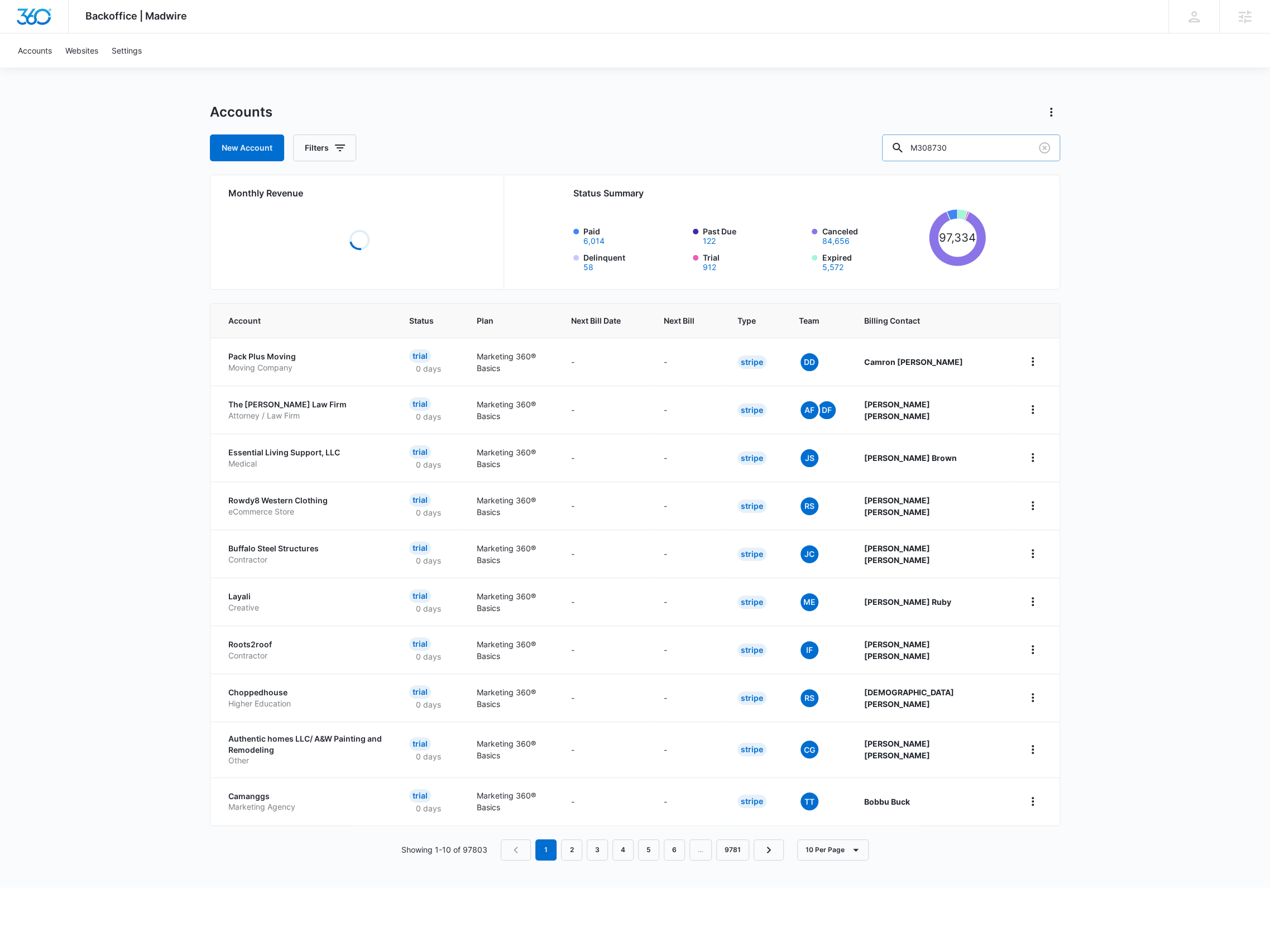
click at [989, 143] on input "M308730" at bounding box center [971, 148] width 178 height 27
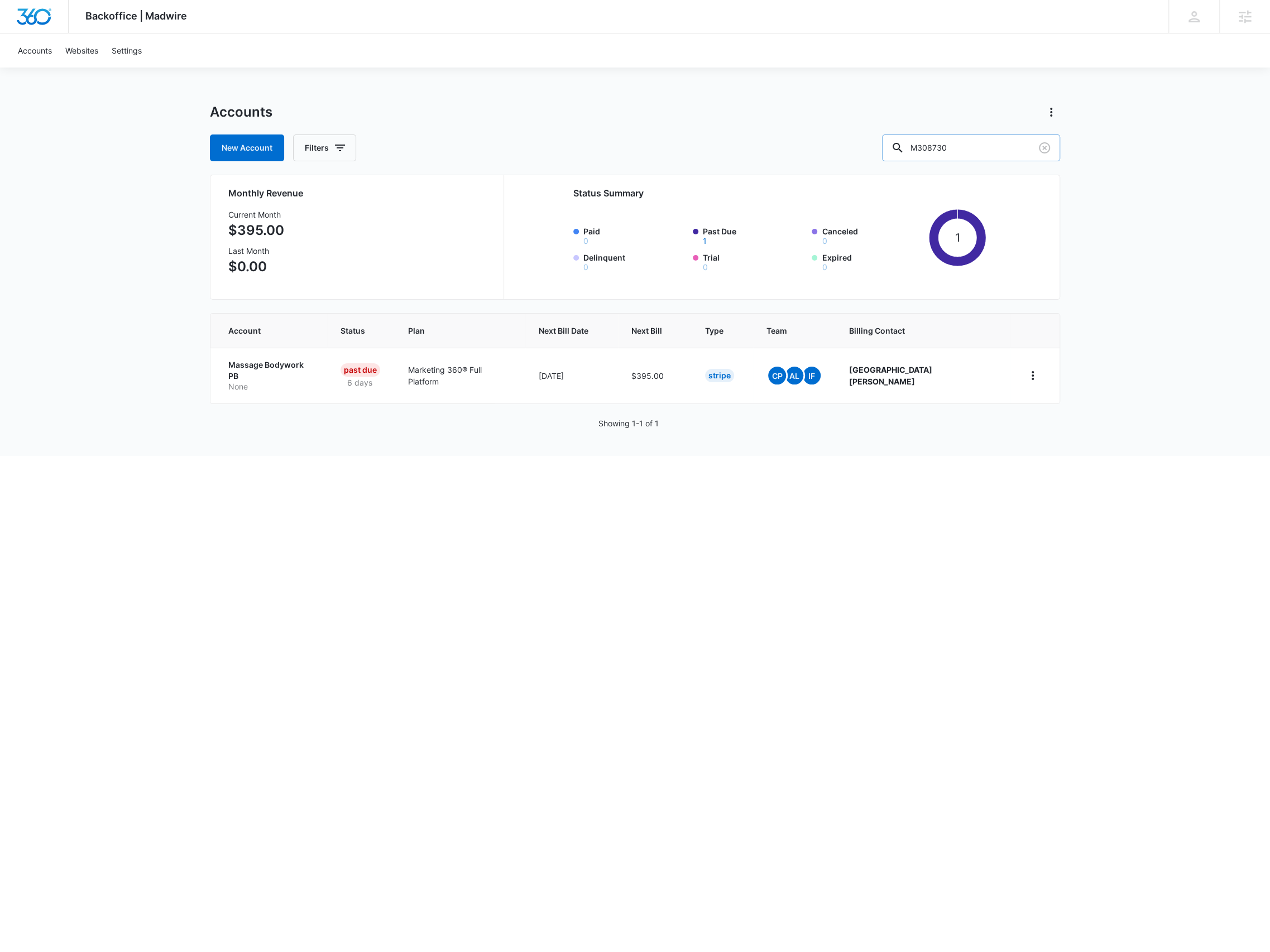
click at [993, 156] on input "M308730" at bounding box center [971, 148] width 178 height 27
paste input "15587"
type input "M15587"
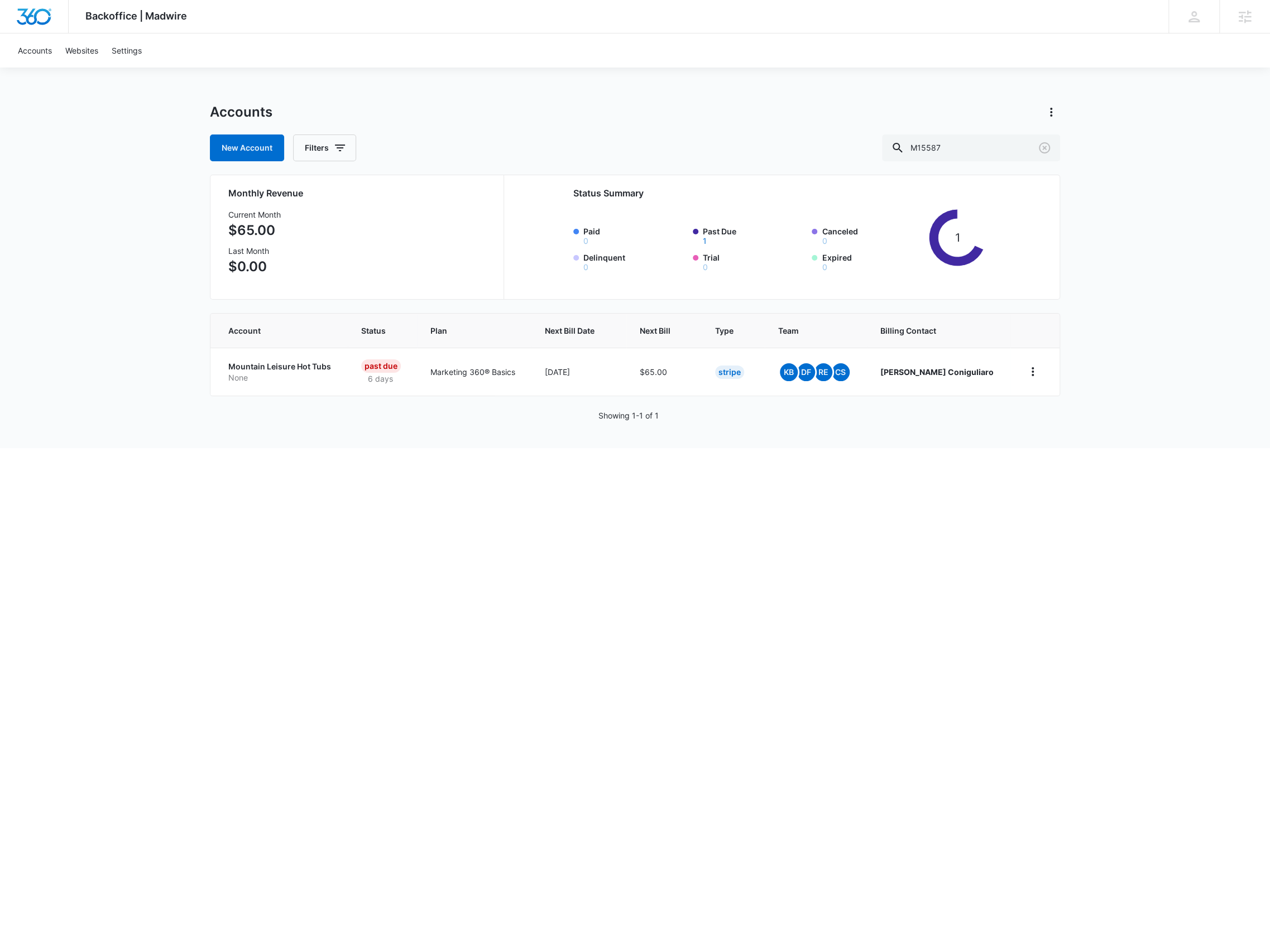
drag, startPoint x: 250, startPoint y: 372, endPoint x: 250, endPoint y: 361, distance: 11.0
click at [251, 373] on p "None" at bounding box center [281, 378] width 106 height 11
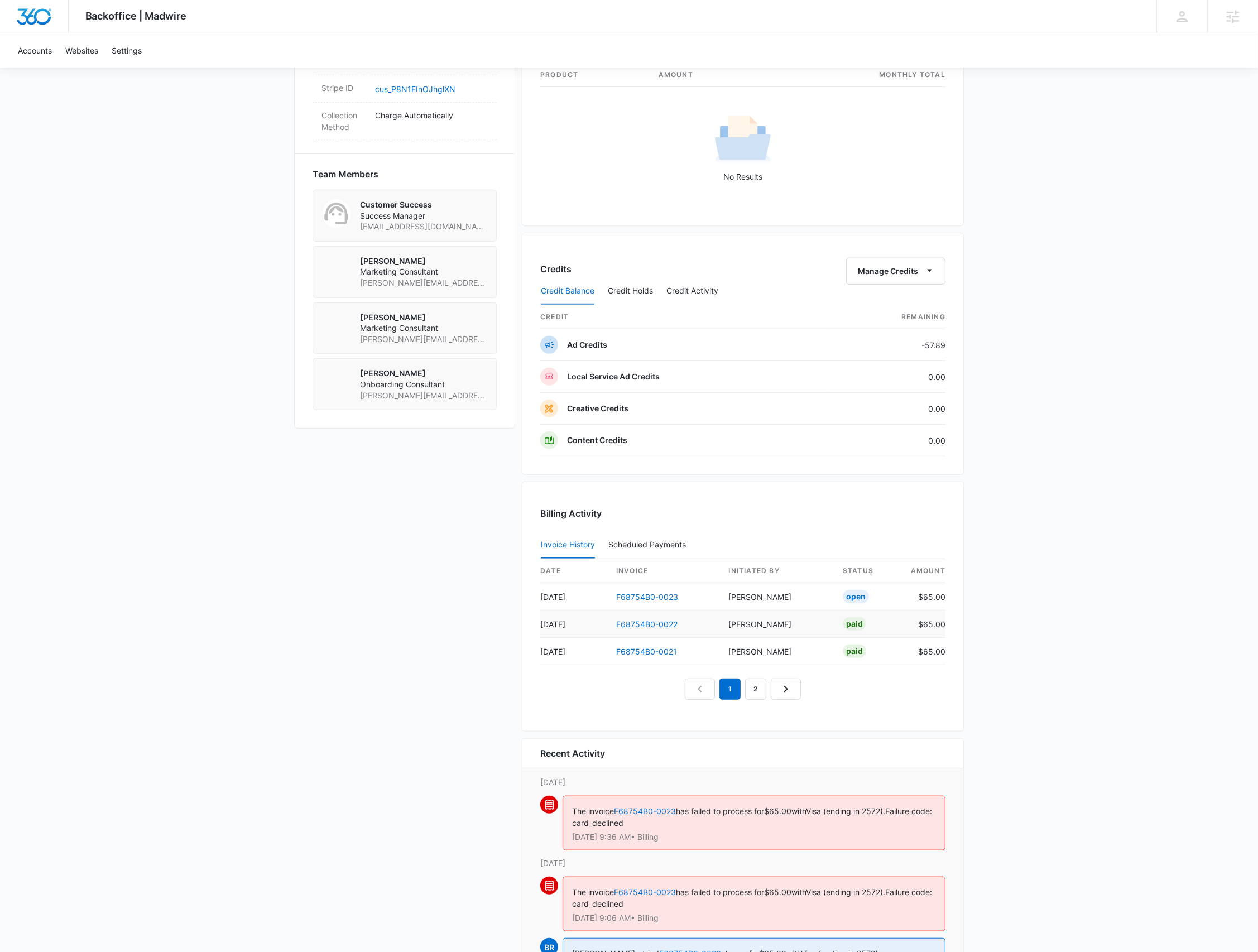
scroll to position [744, 0]
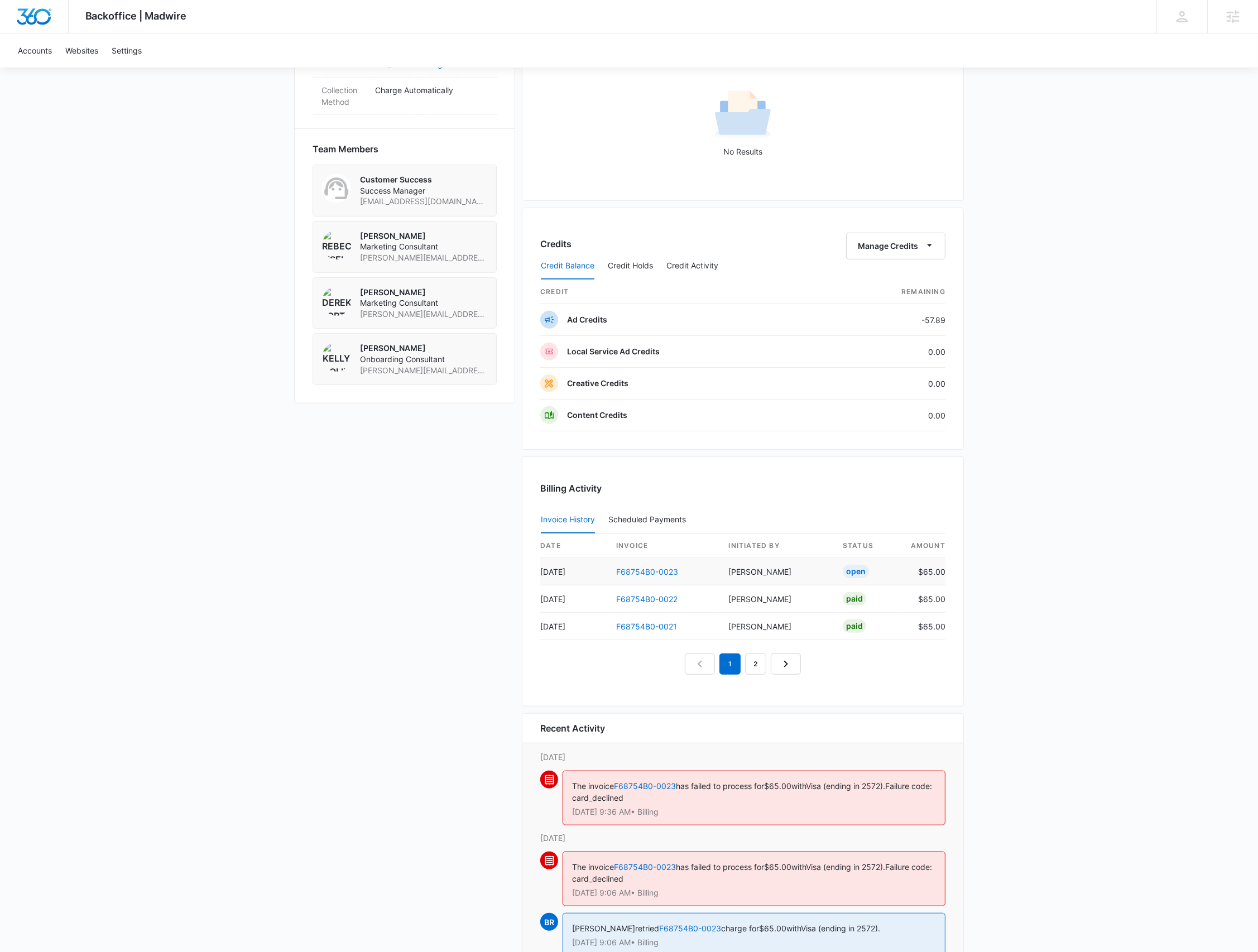
click at [660, 574] on link "F68754B0-0023" at bounding box center [647, 571] width 62 height 9
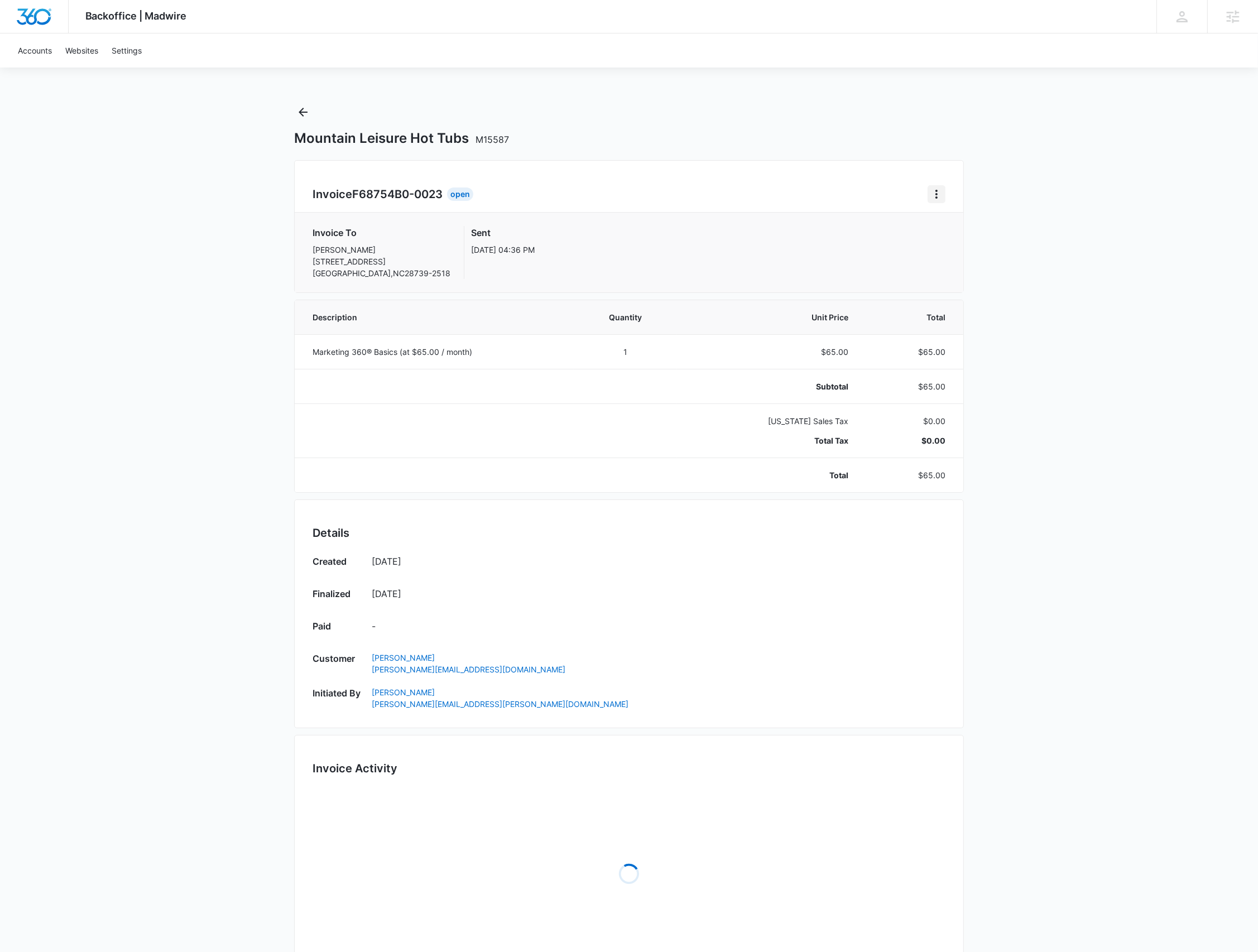
click at [937, 195] on icon "Home" at bounding box center [937, 195] width 14 height 14
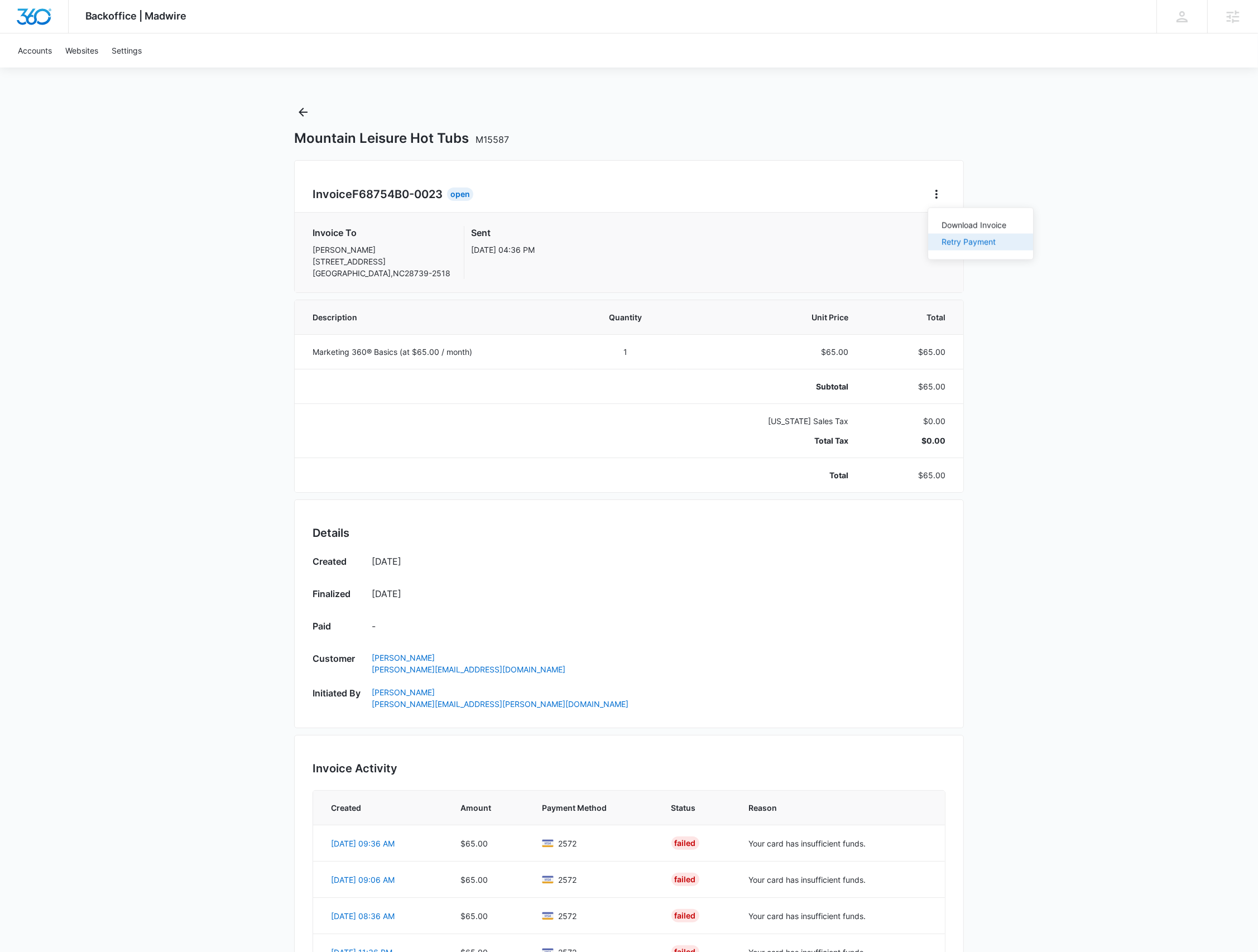
click at [960, 244] on div "Retry Payment" at bounding box center [974, 242] width 65 height 8
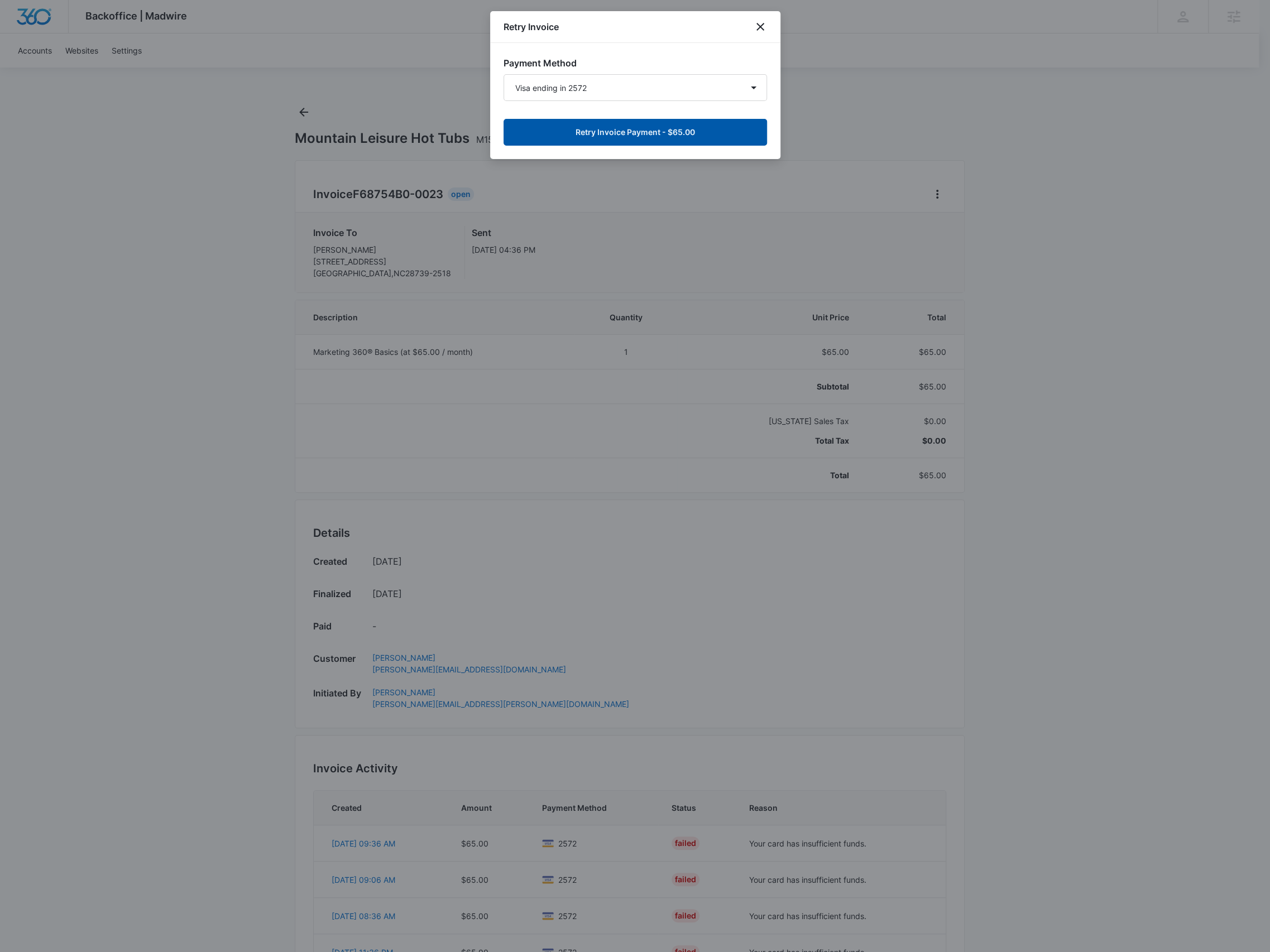
click at [706, 132] on button "Retry Invoice Payment - $65.00" at bounding box center [636, 132] width 264 height 27
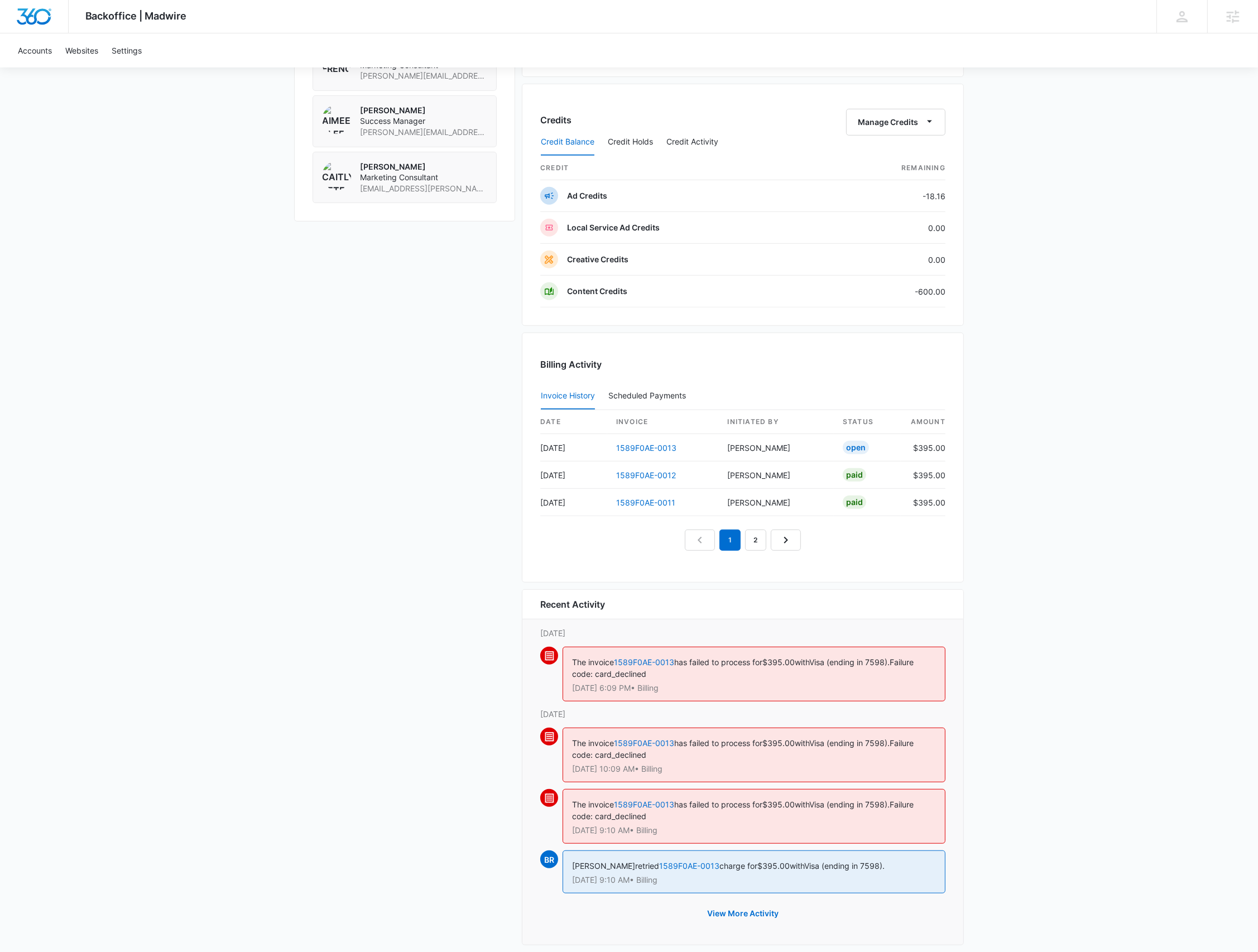
scroll to position [879, 0]
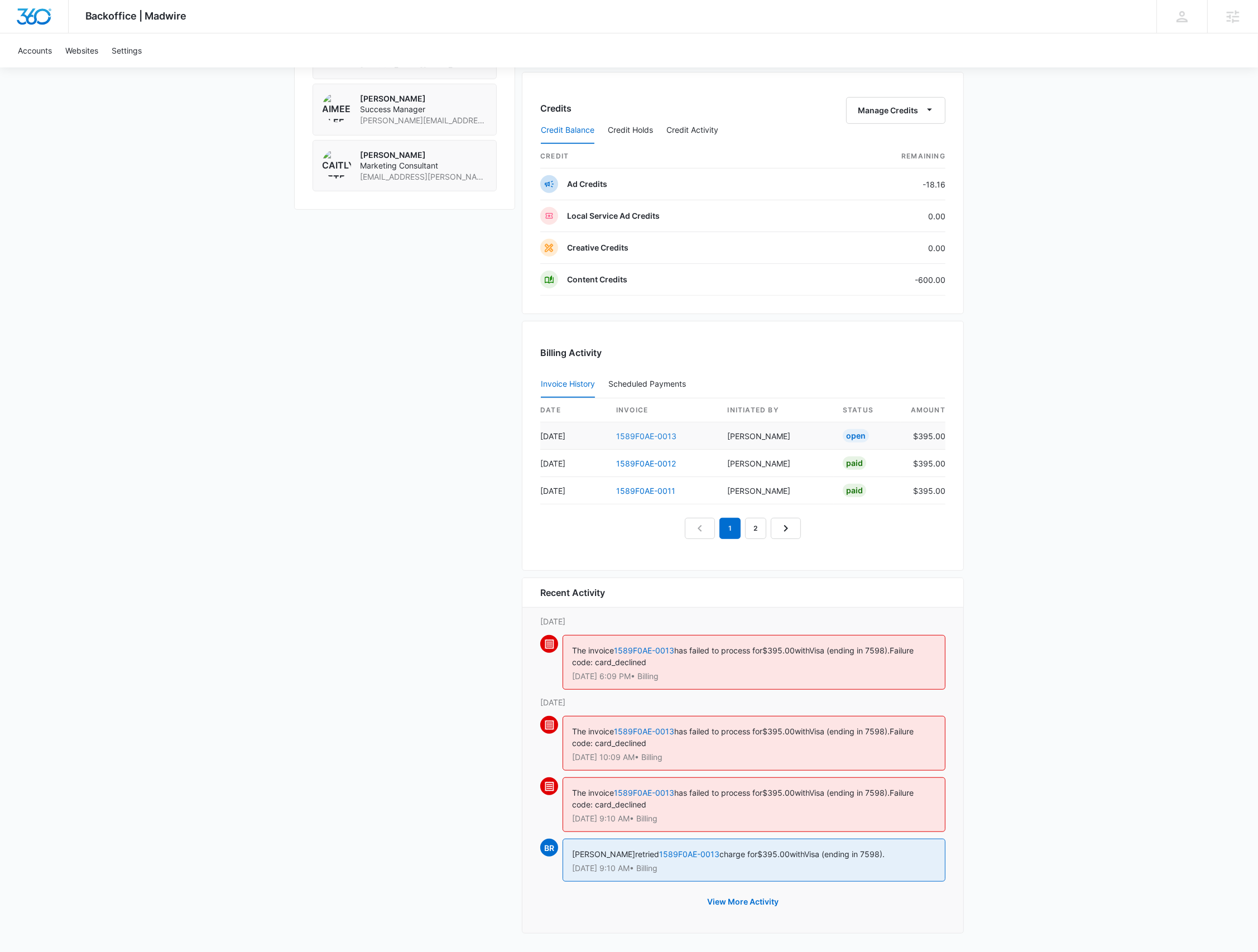
click at [645, 432] on link "1589F0AE-0013" at bounding box center [647, 436] width 60 height 9
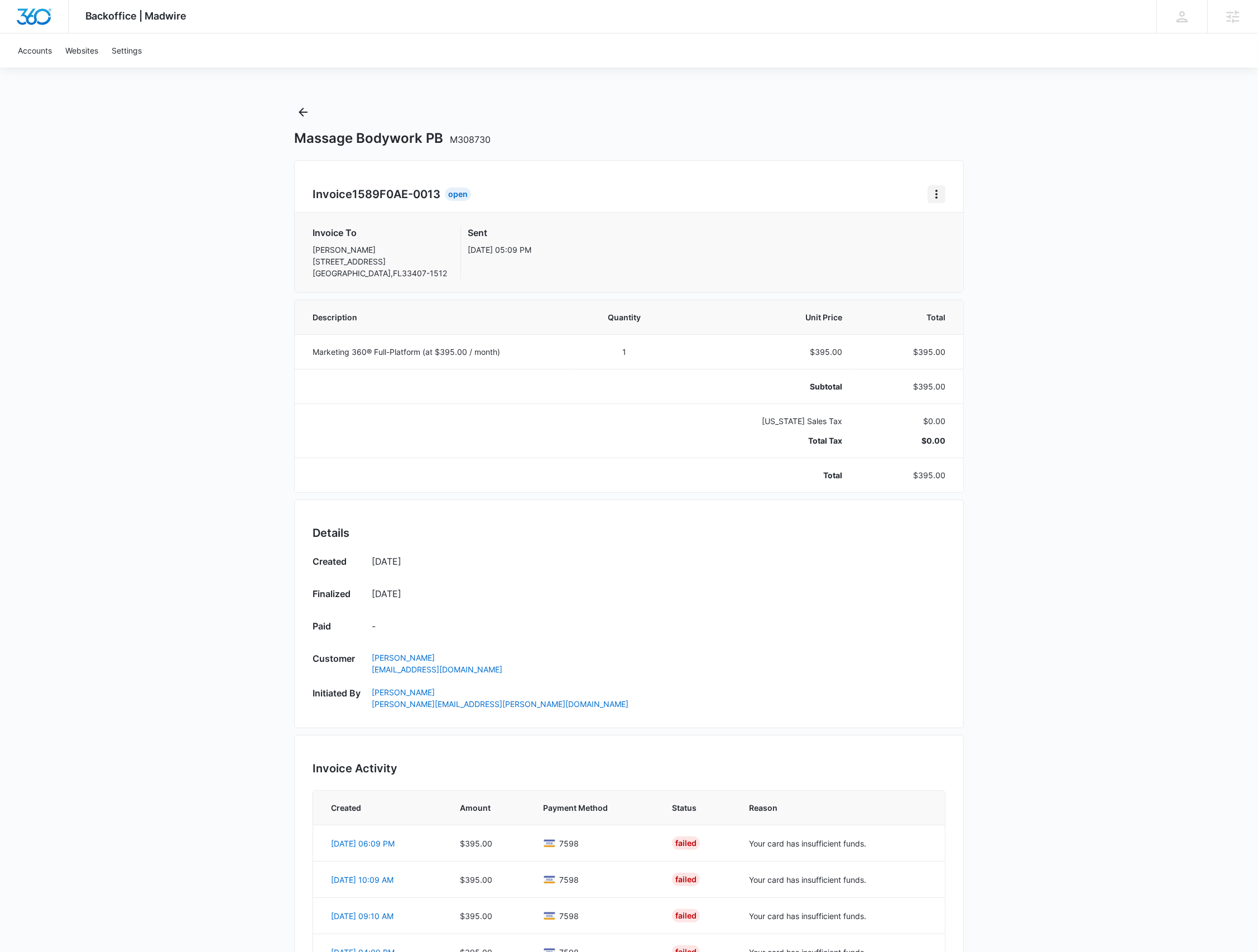
click at [941, 199] on icon "Home" at bounding box center [937, 195] width 14 height 14
click at [955, 246] on div "Retry Payment" at bounding box center [974, 242] width 65 height 8
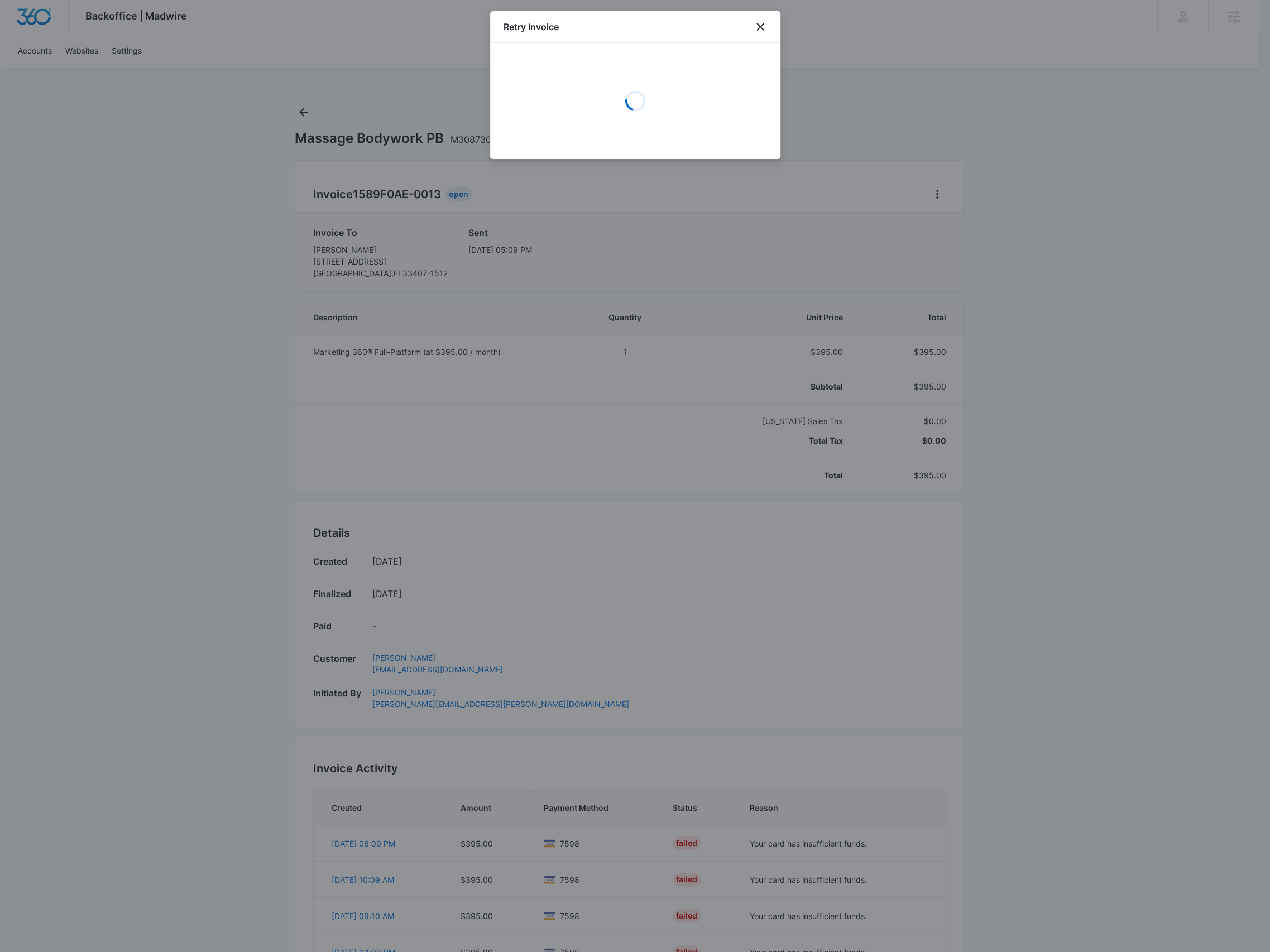
select select "pm_1PxEUjA4n8RTgNjUxDXRfDlm"
click at [641, 133] on button "Retry Invoice Payment - $395.00" at bounding box center [636, 132] width 264 height 27
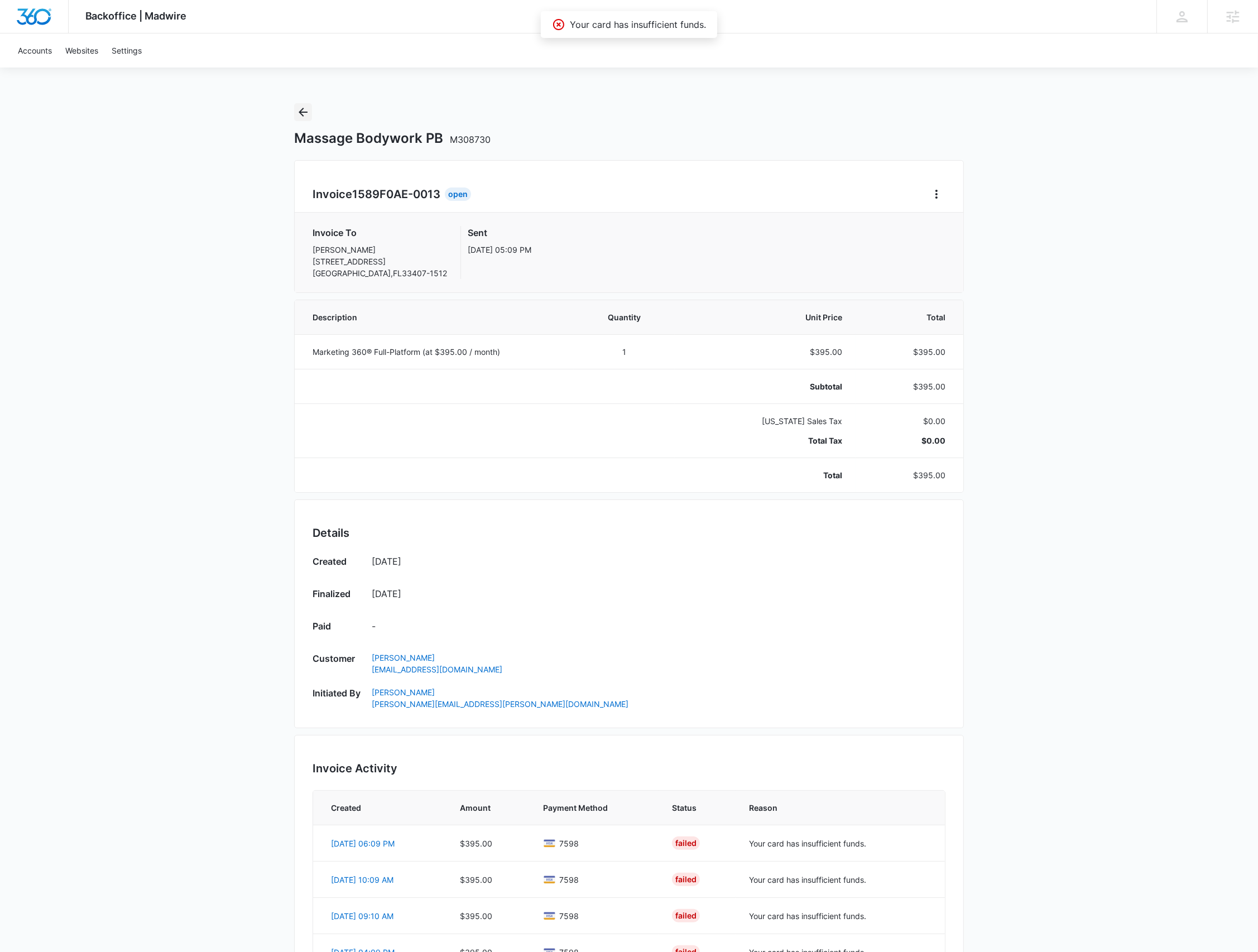
click at [307, 109] on icon "Back" at bounding box center [303, 112] width 14 height 14
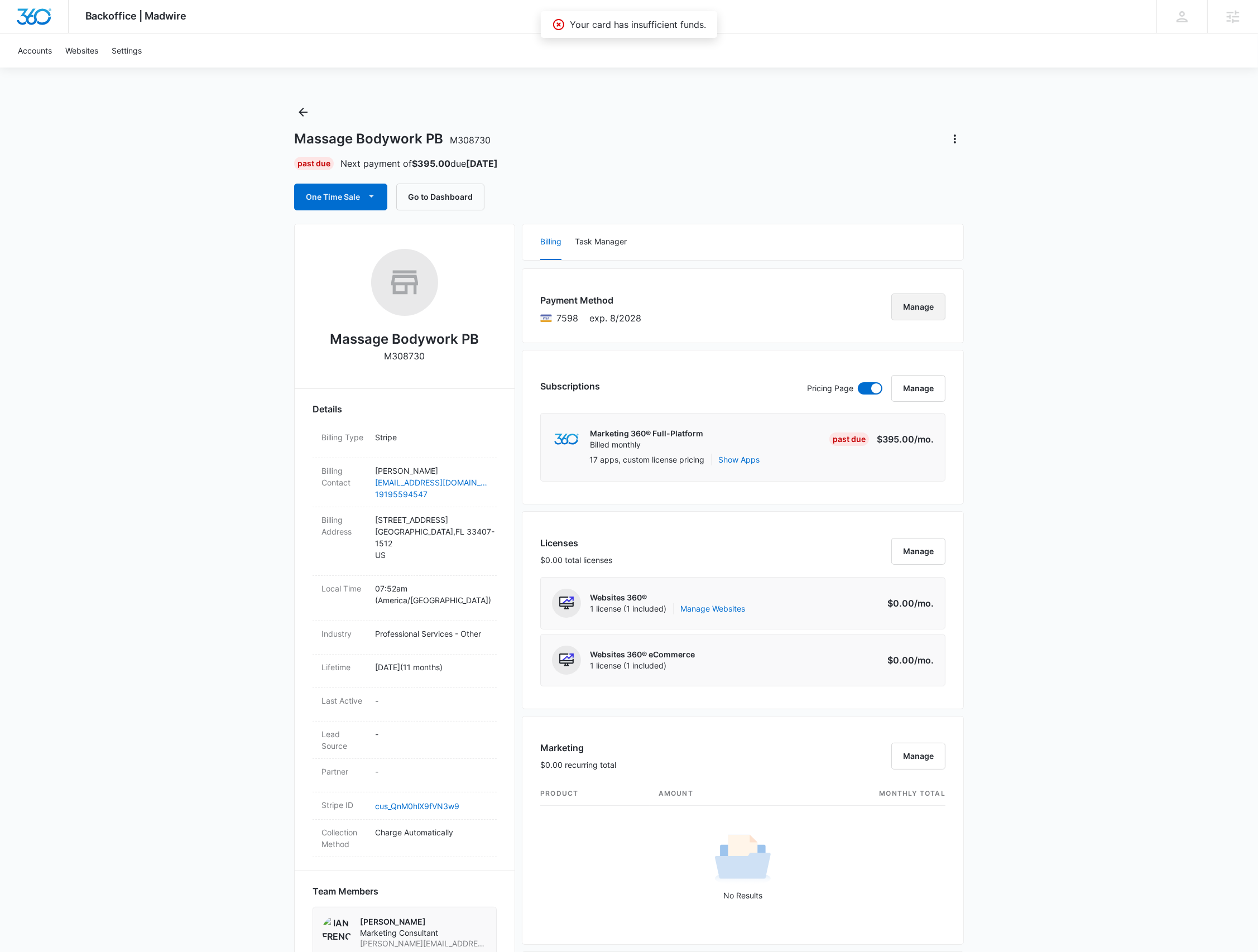
click at [920, 306] on button "Manage" at bounding box center [918, 307] width 54 height 27
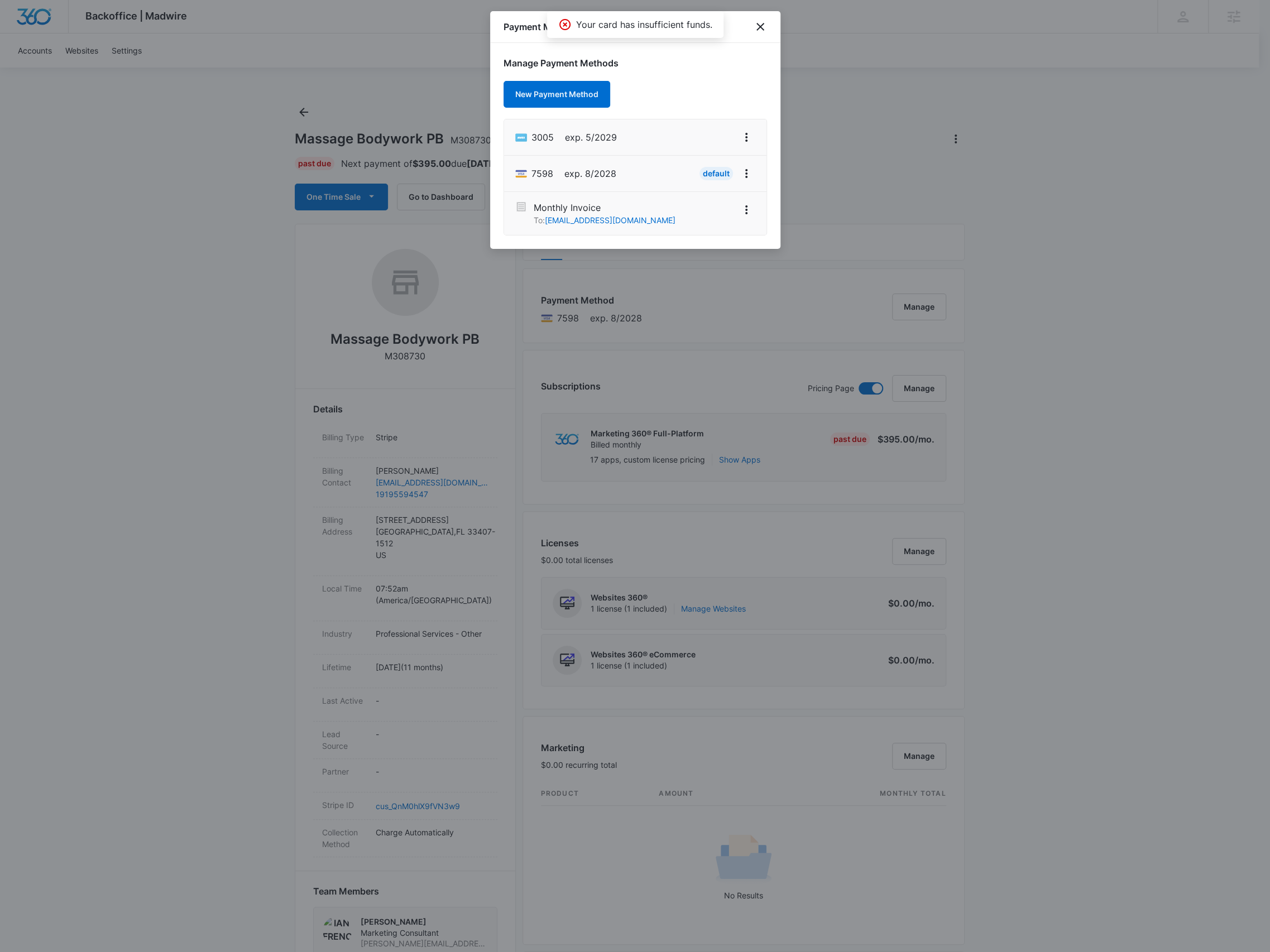
click at [283, 712] on div at bounding box center [635, 476] width 1270 height 952
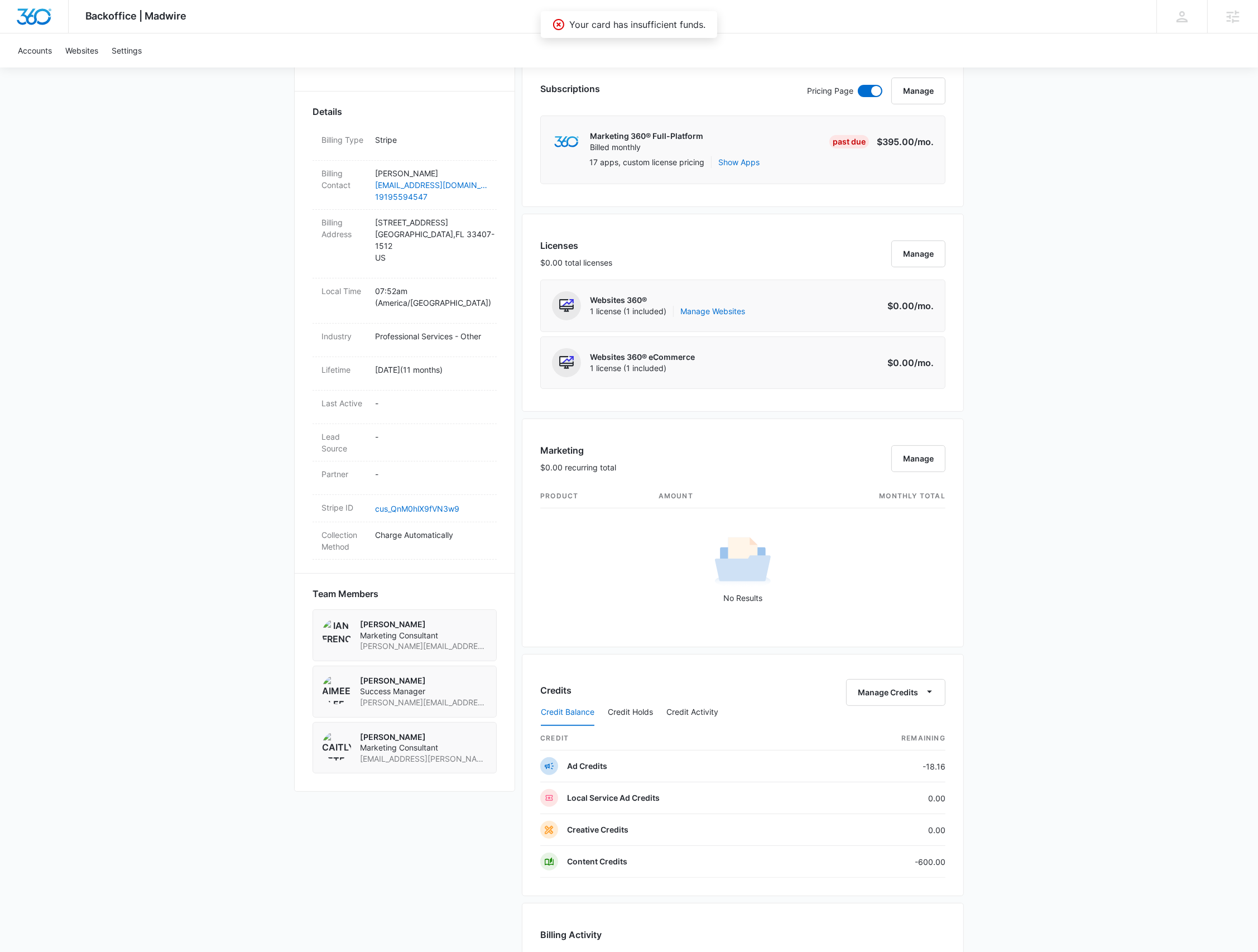
scroll to position [818, 0]
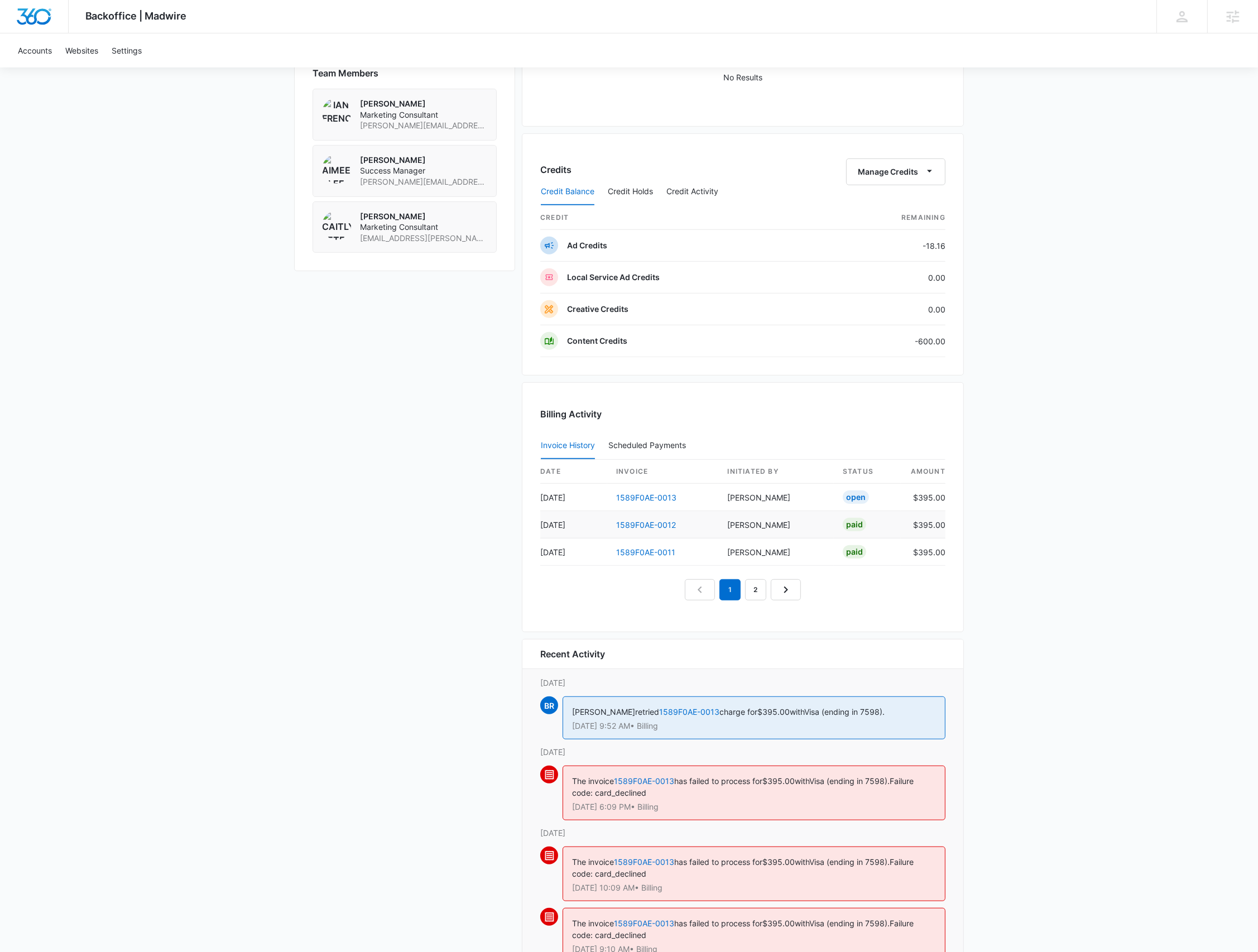
click at [647, 515] on td "1589F0AE-0012" at bounding box center [663, 525] width 111 height 27
click at [647, 526] on link "1589F0AE-0012" at bounding box center [646, 525] width 60 height 9
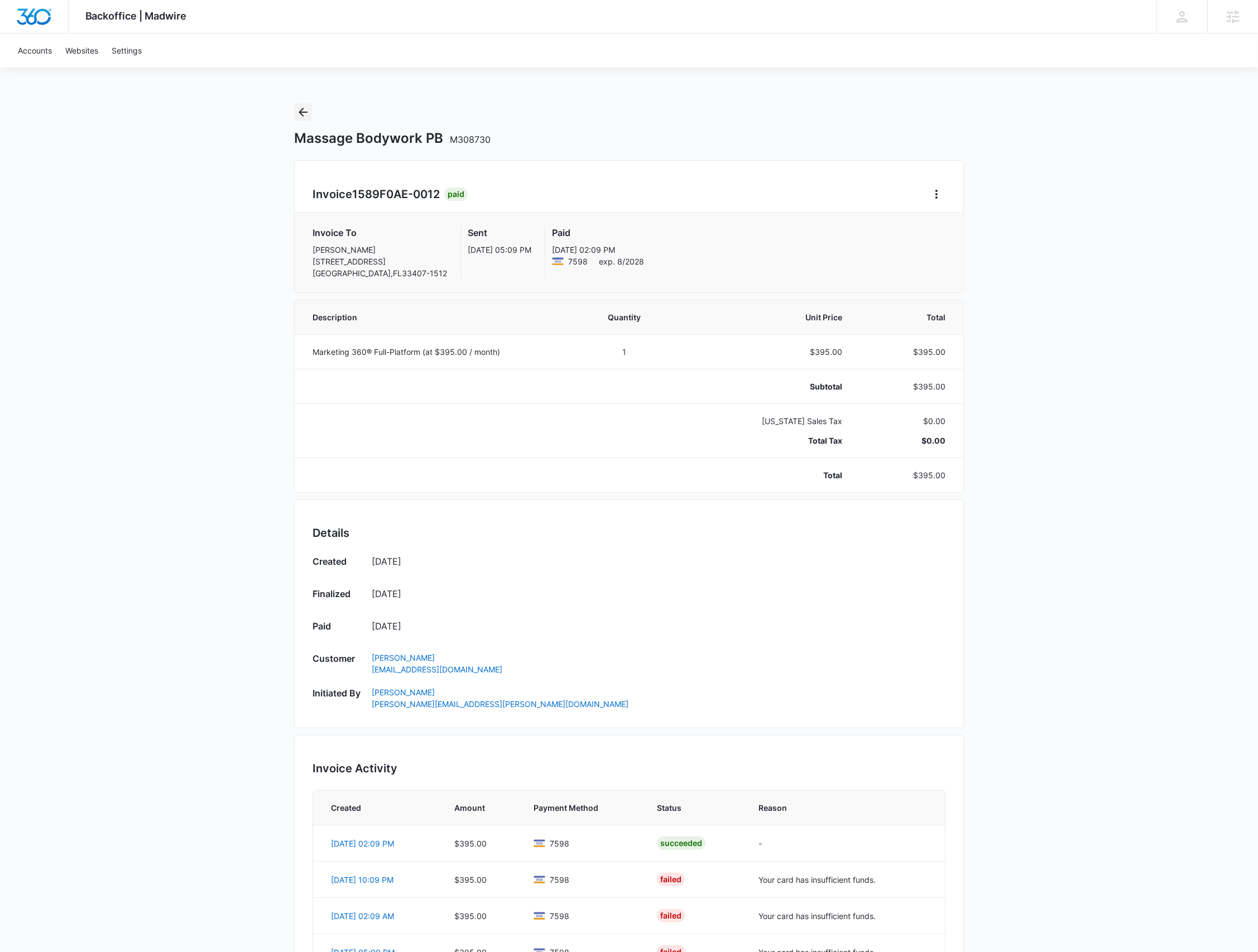
click at [300, 110] on icon "Back" at bounding box center [303, 112] width 9 height 9
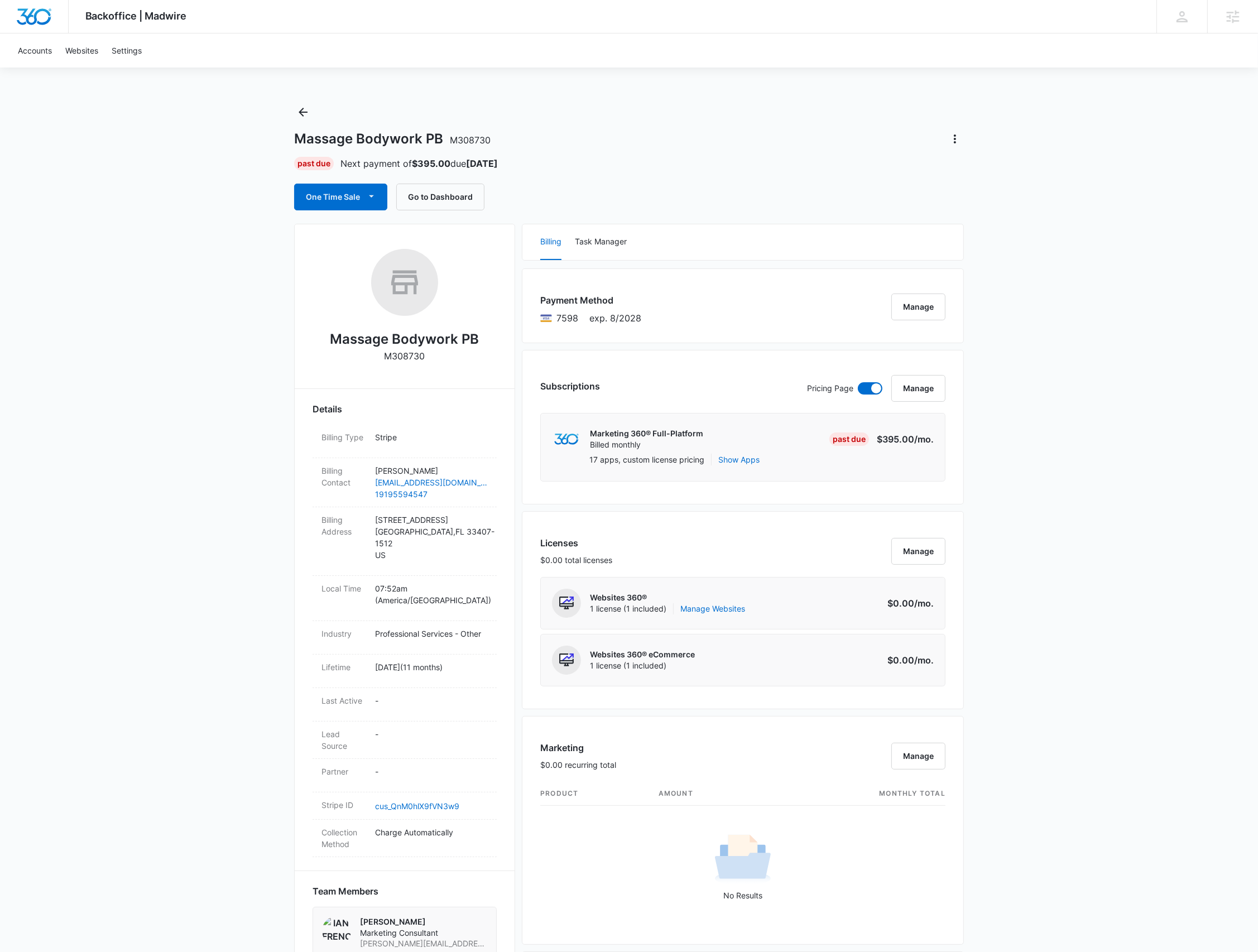
click at [358, 343] on h2 "Massage Bodywork PB" at bounding box center [405, 339] width 149 height 20
click at [358, 342] on h2 "Massage Bodywork PB" at bounding box center [405, 339] width 149 height 20
copy h2 "Massage Bodywork PB"
click at [922, 301] on button "Manage" at bounding box center [918, 307] width 54 height 27
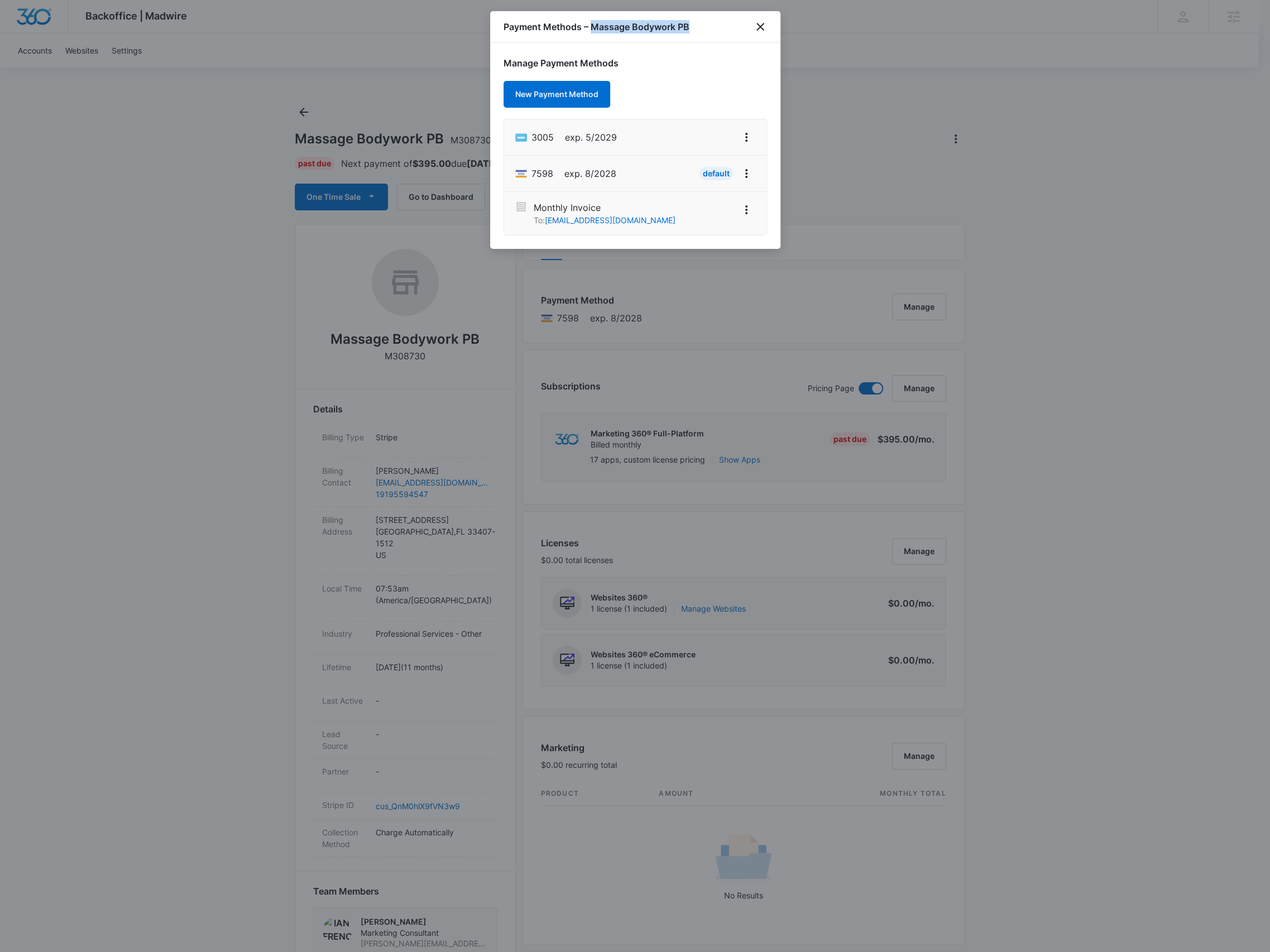
drag, startPoint x: 710, startPoint y: 33, endPoint x: 593, endPoint y: 32, distance: 117.0
click at [593, 32] on div "Payment Methods – Massage Bodywork PB" at bounding box center [635, 27] width 290 height 32
copy h1 "Massage Bodywork PB"
click at [747, 140] on icon "View More" at bounding box center [746, 137] width 14 height 14
click at [713, 179] on button "Set As Default" at bounding box center [709, 185] width 92 height 17
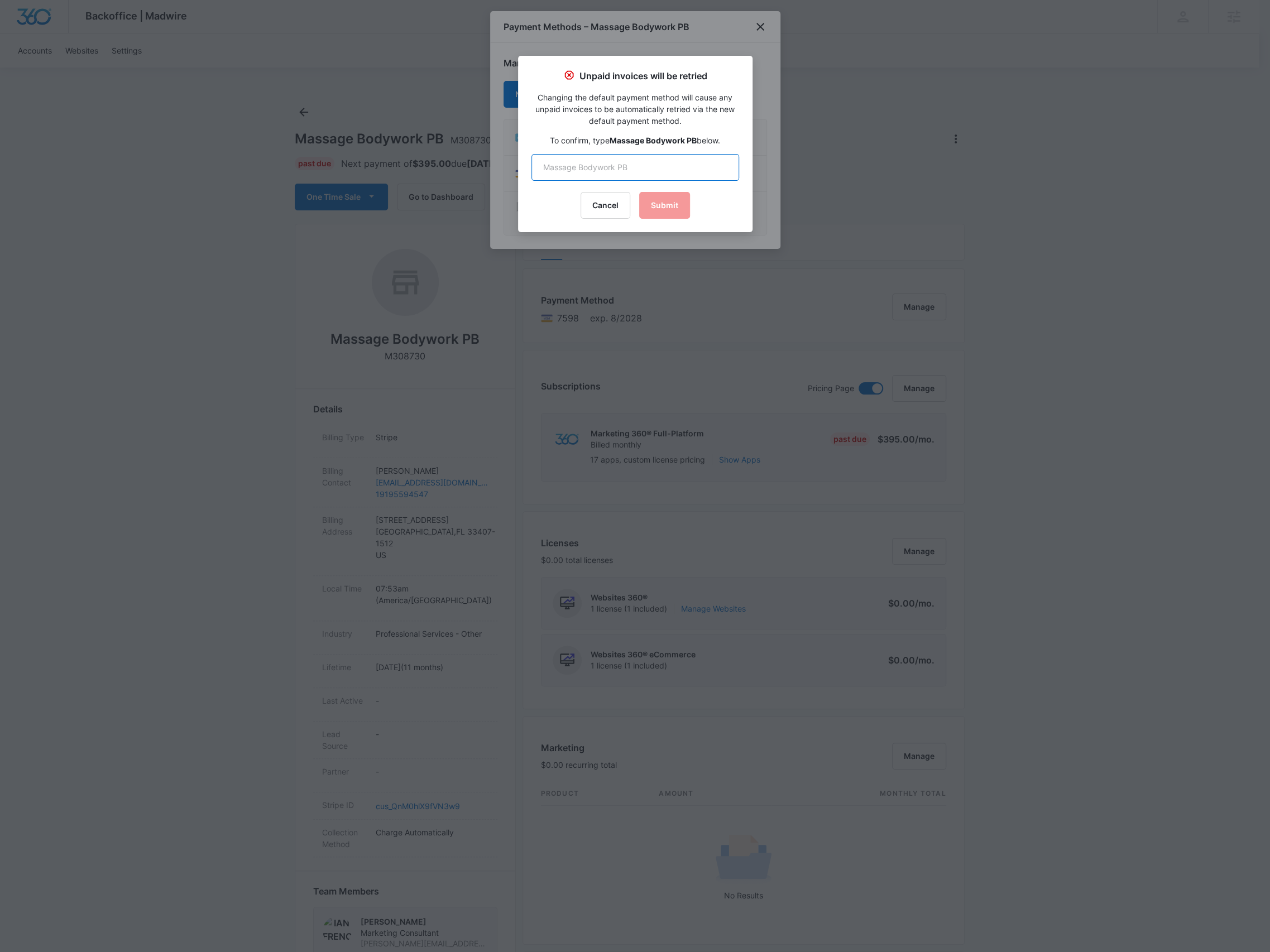
click at [654, 164] on input "text" at bounding box center [635, 167] width 208 height 27
paste input "Massage Bodywork PB"
type input "Massage Bodywork PB"
click at [649, 202] on button "Submit" at bounding box center [665, 206] width 51 height 27
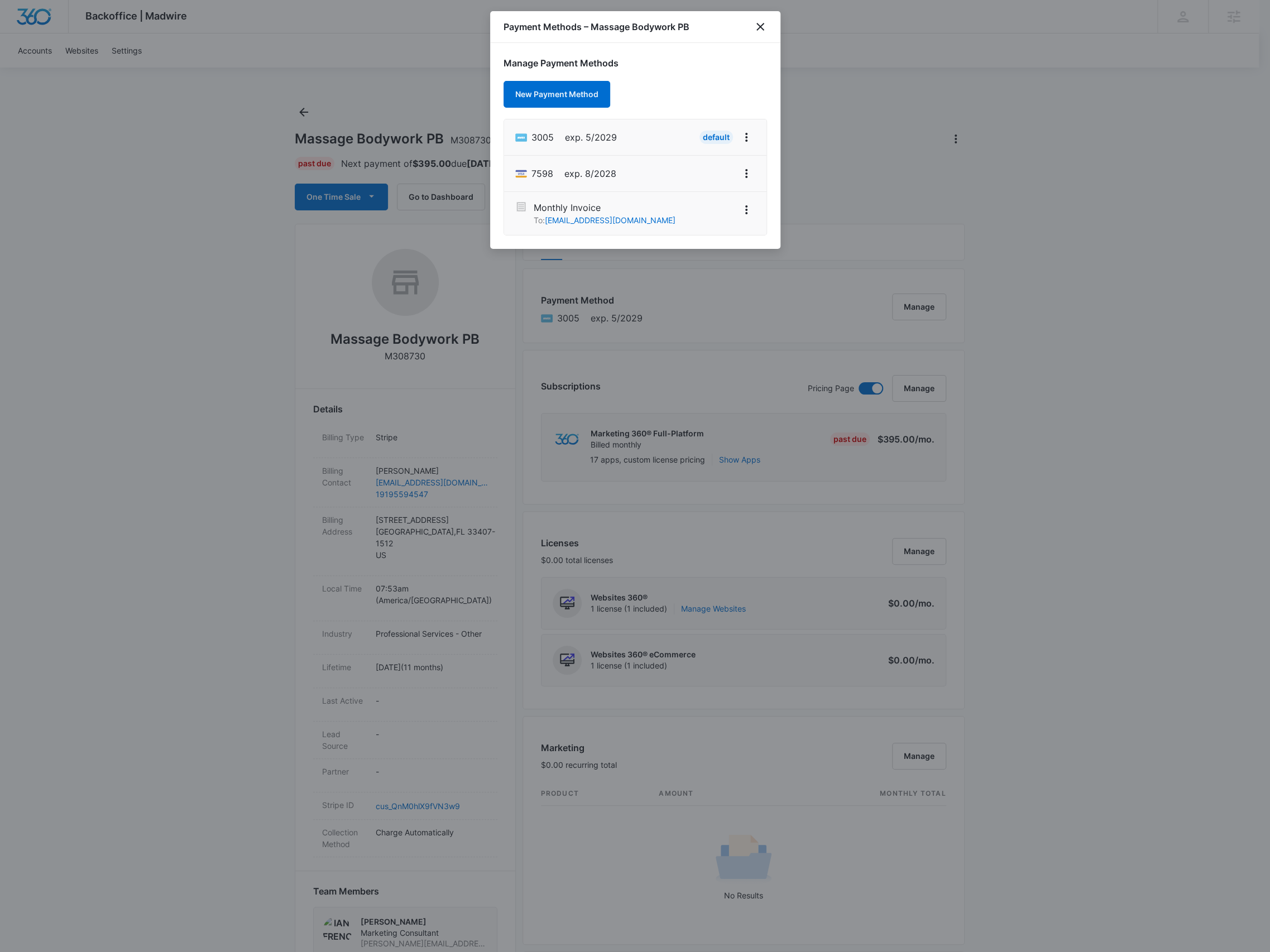
click at [240, 390] on div at bounding box center [635, 476] width 1270 height 952
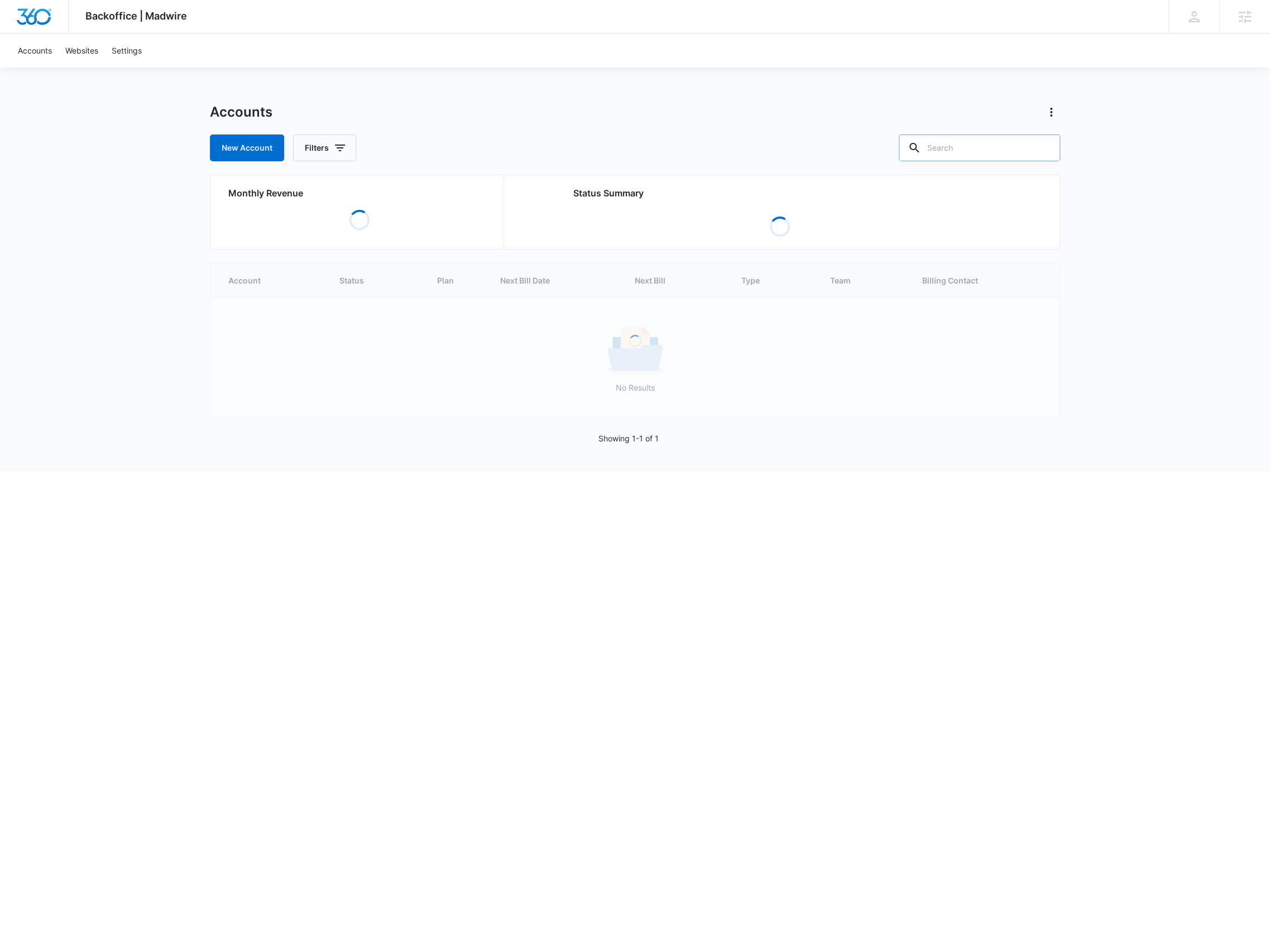
click at [950, 150] on input "text" at bounding box center [979, 148] width 161 height 27
paste input "M320448"
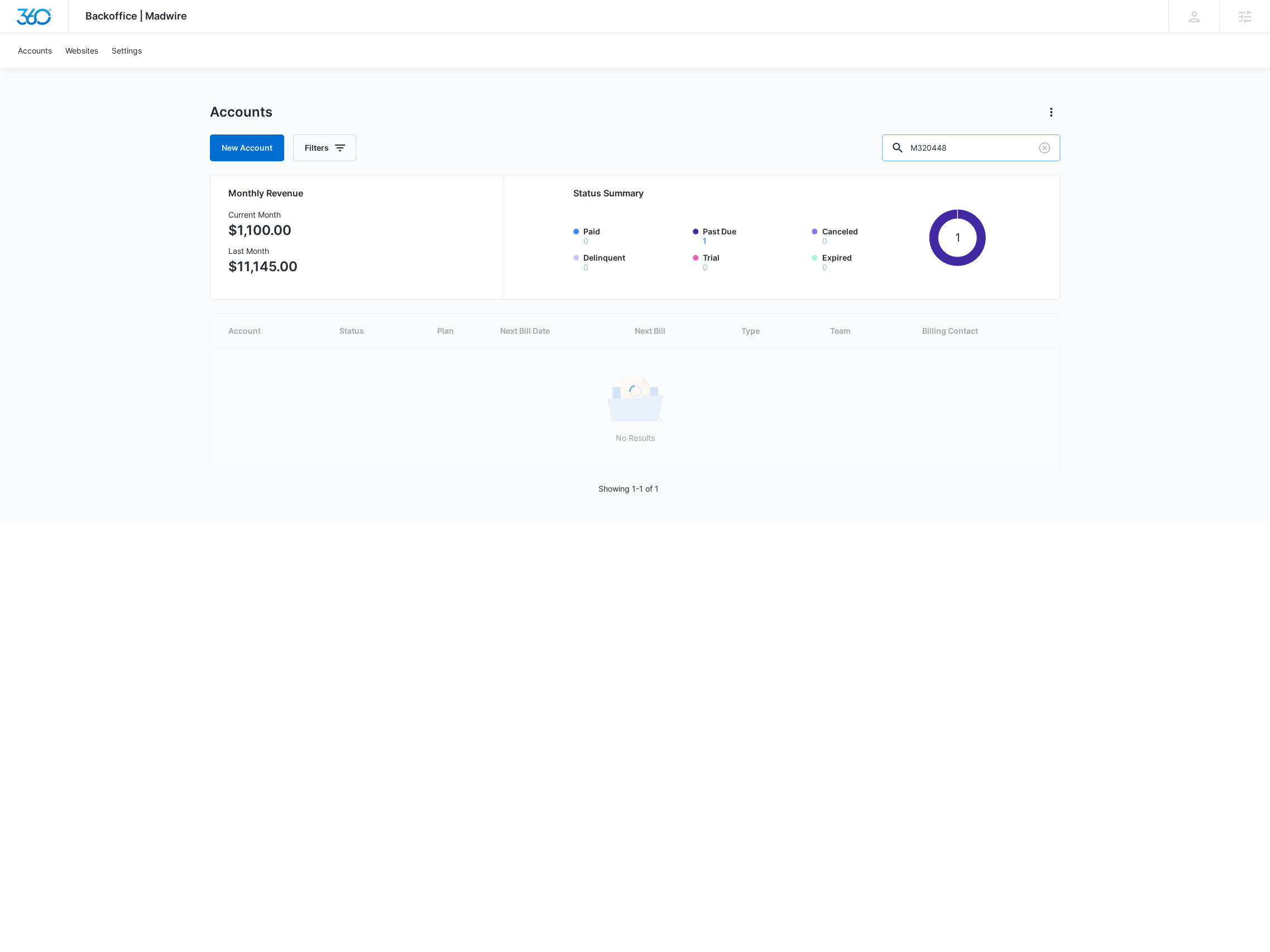
click at [935, 152] on input "M320448" at bounding box center [971, 148] width 178 height 27
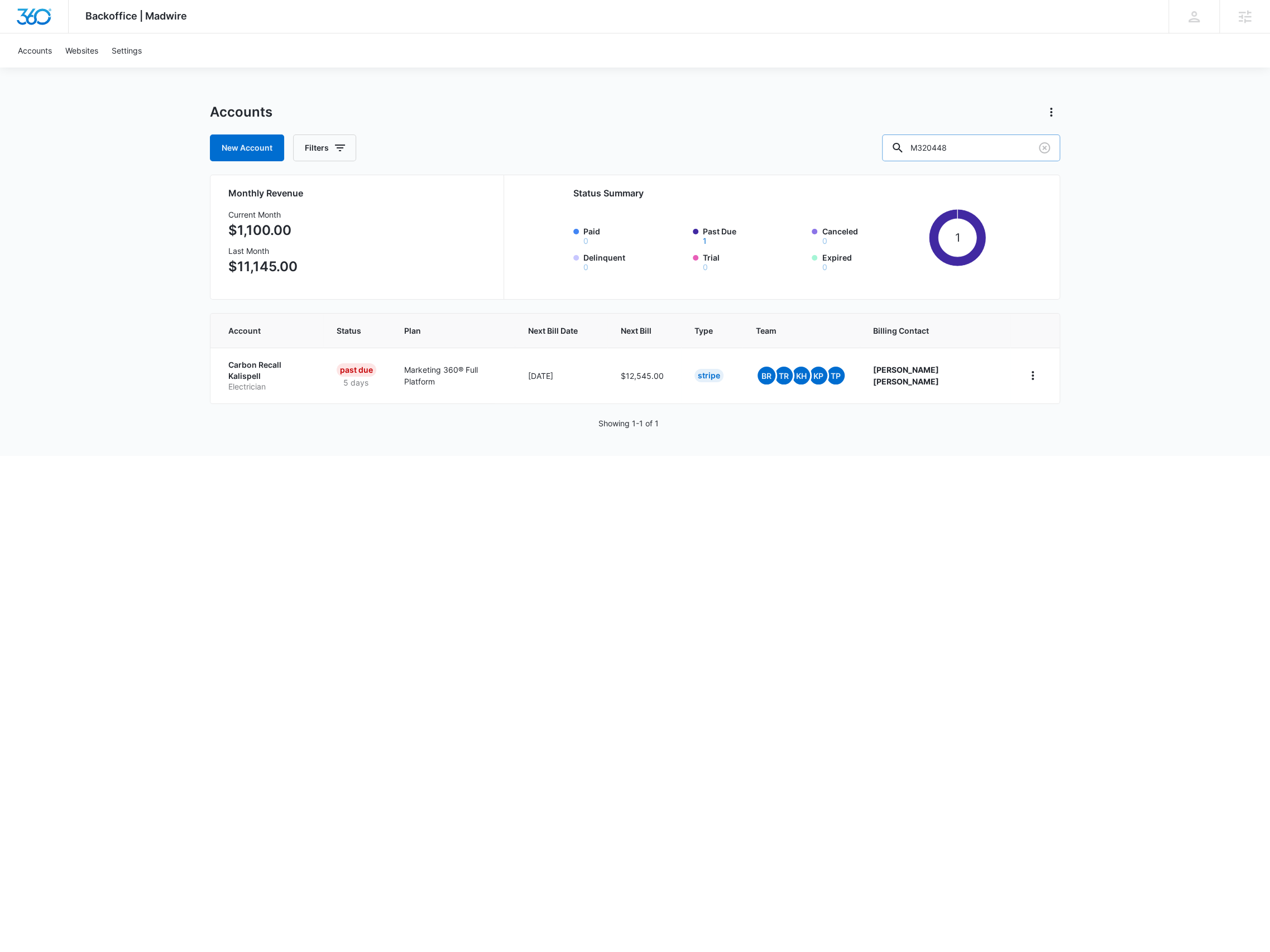
click at [938, 152] on input "M320448" at bounding box center [971, 148] width 178 height 27
paste input "33383"
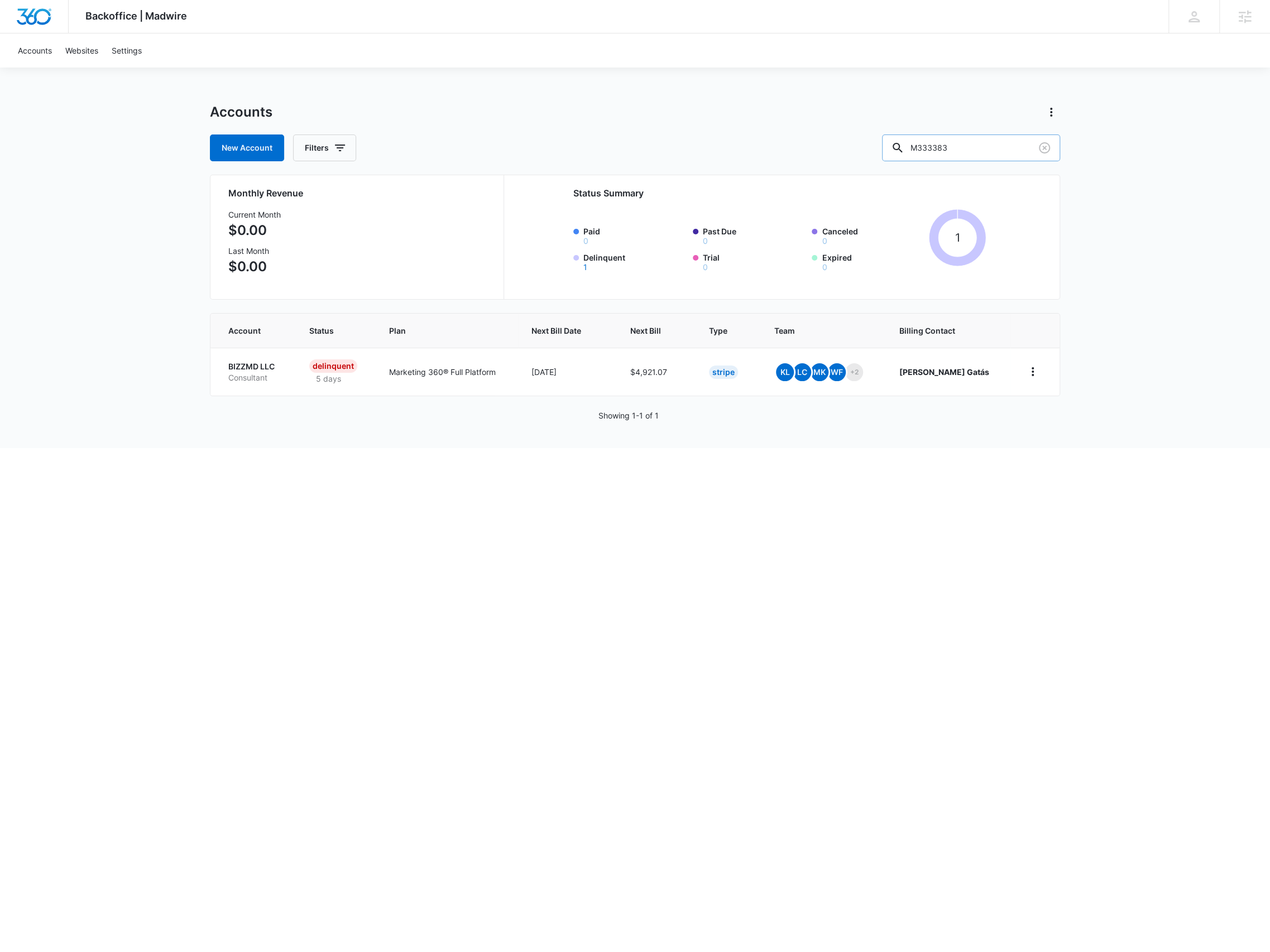
click at [984, 158] on input "M333383" at bounding box center [971, 148] width 178 height 27
click at [984, 157] on input "M333383" at bounding box center [971, 148] width 178 height 27
click at [983, 156] on input "M333383" at bounding box center [971, 148] width 178 height 27
paste input "20448"
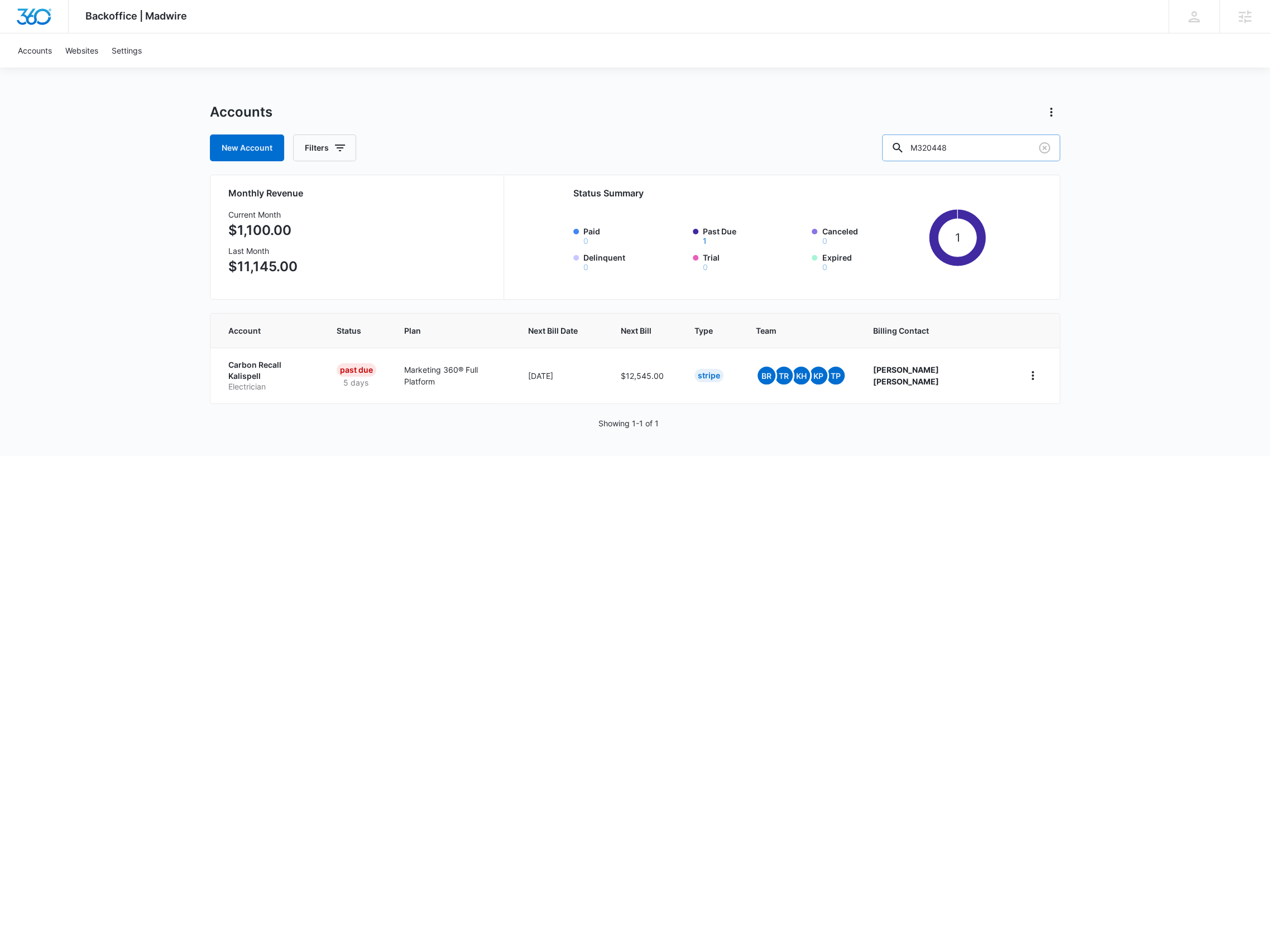
click at [927, 145] on input "M320448" at bounding box center [971, 148] width 178 height 27
paste input "5013"
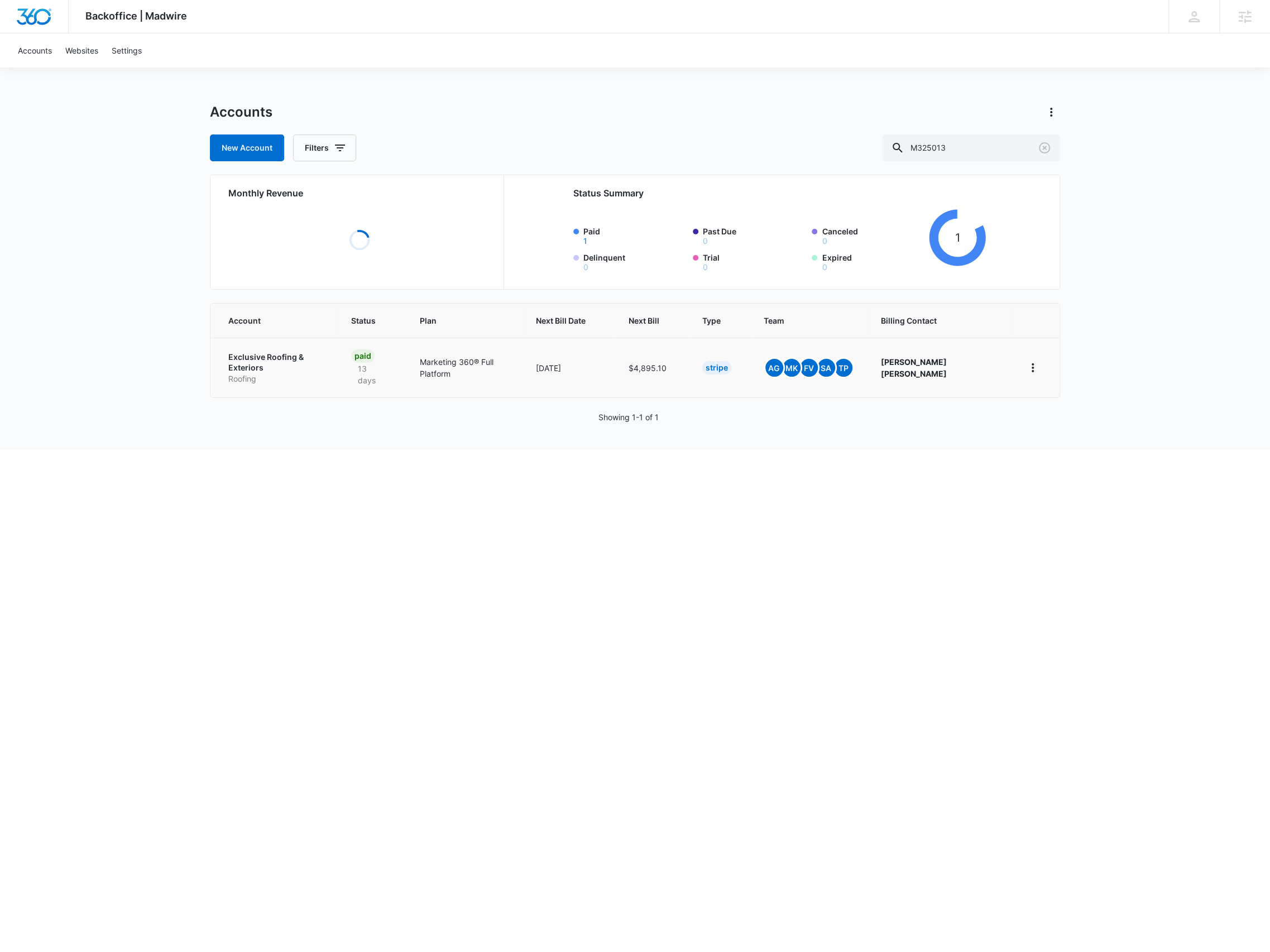
drag, startPoint x: 277, startPoint y: 355, endPoint x: 271, endPoint y: 357, distance: 6.3
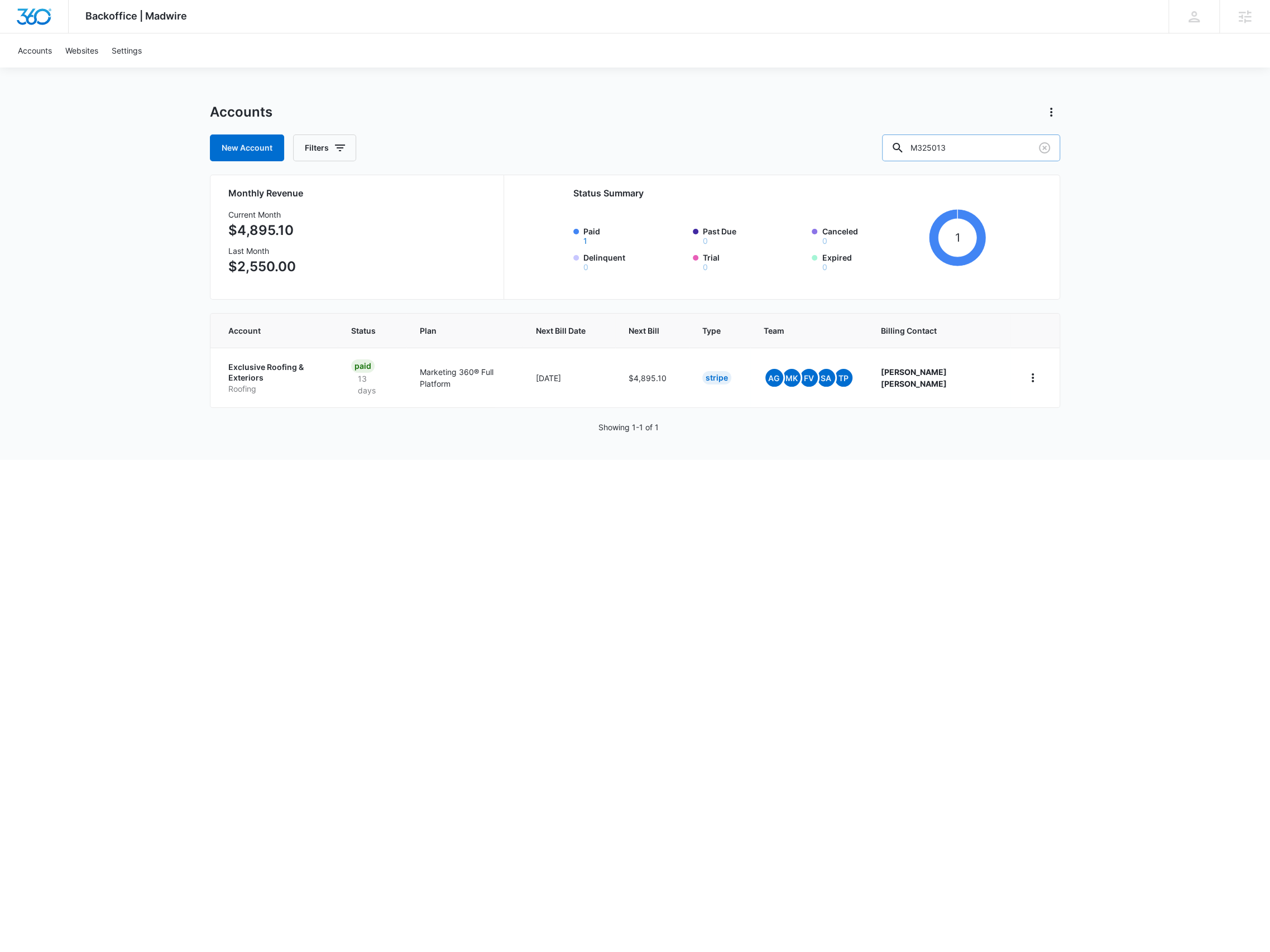
click at [982, 151] on input "M325013" at bounding box center [971, 148] width 178 height 27
paste input "32936"
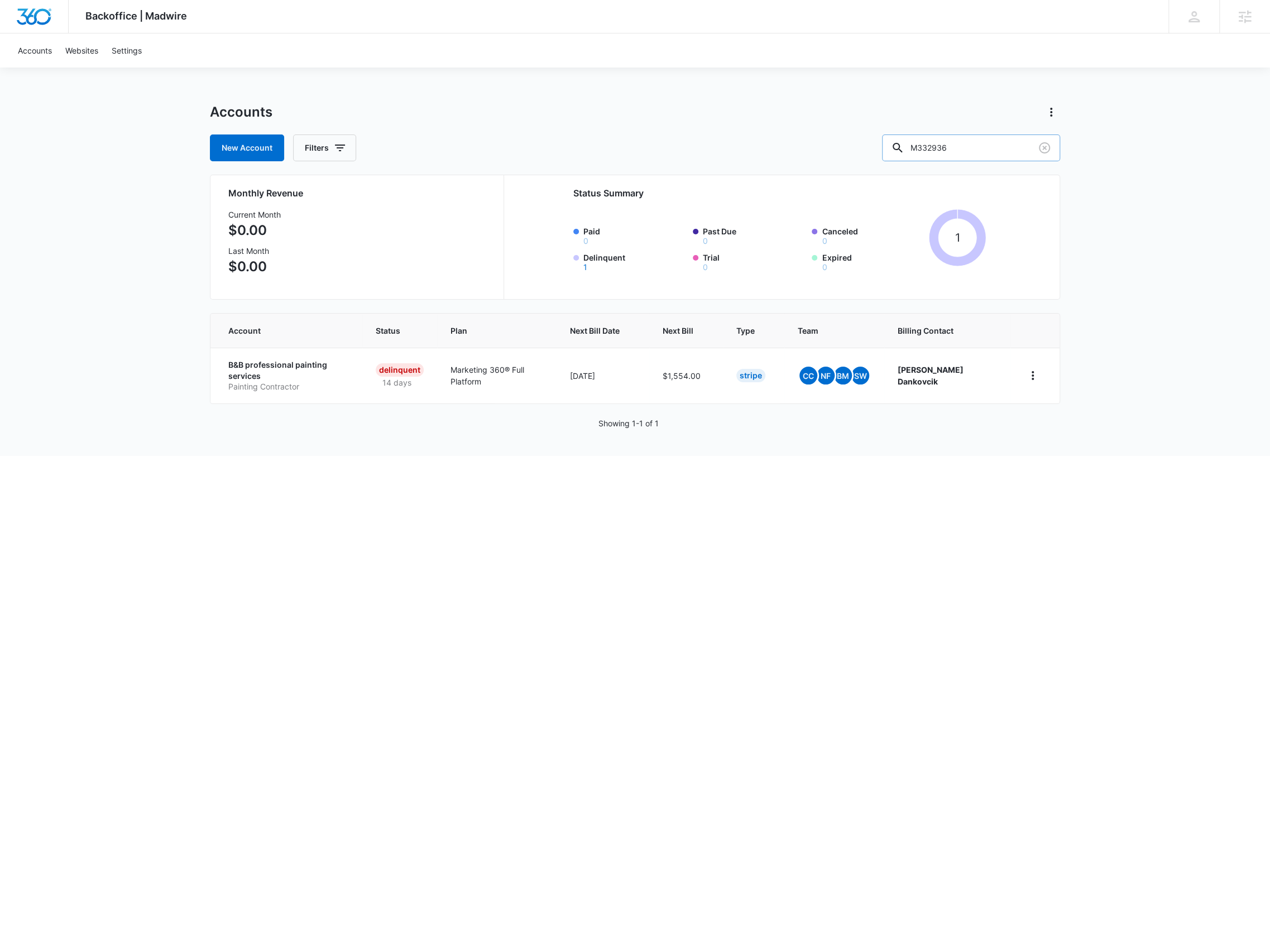
click at [937, 150] on input "M332936" at bounding box center [971, 148] width 178 height 27
click at [939, 150] on input "M332936" at bounding box center [971, 148] width 178 height 27
paste input "13404"
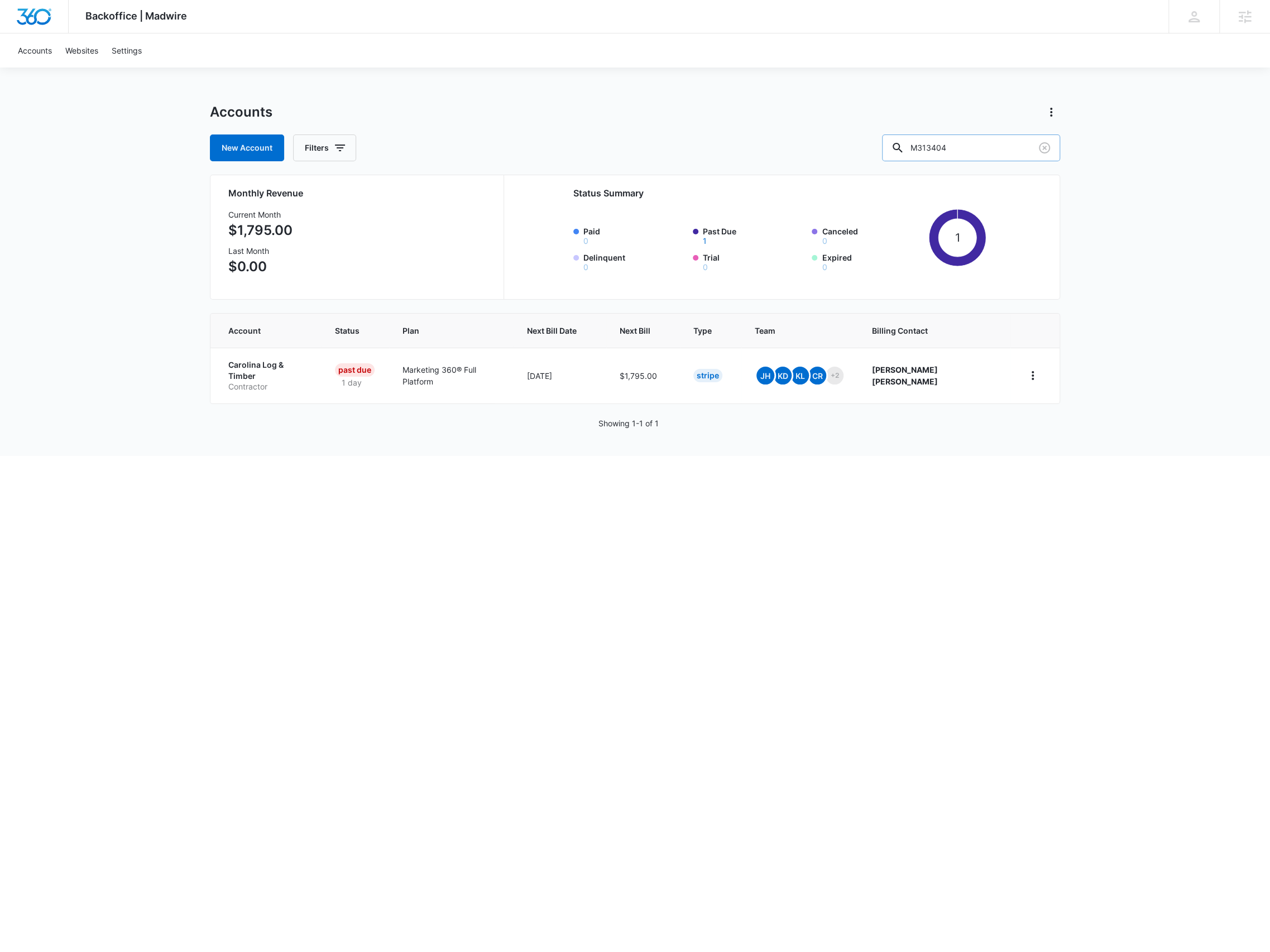
click at [942, 136] on input "M313404" at bounding box center [971, 148] width 178 height 27
paste input "4811"
type input "M48114"
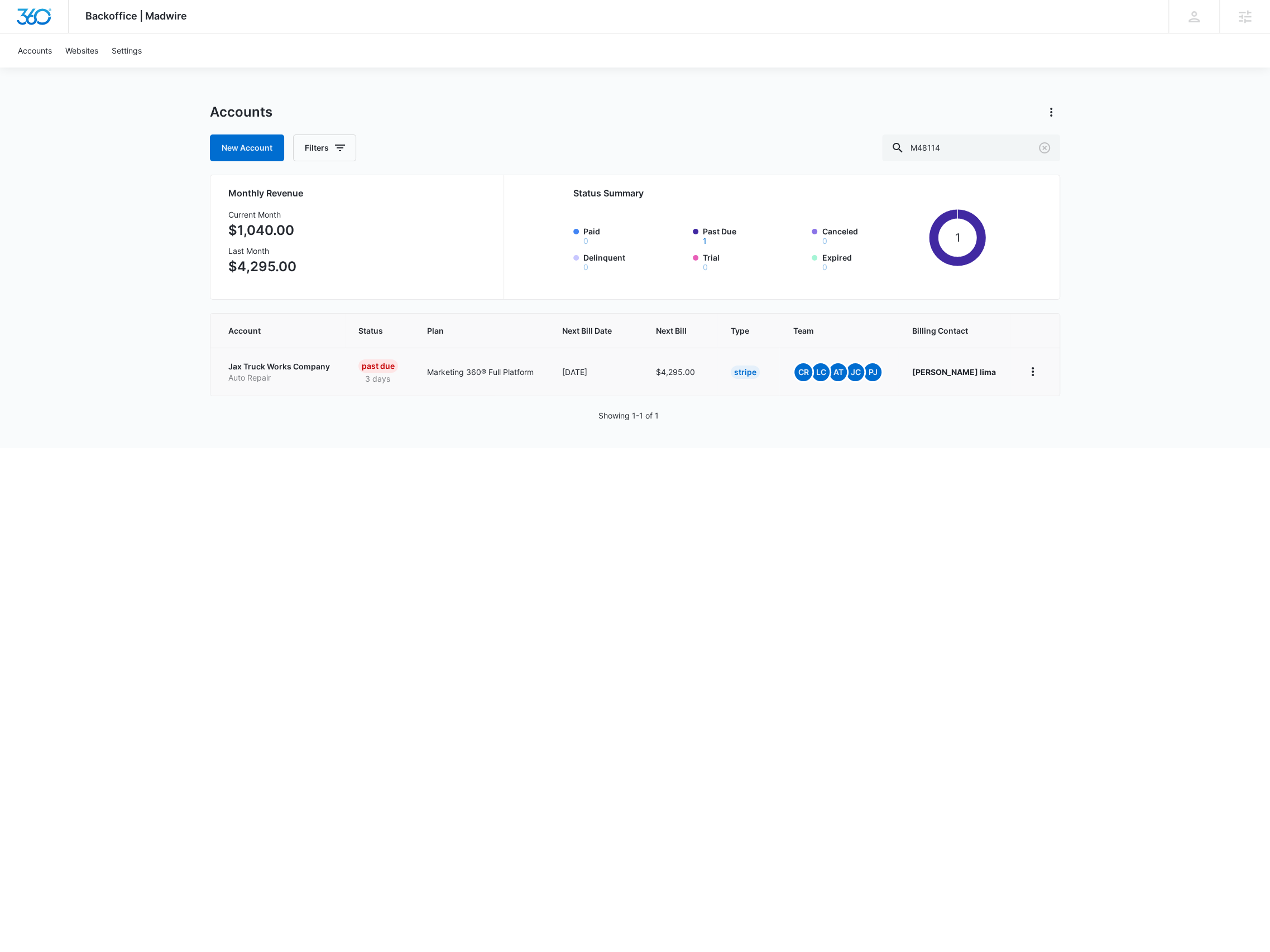
click at [286, 361] on td "Jax Truck Works Company Auto Repair" at bounding box center [278, 372] width 134 height 48
click at [286, 366] on p "Jax Truck Works Company" at bounding box center [280, 366] width 103 height 11
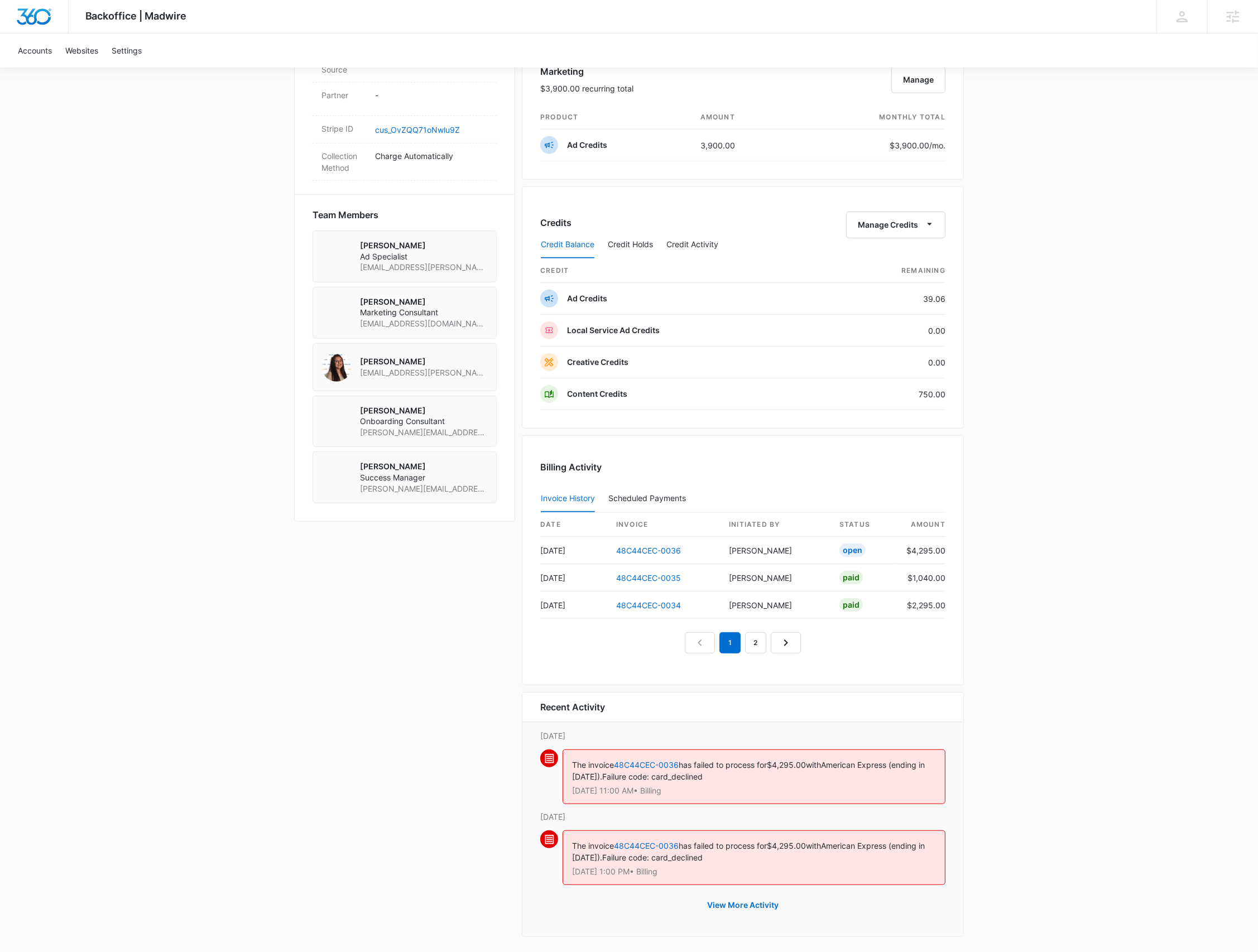
scroll to position [680, 0]
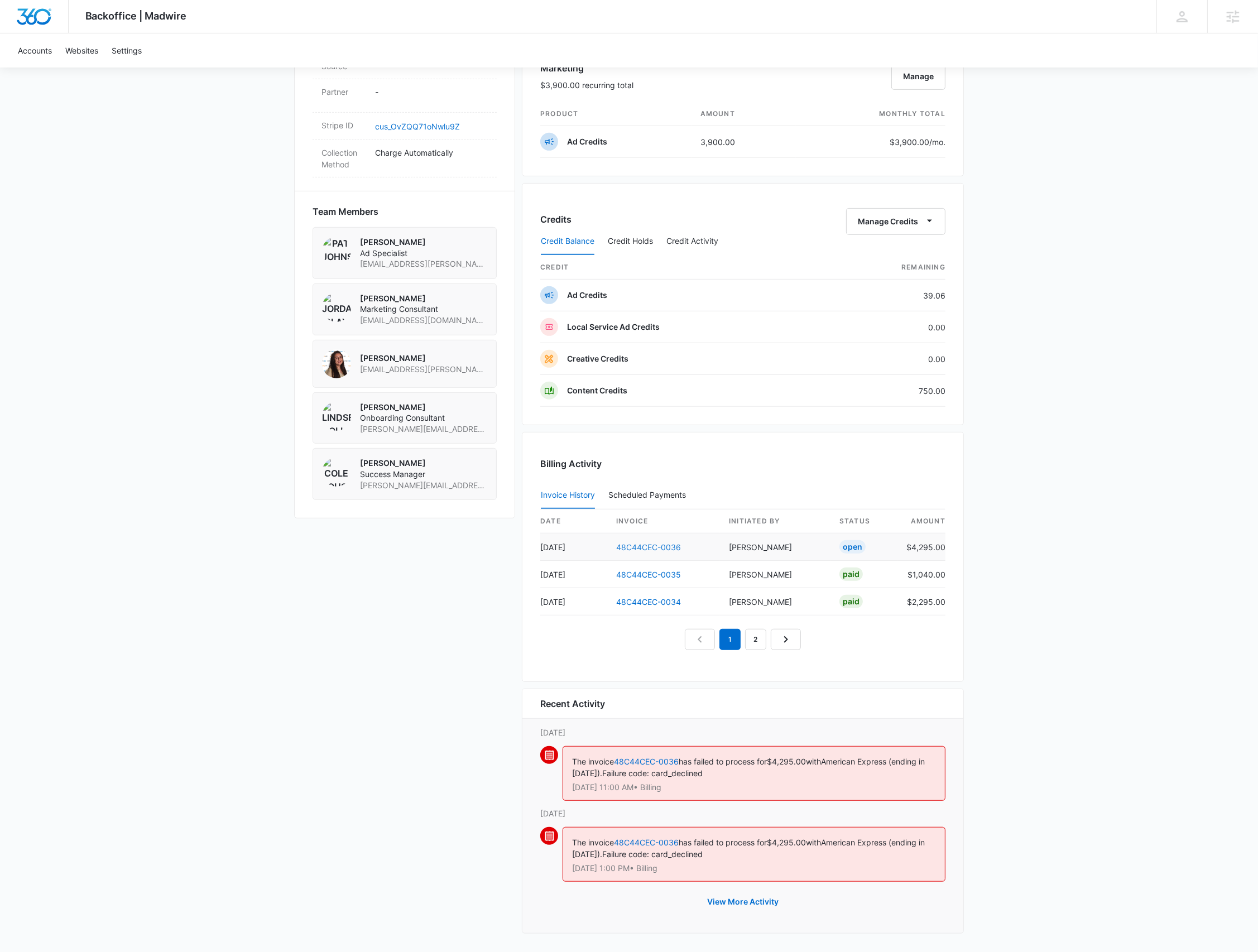
click at [635, 547] on link "48C44CEC-0036" at bounding box center [648, 547] width 65 height 9
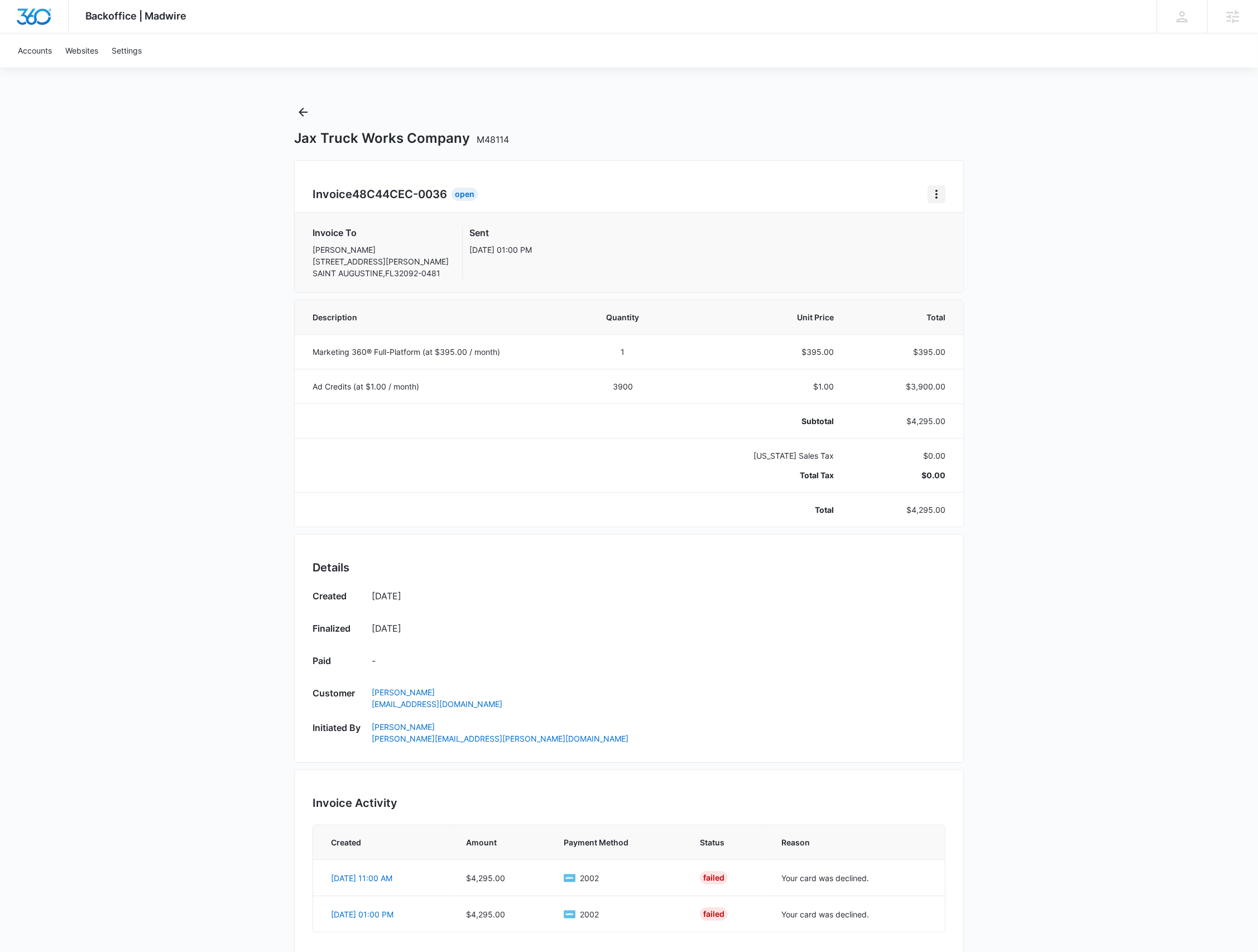
click at [938, 199] on icon "Home" at bounding box center [937, 195] width 14 height 14
click at [930, 243] on button "Retry Payment" at bounding box center [980, 242] width 105 height 17
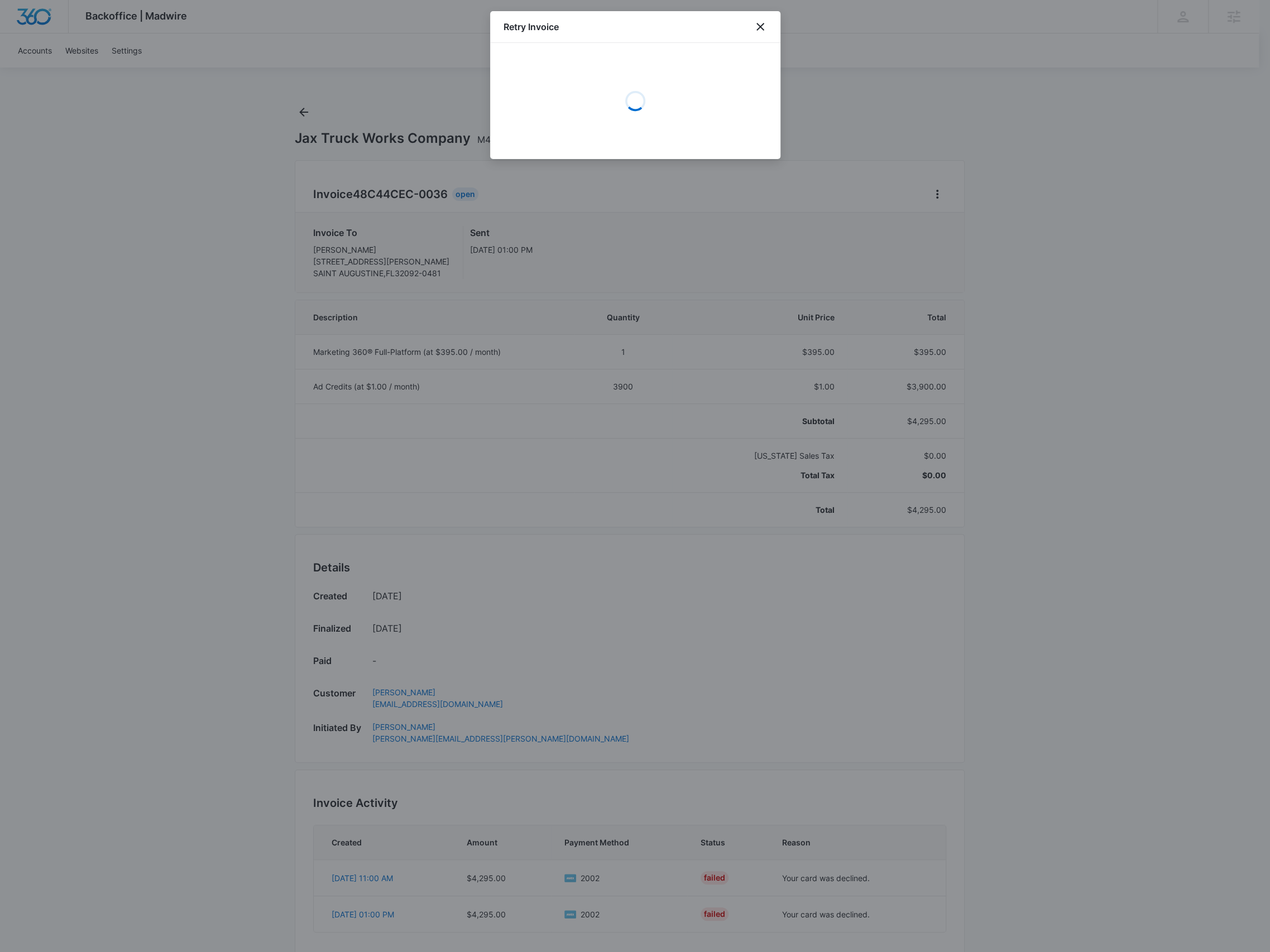
select select "pm_1RNzlCA4n8RTgNjUuOlWDlFn"
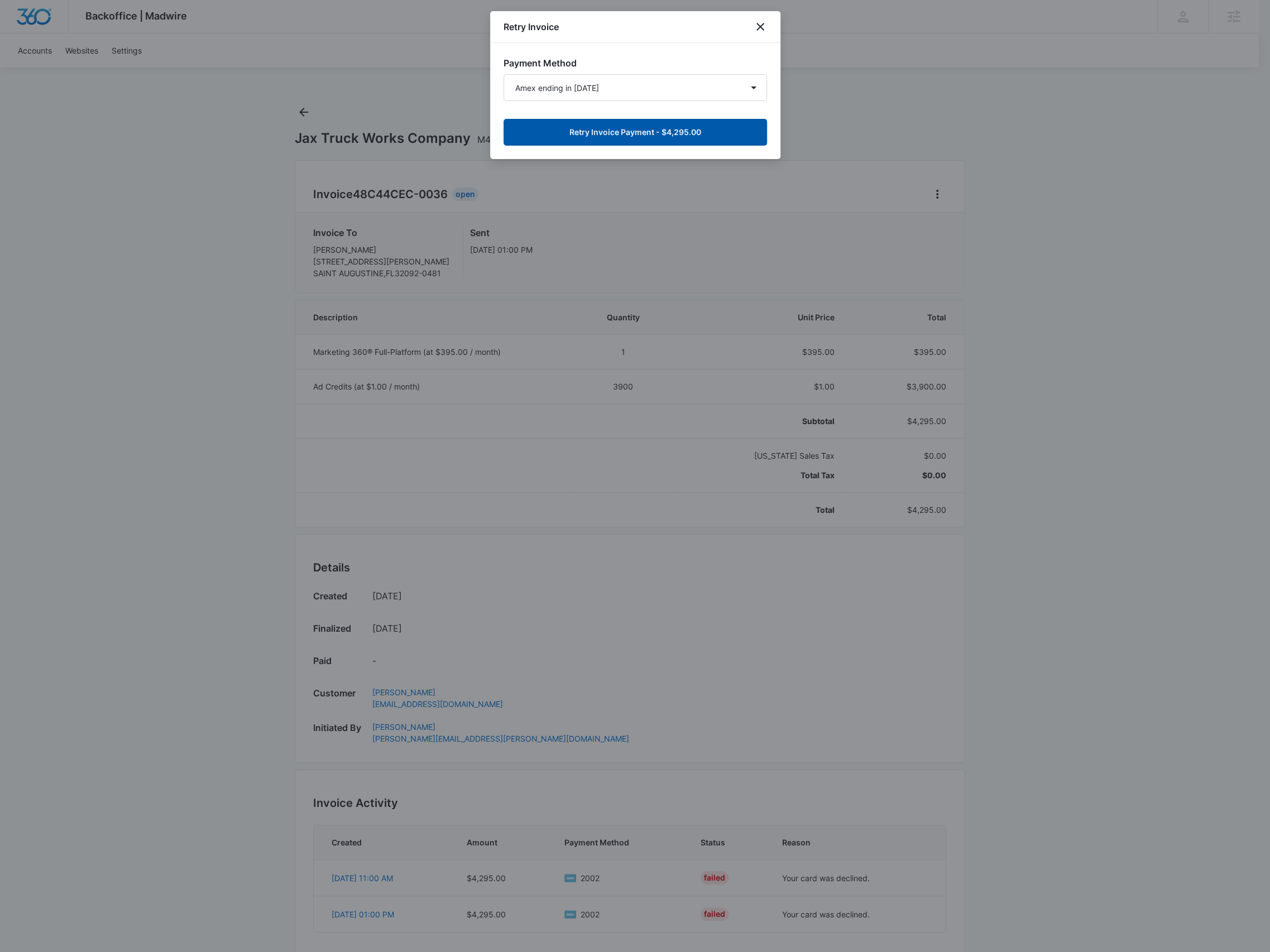
click at [597, 132] on button "Retry Invoice Payment - $4,295.00" at bounding box center [636, 132] width 264 height 27
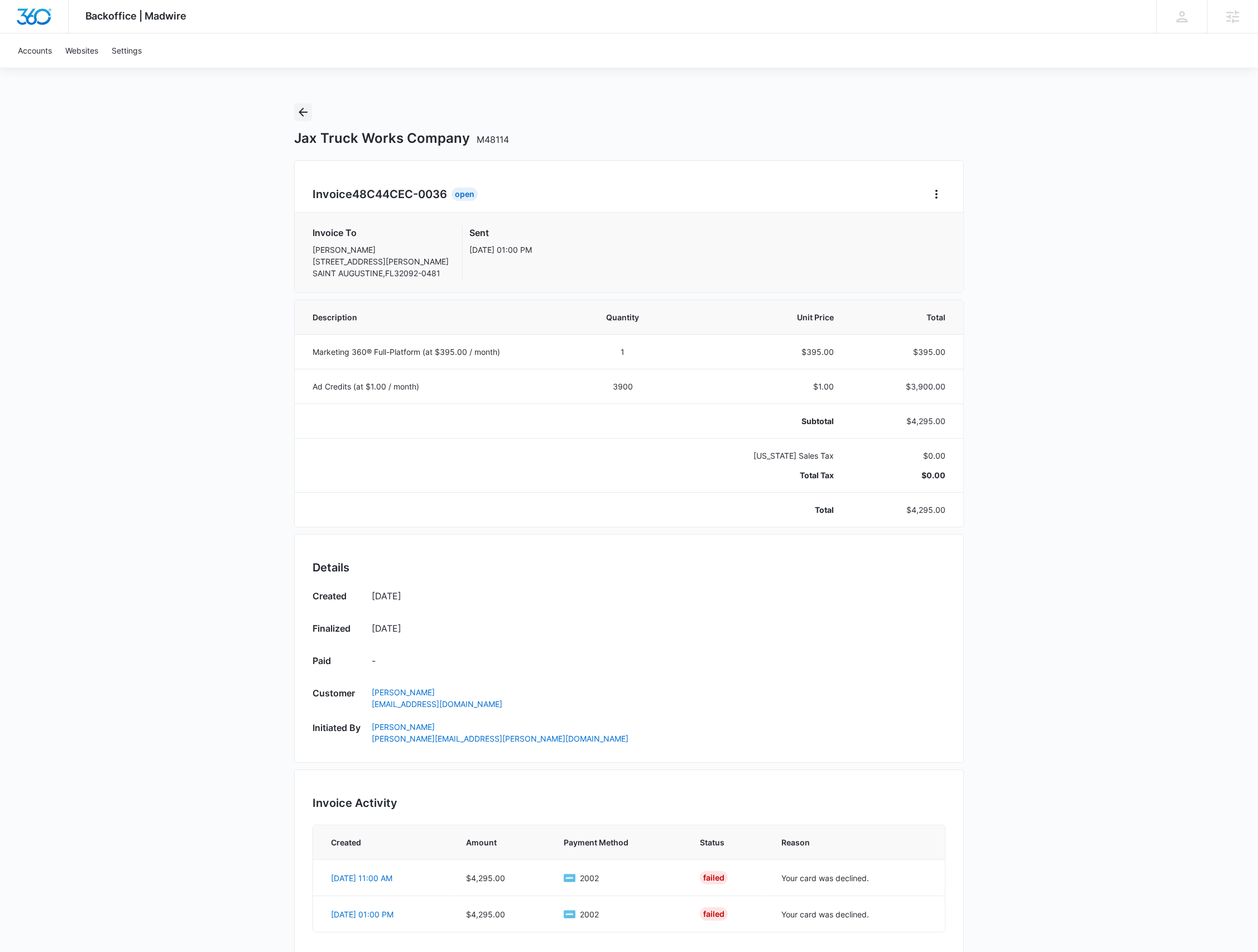
click at [296, 111] on icon "Back" at bounding box center [303, 112] width 14 height 14
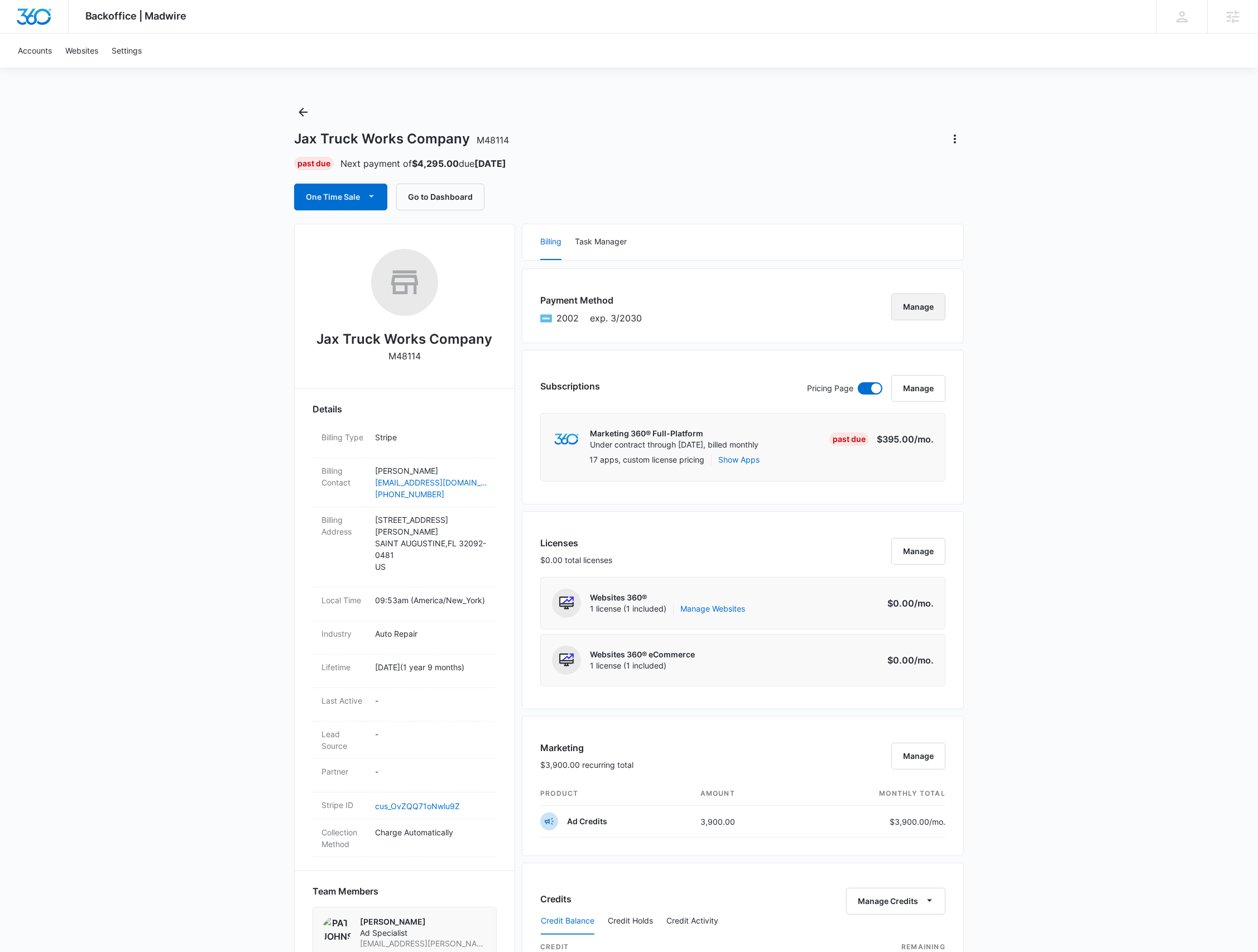
click at [929, 310] on button "Manage" at bounding box center [918, 307] width 54 height 27
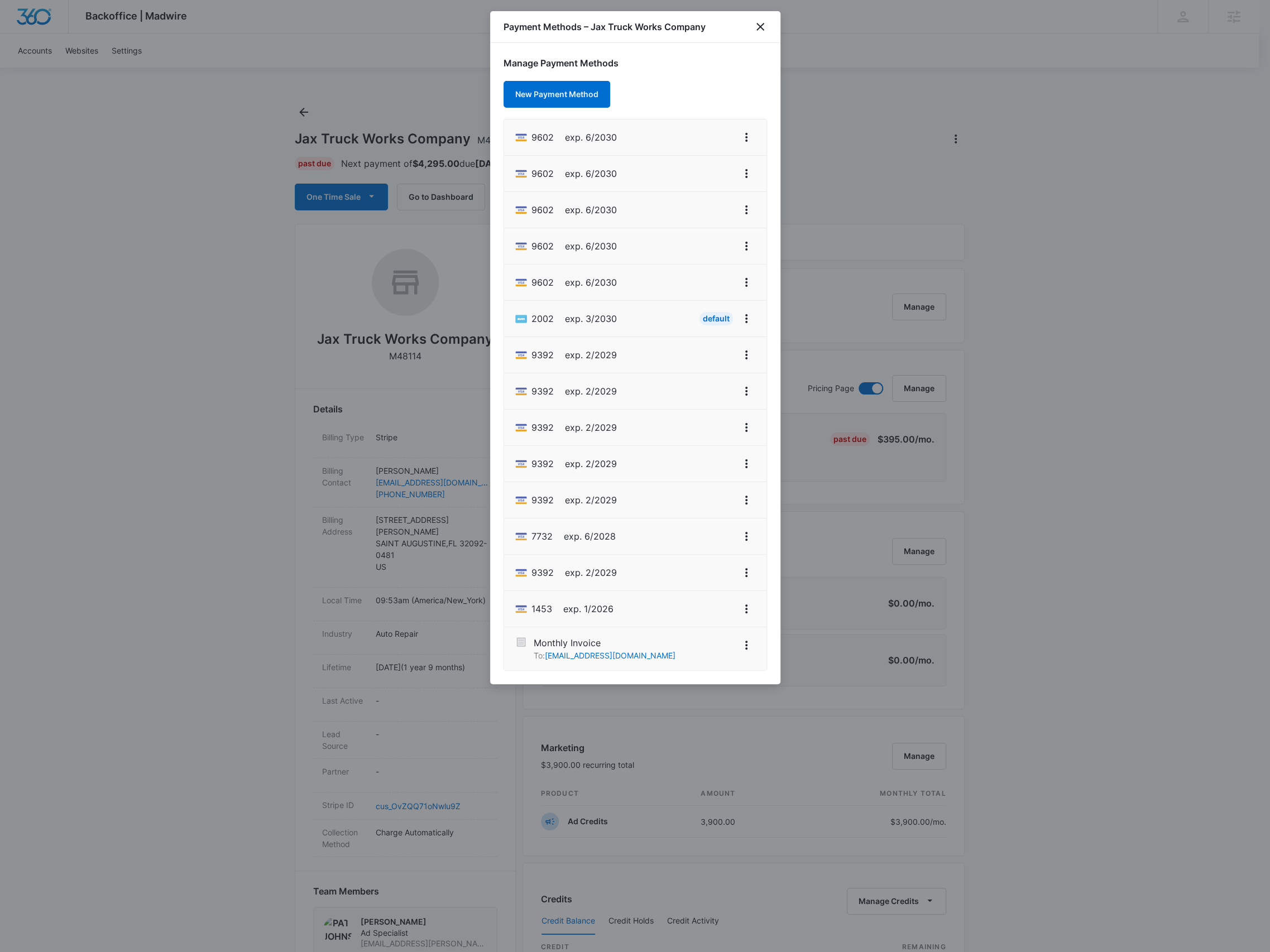
click at [756, 34] on div "Payment Methods – Jax Truck Works Company" at bounding box center [635, 27] width 290 height 32
click at [756, 28] on icon "close" at bounding box center [761, 27] width 14 height 14
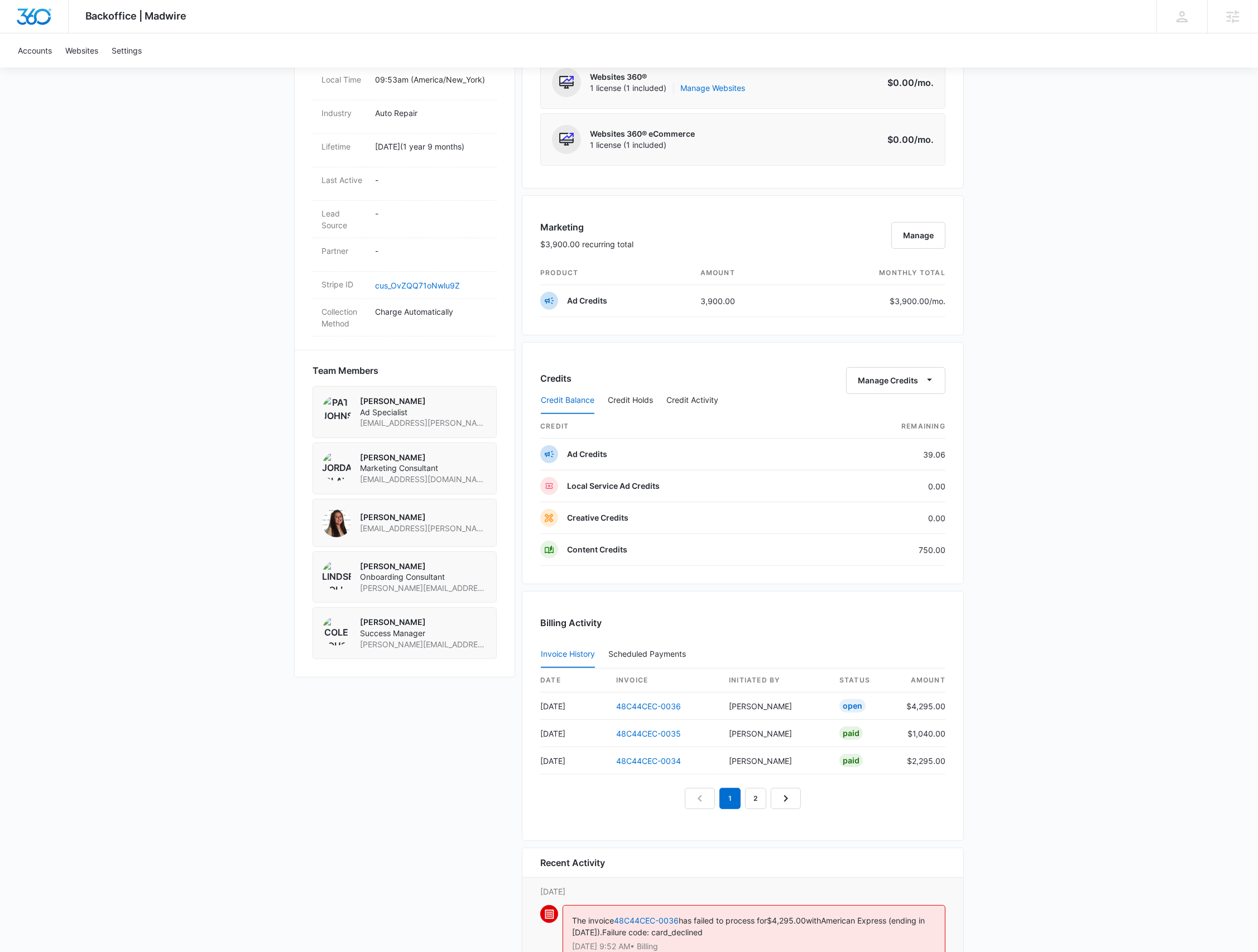
scroll to position [821, 0]
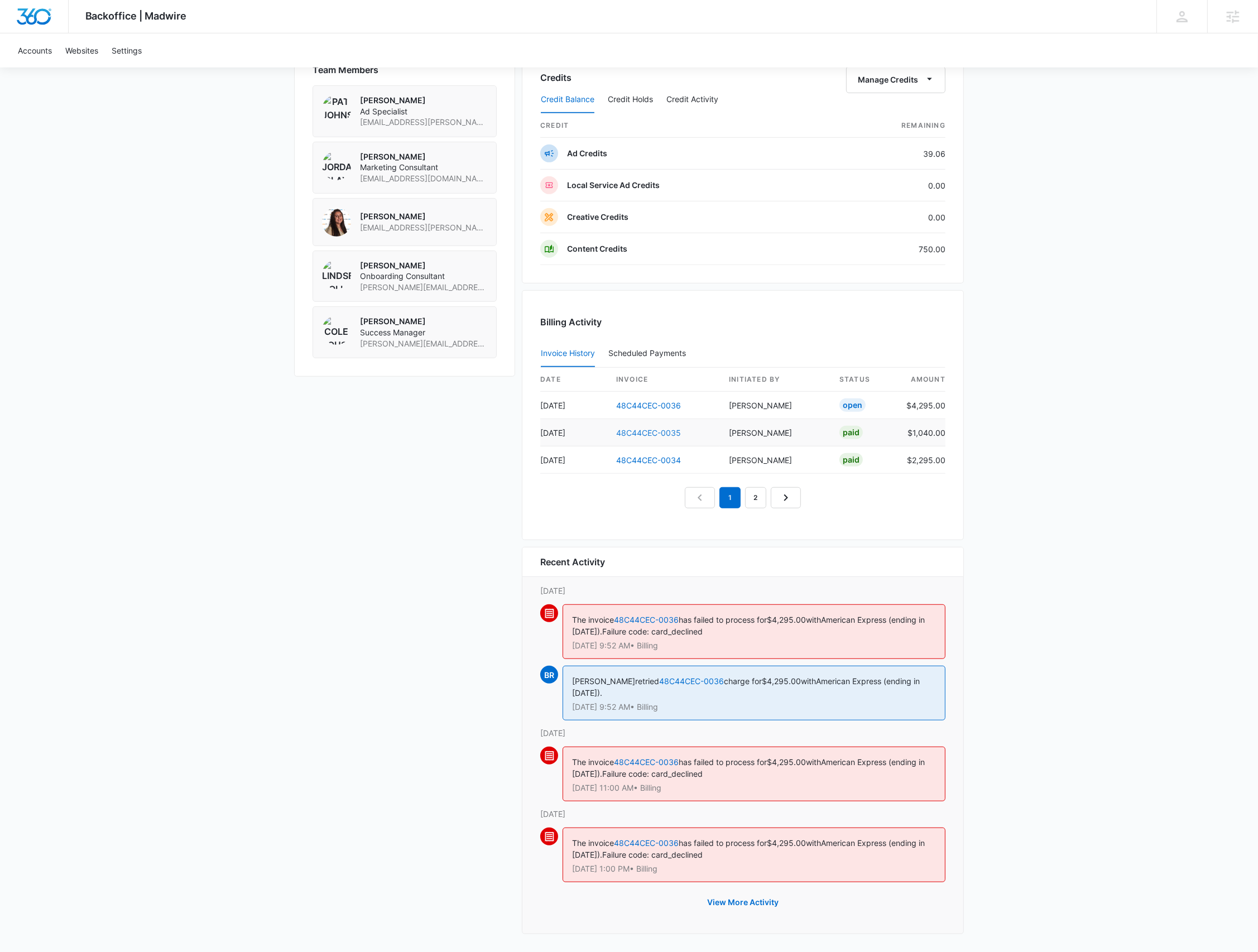
click at [647, 432] on link "48C44CEC-0035" at bounding box center [648, 432] width 65 height 9
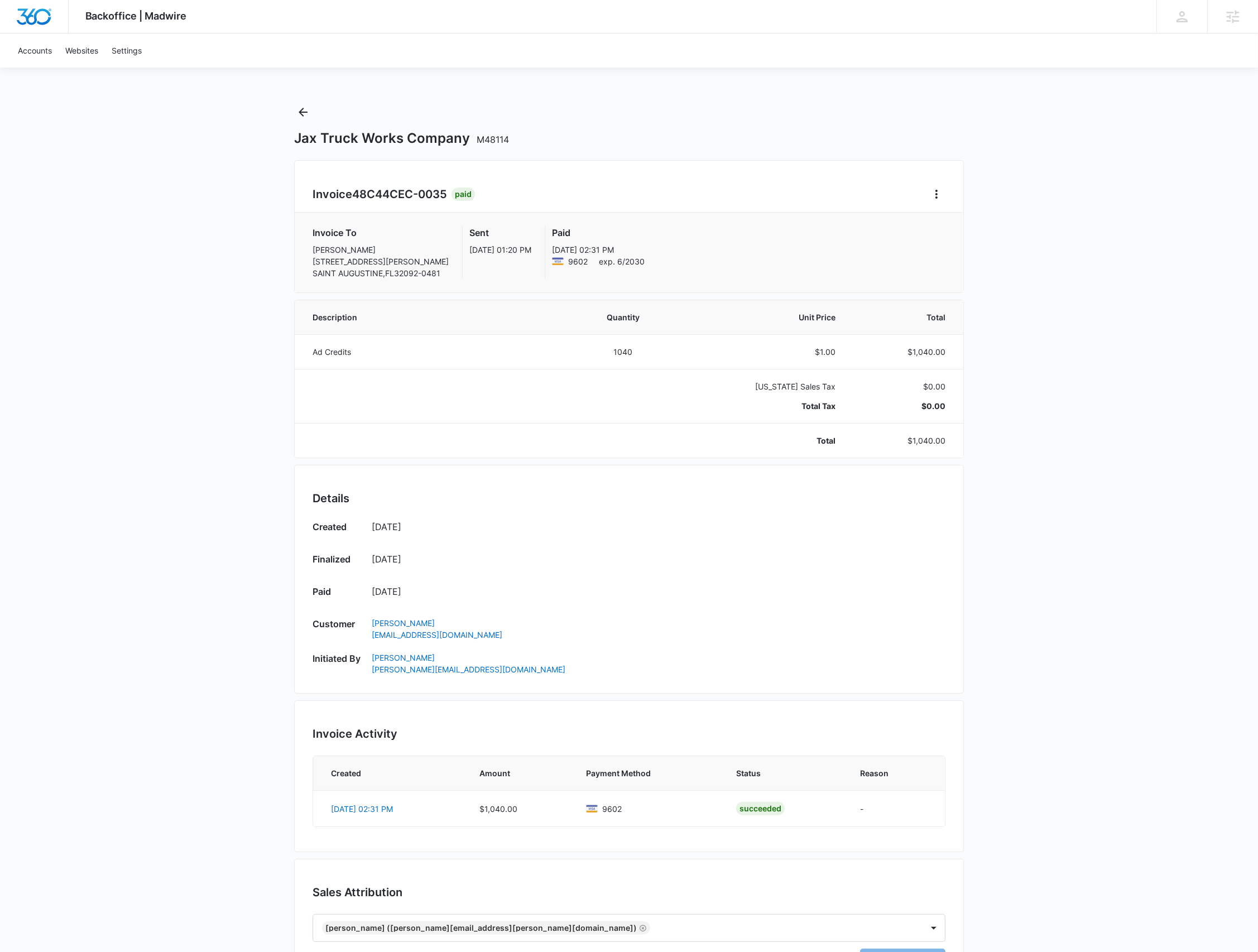
click at [312, 116] on div "Jax Truck Works Company M48114" at bounding box center [629, 125] width 670 height 44
click at [301, 114] on icon "Back" at bounding box center [303, 112] width 14 height 14
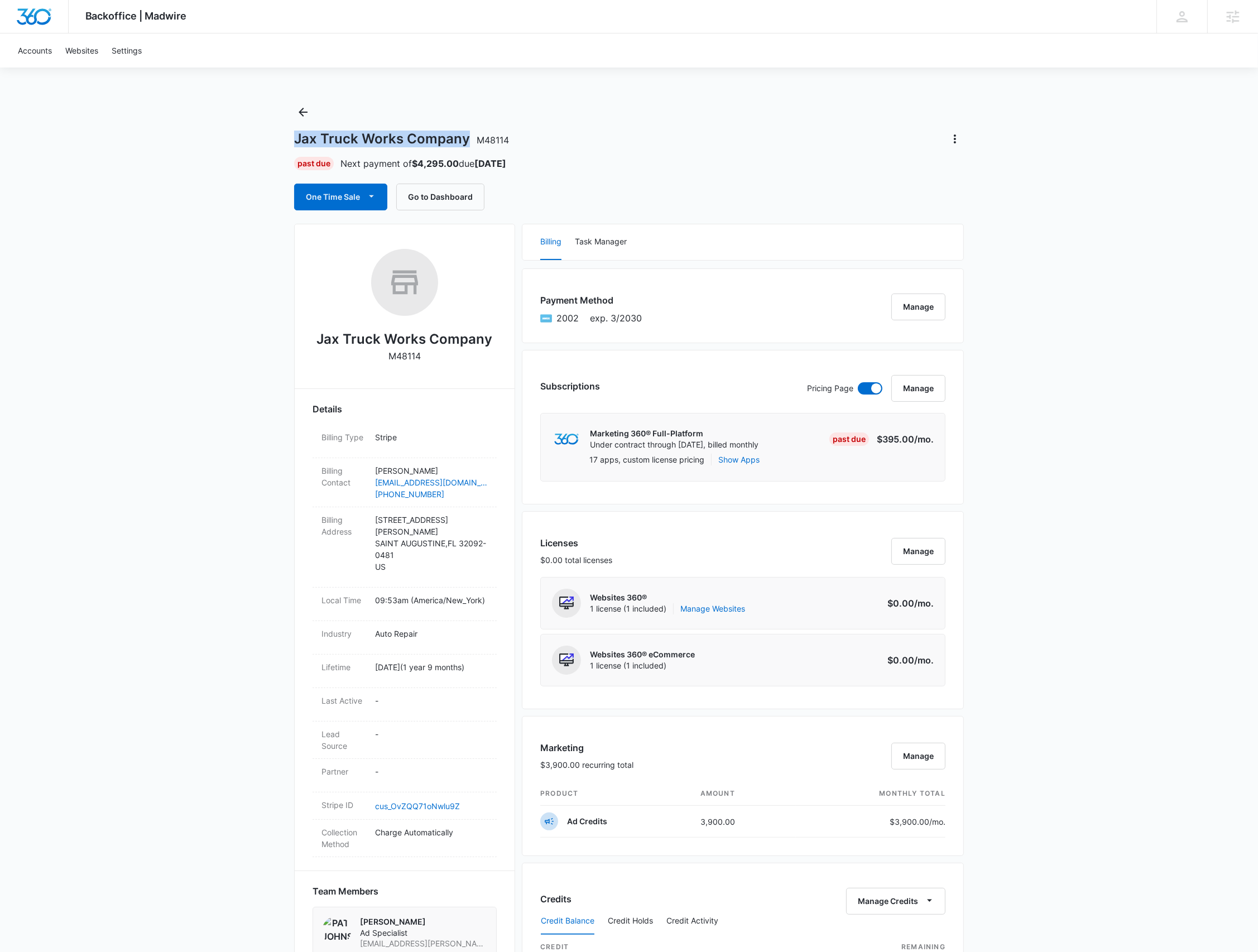
drag, startPoint x: 465, startPoint y: 135, endPoint x: 290, endPoint y: 137, distance: 175.0
click at [290, 137] on div "Backoffice | Madwire Apps Settings BR Brennan Rachman brennan.rachman@madwire.c…" at bounding box center [629, 889] width 1258 height 1777
copy h1 "Jax Truck Works Company"
click at [929, 310] on button "Manage" at bounding box center [918, 307] width 54 height 27
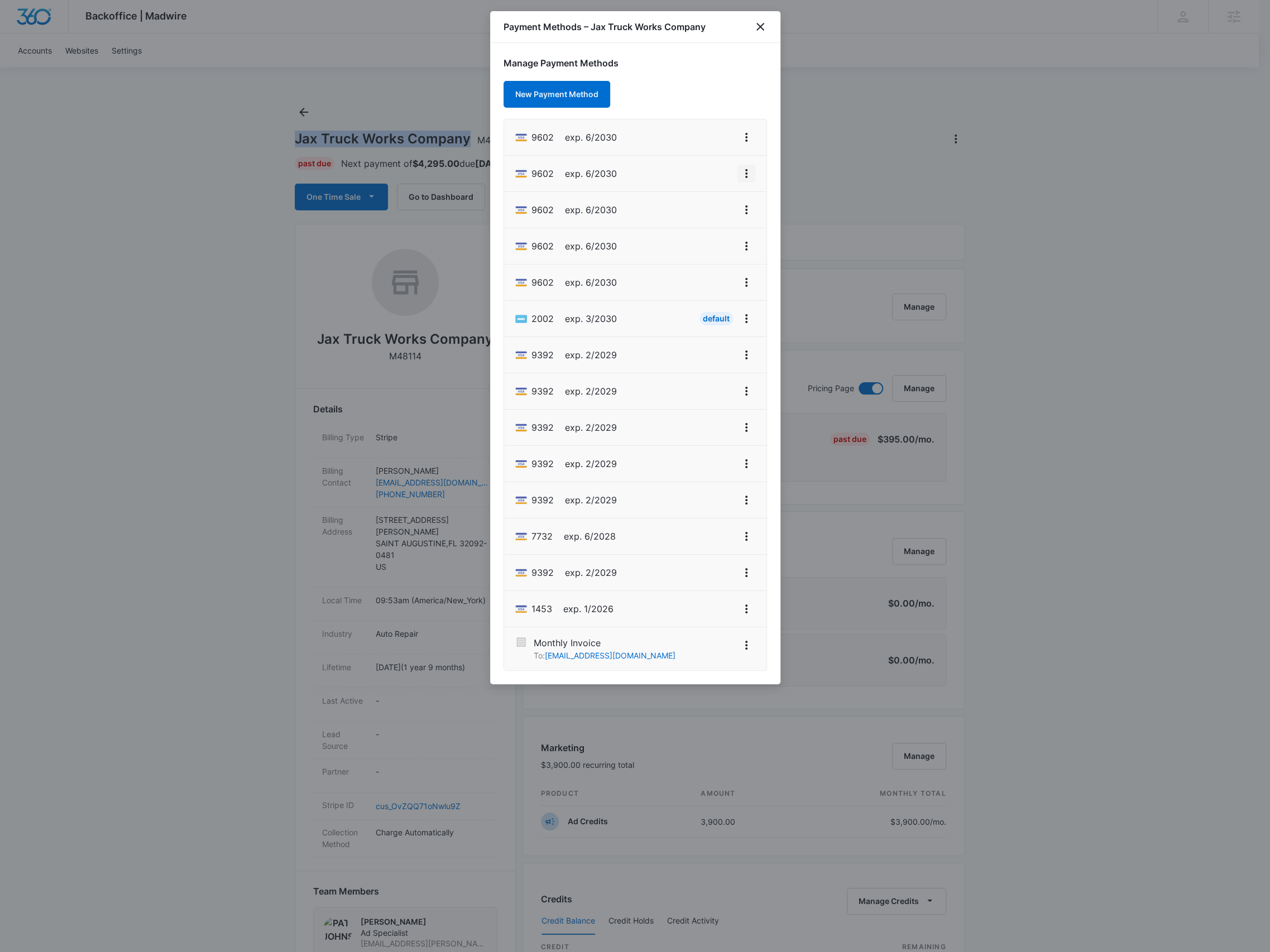
click at [746, 174] on icon "View More" at bounding box center [746, 174] width 14 height 14
click at [722, 217] on div "Set As Default" at bounding box center [702, 221] width 52 height 8
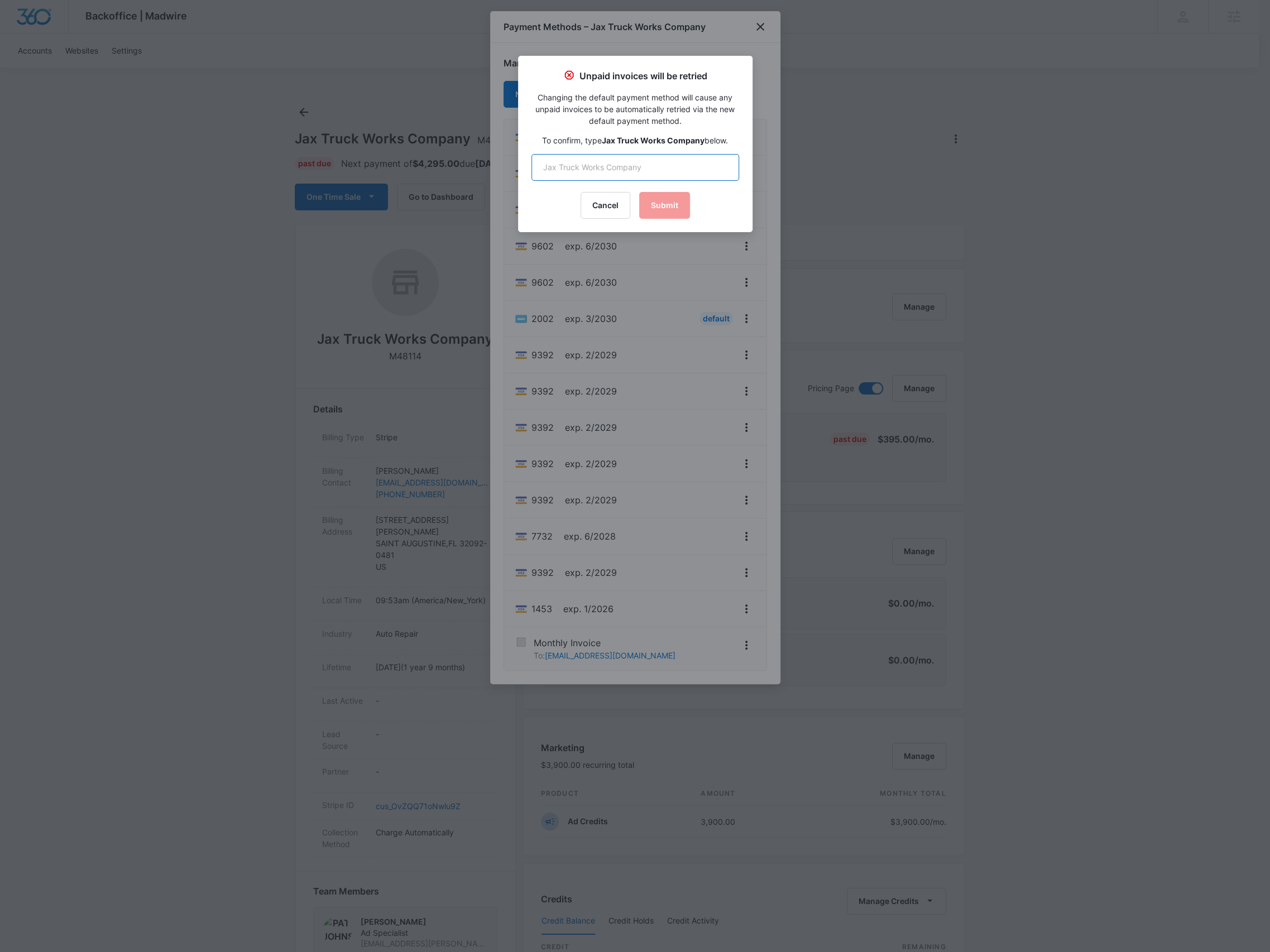
click at [635, 171] on input "text" at bounding box center [635, 167] width 208 height 27
paste input "Jax Truck Works Company"
type input "Jax Truck Works Company"
click at [659, 203] on button "Submit" at bounding box center [665, 206] width 51 height 27
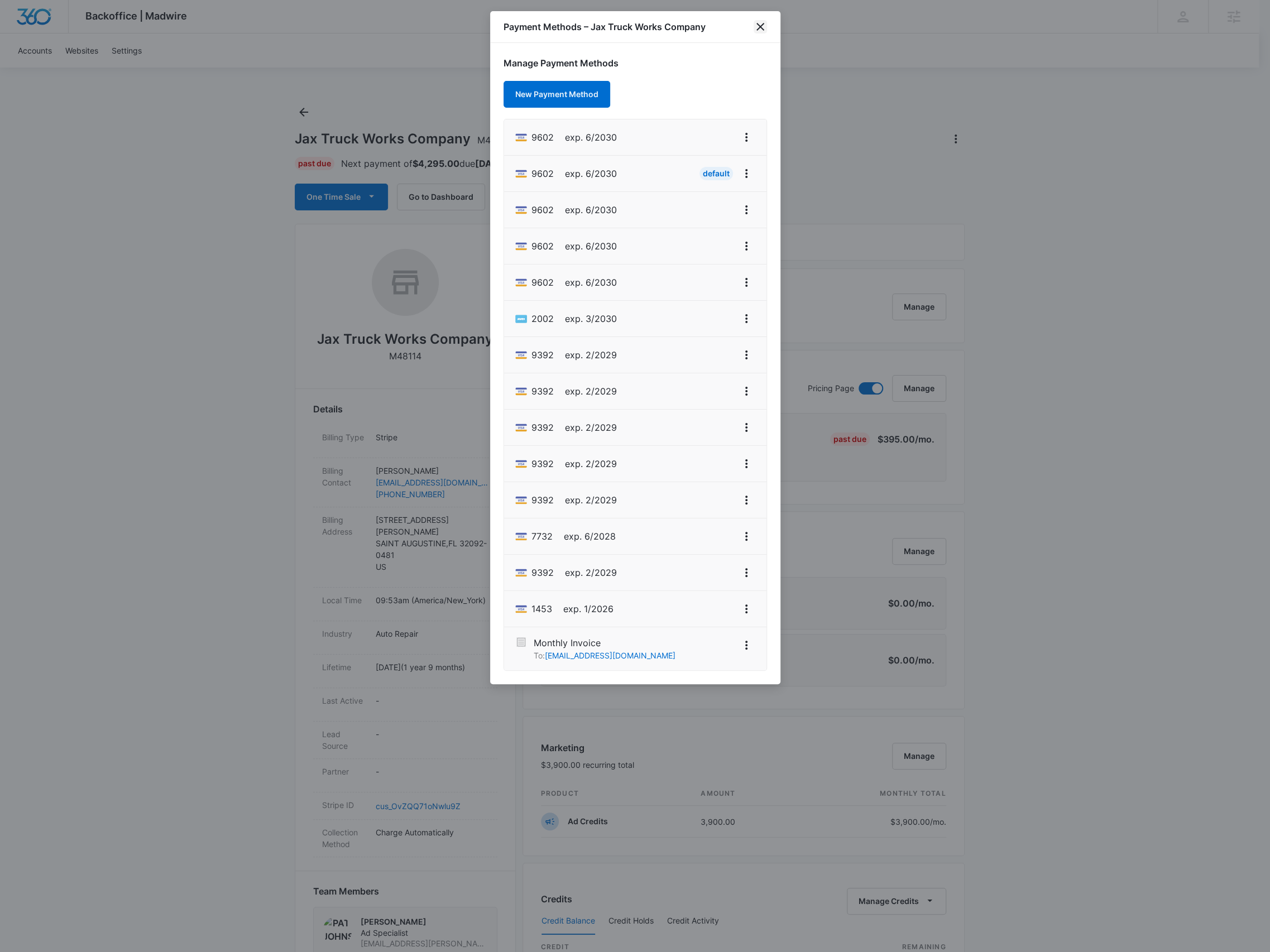
click at [764, 28] on icon "close" at bounding box center [761, 27] width 14 height 14
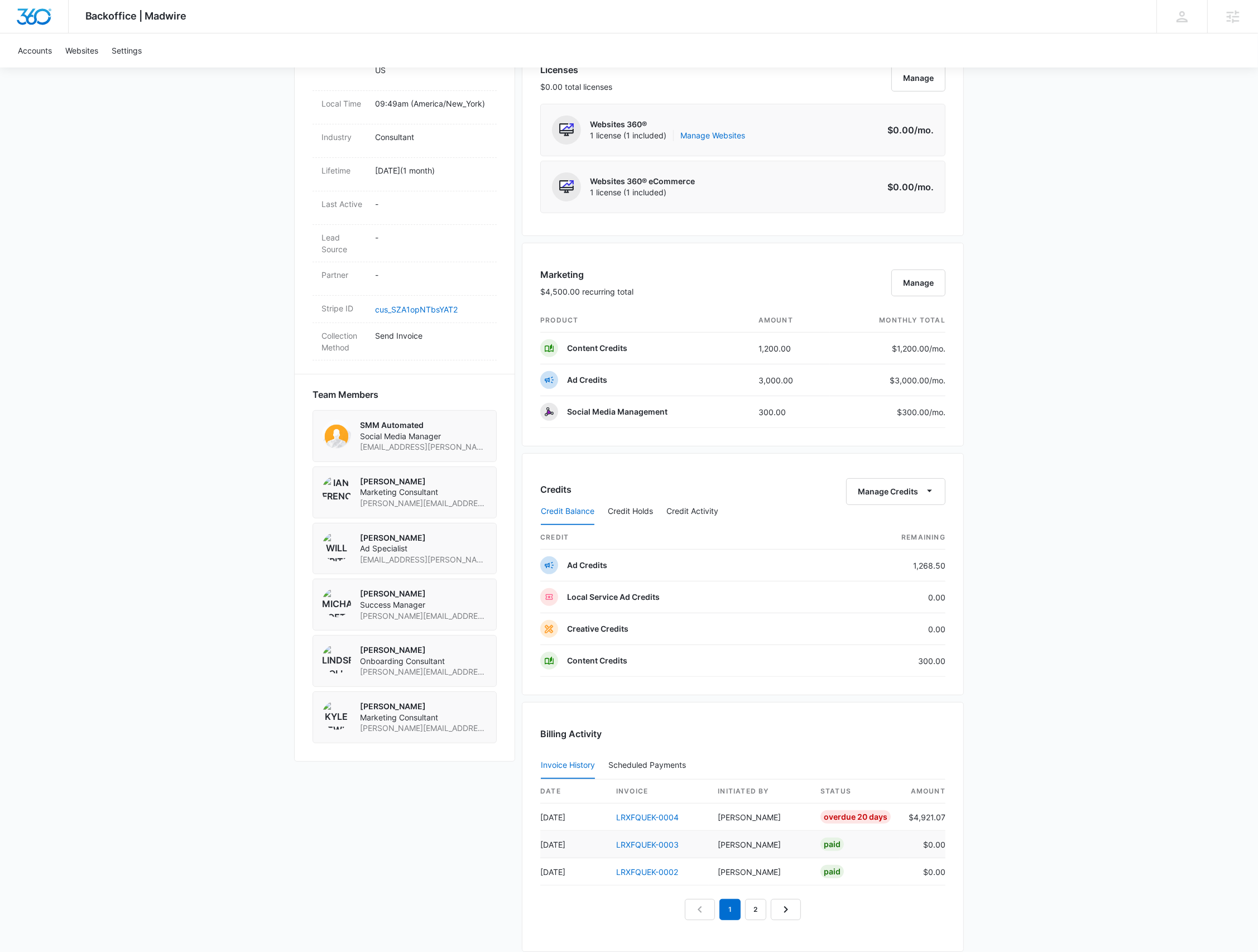
scroll to position [595, 0]
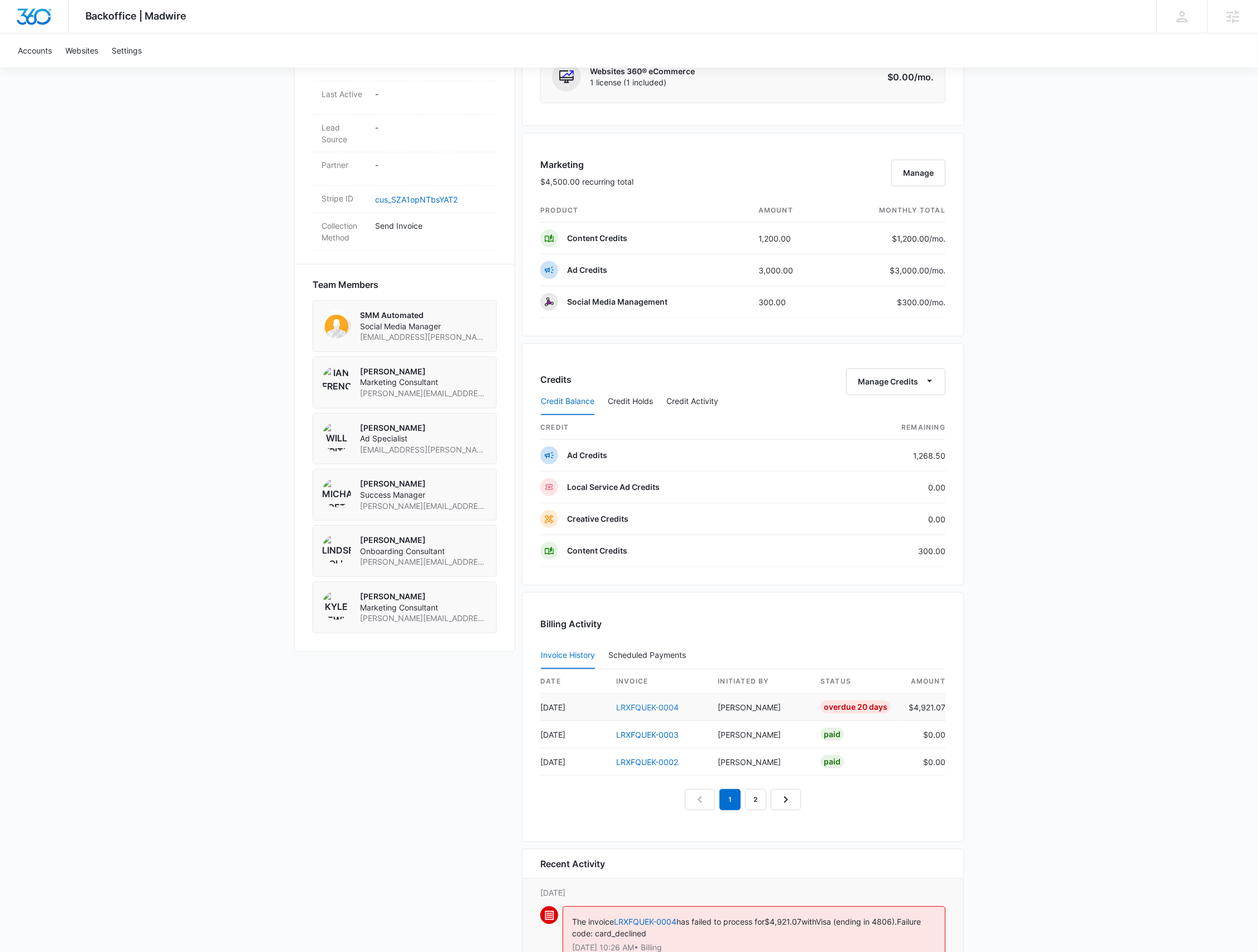
click at [661, 703] on link "LRXFQUEK-0004" at bounding box center [648, 707] width 63 height 9
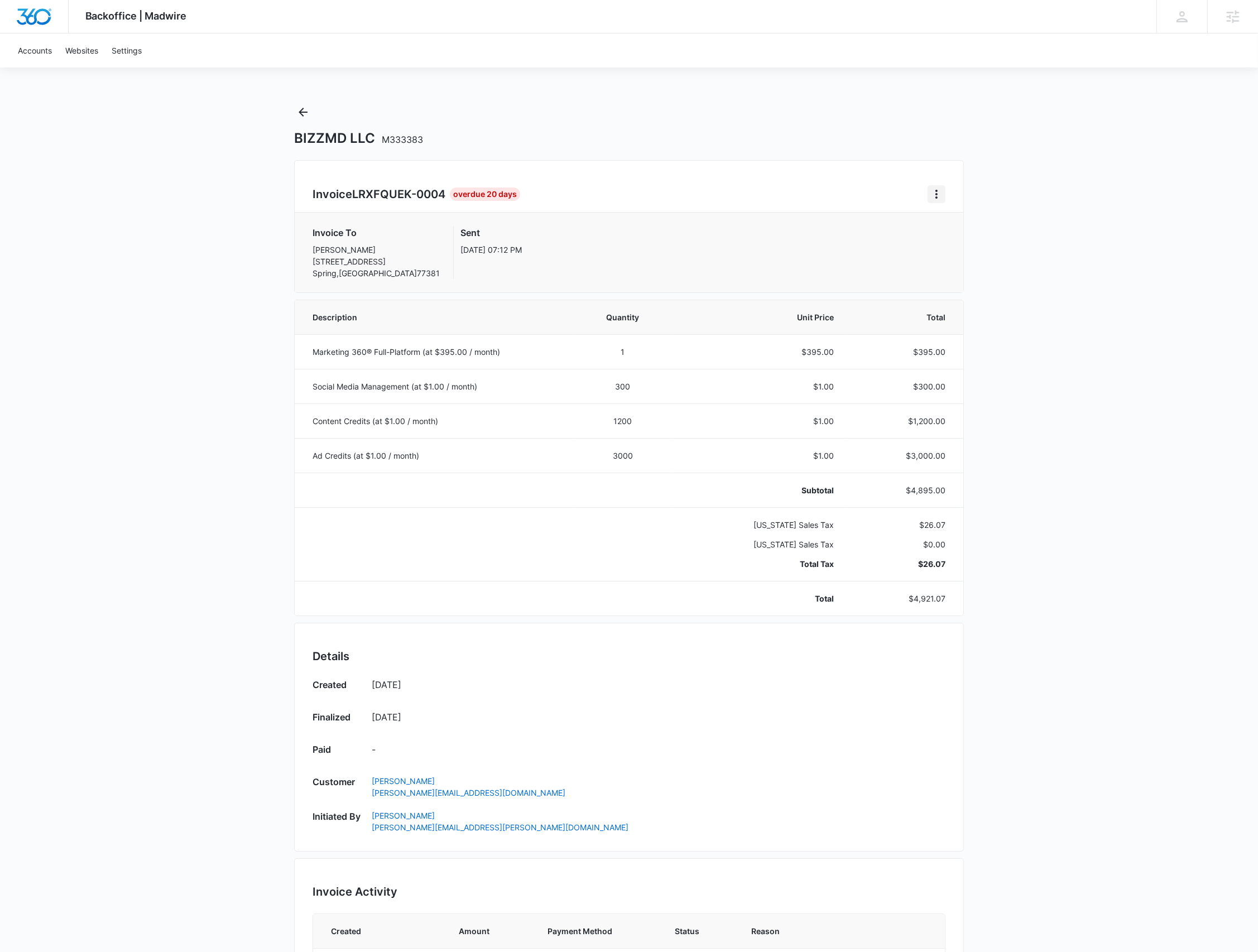
click at [935, 200] on icon "Home" at bounding box center [937, 195] width 14 height 14
click at [305, 110] on icon "Back" at bounding box center [303, 112] width 14 height 14
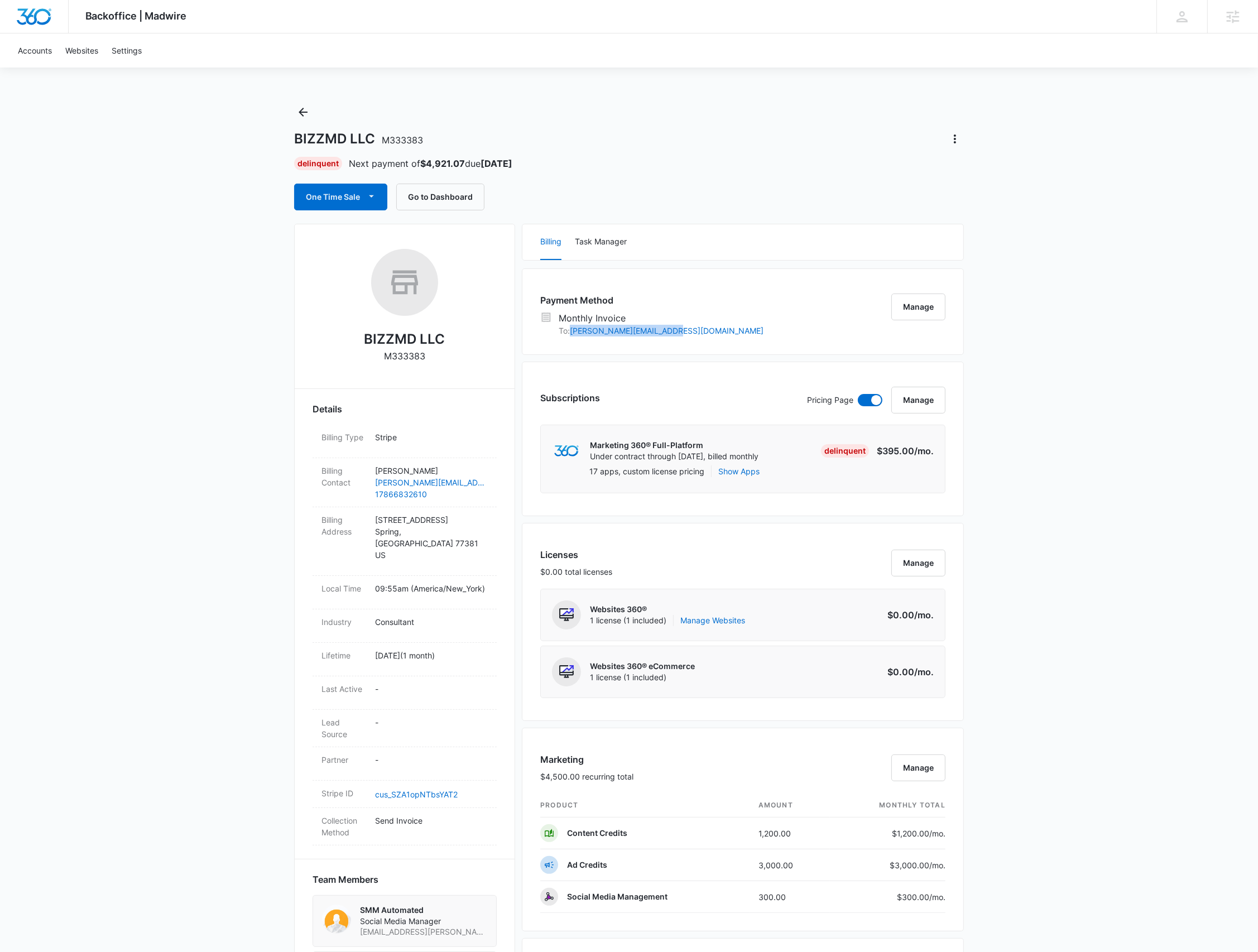
drag, startPoint x: 639, startPoint y: 337, endPoint x: 574, endPoint y: 339, distance: 65.0
click at [574, 339] on div "Payment Method Monthly Invoice To: aquiles.gatas@bizzmd.com Manage" at bounding box center [743, 312] width 442 height 86
copy link "aquiles.gatas@bizzmd.com"
click at [921, 301] on button "Manage" at bounding box center [918, 307] width 54 height 27
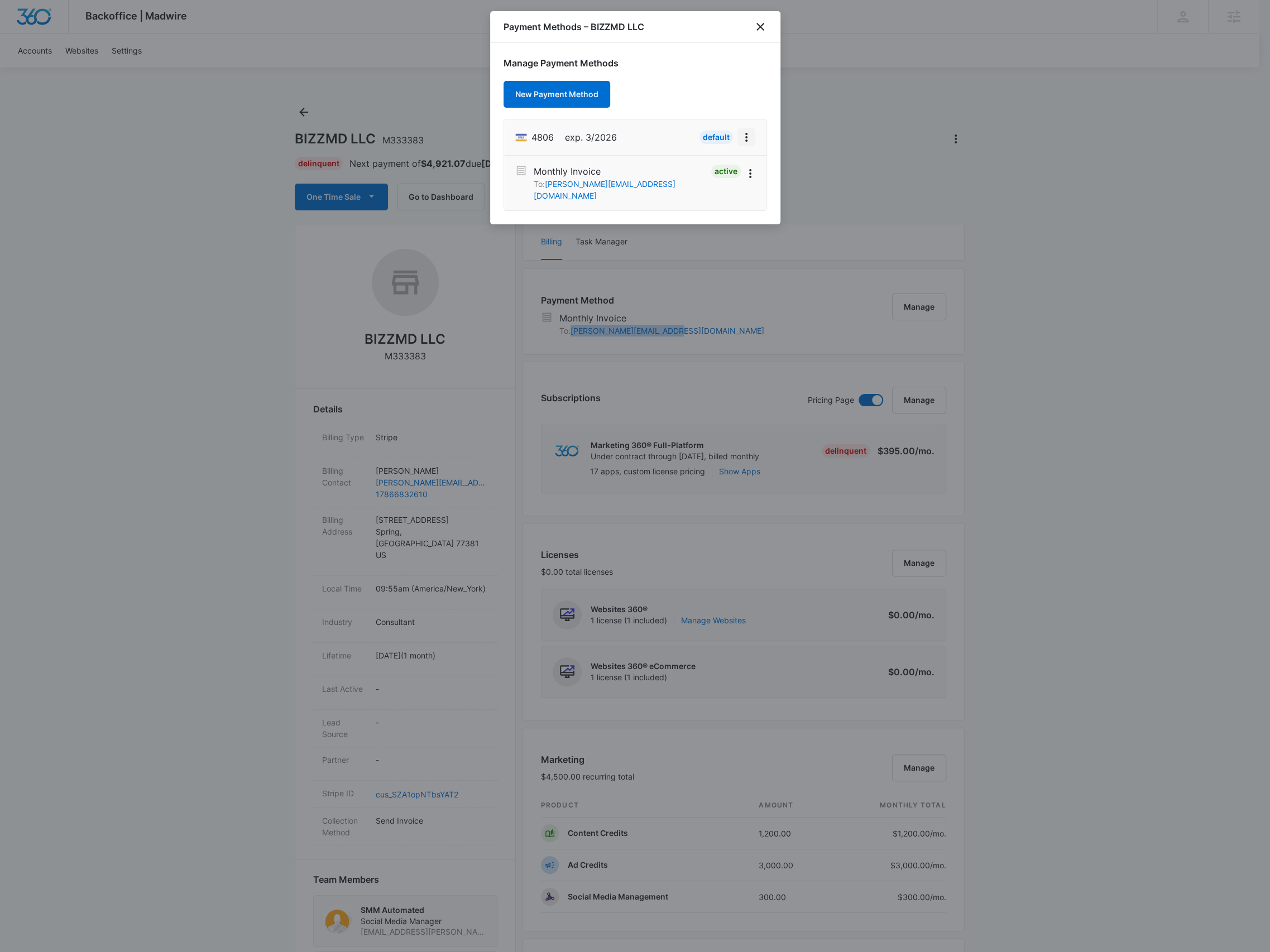
click at [748, 134] on icon "View More" at bounding box center [746, 137] width 14 height 14
click at [738, 181] on button "Retry Charge" at bounding box center [710, 185] width 89 height 17
click at [762, 28] on icon "close" at bounding box center [761, 27] width 14 height 14
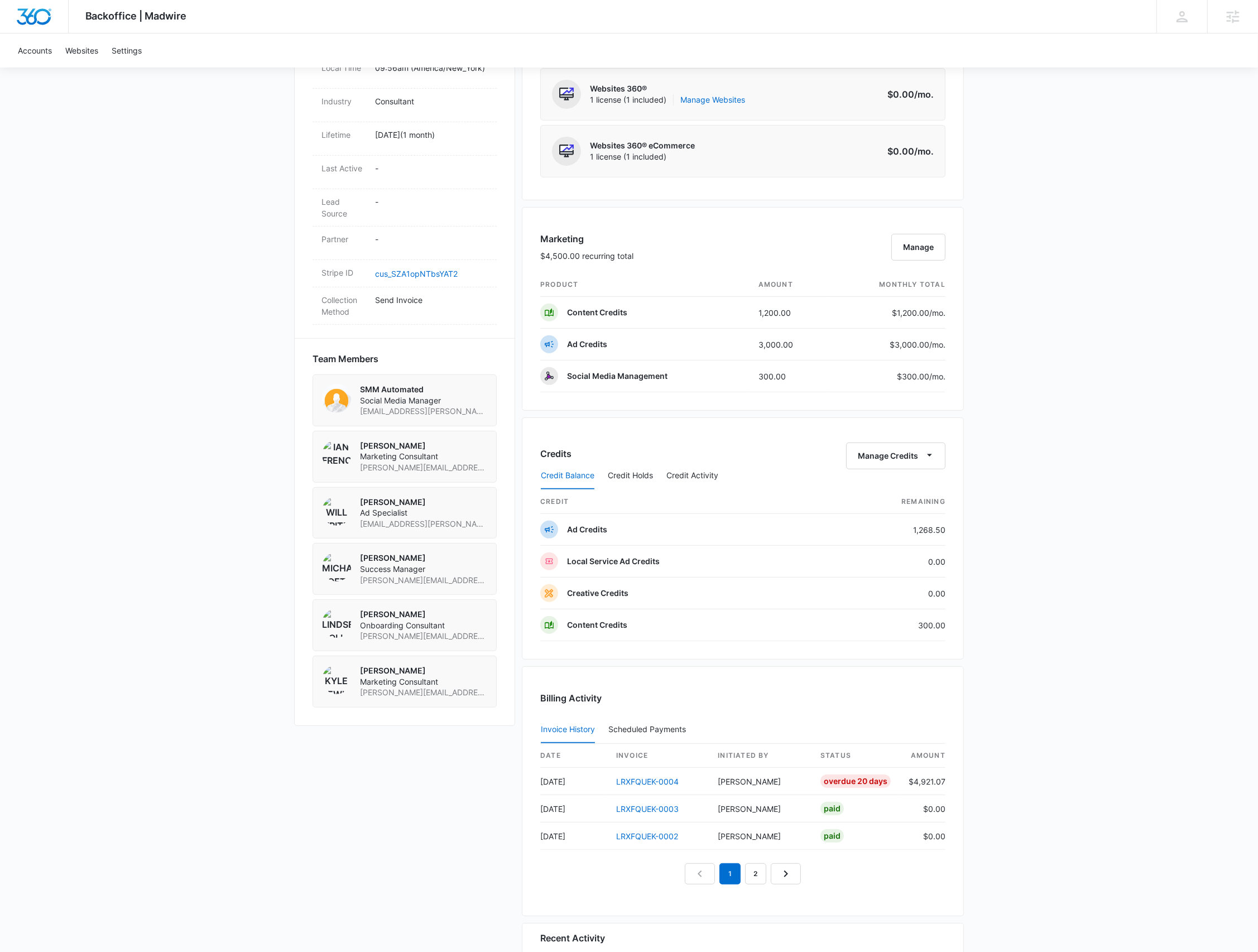
scroll to position [854, 0]
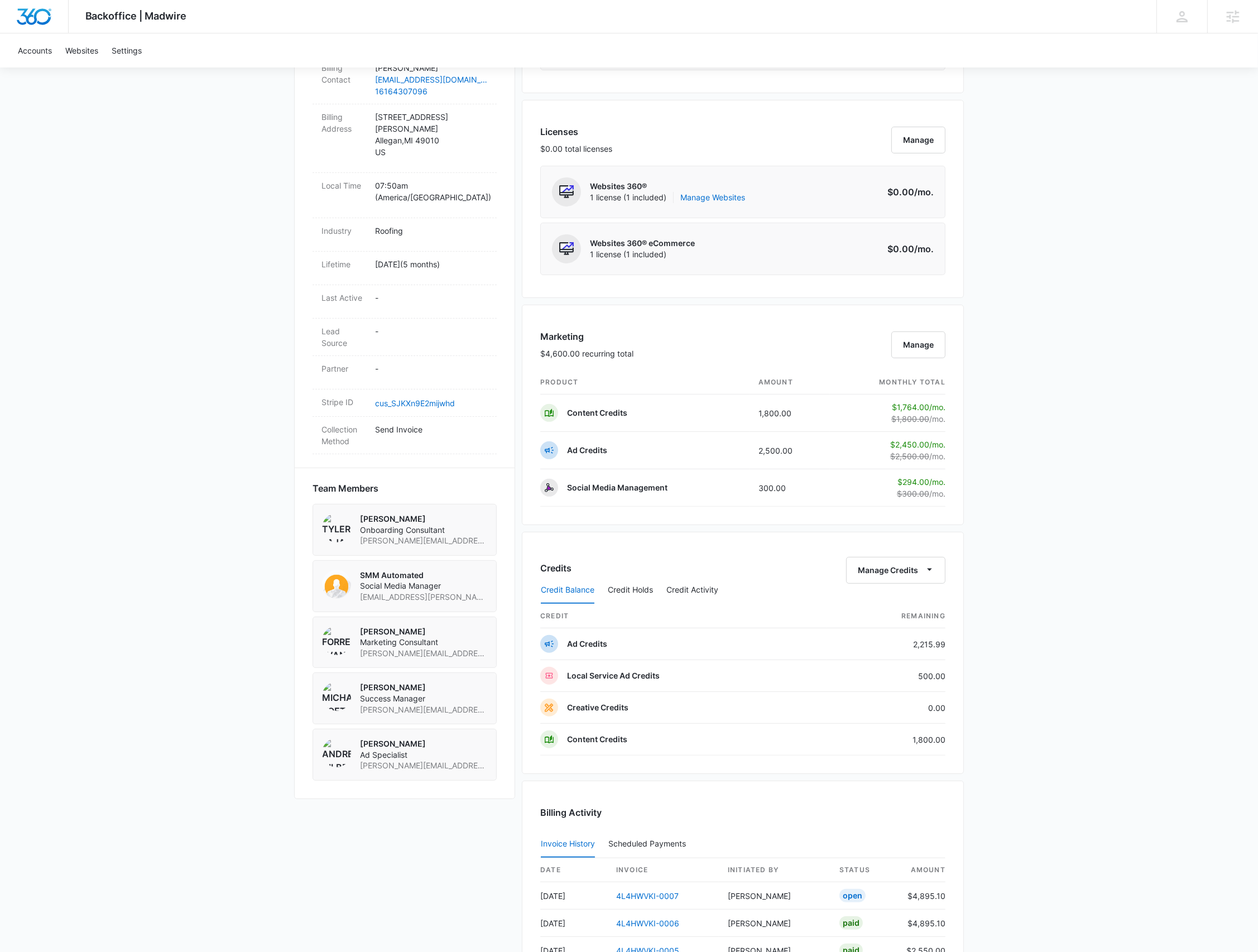
scroll to position [642, 0]
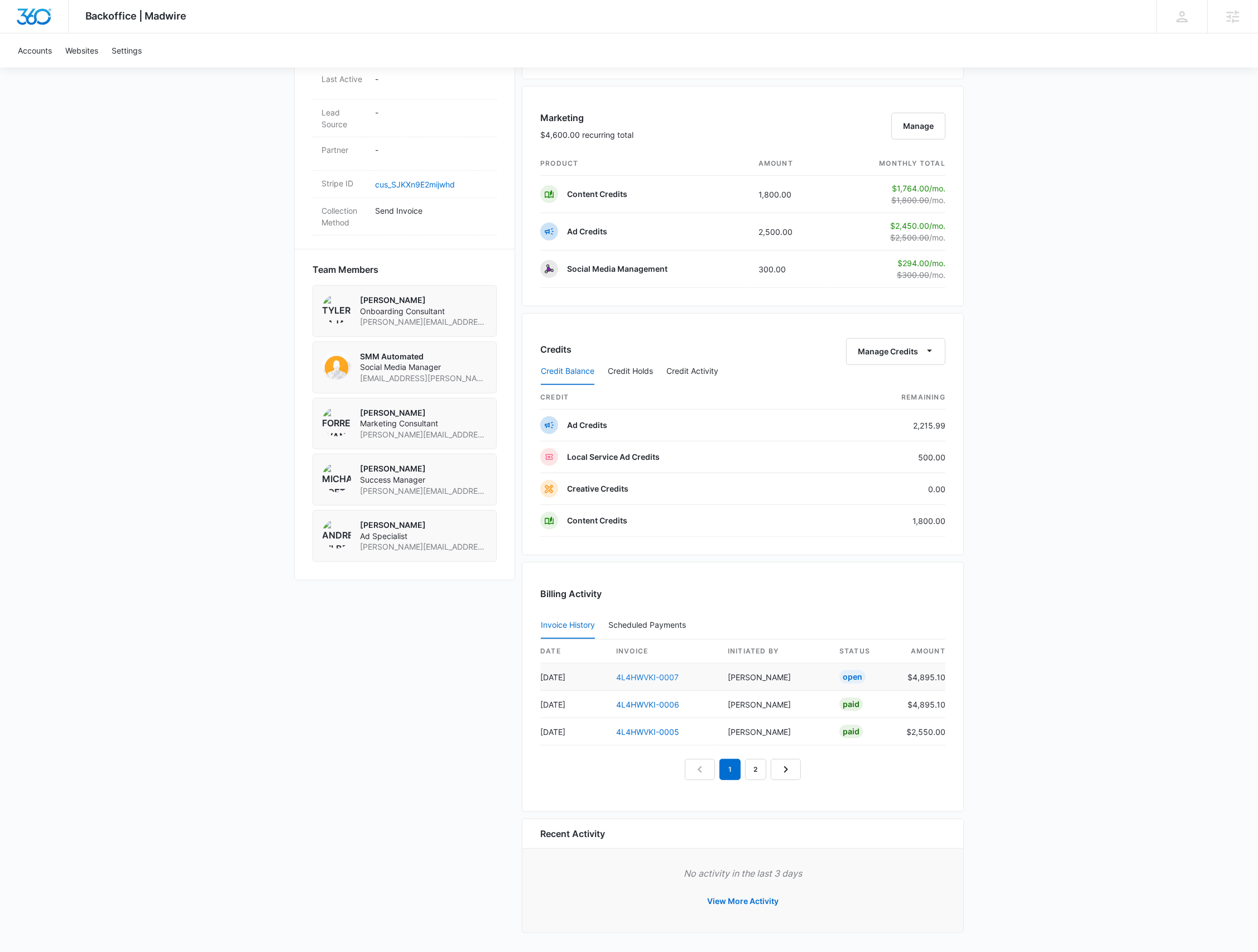
click at [629, 672] on link "4L4HWVKI-0007" at bounding box center [648, 677] width 63 height 9
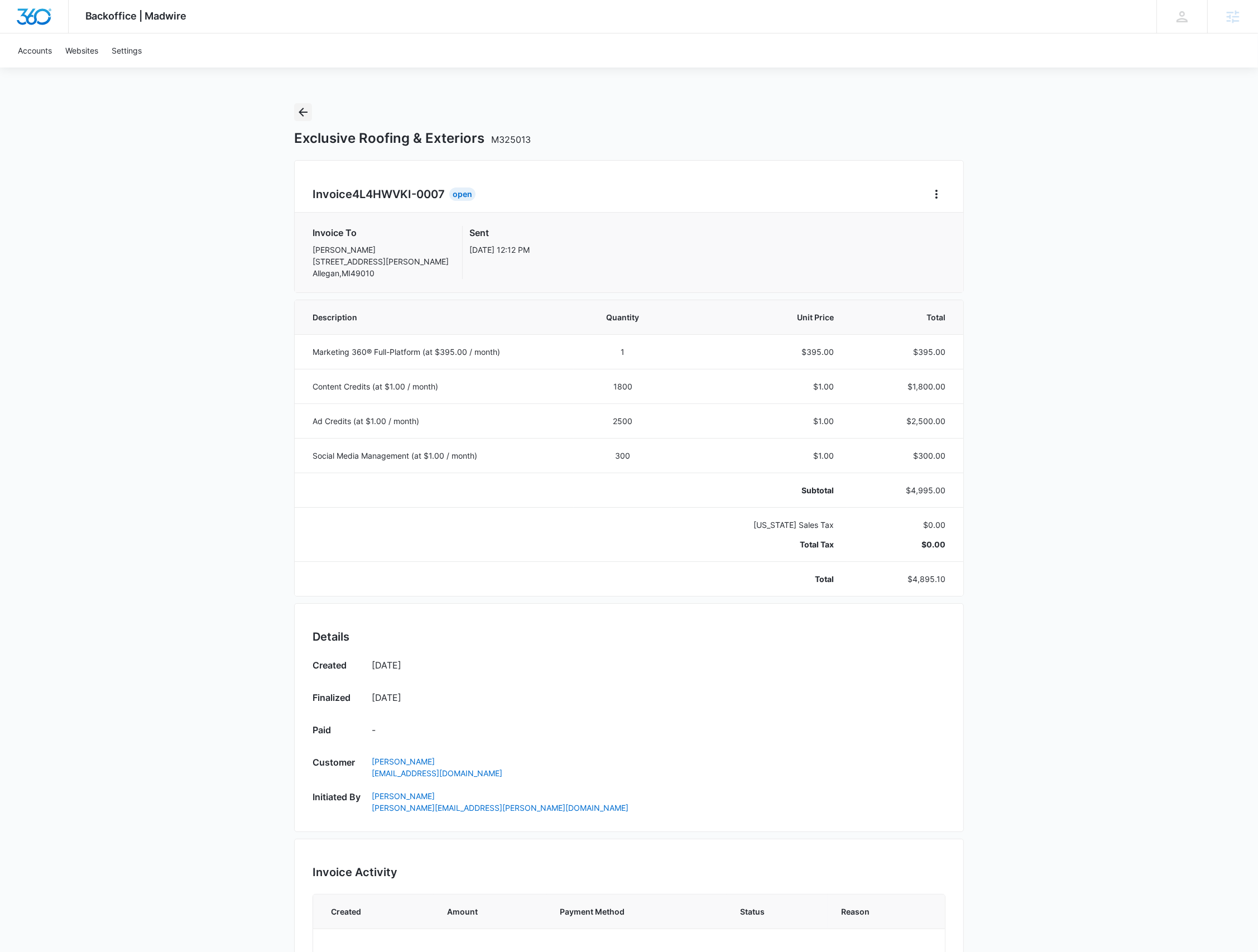
drag, startPoint x: 304, startPoint y: 113, endPoint x: 105, endPoint y: 2, distance: 227.9
click at [304, 113] on icon "Back" at bounding box center [303, 112] width 14 height 14
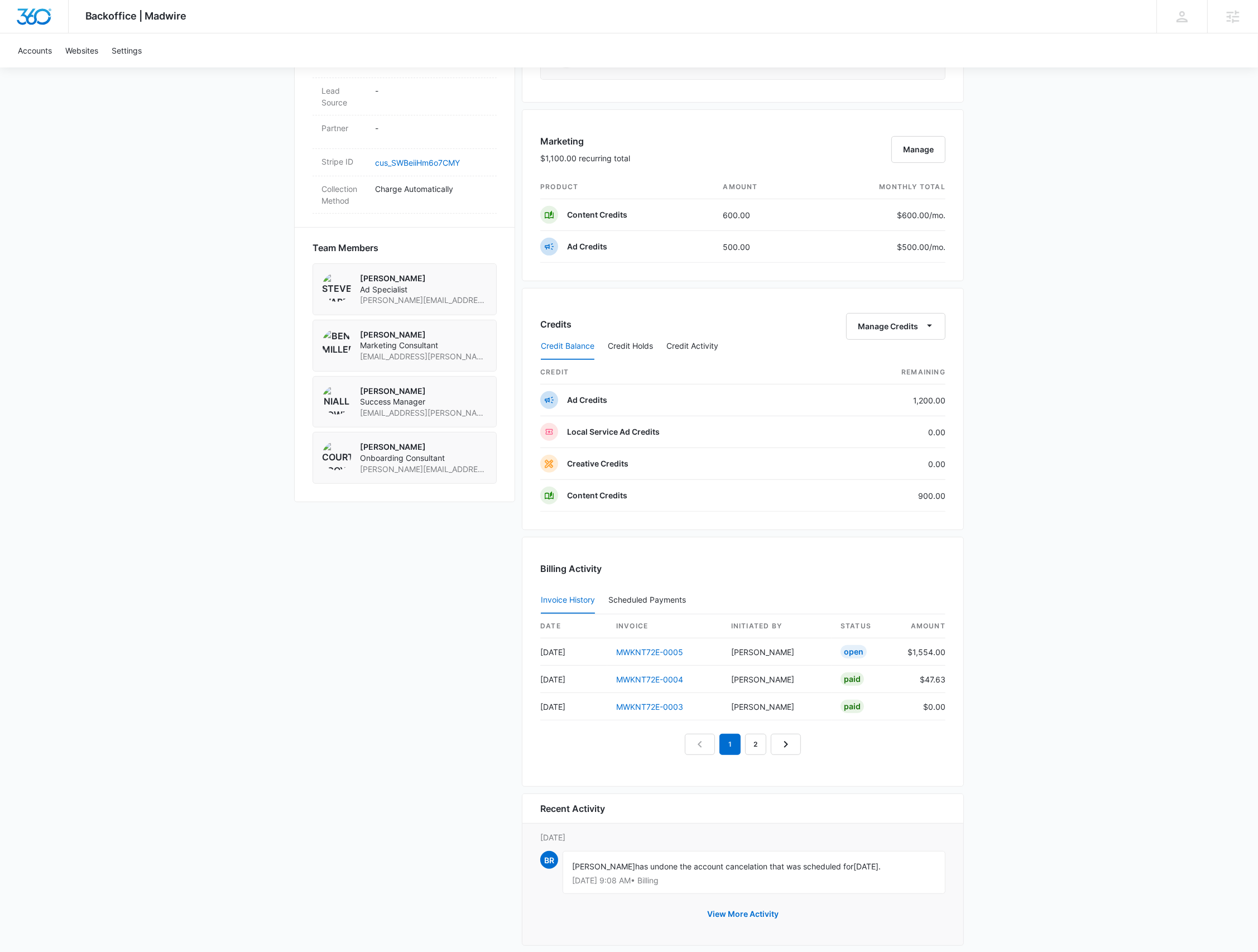
scroll to position [676, 0]
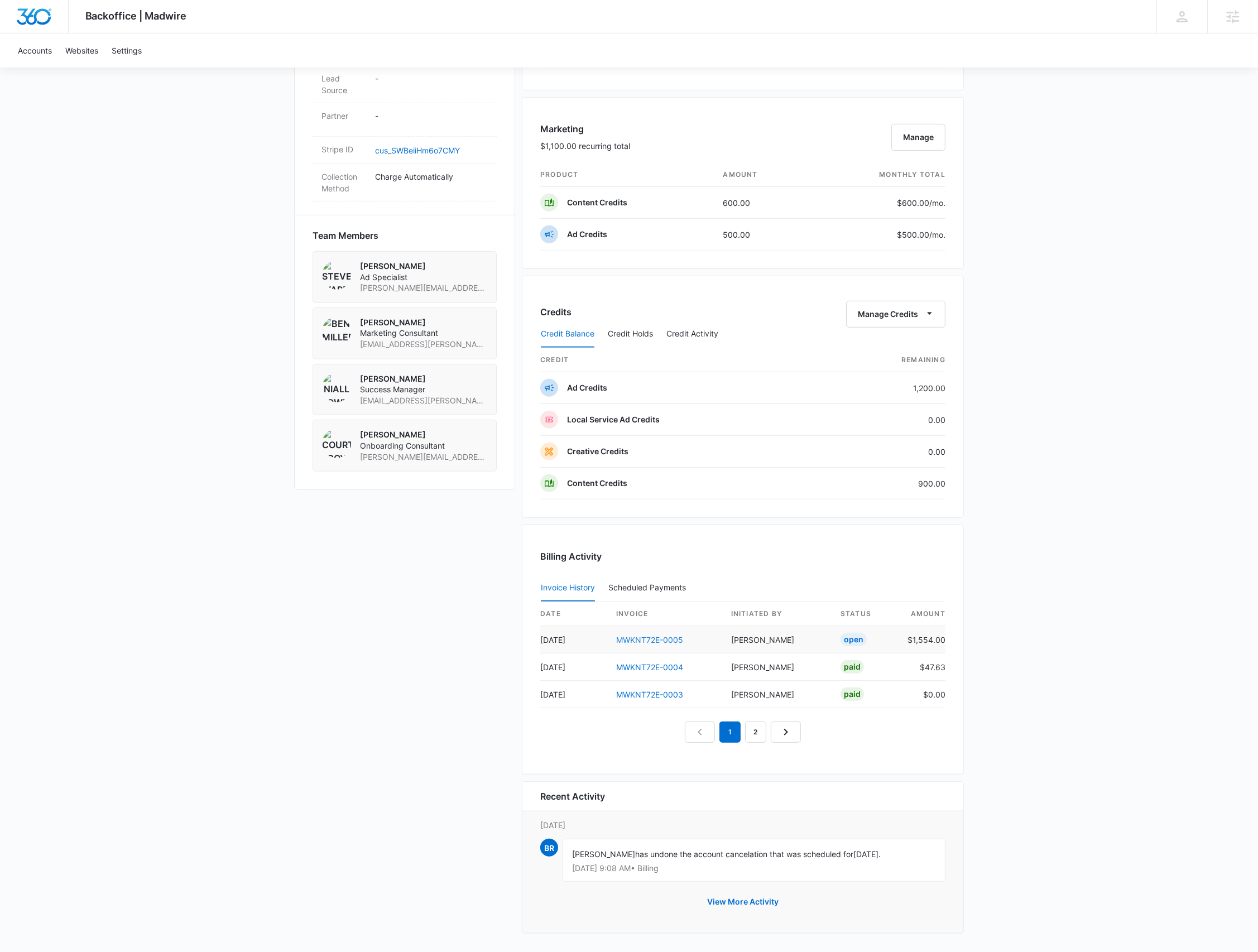
click at [629, 637] on link "MWKNT72E-0005" at bounding box center [650, 639] width 67 height 9
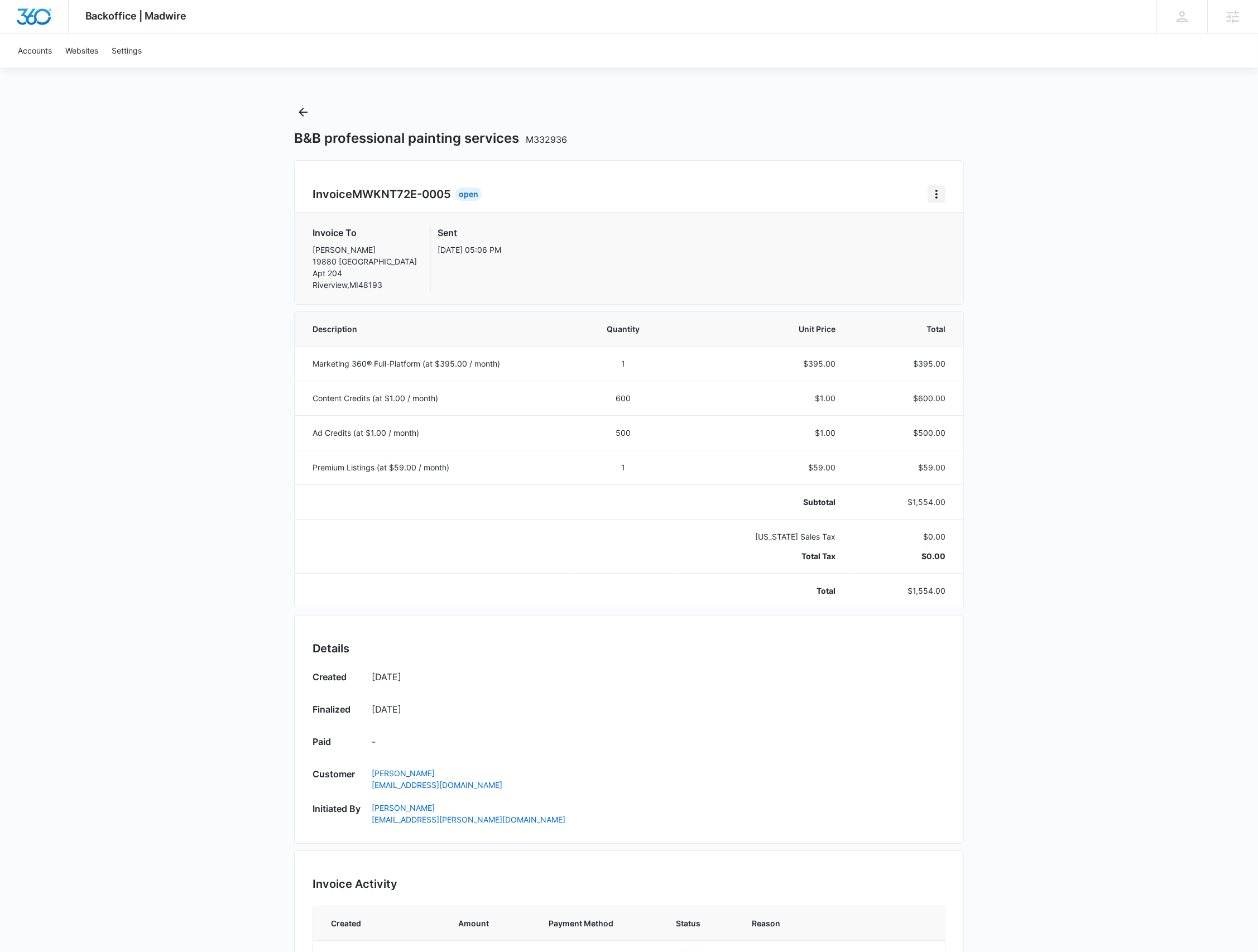
click at [938, 199] on icon "Home" at bounding box center [937, 195] width 14 height 14
click at [948, 235] on button "Retry Payment" at bounding box center [980, 242] width 105 height 17
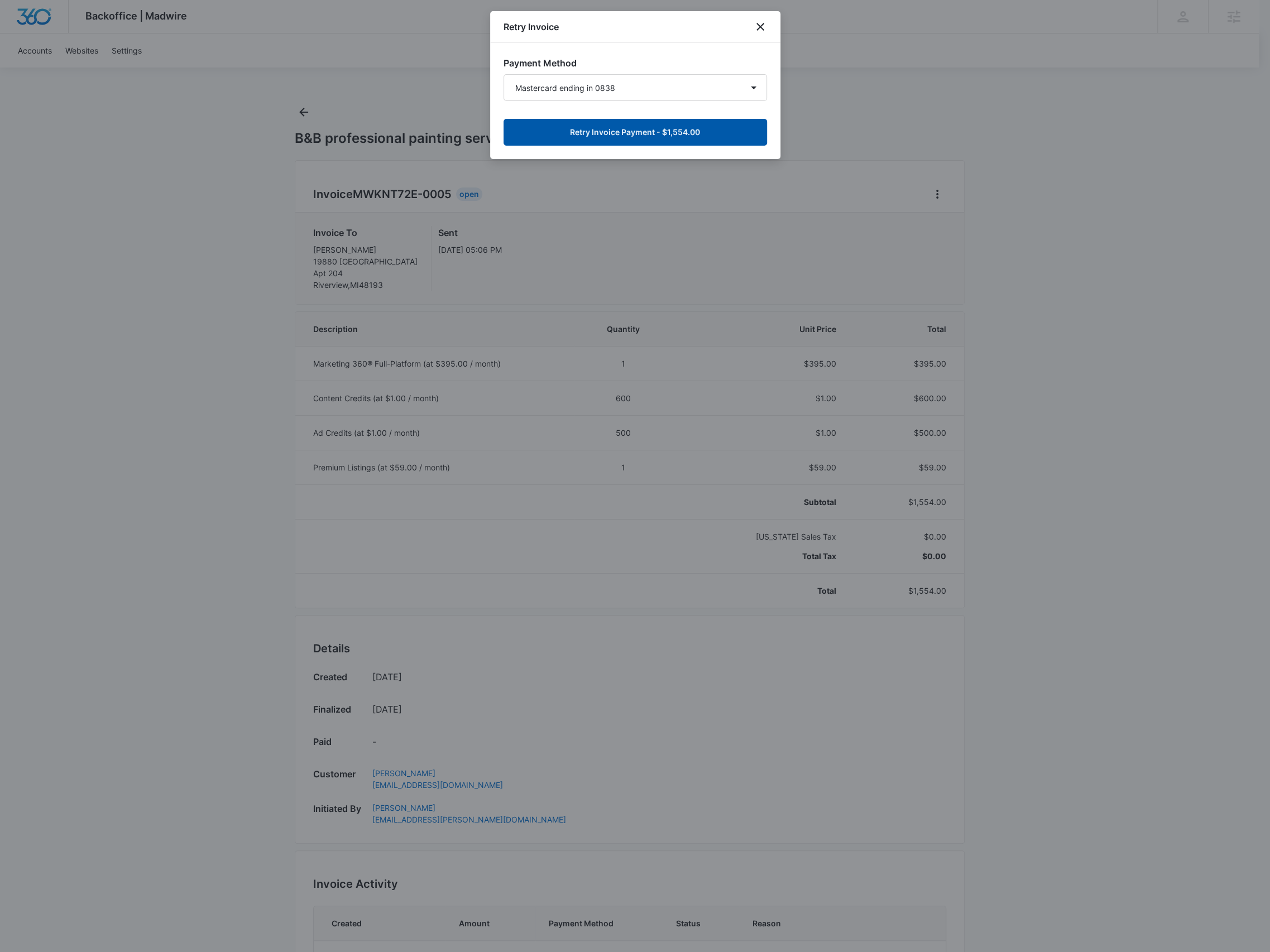
click at [653, 140] on button "Retry Invoice Payment - $1,554.00" at bounding box center [636, 132] width 264 height 27
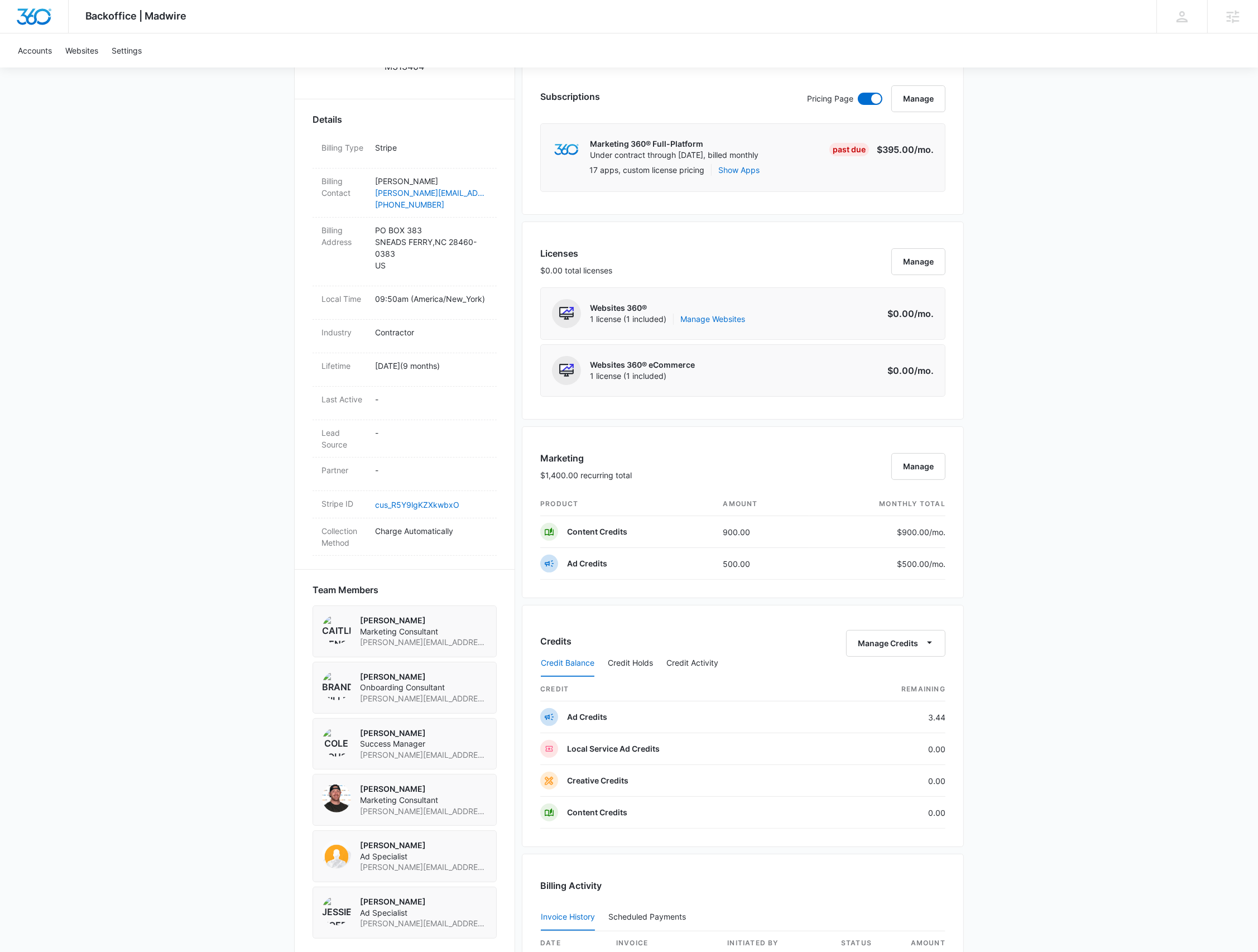
scroll to position [595, 0]
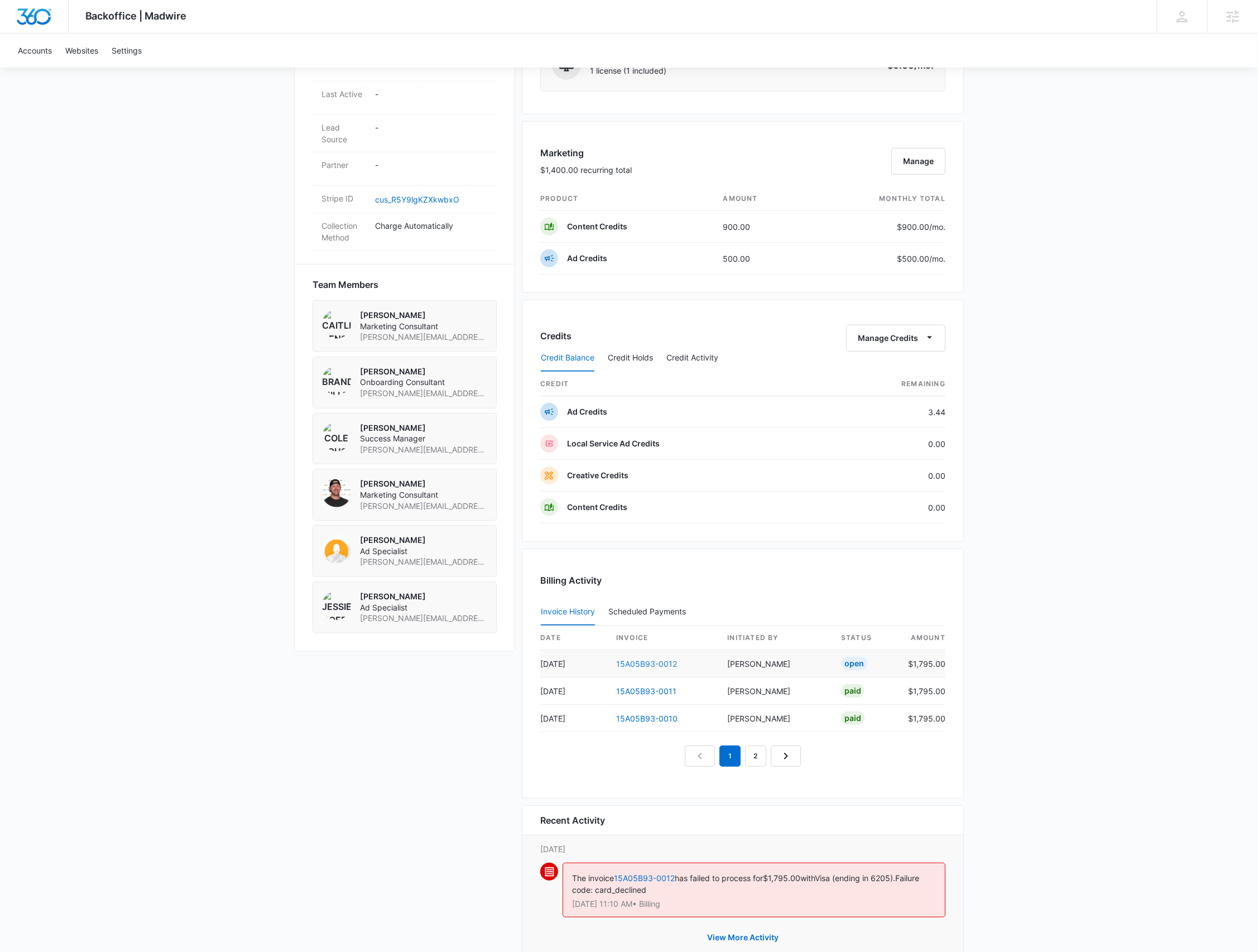
click at [652, 664] on link "15A05B93-0012" at bounding box center [647, 663] width 61 height 9
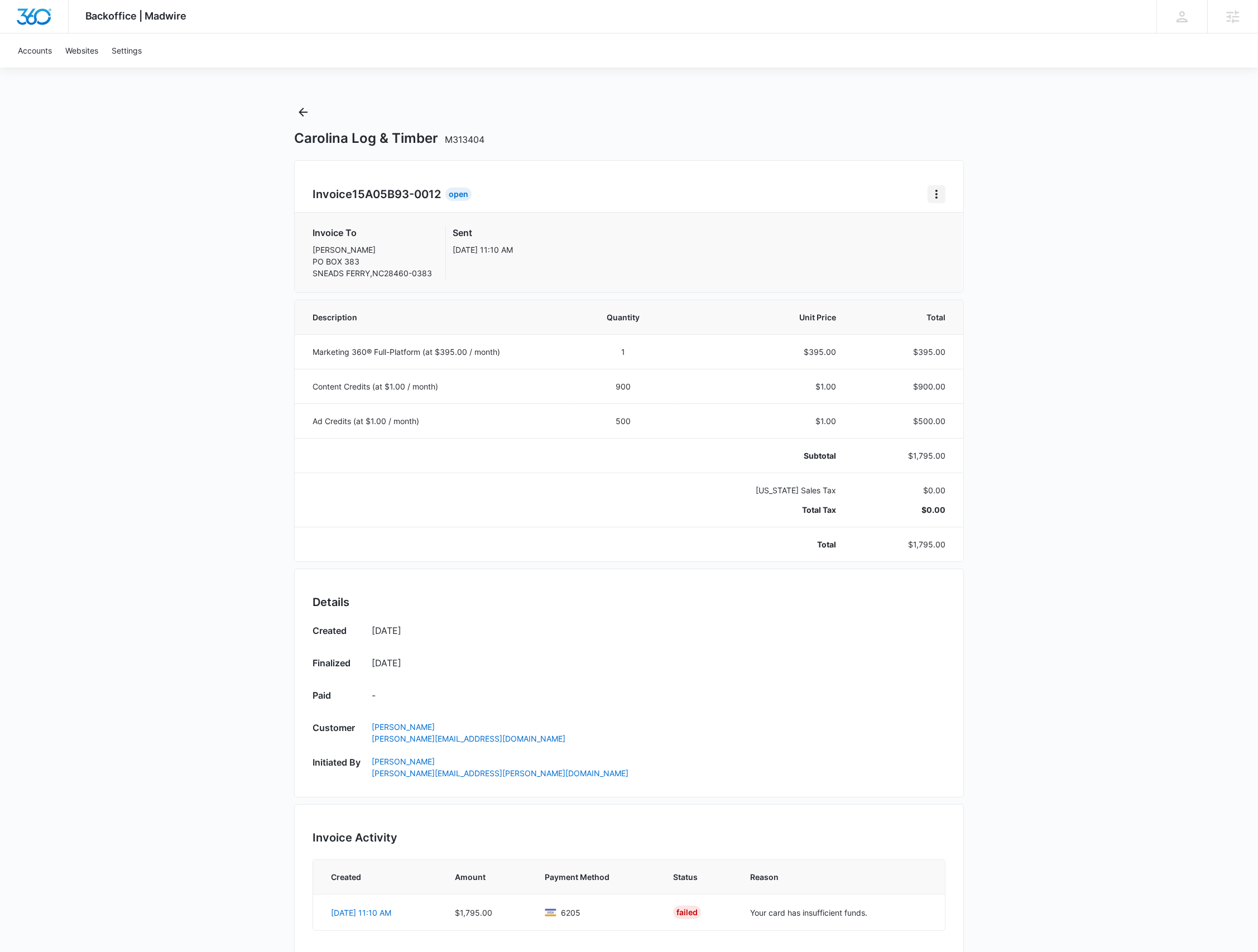
click at [945, 193] on button "Home" at bounding box center [936, 194] width 18 height 18
click at [942, 246] on div "Retry Payment" at bounding box center [974, 242] width 65 height 8
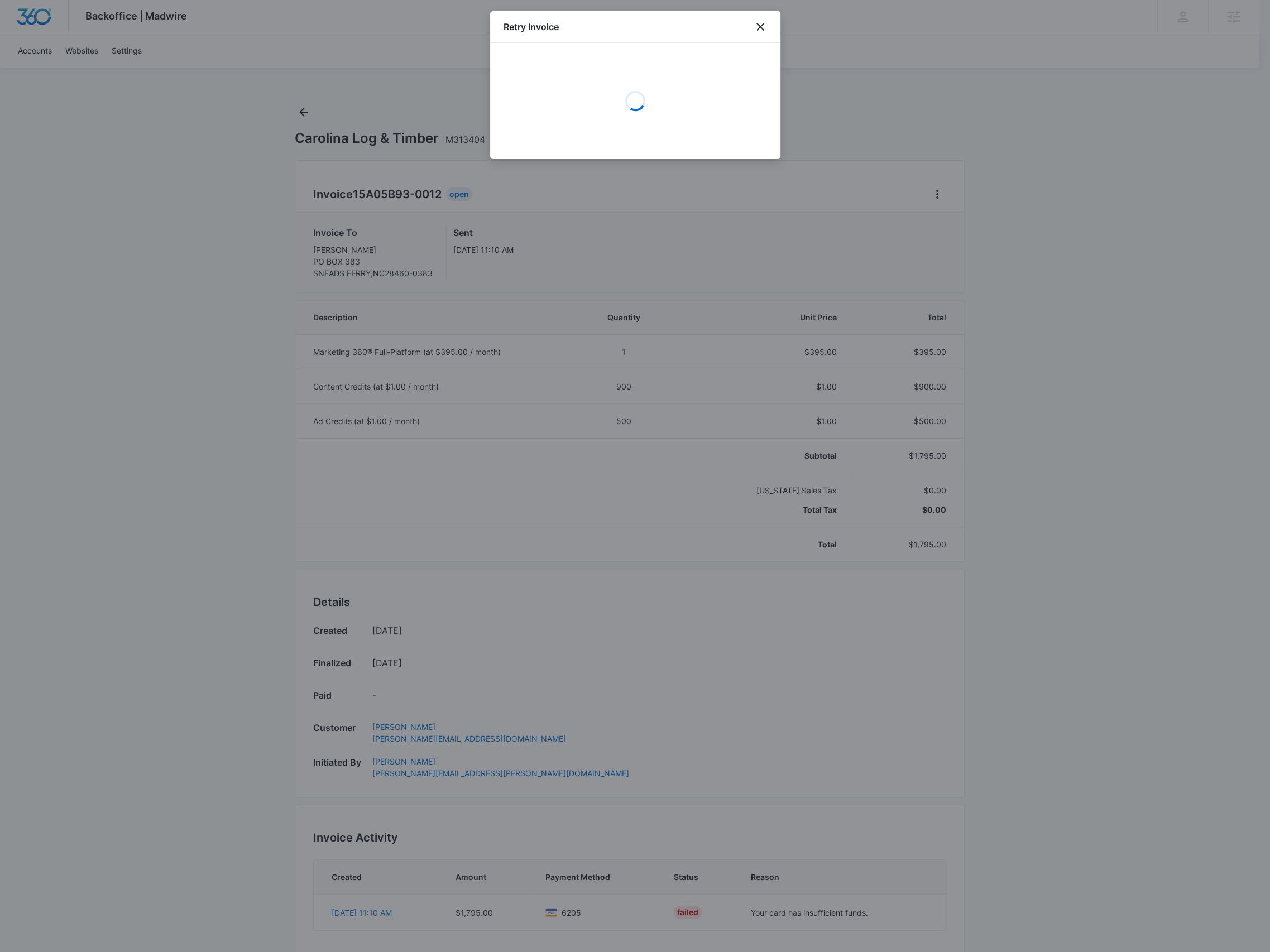
select select "pm_1RIv0OA4n8RTgNjUmt4f9jOj"
click at [588, 136] on button "Retry Invoice Payment - $1,795.00" at bounding box center [636, 132] width 264 height 27
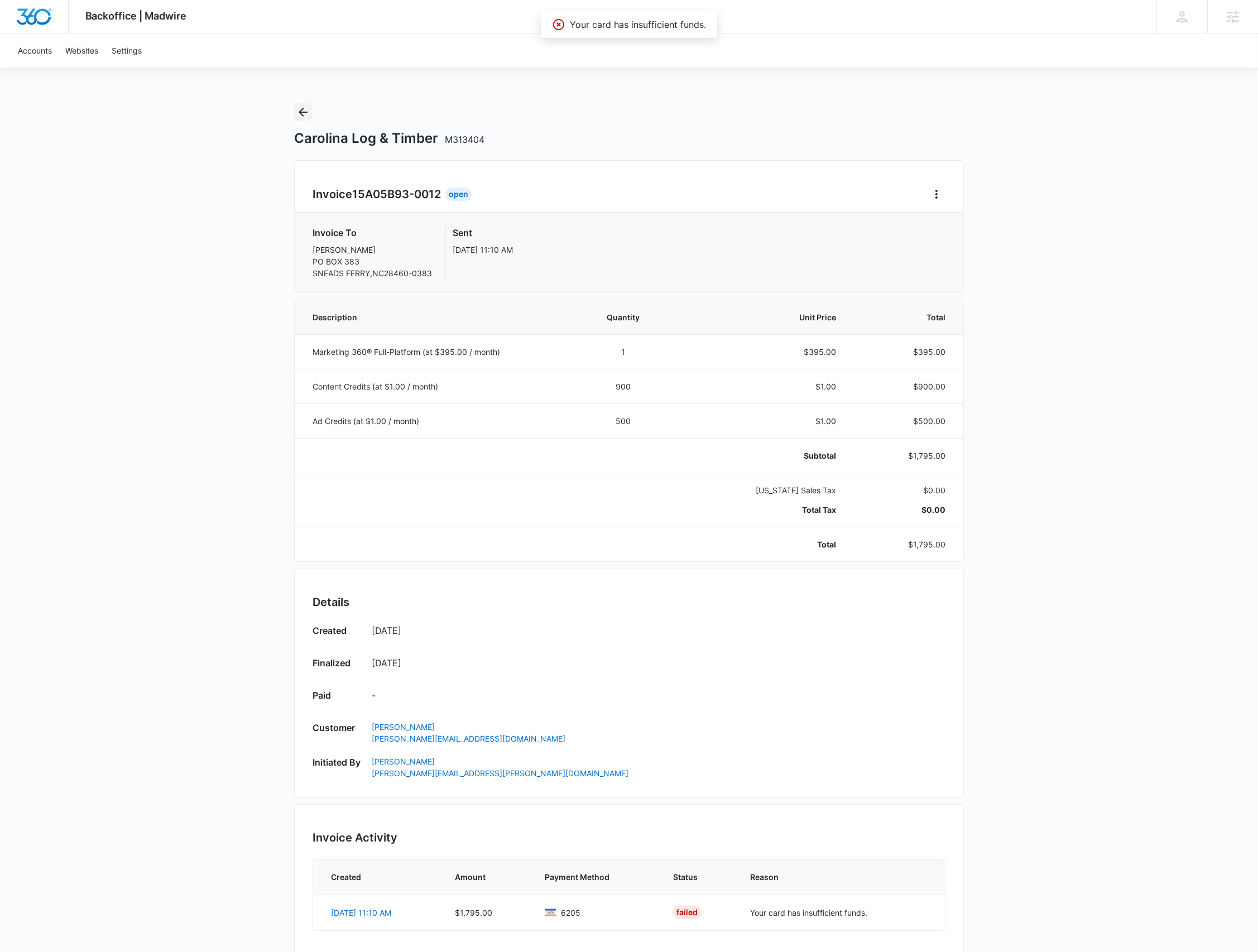
click at [296, 105] on icon "Back" at bounding box center [303, 112] width 14 height 14
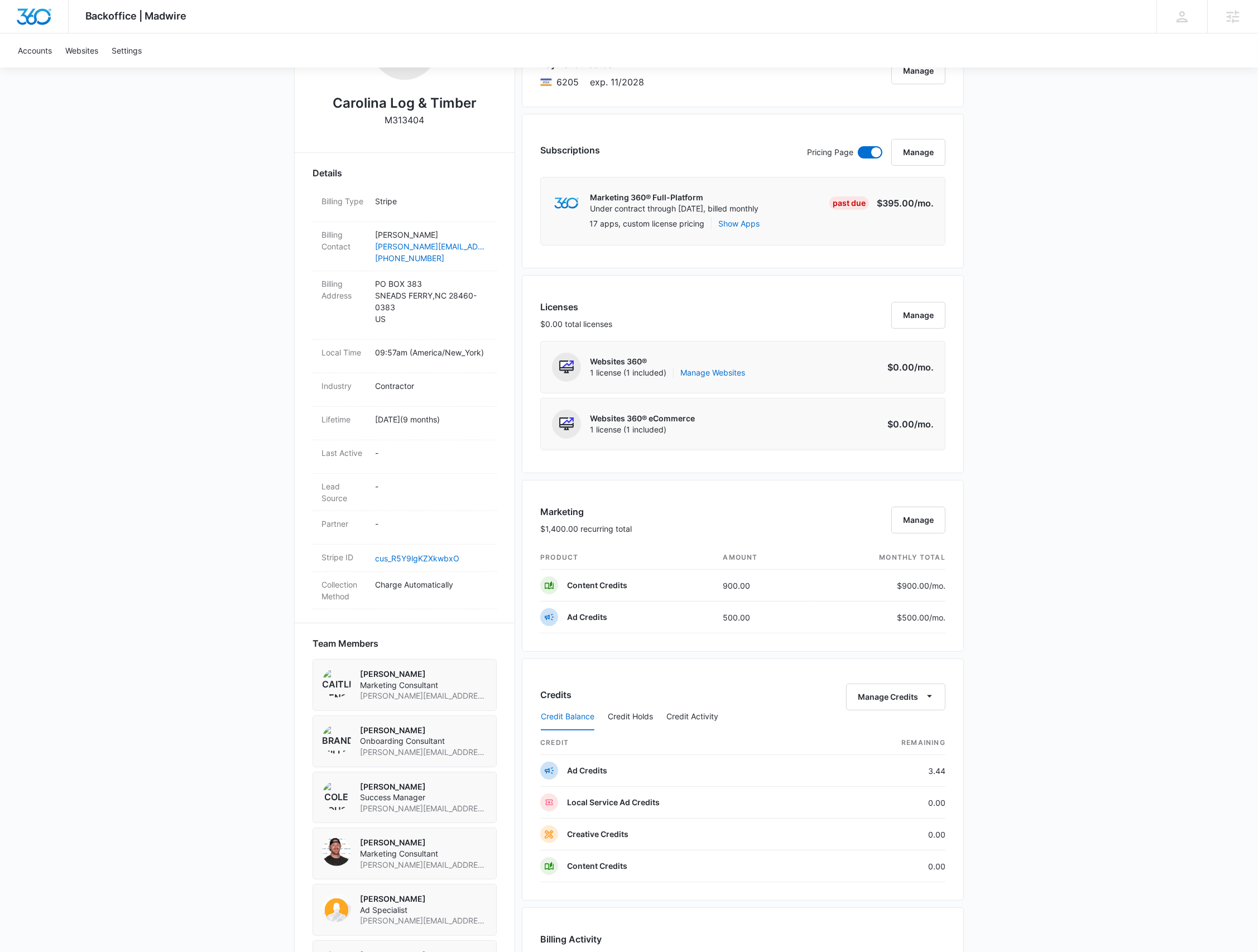
scroll to position [17, 0]
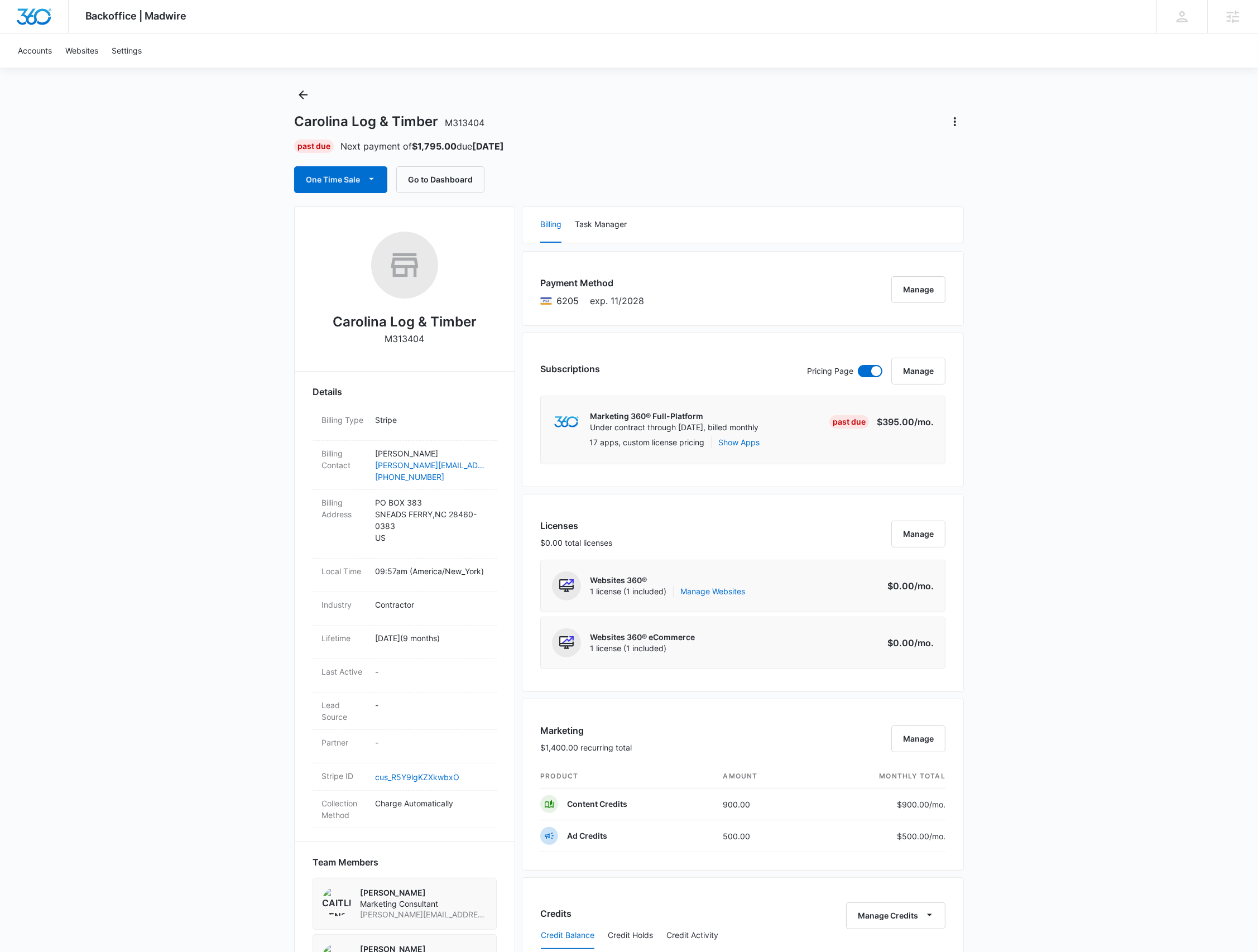
click at [304, 81] on div "Backoffice | Madwire Apps Settings [PERSON_NAME] [PERSON_NAME][EMAIL_ADDRESS][P…" at bounding box center [629, 841] width 1258 height 1716
click at [305, 96] on icon "Back" at bounding box center [303, 95] width 14 height 14
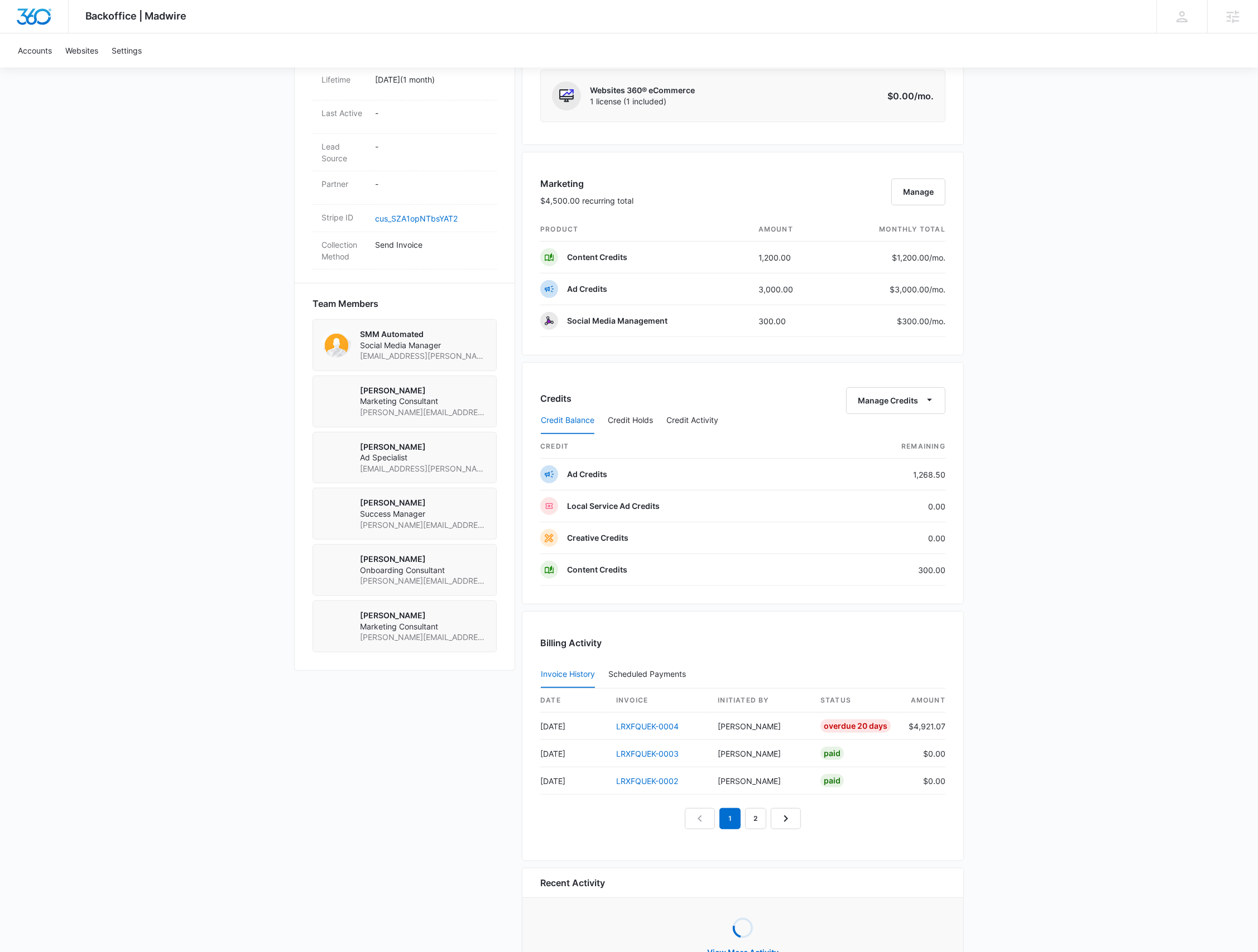
scroll to position [627, 0]
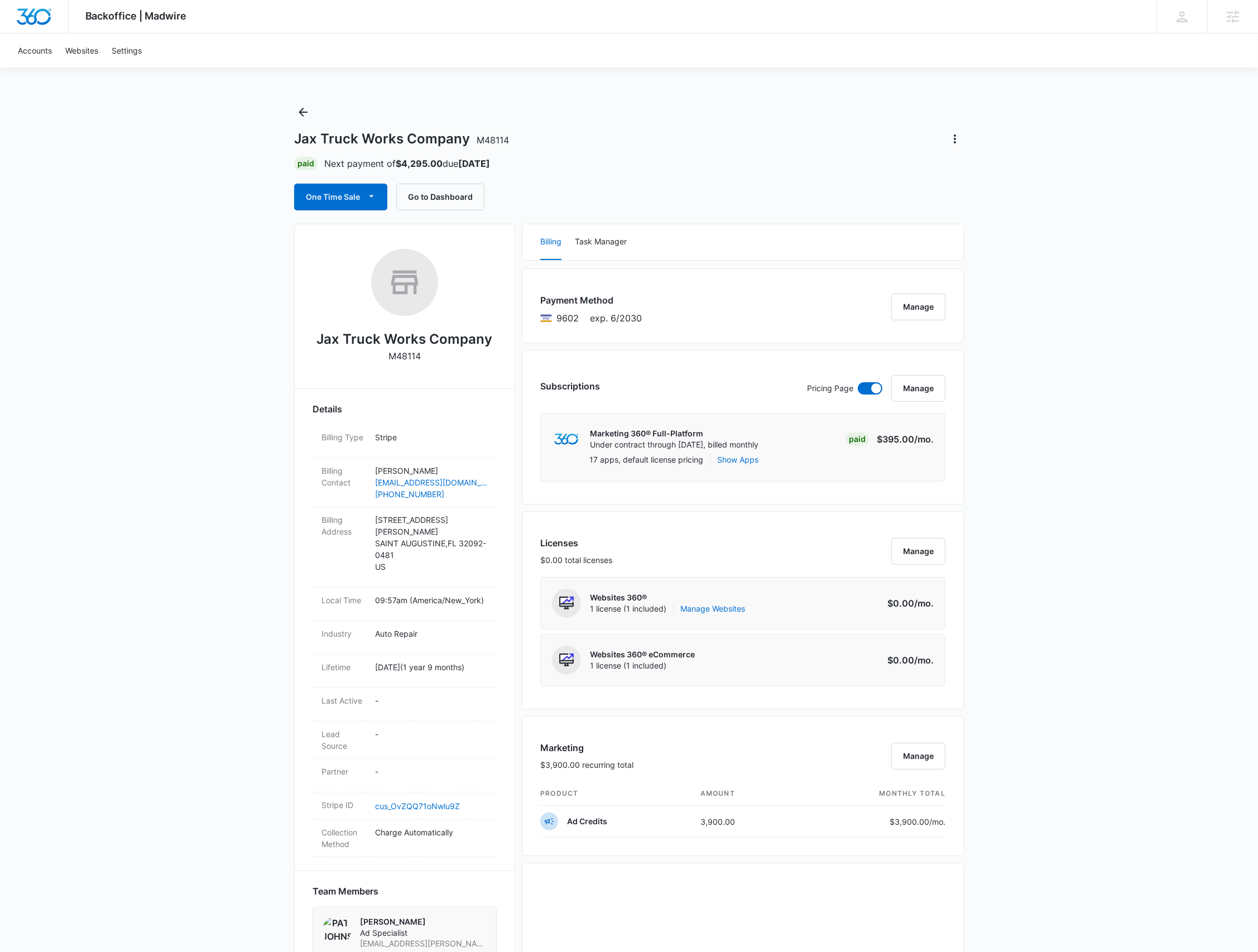
click at [304, 101] on div "Backoffice | Madwire Apps Settings [PERSON_NAME] [PERSON_NAME][EMAIL_ADDRESS][P…" at bounding box center [629, 713] width 1258 height 1426
click at [301, 111] on icon "Back" at bounding box center [303, 112] width 14 height 14
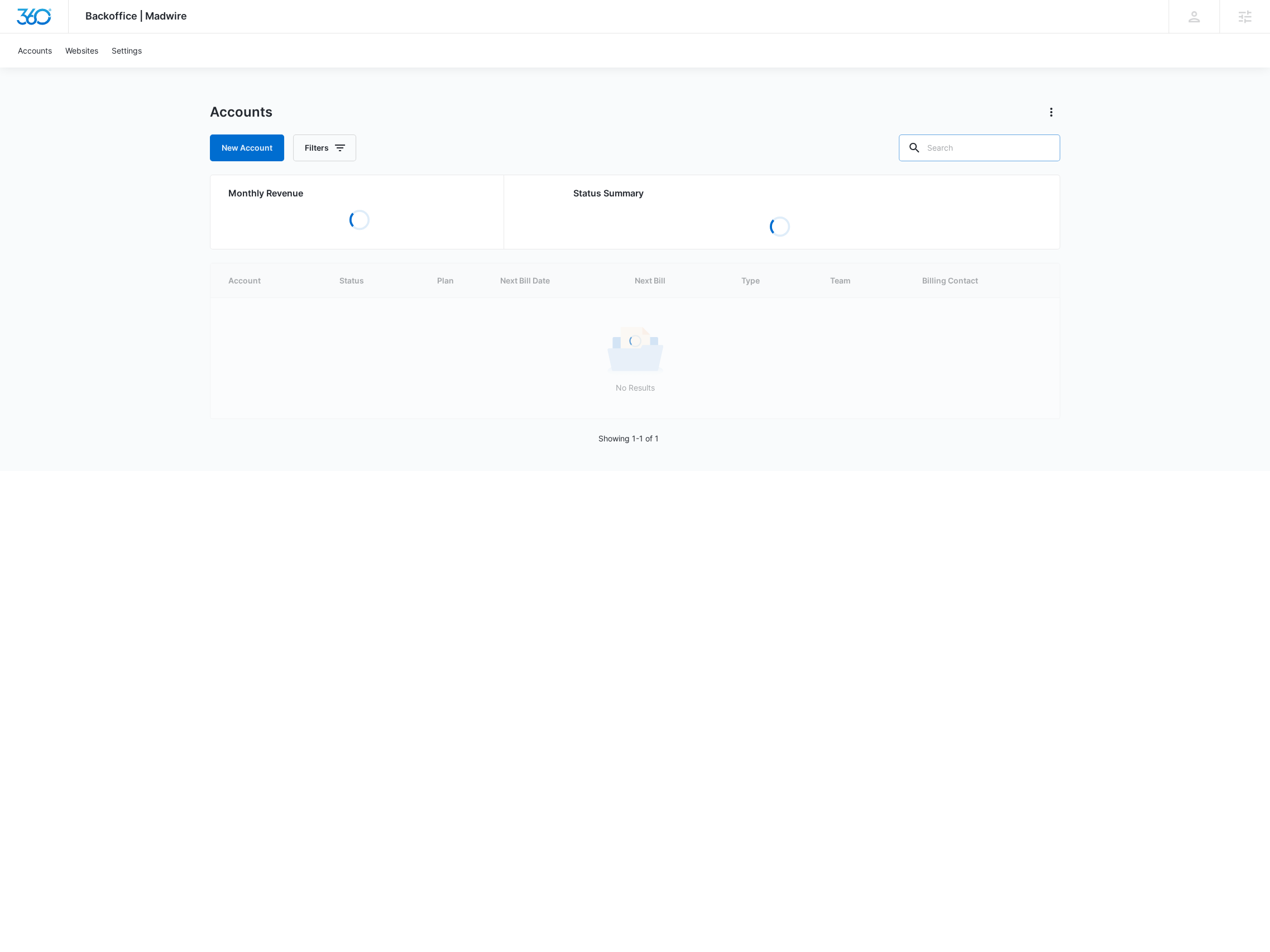
click at [952, 152] on input "text" at bounding box center [979, 148] width 161 height 27
paste input "M320448"
type input "M320448"
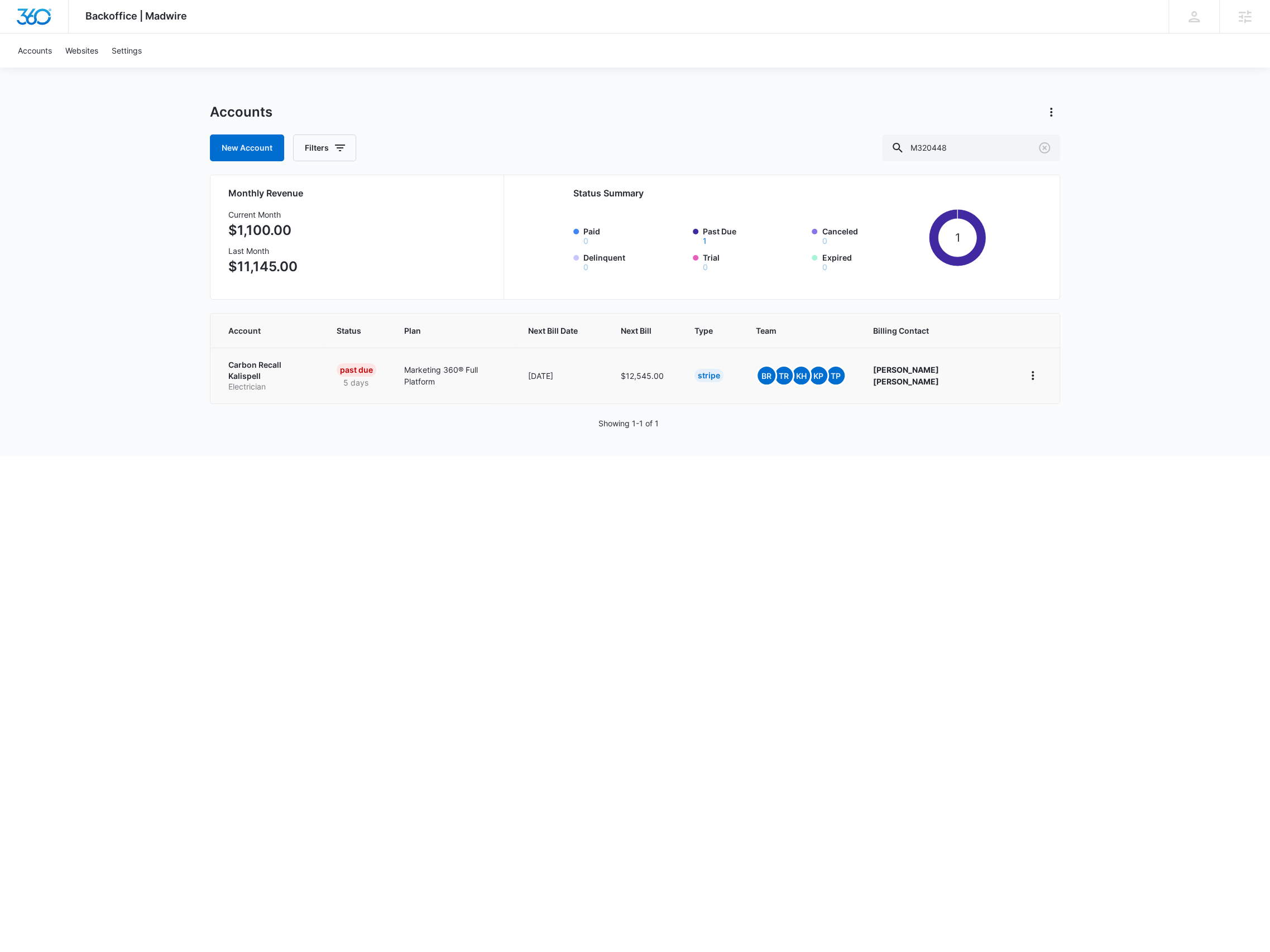
click at [302, 381] on p "Electrician" at bounding box center [269, 387] width 81 height 11
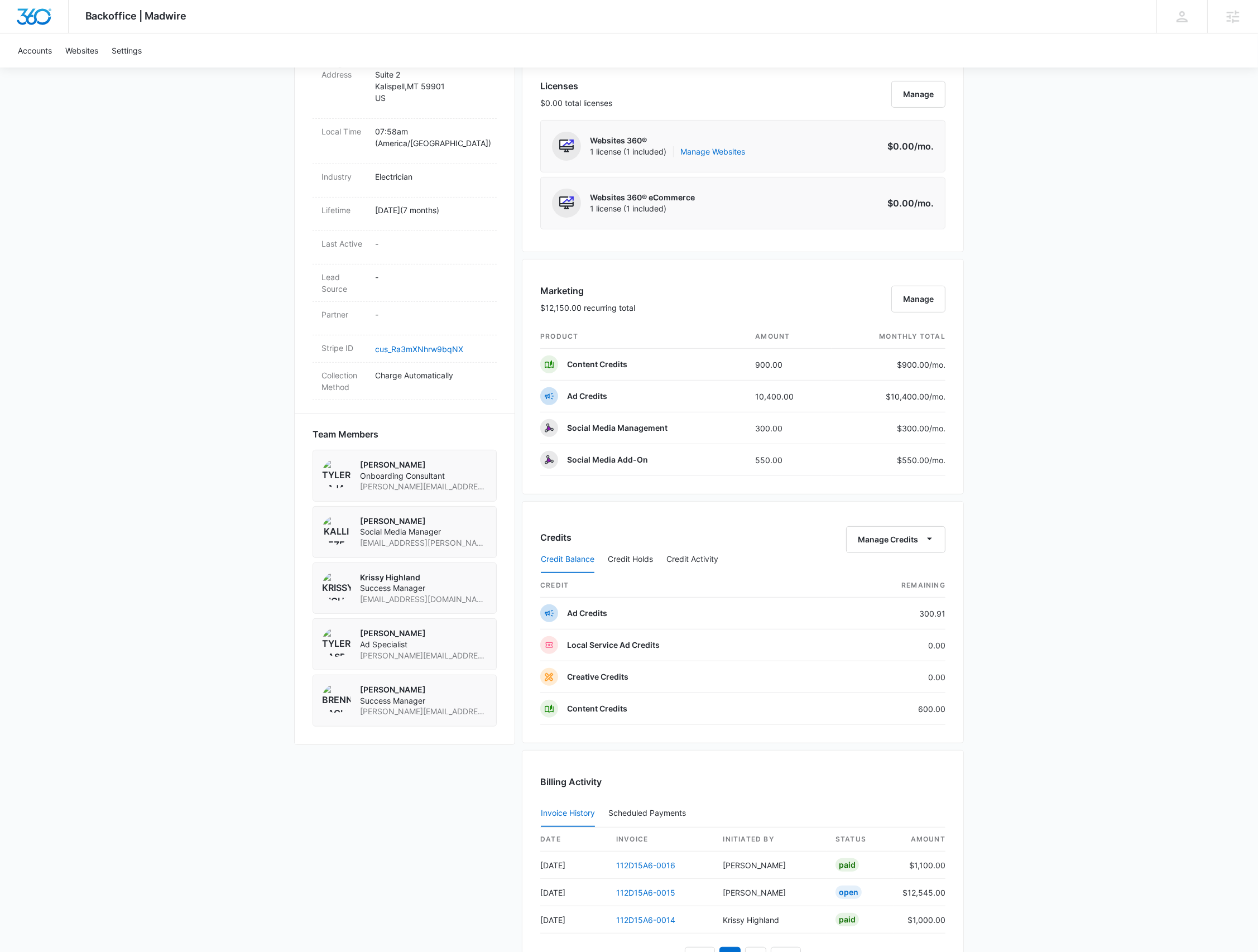
scroll to position [521, 0]
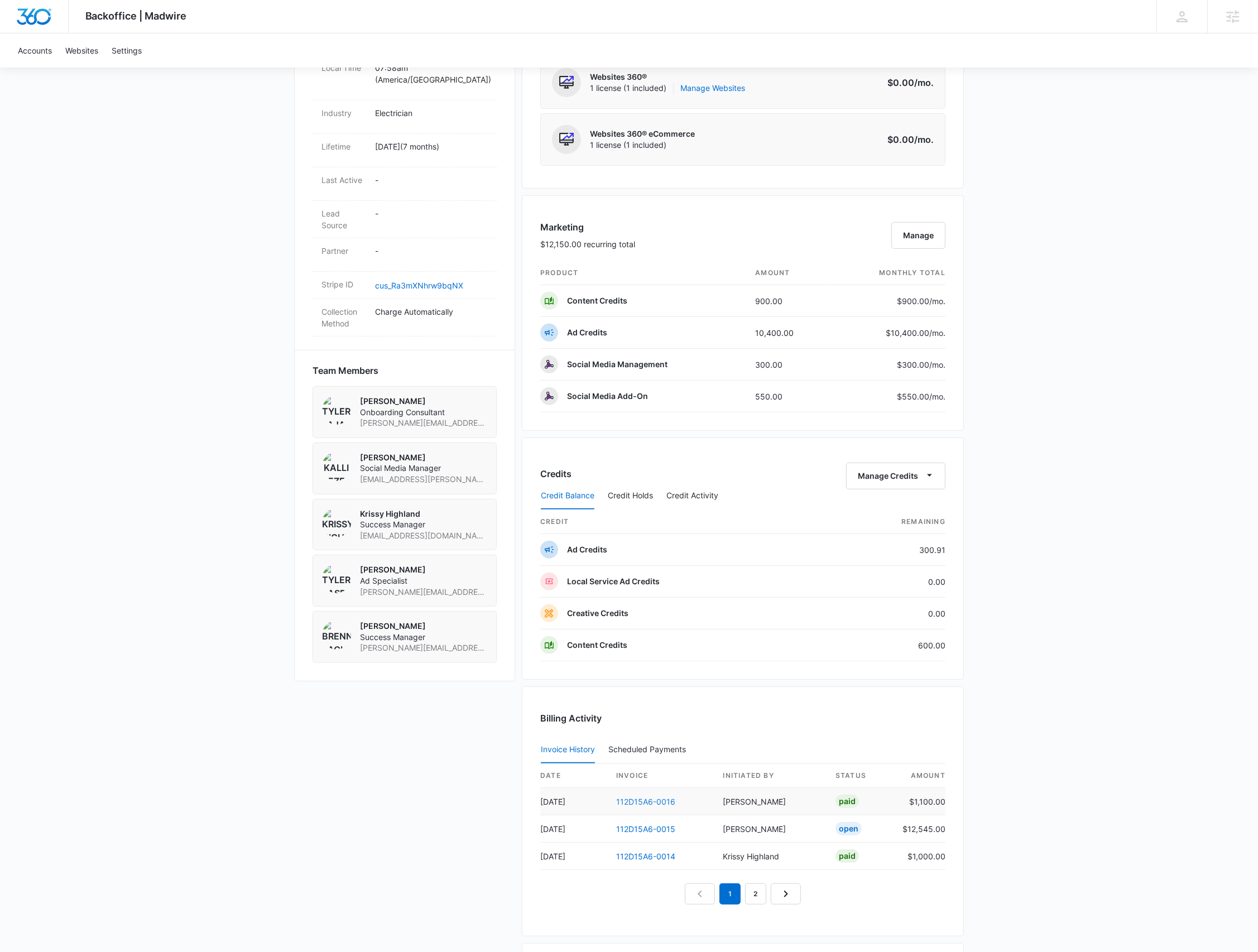
click at [635, 798] on link "112D15A6-0016" at bounding box center [646, 801] width 59 height 9
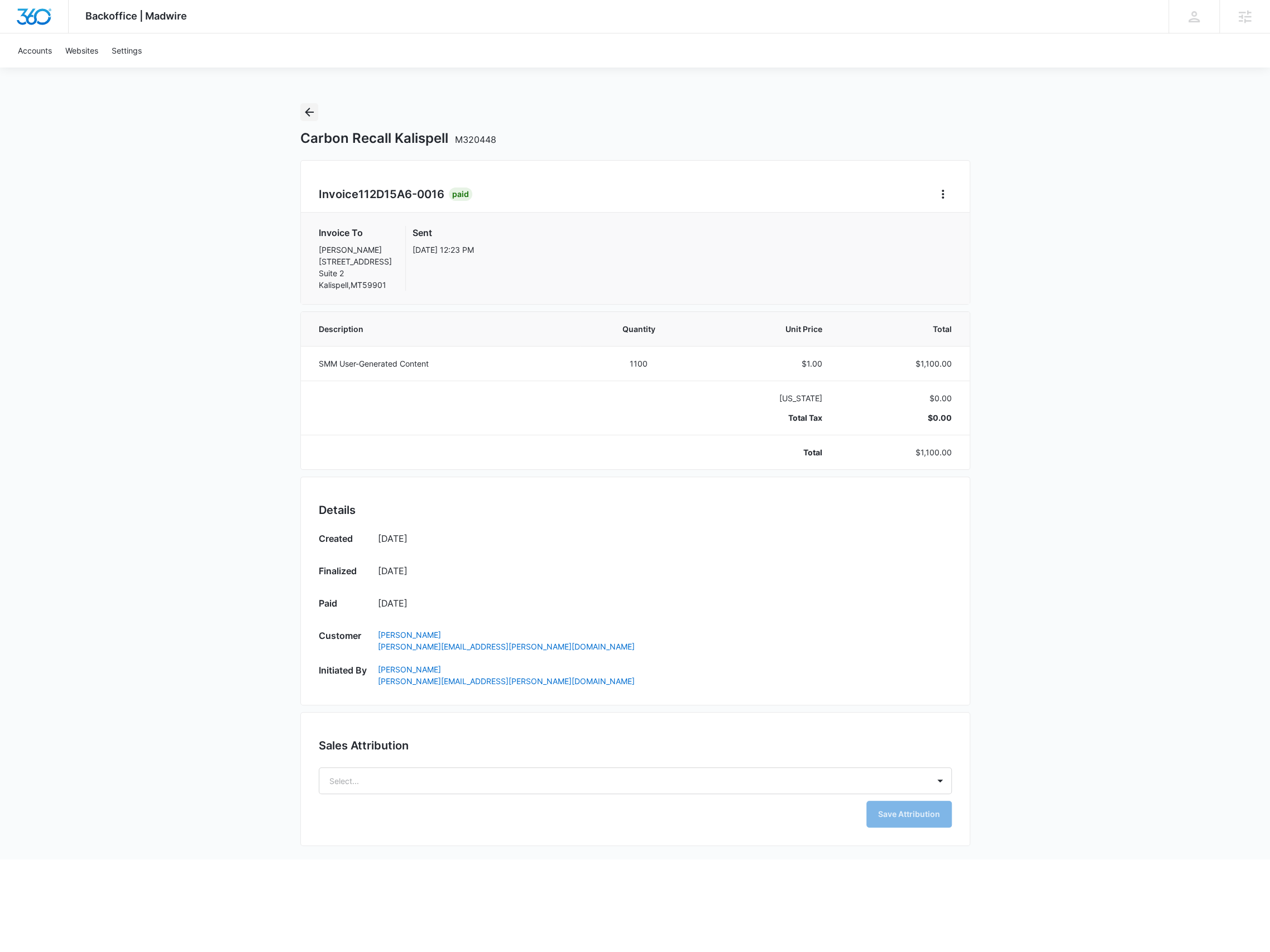
click at [312, 113] on icon "Back" at bounding box center [309, 112] width 14 height 14
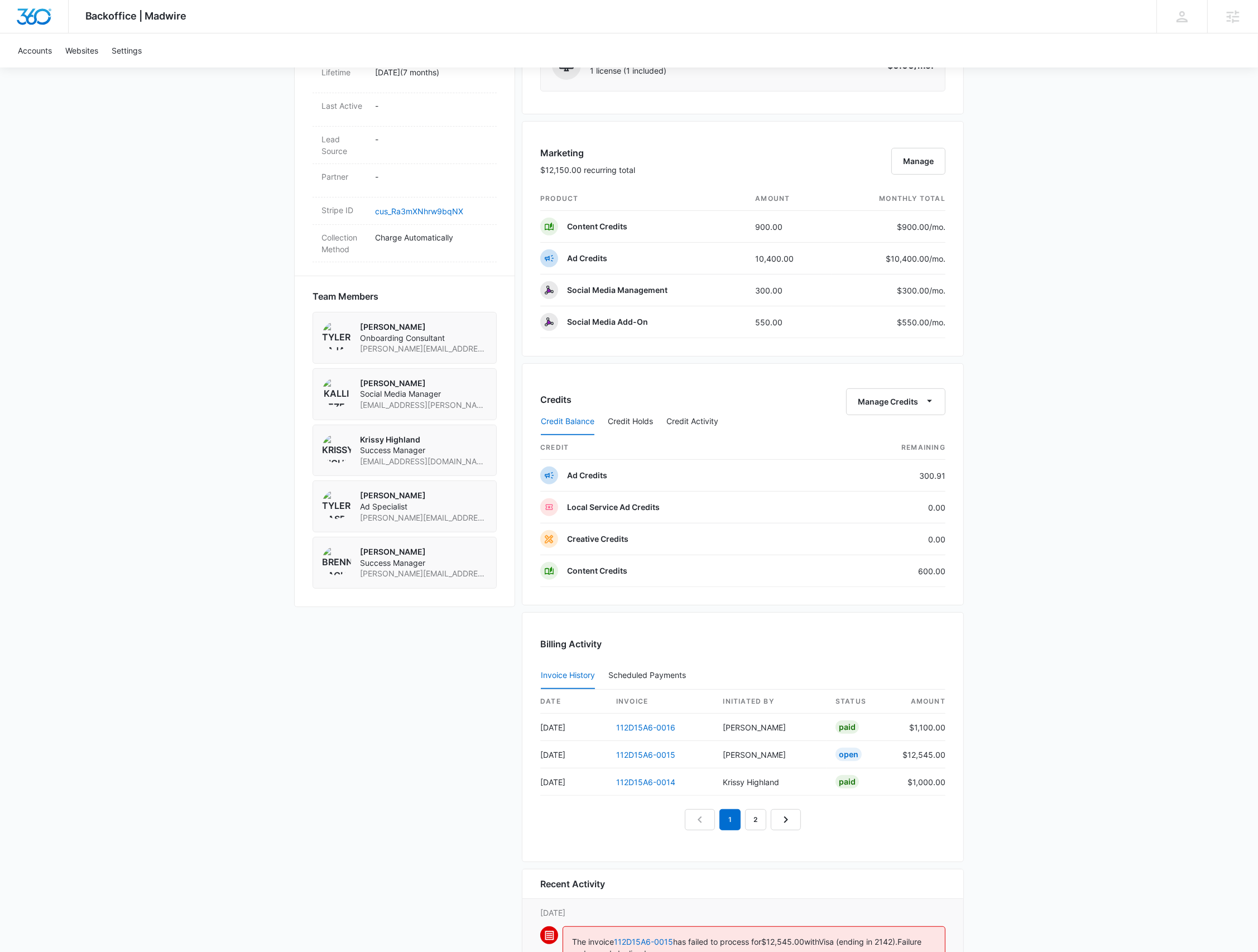
scroll to position [906, 0]
